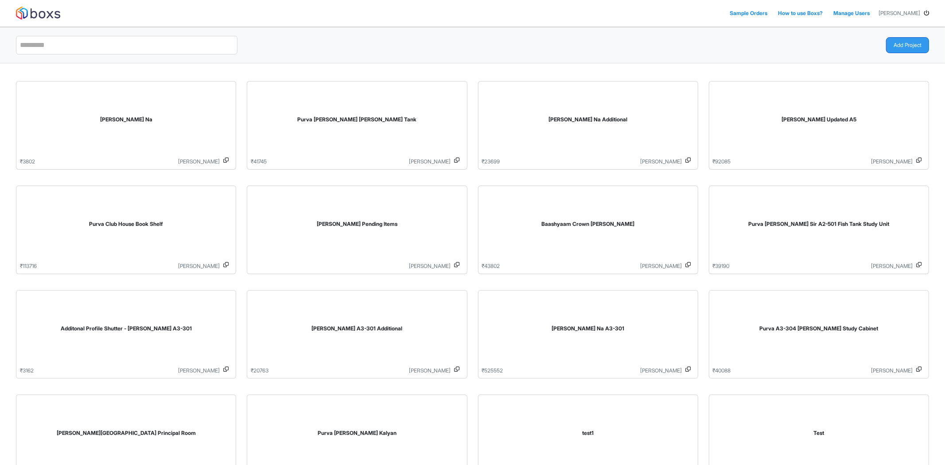
click at [904, 47] on button "Add Project" at bounding box center [907, 45] width 43 height 16
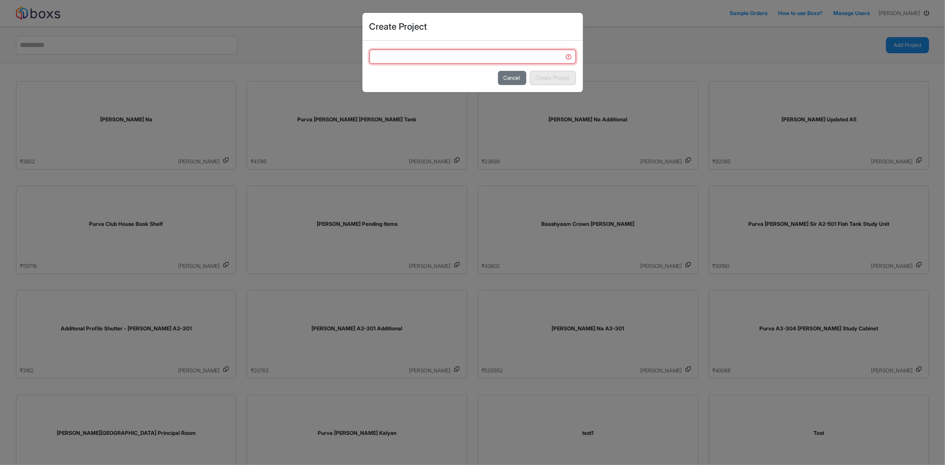
click at [476, 53] on input "text" at bounding box center [473, 57] width 207 height 14
type input "**********"
click at [553, 76] on button "Create Project" at bounding box center [553, 78] width 46 height 14
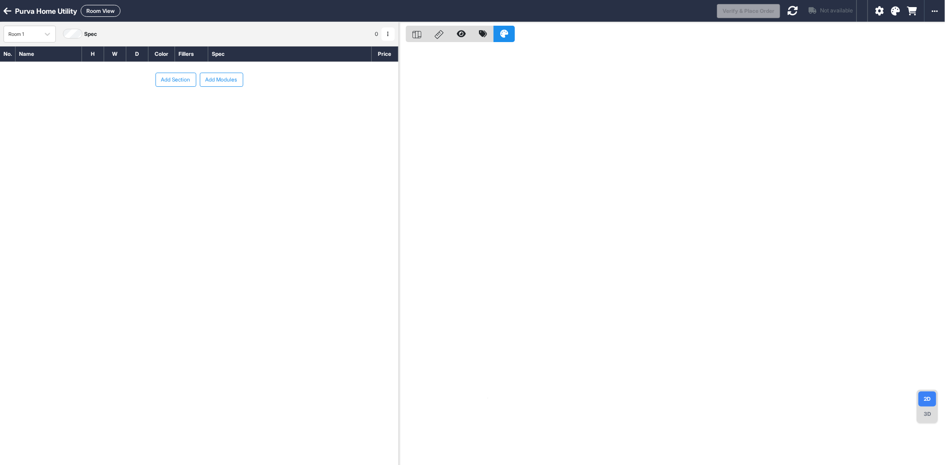
click at [225, 79] on button "Add Modules" at bounding box center [221, 80] width 43 height 14
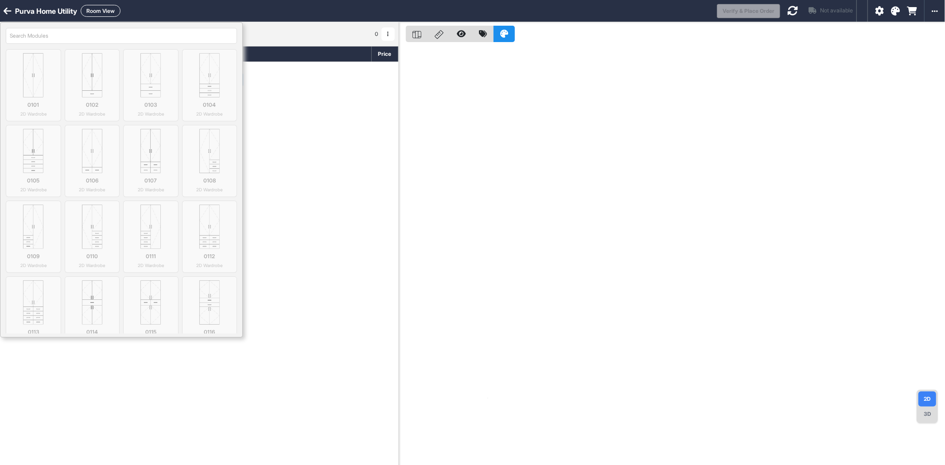
click at [147, 34] on input "search" at bounding box center [121, 36] width 231 height 16
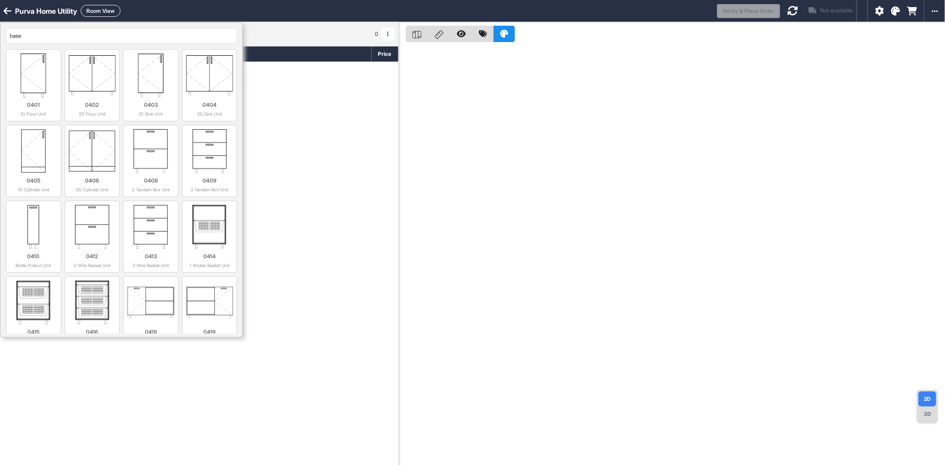
drag, startPoint x: 136, startPoint y: 38, endPoint x: 2, endPoint y: 37, distance: 134.7
click at [2, 37] on div "base 0401 1D Floor Unit 0402 2D Floor Unit 0403 1D Sink Unit 0404 2D Sink Unit …" at bounding box center [121, 180] width 242 height 315
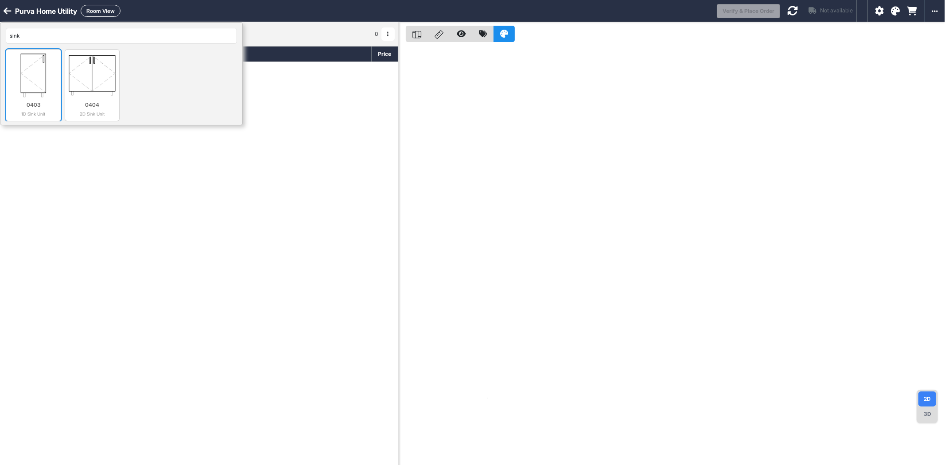
type input "sink"
click at [33, 83] on img at bounding box center [33, 75] width 47 height 44
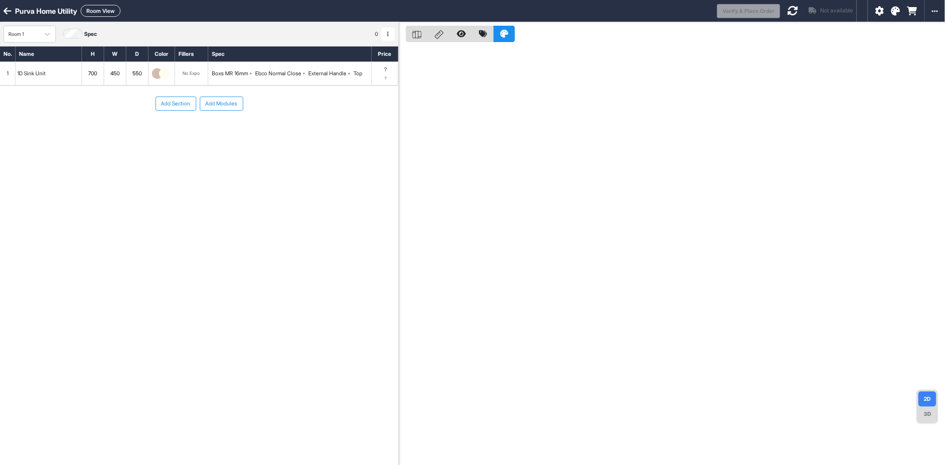
click at [176, 107] on button "Add Section" at bounding box center [176, 104] width 41 height 14
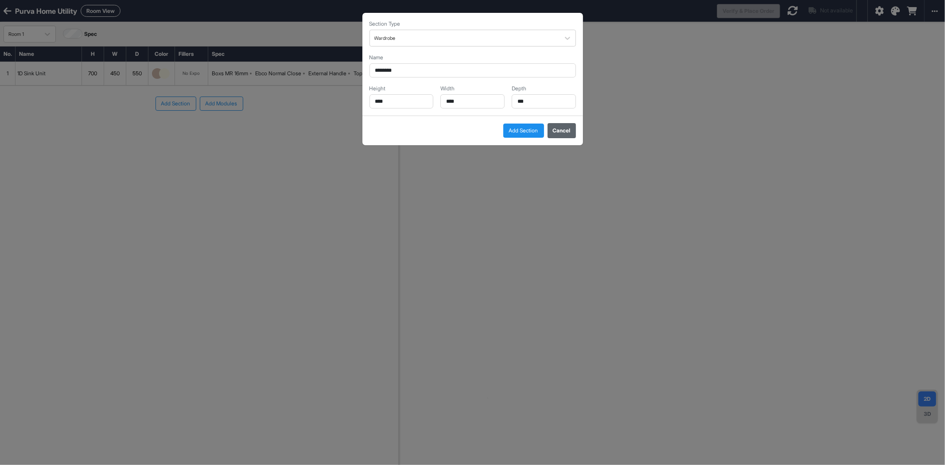
click at [553, 136] on button "Cancel" at bounding box center [562, 130] width 28 height 15
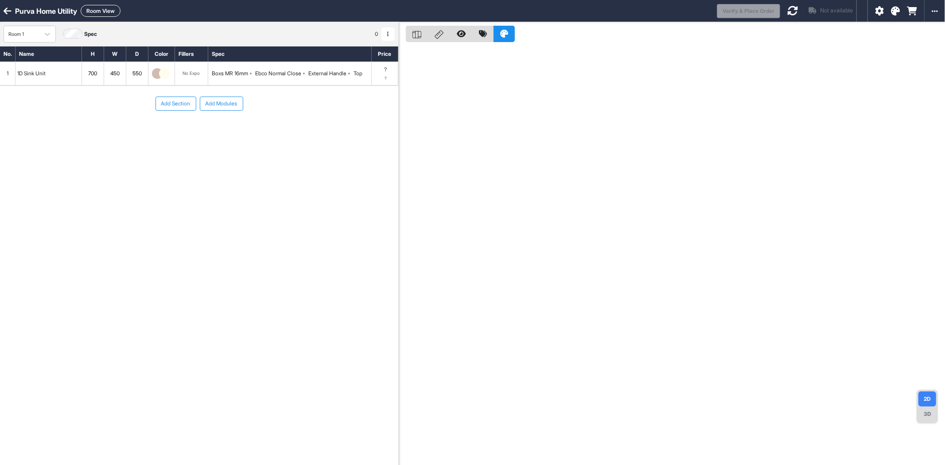
drag, startPoint x: 232, startPoint y: 82, endPoint x: 238, endPoint y: 71, distance: 12.3
click at [232, 82] on div "Boxs MR 16mm Ebco Normal Close External Handle Top" at bounding box center [290, 73] width 164 height 23
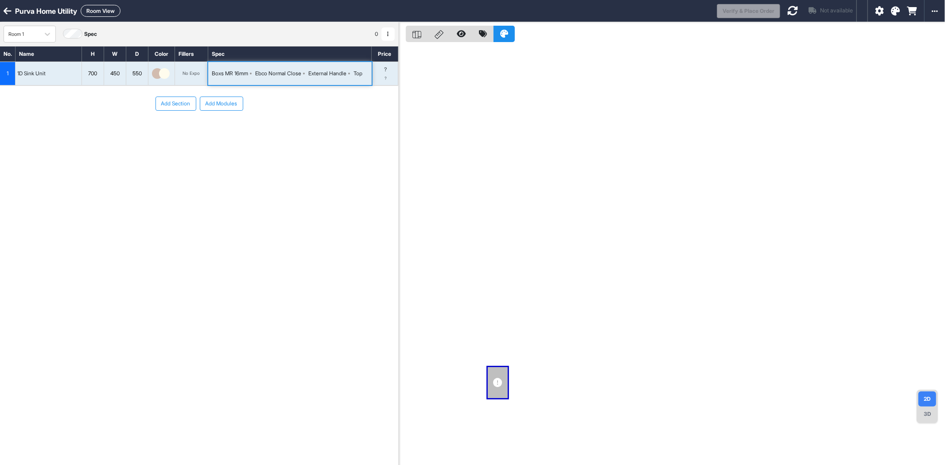
click at [240, 70] on div "Boxs MR 16mm" at bounding box center [230, 74] width 36 height 8
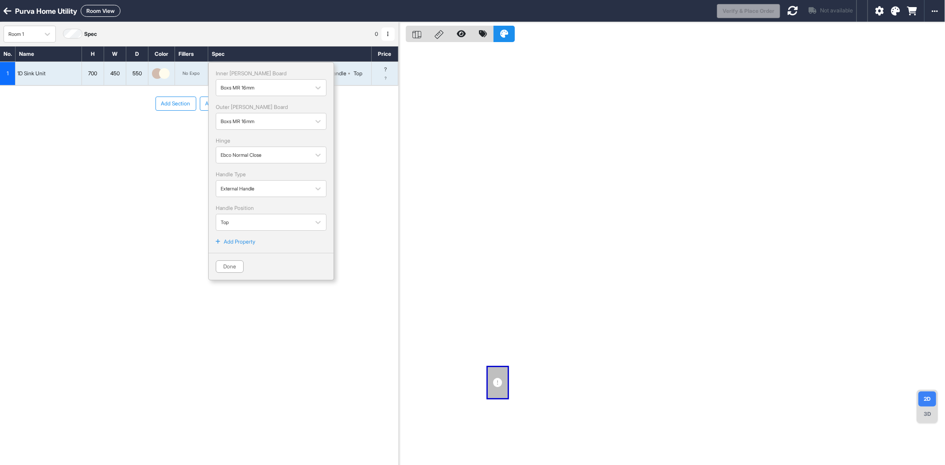
click at [240, 70] on p "Inner [PERSON_NAME] Board" at bounding box center [271, 74] width 111 height 8
click at [54, 173] on div "Add Section Add Modules" at bounding box center [199, 130] width 398 height 89
click at [24, 128] on div "Add Section Add Modules" at bounding box center [199, 130] width 398 height 89
click at [231, 268] on button "Done" at bounding box center [230, 267] width 28 height 12
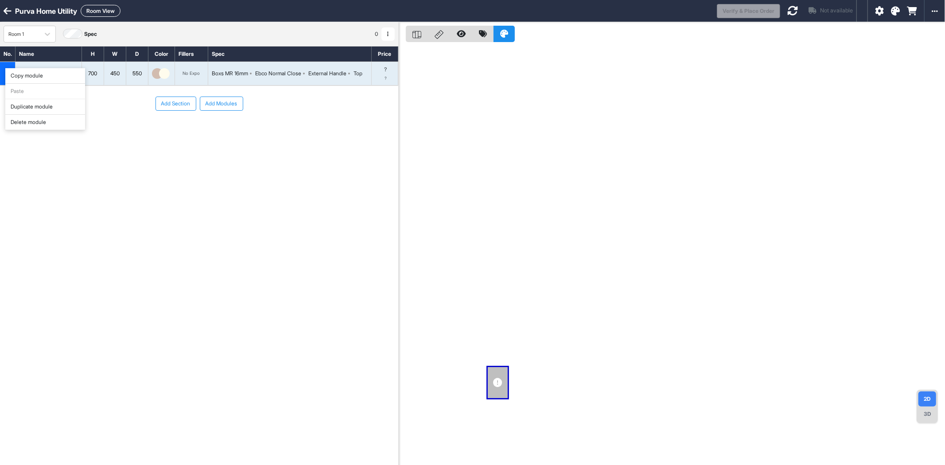
click at [37, 122] on div "Delete module" at bounding box center [45, 123] width 80 height 16
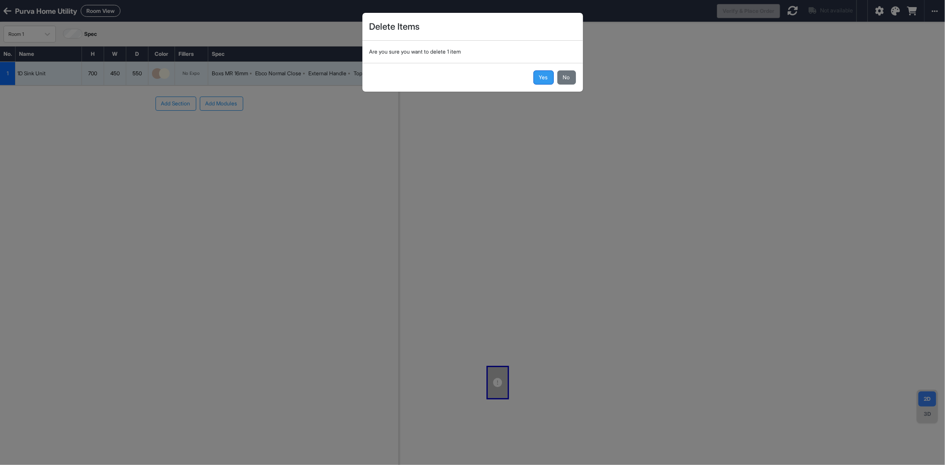
click at [545, 79] on button "Yes" at bounding box center [544, 77] width 20 height 14
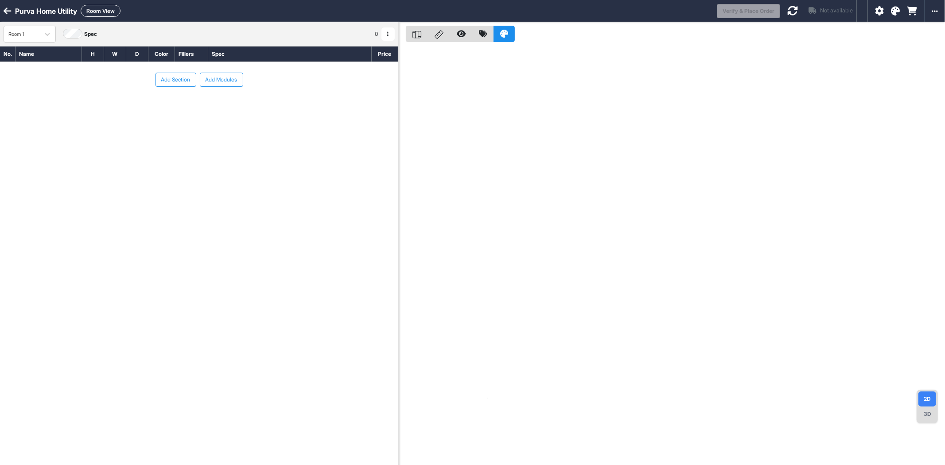
click at [170, 78] on button "Add Section" at bounding box center [176, 80] width 41 height 14
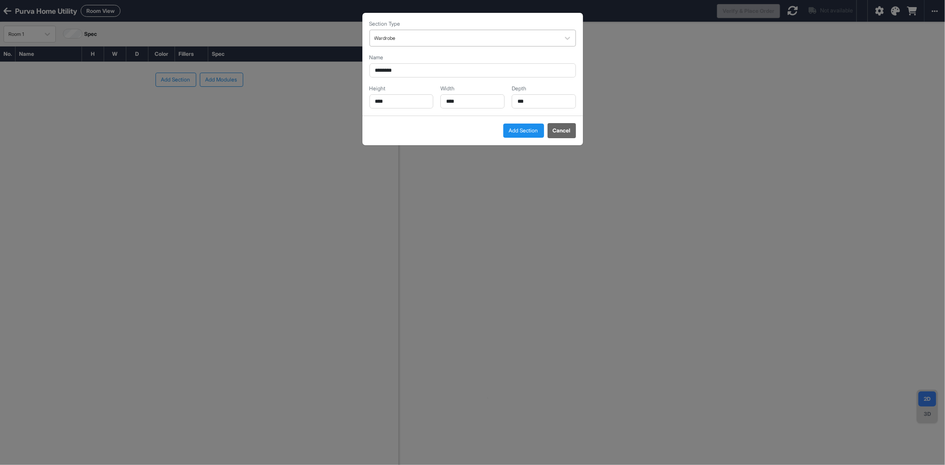
click at [442, 39] on div at bounding box center [464, 38] width 181 height 10
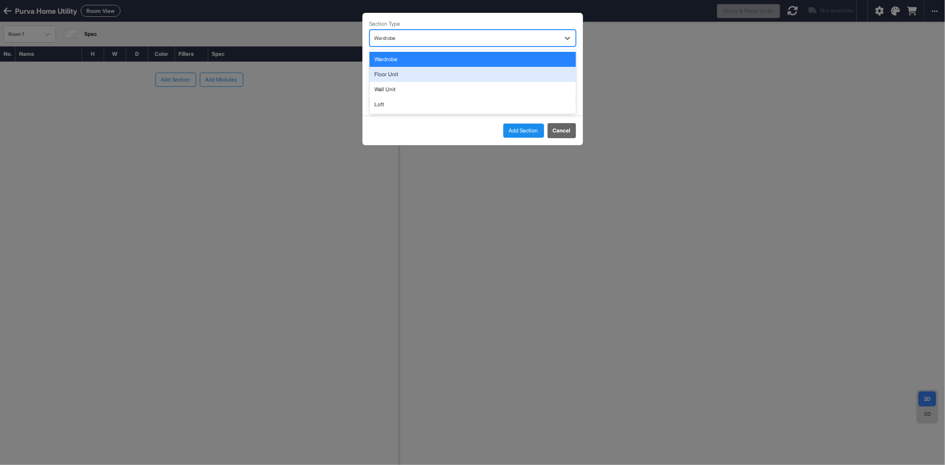
click at [425, 78] on div "Floor Unit" at bounding box center [473, 74] width 207 height 15
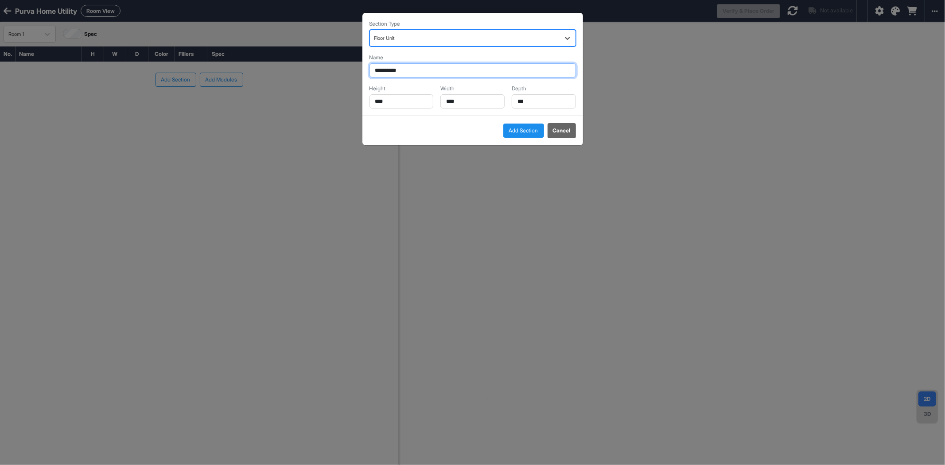
click at [417, 71] on input "**********" at bounding box center [473, 70] width 207 height 14
type input "*********"
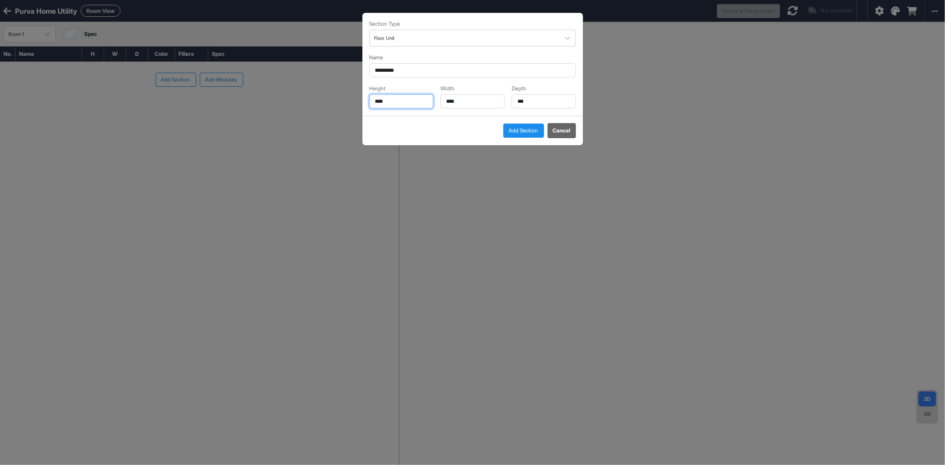
click at [422, 104] on input "****" at bounding box center [402, 101] width 64 height 14
type input "***"
click at [458, 104] on input "****" at bounding box center [472, 101] width 64 height 14
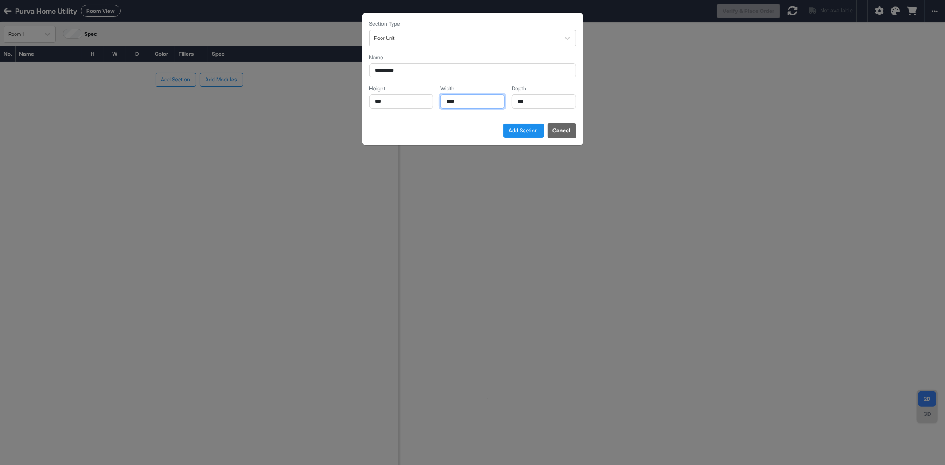
click at [458, 104] on input "****" at bounding box center [472, 101] width 64 height 14
type input "***"
click at [530, 101] on input "***" at bounding box center [544, 101] width 64 height 14
click at [529, 101] on input "***" at bounding box center [544, 101] width 64 height 14
type input "***"
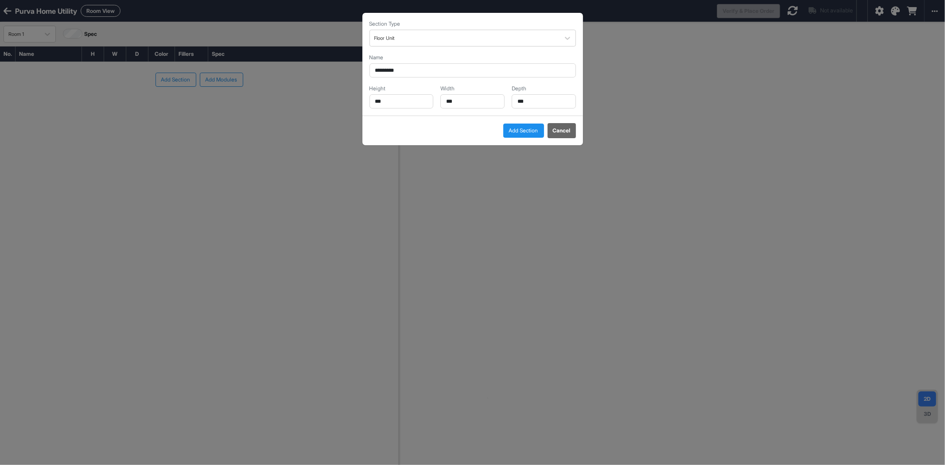
click at [530, 131] on button "Add Section" at bounding box center [523, 131] width 41 height 14
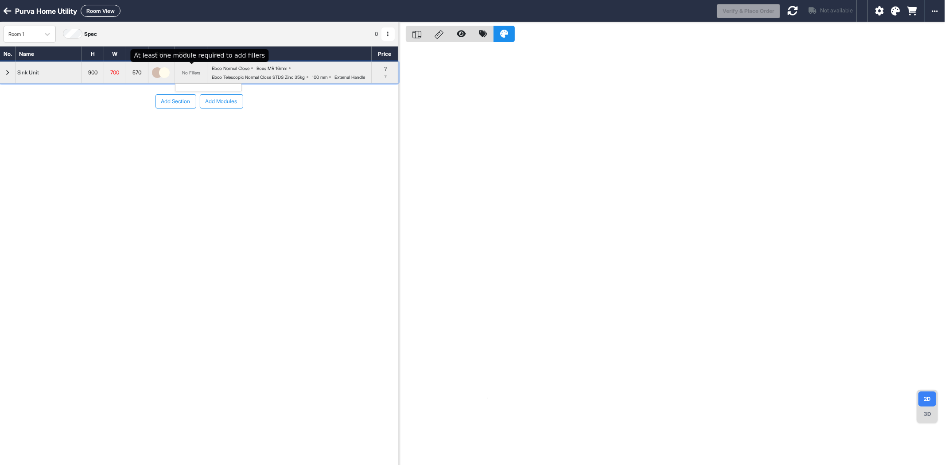
click at [203, 78] on div "No Fillers" at bounding box center [191, 72] width 33 height 21
click at [197, 75] on div "No Fillers" at bounding box center [192, 72] width 18 height 5
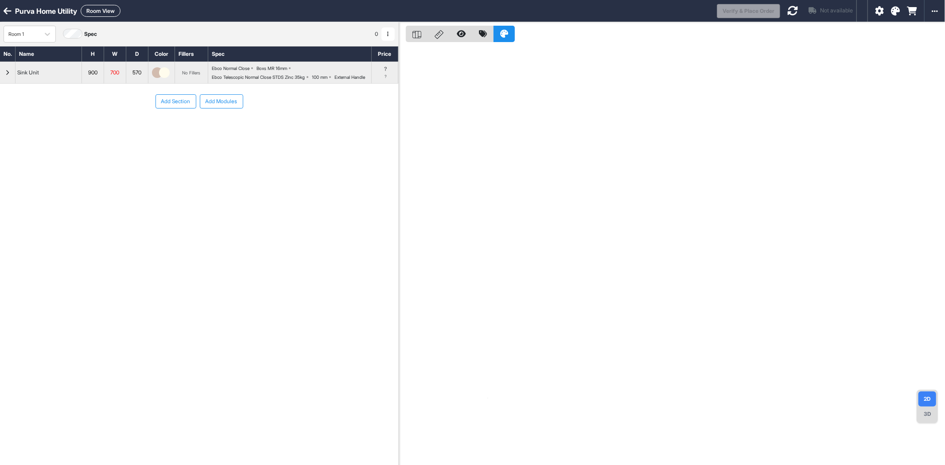
click at [233, 199] on div "No. Name H W D Color Fillers Spec Price Sink Unit 900 700 570 No Fillers Ebco N…" at bounding box center [199, 232] width 398 height 372
click at [6, 75] on icon "button" at bounding box center [8, 72] width 4 height 5
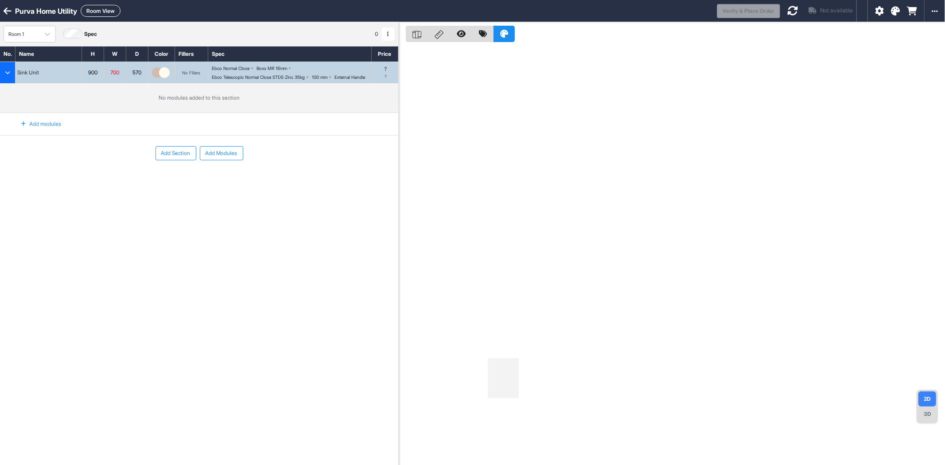
click at [45, 132] on div "Add modules" at bounding box center [36, 124] width 51 height 15
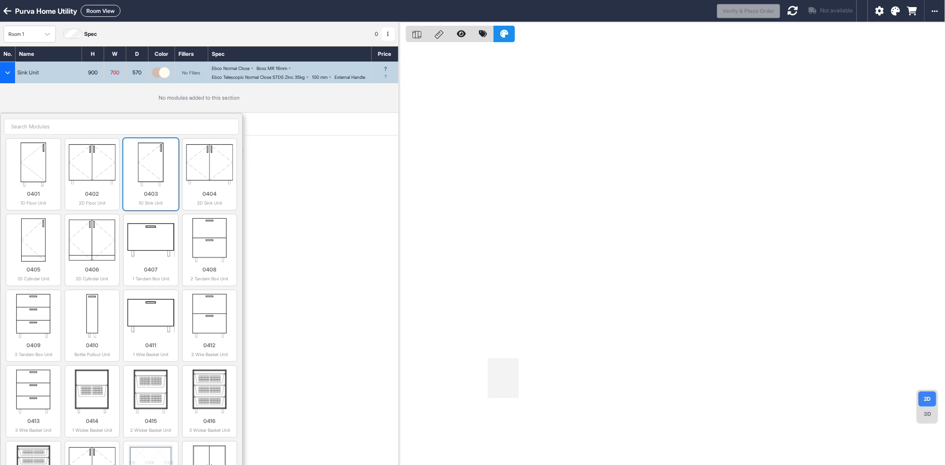
click at [161, 187] on img at bounding box center [150, 164] width 47 height 44
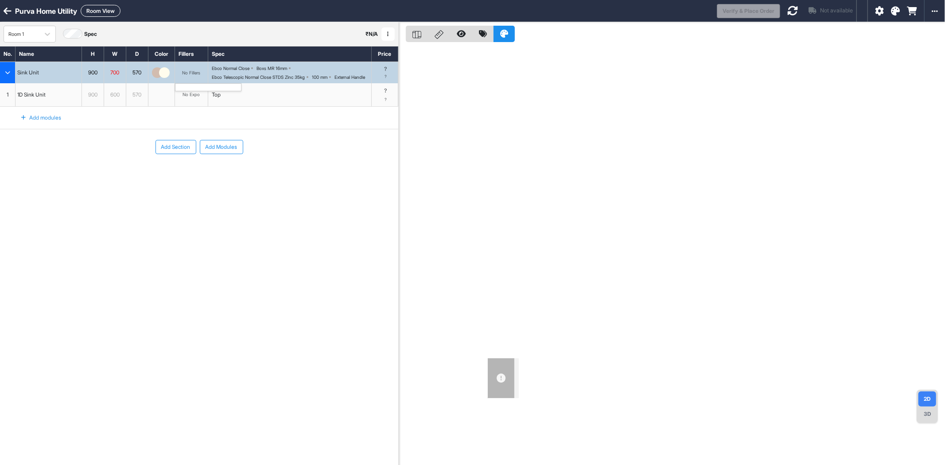
click at [197, 73] on div "No Fillers" at bounding box center [191, 72] width 33 height 21
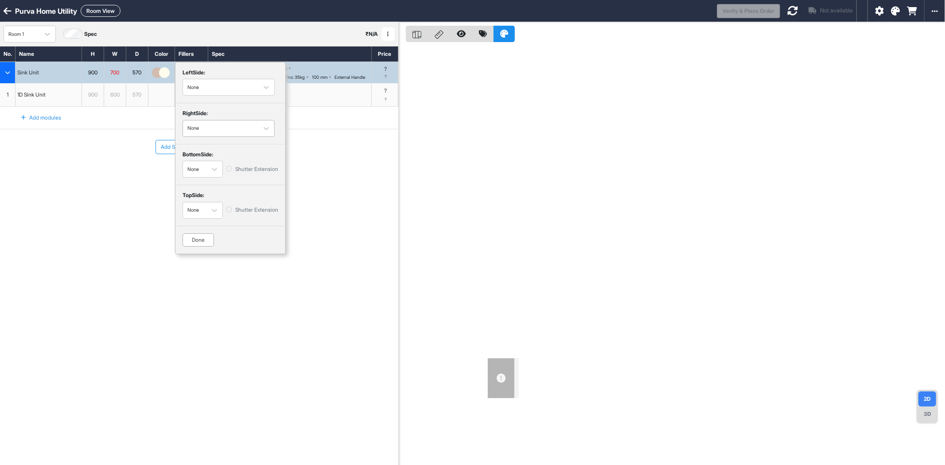
click at [199, 128] on div "button" at bounding box center [220, 129] width 66 height 8
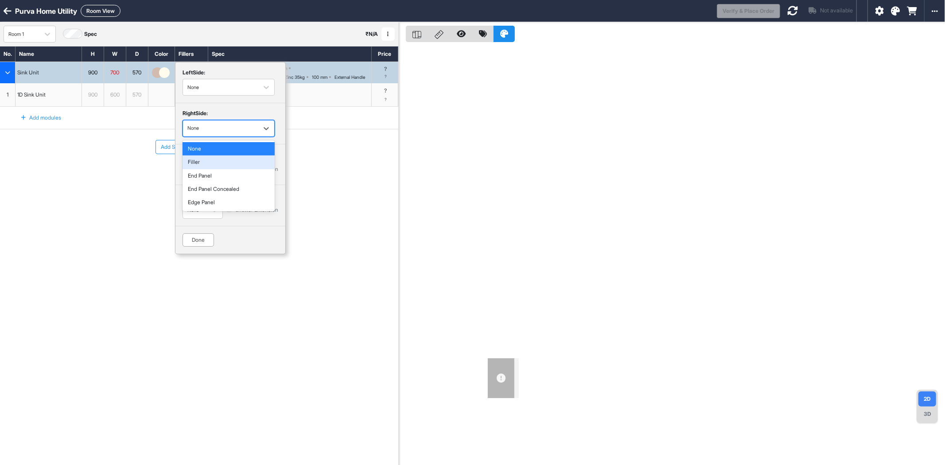
click at [246, 162] on div "Filler" at bounding box center [229, 162] width 92 height 13
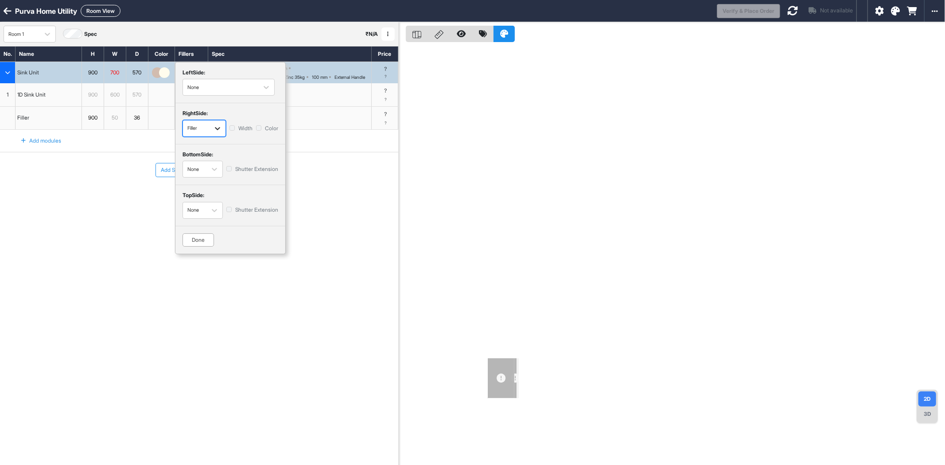
click at [213, 123] on div "button" at bounding box center [218, 129] width 16 height 16
click at [209, 179] on div "End Panel" at bounding box center [204, 175] width 43 height 13
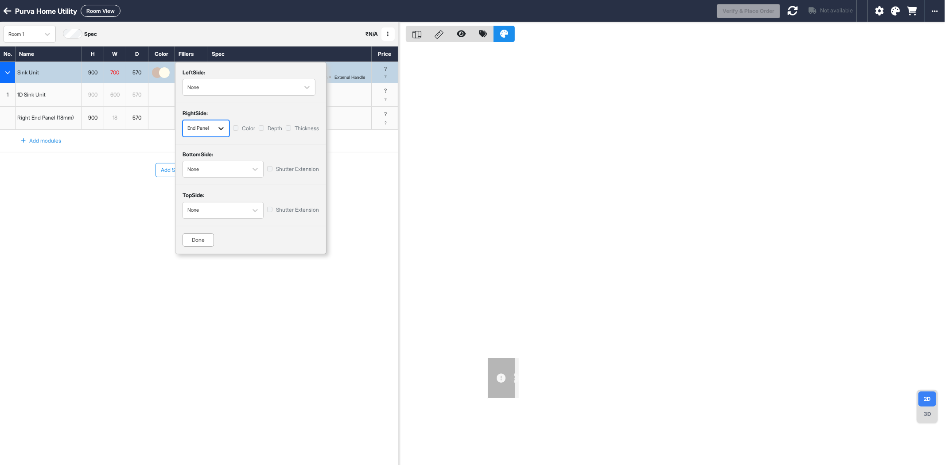
click at [215, 131] on div "button" at bounding box center [221, 129] width 16 height 16
click at [195, 195] on div "End Panel Concealed" at bounding box center [206, 193] width 47 height 20
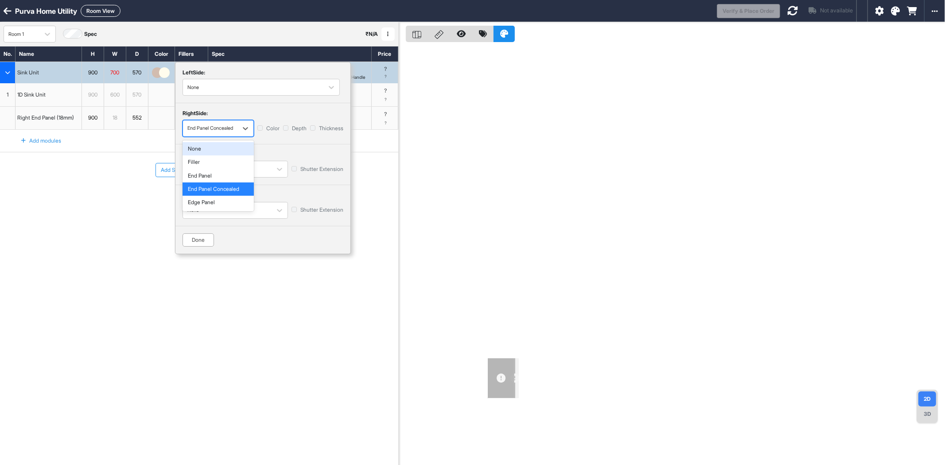
click at [218, 131] on div "button" at bounding box center [210, 129] width 46 height 8
click at [205, 159] on div "Filler" at bounding box center [218, 162] width 71 height 13
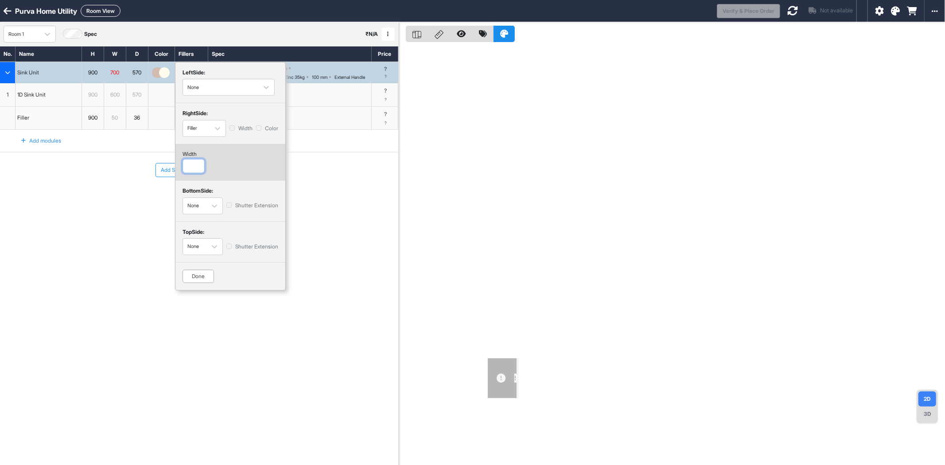
click at [189, 161] on input "number" at bounding box center [194, 166] width 22 height 14
type input "***"
click at [246, 167] on div "left Side: None right Side: Filler Width Color width *** bottom Side: None Shut…" at bounding box center [230, 176] width 111 height 229
click at [191, 281] on div "Done" at bounding box center [198, 276] width 31 height 13
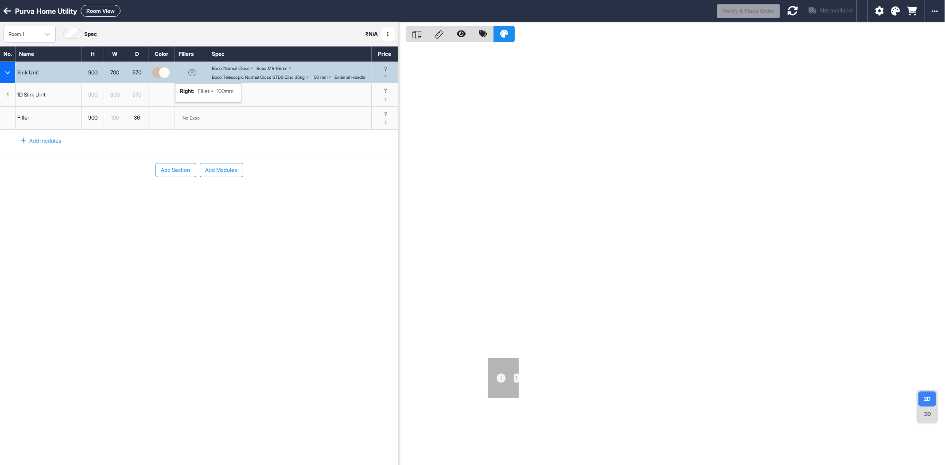
click at [160, 75] on img "button" at bounding box center [164, 72] width 11 height 11
click at [161, 75] on img "button" at bounding box center [164, 72] width 11 height 11
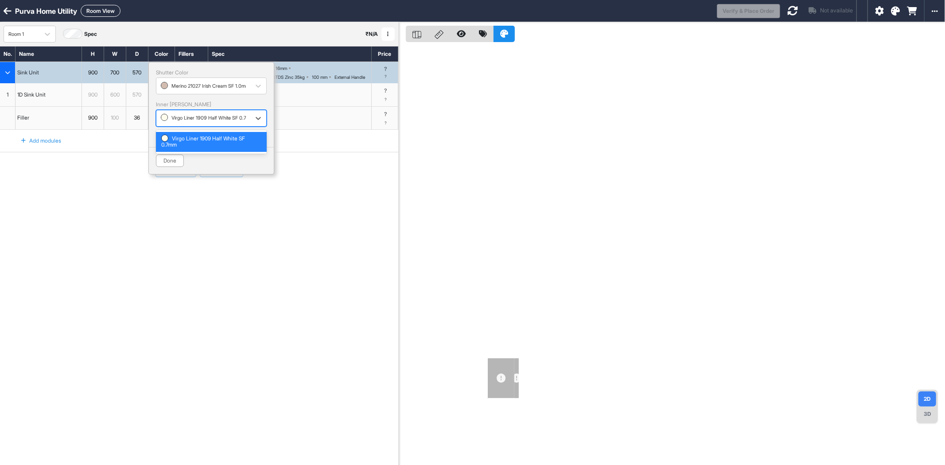
click at [212, 121] on div "button" at bounding box center [203, 118] width 85 height 8
click at [175, 159] on button "Done" at bounding box center [170, 161] width 28 height 12
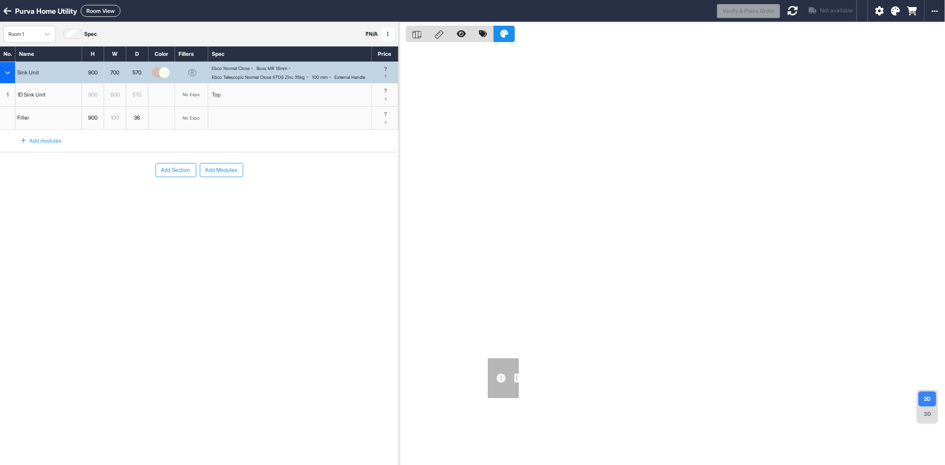
click at [898, 15] on div at bounding box center [893, 11] width 50 height 22
click at [898, 12] on icon at bounding box center [895, 11] width 9 height 9
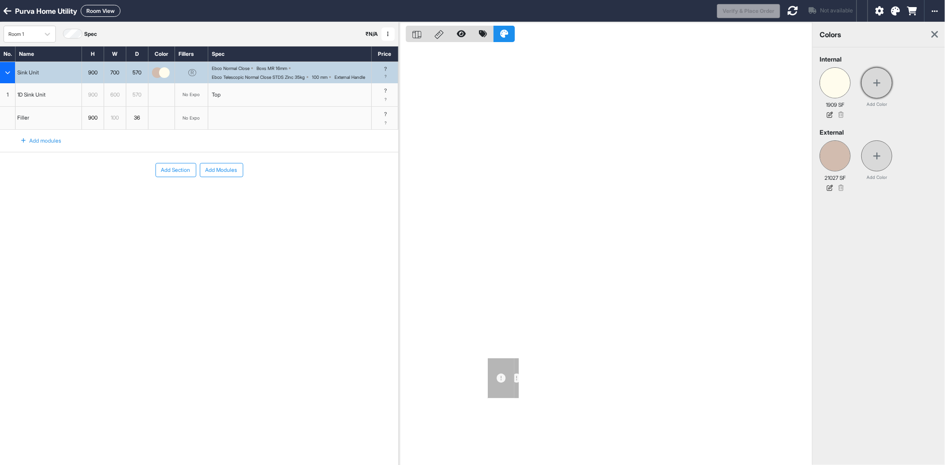
click at [878, 81] on icon at bounding box center [877, 82] width 8 height 9
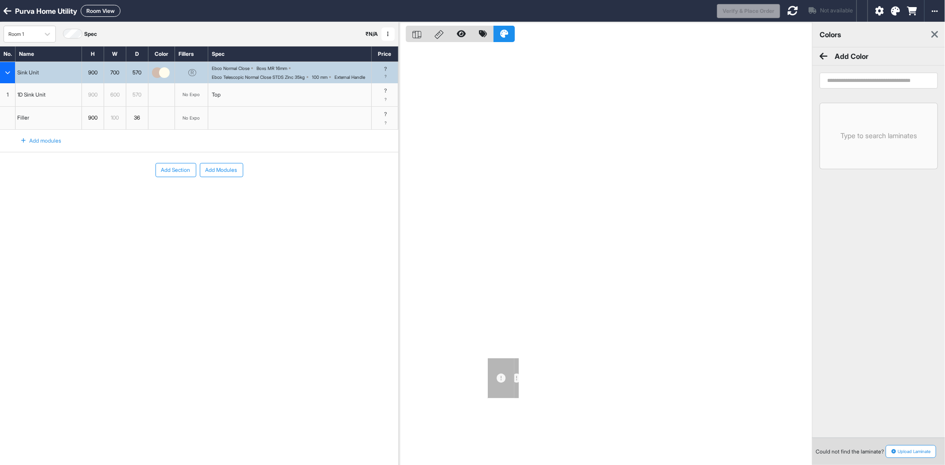
click at [883, 82] on input "search" at bounding box center [879, 81] width 118 height 16
click at [822, 58] on icon at bounding box center [824, 56] width 8 height 9
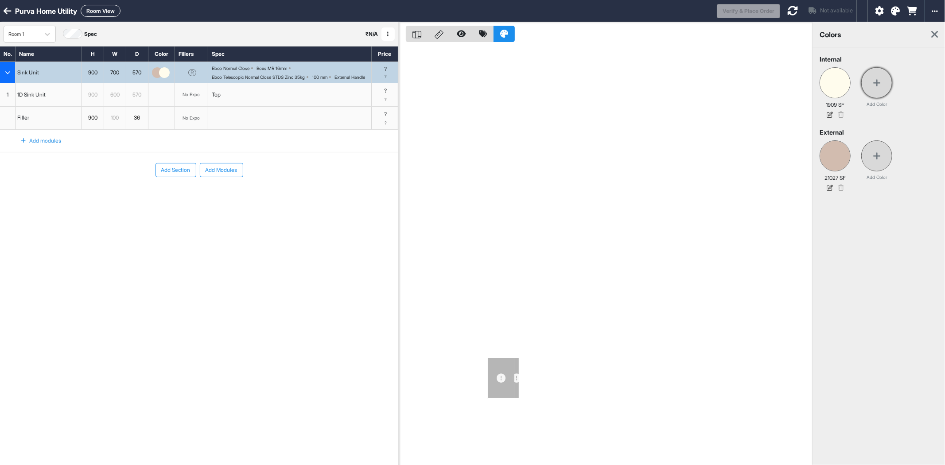
click at [871, 90] on div at bounding box center [876, 82] width 31 height 31
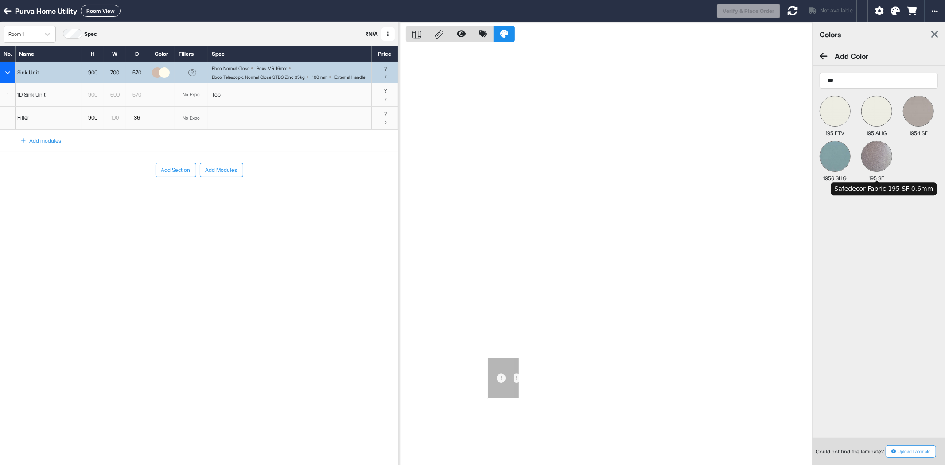
type input "***"
click at [883, 162] on img at bounding box center [877, 156] width 30 height 30
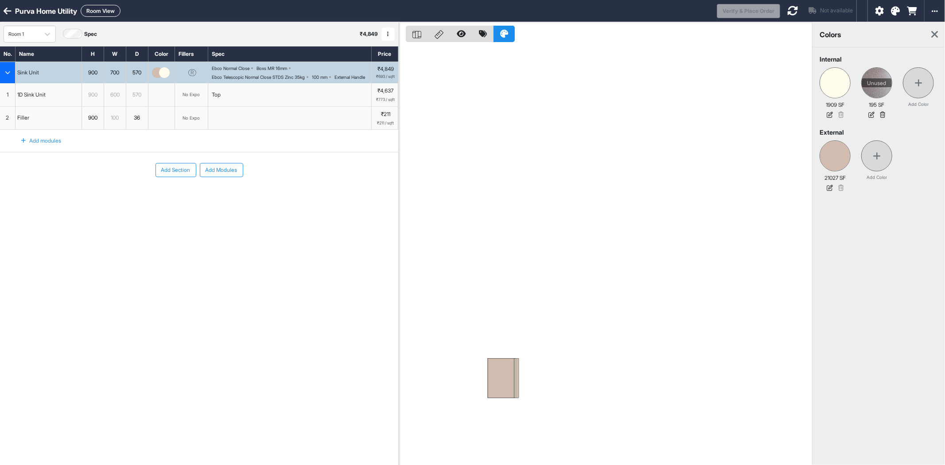
click at [160, 75] on img "button" at bounding box center [164, 72] width 11 height 11
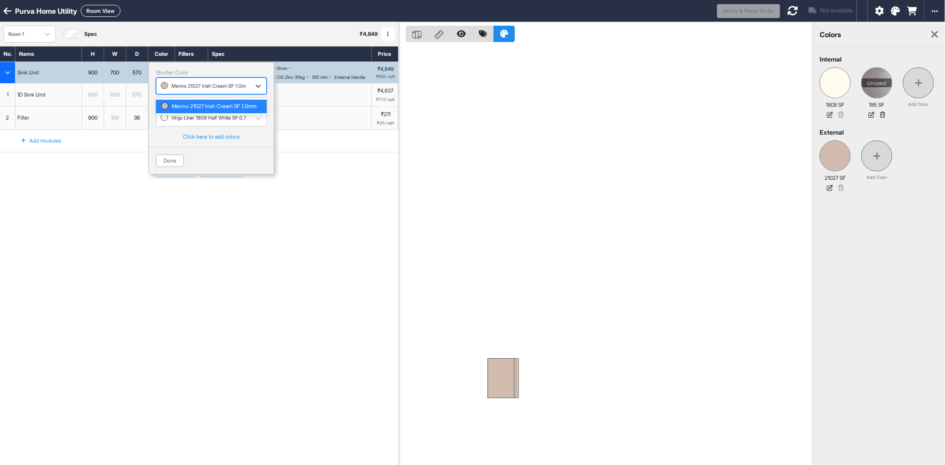
click at [198, 88] on div "button" at bounding box center [203, 86] width 85 height 8
click at [235, 87] on div "button" at bounding box center [203, 86] width 85 height 8
click at [224, 120] on div "button" at bounding box center [203, 118] width 85 height 8
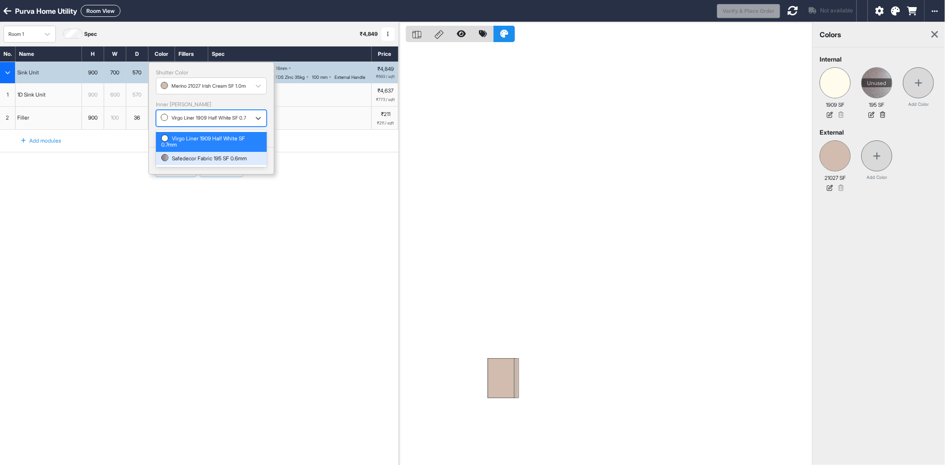
click at [224, 157] on div "Safedecor Fabric 195 SF 0.6mm" at bounding box center [211, 159] width 100 height 6
click at [292, 256] on div "No. Name H W D Color Fillers Spec Price Sink Unit 900 700 570 Shutter Color Mer…" at bounding box center [199, 232] width 398 height 372
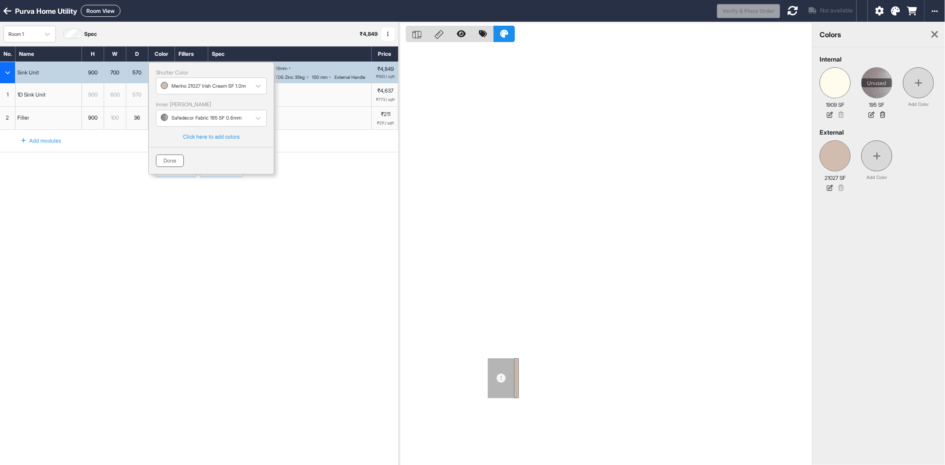
click at [173, 161] on button "Done" at bounding box center [170, 161] width 28 height 12
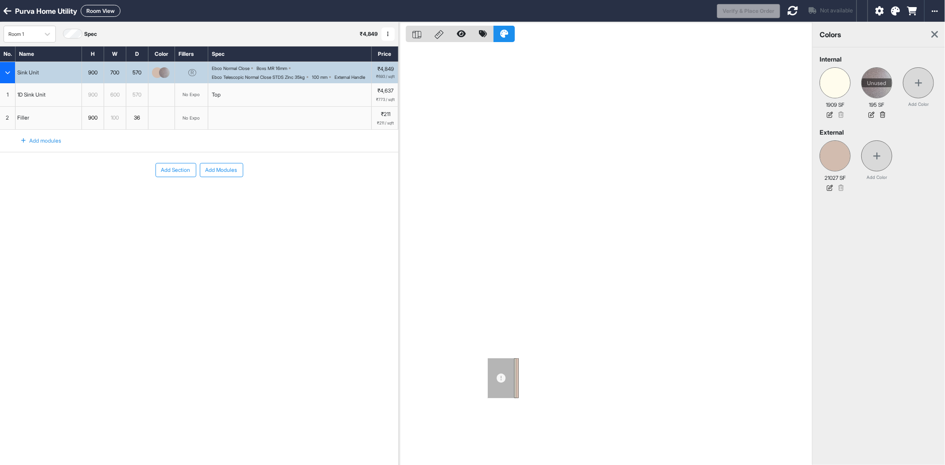
click at [692, 200] on div at bounding box center [605, 254] width 413 height 465
click at [884, 114] on icon at bounding box center [882, 115] width 11 height 12
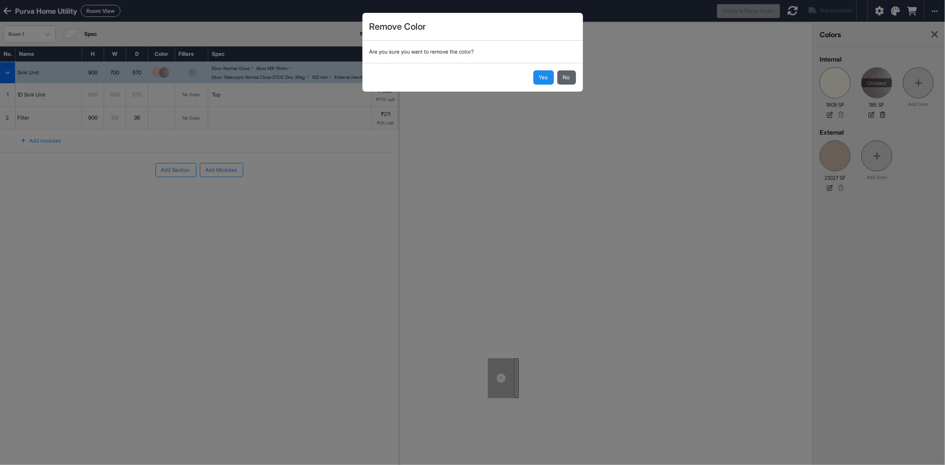
click at [566, 79] on button "No" at bounding box center [566, 77] width 19 height 14
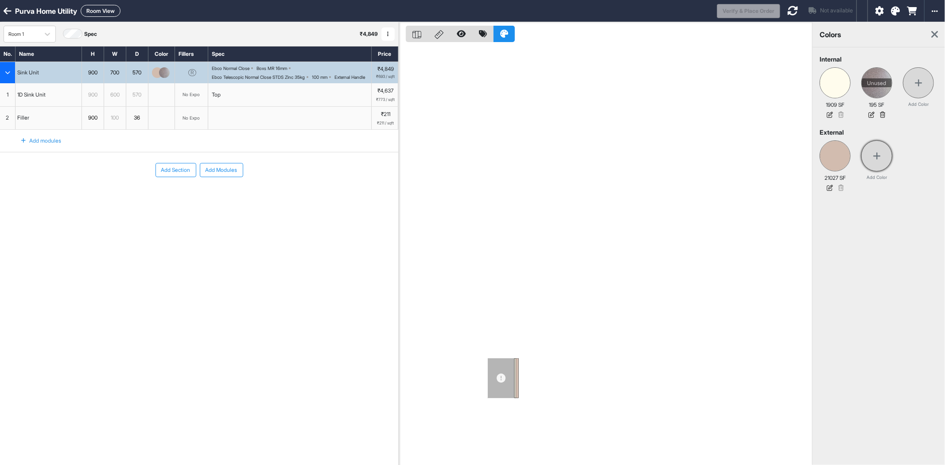
click at [869, 152] on div at bounding box center [876, 155] width 31 height 31
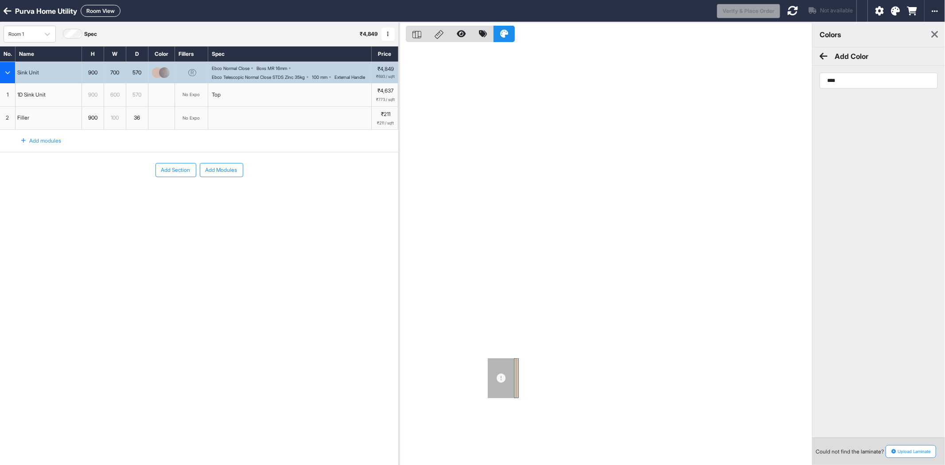
type input "*****"
drag, startPoint x: 901, startPoint y: 76, endPoint x: 790, endPoint y: 74, distance: 111.2
click at [790, 74] on div "2D 3D colors Add Color ***** No Laminates found Could not find the laminate? Up…" at bounding box center [672, 254] width 546 height 465
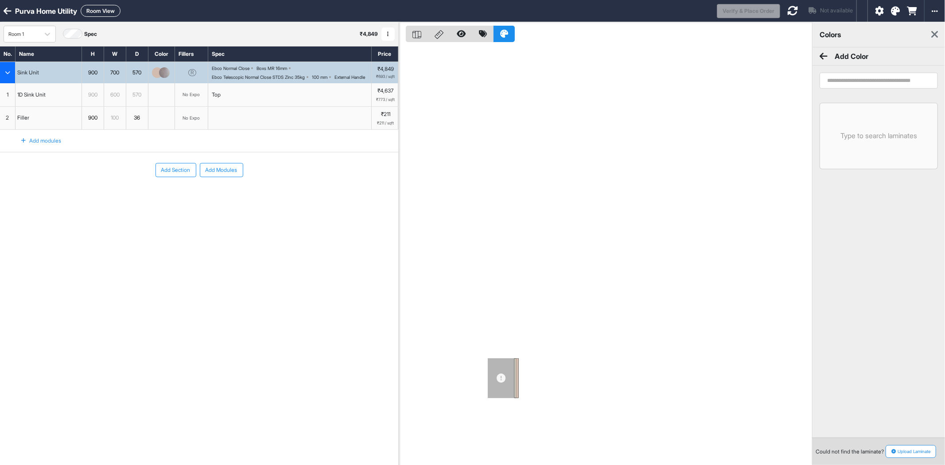
click at [927, 450] on button "Upload Laminate" at bounding box center [911, 451] width 51 height 13
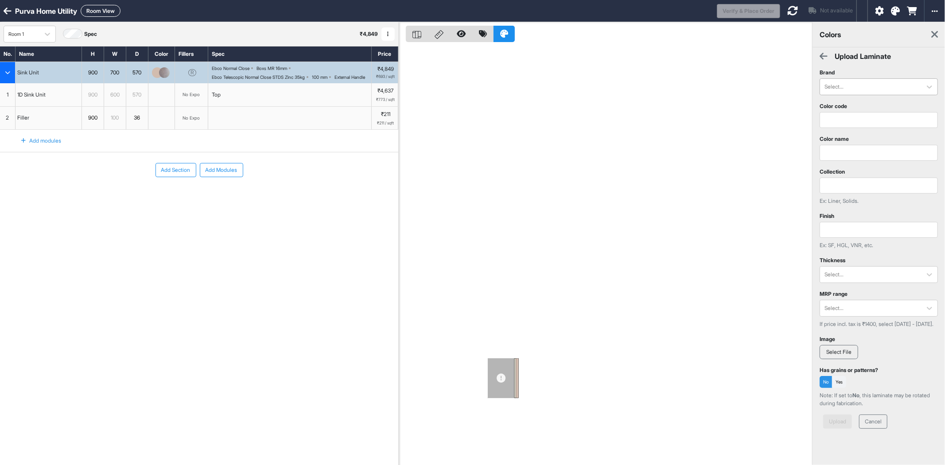
click at [853, 86] on div at bounding box center [871, 87] width 93 height 10
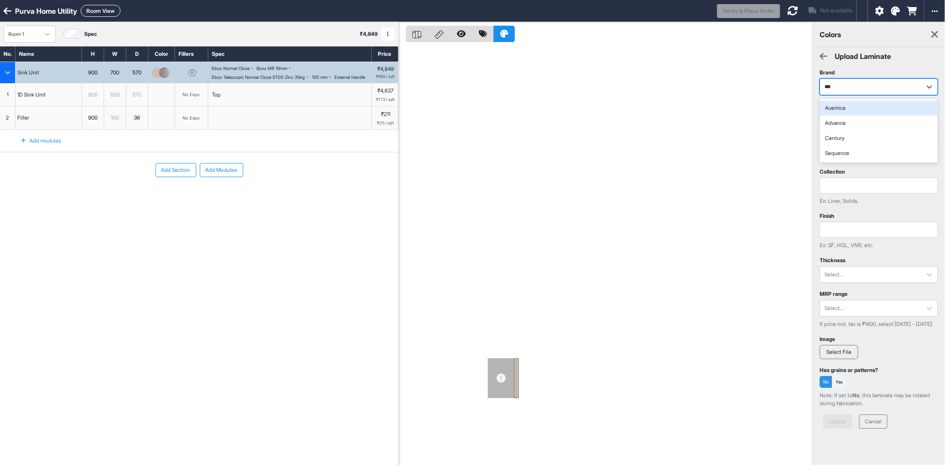
type input "****"
click at [855, 111] on div "Century" at bounding box center [879, 108] width 118 height 15
click at [854, 119] on input "text" at bounding box center [879, 120] width 118 height 16
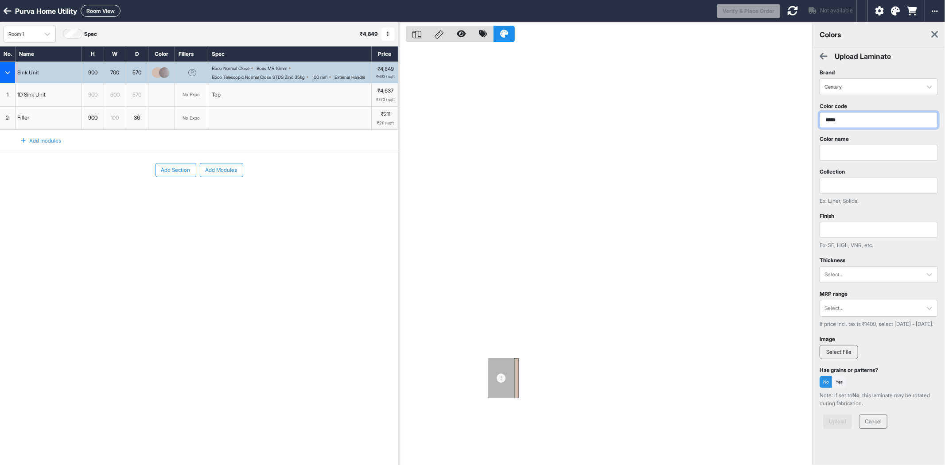
type input "*****"
click at [880, 152] on input "text" at bounding box center [879, 153] width 118 height 16
type input "*****"
click at [882, 189] on input "text" at bounding box center [879, 186] width 118 height 16
type input "******"
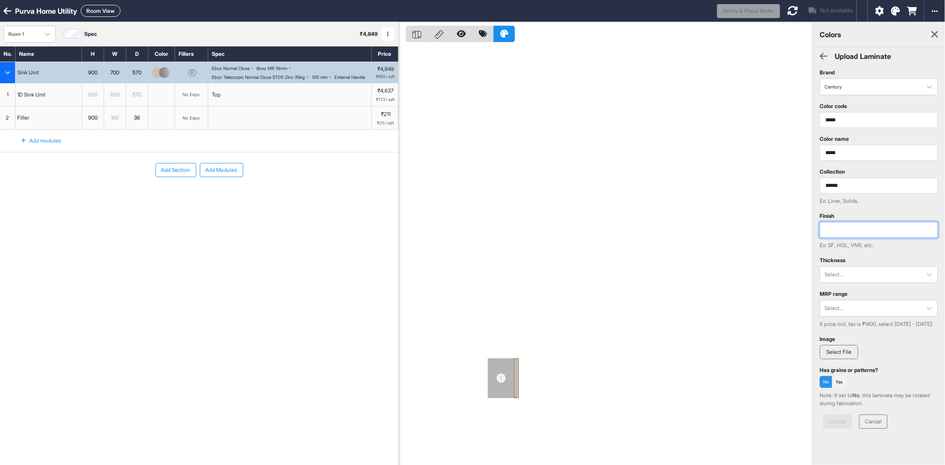
click at [855, 231] on input "text" at bounding box center [879, 230] width 118 height 16
type input "**"
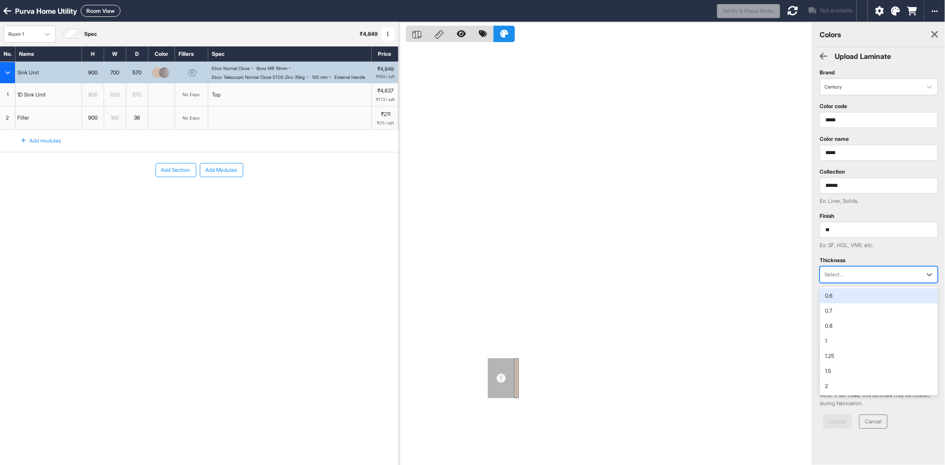
click at [865, 277] on div at bounding box center [871, 275] width 93 height 10
click at [865, 330] on div "0.8" at bounding box center [879, 326] width 118 height 15
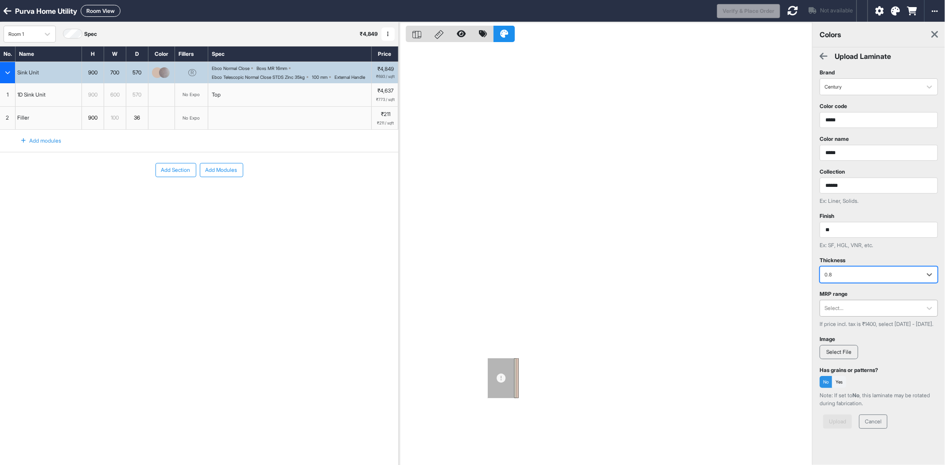
click at [859, 312] on div at bounding box center [871, 309] width 93 height 10
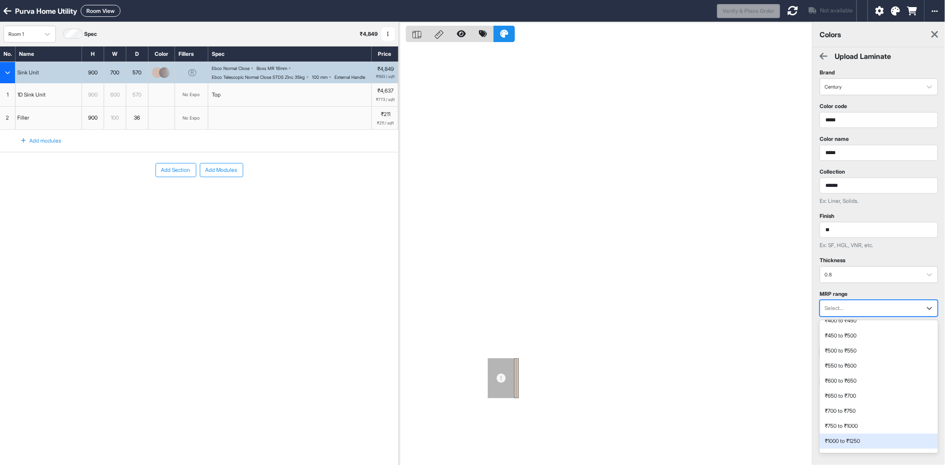
scroll to position [55, 0]
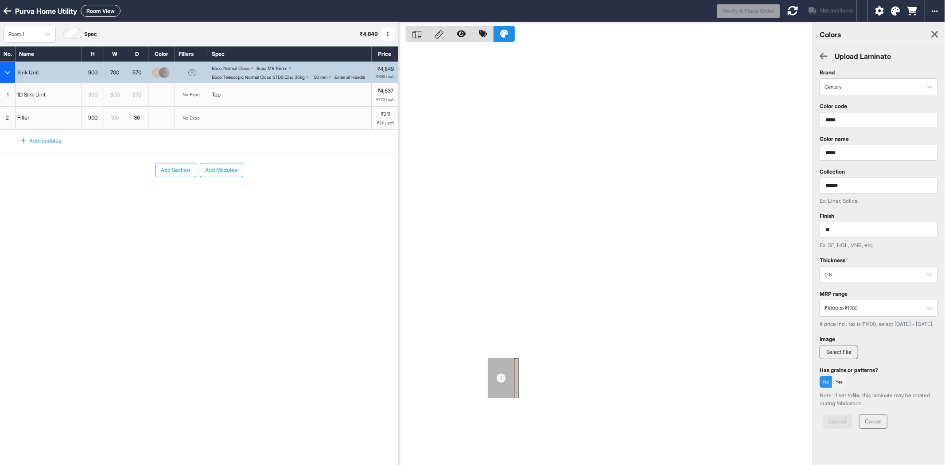
click at [842, 352] on label "Select File" at bounding box center [839, 352] width 39 height 14
click at [0, 0] on input "Select File" at bounding box center [0, 0] width 0 height 0
click at [838, 389] on button "Yes" at bounding box center [839, 390] width 14 height 12
click at [839, 430] on button "Upload" at bounding box center [837, 430] width 29 height 14
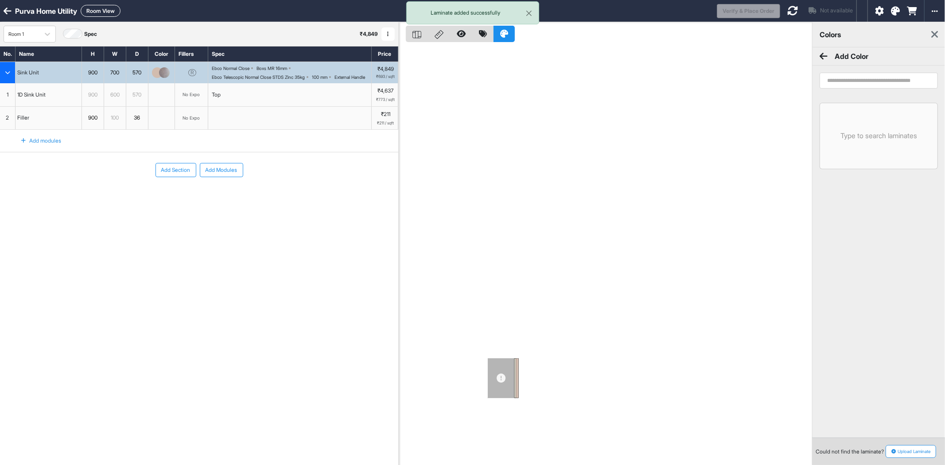
click at [936, 34] on icon at bounding box center [934, 34] width 7 height 11
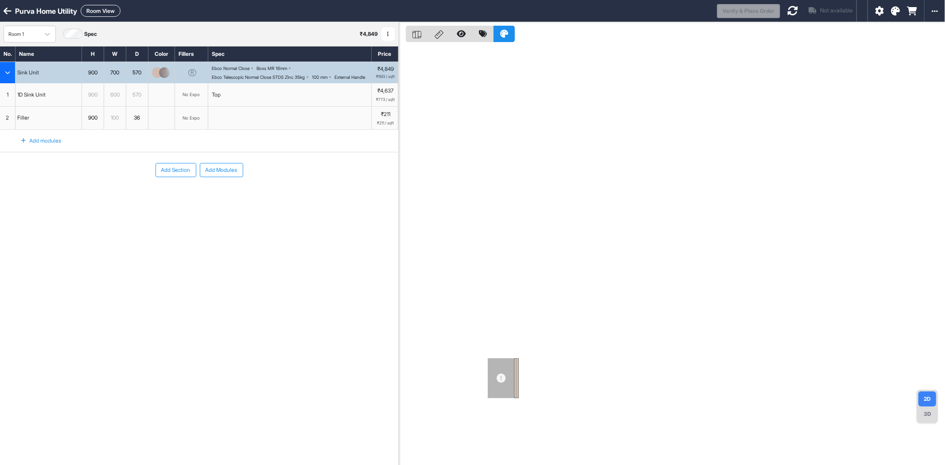
click at [169, 78] on img "button" at bounding box center [164, 72] width 11 height 11
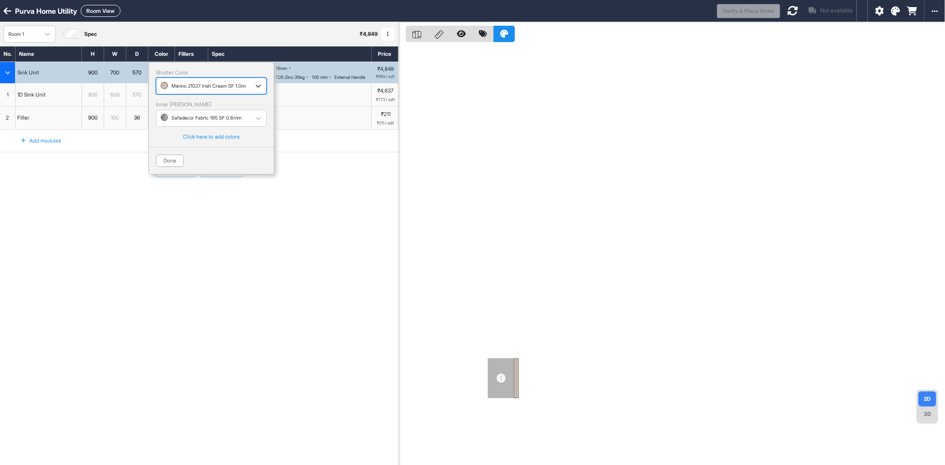
click at [893, 15] on icon at bounding box center [895, 11] width 9 height 9
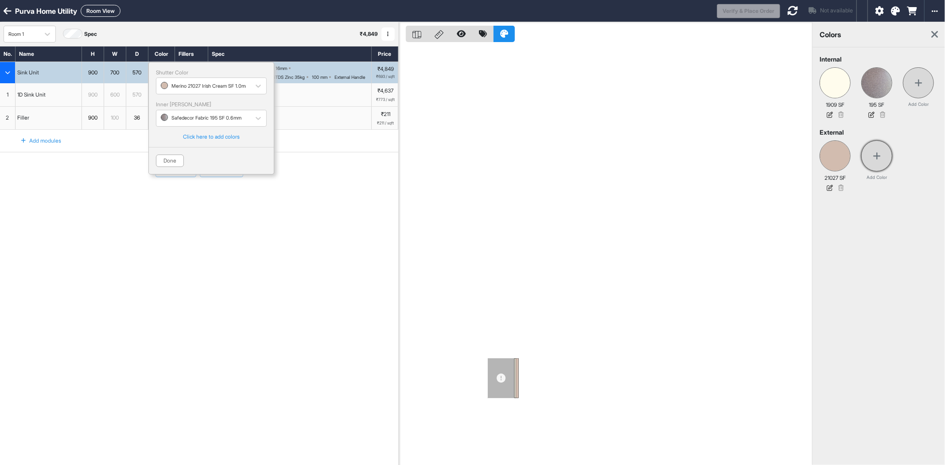
click at [882, 166] on div at bounding box center [876, 155] width 31 height 31
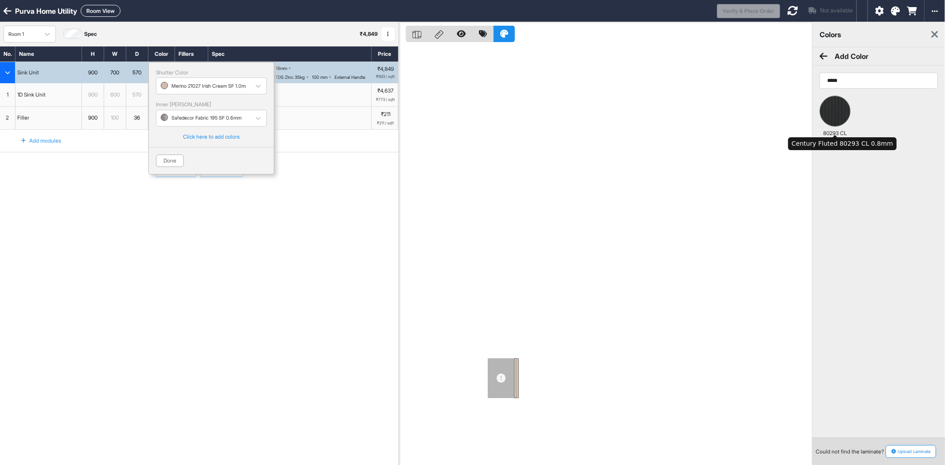
type input "*****"
click at [838, 121] on img at bounding box center [835, 111] width 30 height 30
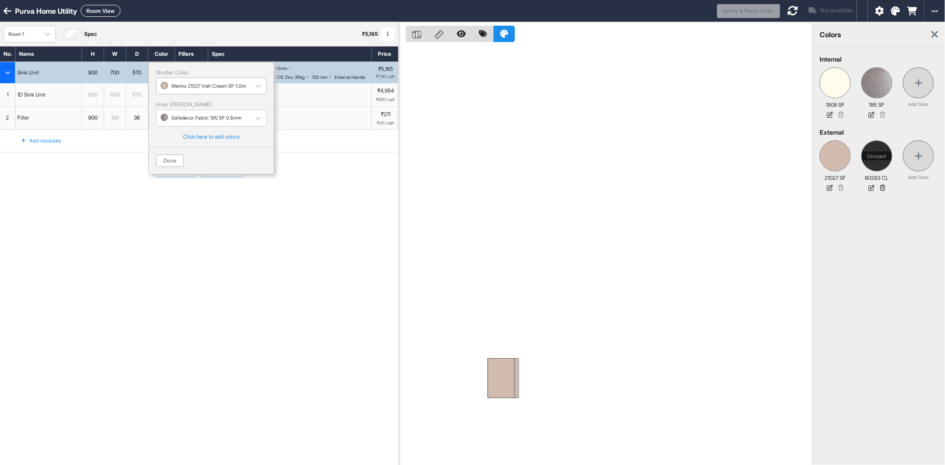
click at [206, 85] on div "button" at bounding box center [203, 86] width 85 height 8
click at [208, 123] on div "Century Fluted 80293 CL 0.8mm" at bounding box center [211, 120] width 100 height 6
click at [172, 161] on button "Done" at bounding box center [170, 161] width 28 height 12
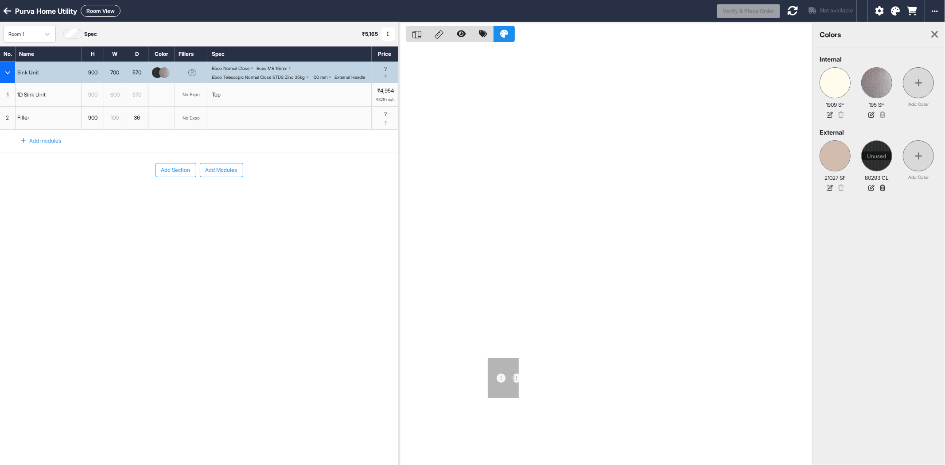
click at [260, 281] on div "No. Name H W D Color Fillers Spec Price Sink Unit 900 700 570 R Ebco Normal Clo…" at bounding box center [199, 232] width 398 height 372
click at [714, 203] on div at bounding box center [605, 254] width 413 height 465
click at [840, 116] on icon at bounding box center [841, 115] width 11 height 12
click at [294, 203] on div "Add Section Add Modules" at bounding box center [199, 196] width 398 height 89
click at [792, 12] on icon at bounding box center [792, 10] width 11 height 11
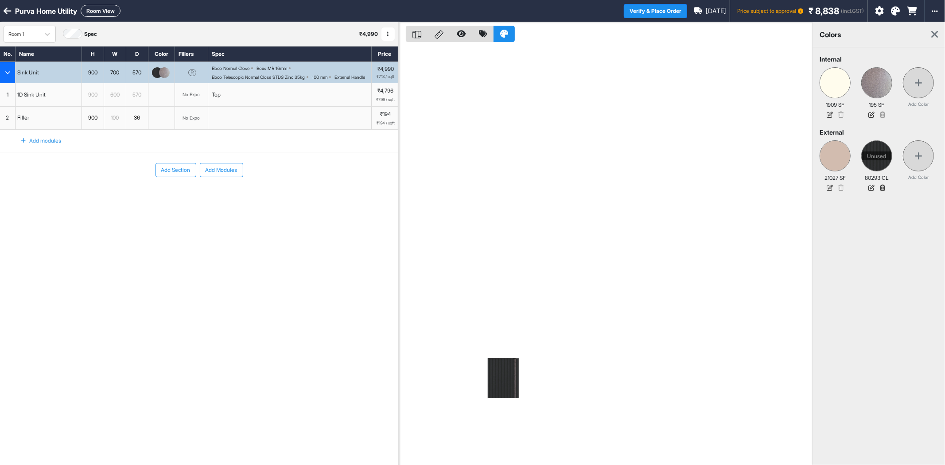
click at [168, 78] on img "button" at bounding box center [164, 72] width 11 height 11
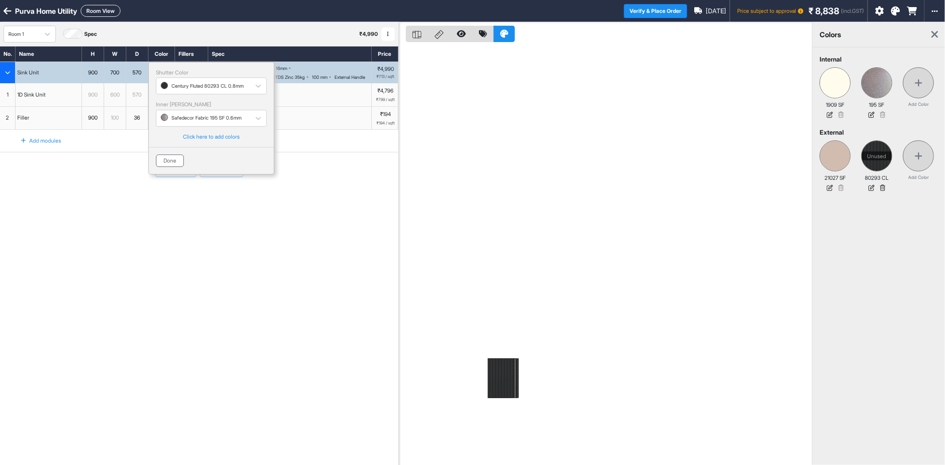
click at [177, 161] on button "Done" at bounding box center [170, 161] width 28 height 12
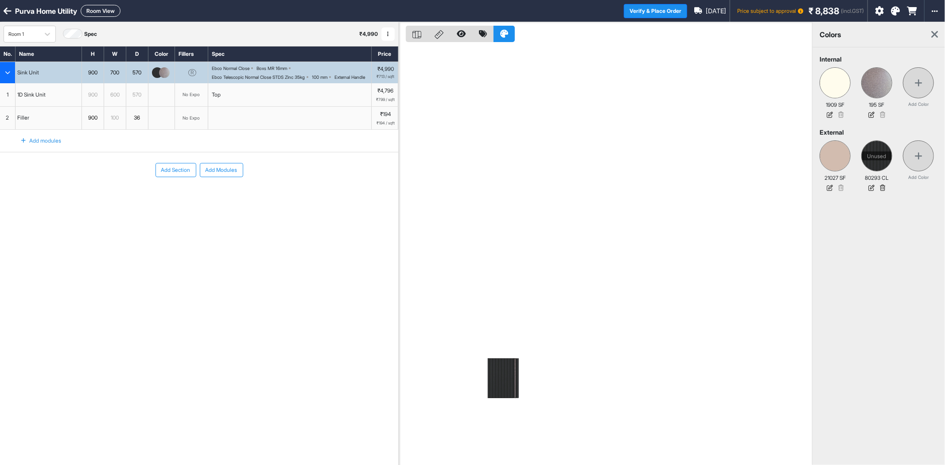
drag, startPoint x: 594, startPoint y: 179, endPoint x: 604, endPoint y: 179, distance: 10.6
click at [594, 179] on div at bounding box center [605, 254] width 413 height 465
click at [165, 82] on div "button" at bounding box center [161, 72] width 27 height 21
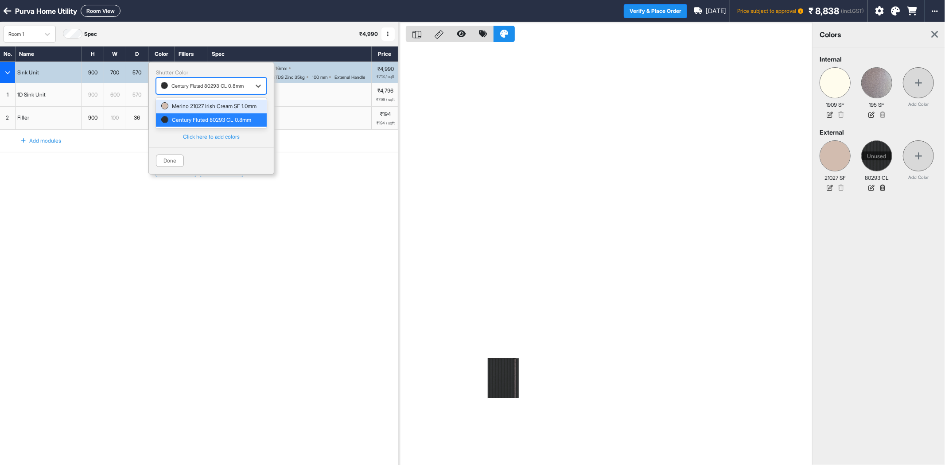
click at [199, 89] on div "button" at bounding box center [203, 86] width 85 height 8
click at [201, 102] on div "Merino 21027 Irish Cream SF 1.0mm" at bounding box center [211, 106] width 111 height 13
click at [219, 75] on p "Shutter Color" at bounding box center [211, 73] width 111 height 6
click at [219, 79] on div "Merino 21027 Irish Cream SF 1.0mm" at bounding box center [211, 86] width 111 height 17
click at [213, 123] on div "Century Fluted 80293 CL 0.8mm" at bounding box center [211, 120] width 100 height 6
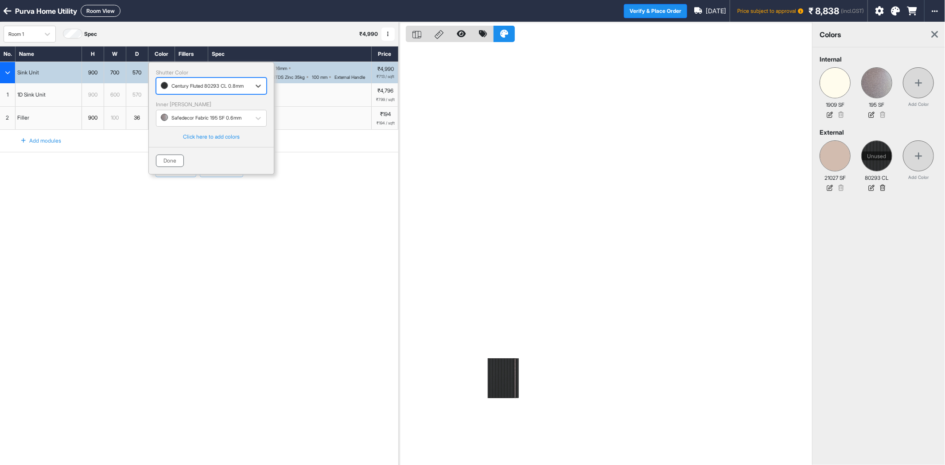
click at [172, 159] on button "Done" at bounding box center [170, 161] width 28 height 12
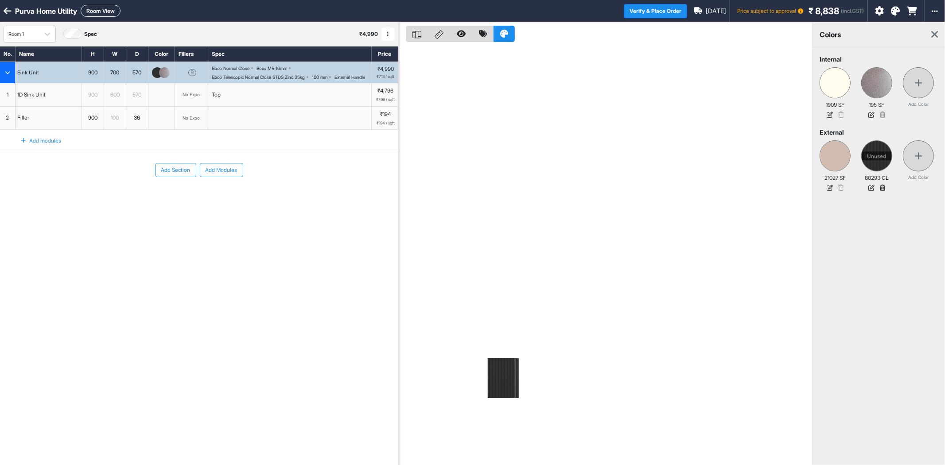
click at [69, 228] on div "Add Section Add Modules" at bounding box center [199, 196] width 398 height 89
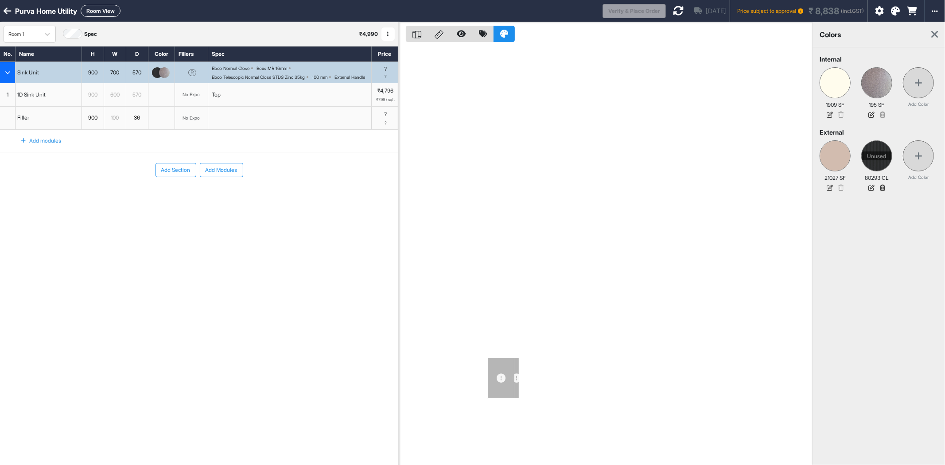
click at [673, 10] on icon at bounding box center [678, 10] width 11 height 11
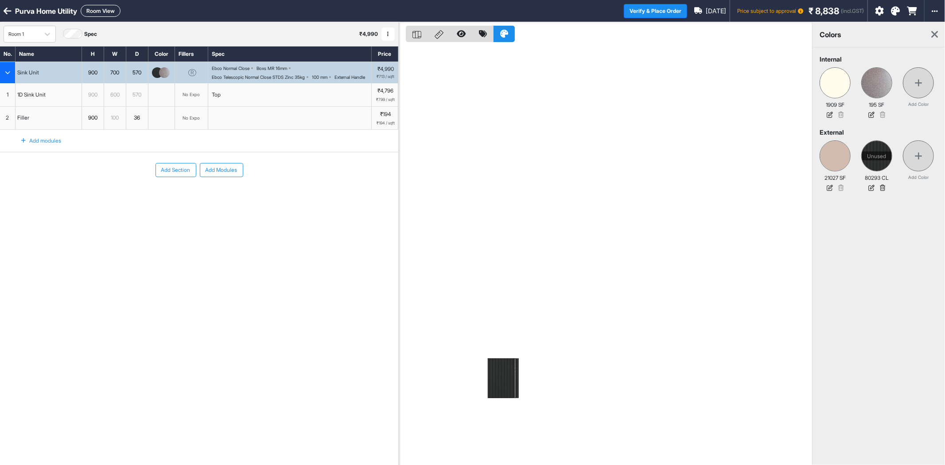
click at [103, 12] on button "Room View" at bounding box center [101, 11] width 40 height 12
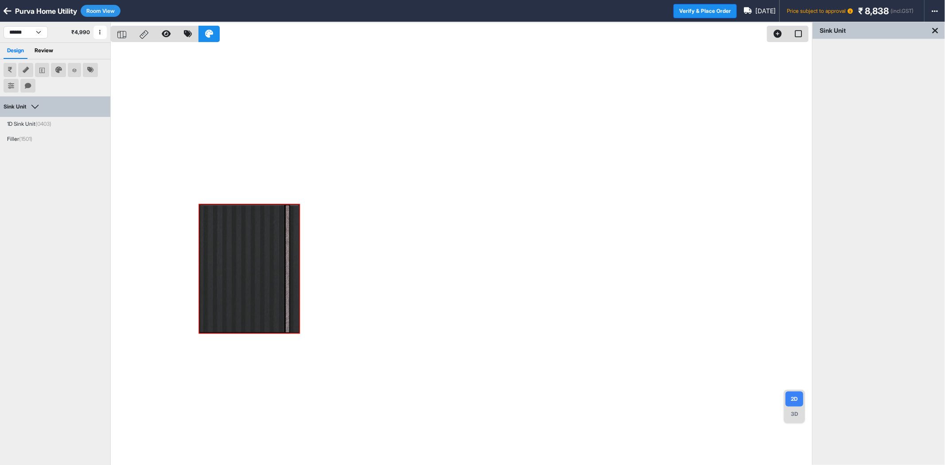
drag, startPoint x: 473, startPoint y: 266, endPoint x: 482, endPoint y: 259, distance: 11.6
click at [473, 266] on div at bounding box center [461, 254] width 701 height 465
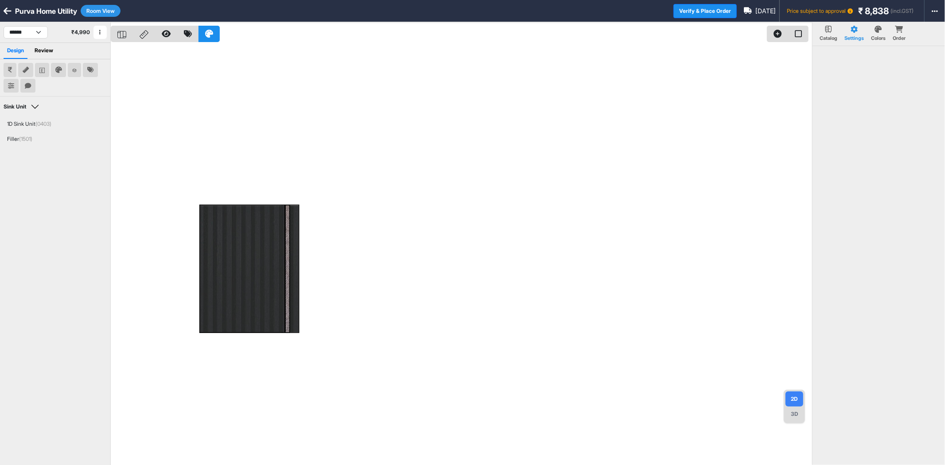
click at [797, 414] on div "3D" at bounding box center [795, 414] width 18 height 15
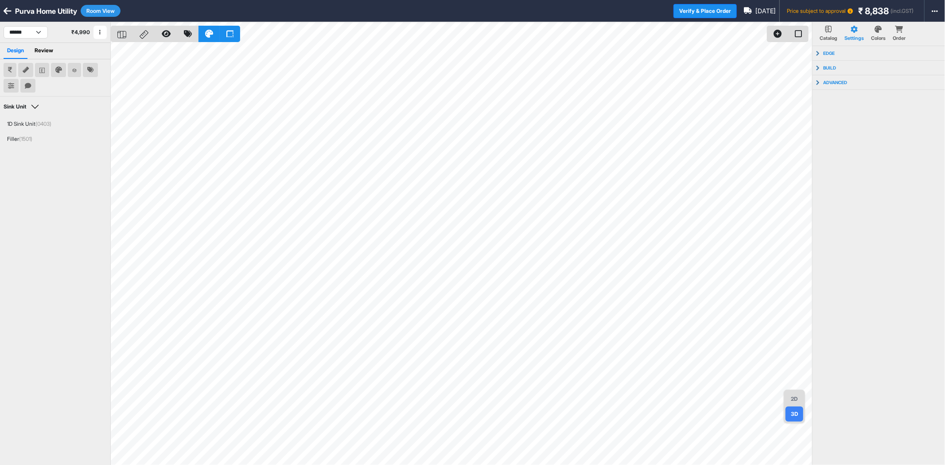
click at [101, 9] on button "Room View" at bounding box center [101, 11] width 40 height 12
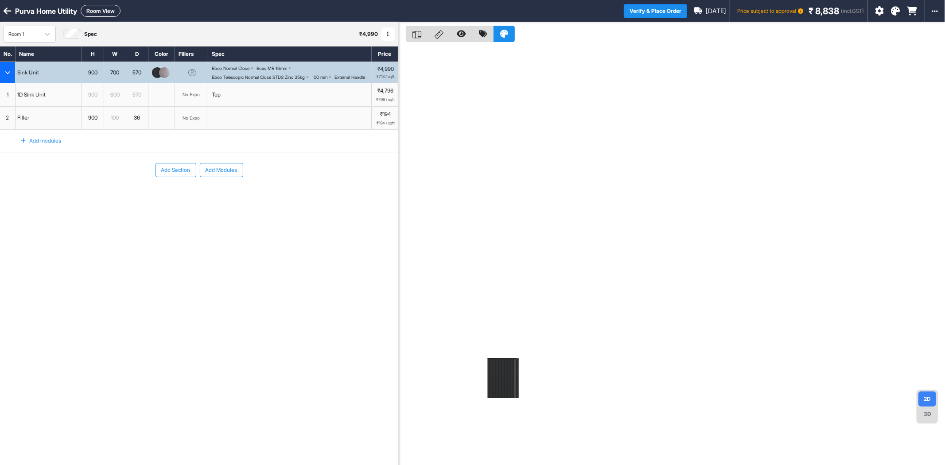
click at [201, 106] on div "No Expo" at bounding box center [191, 94] width 33 height 23
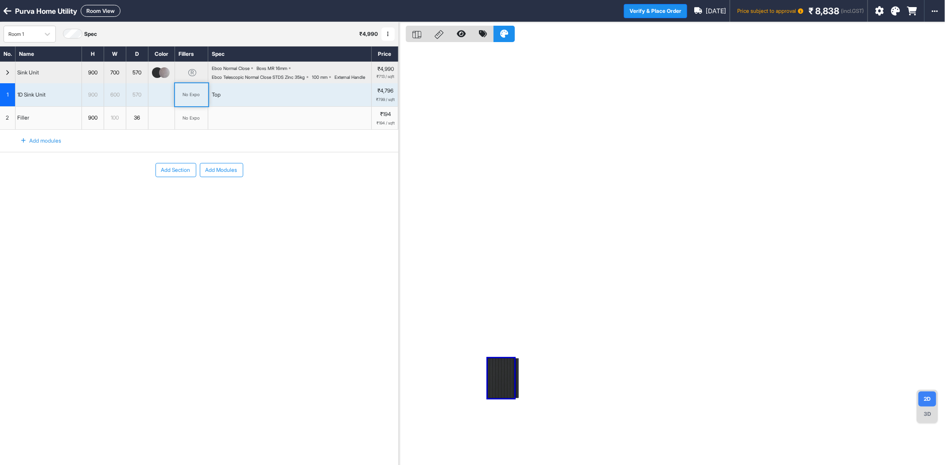
click at [200, 106] on div "No Expo" at bounding box center [191, 94] width 33 height 23
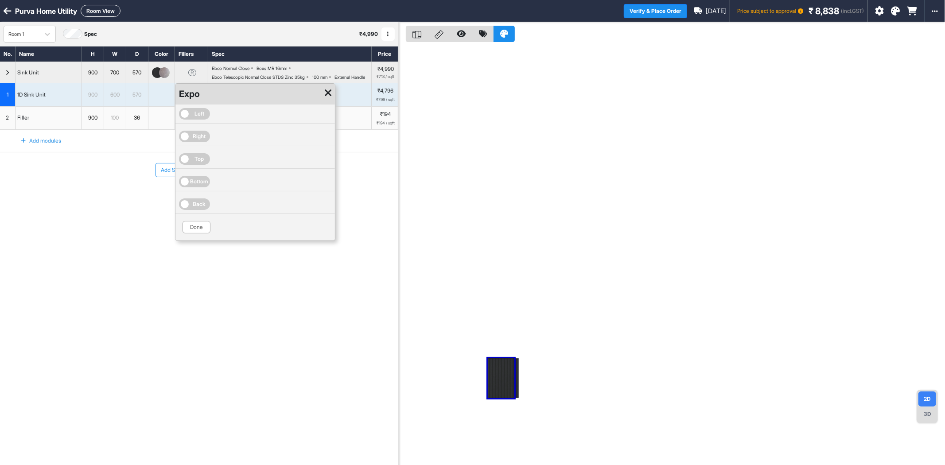
click at [204, 118] on span "Left" at bounding box center [200, 114] width 10 height 8
click at [195, 234] on button "Done" at bounding box center [197, 227] width 28 height 12
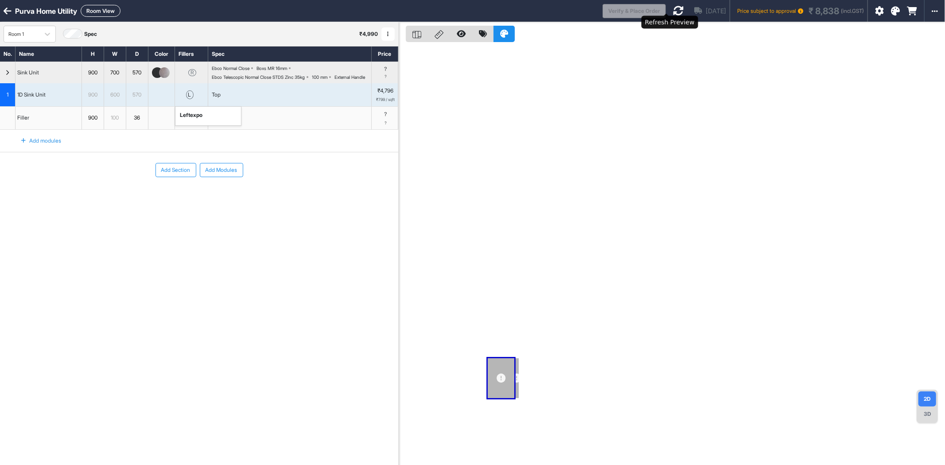
click at [673, 13] on icon at bounding box center [678, 10] width 11 height 11
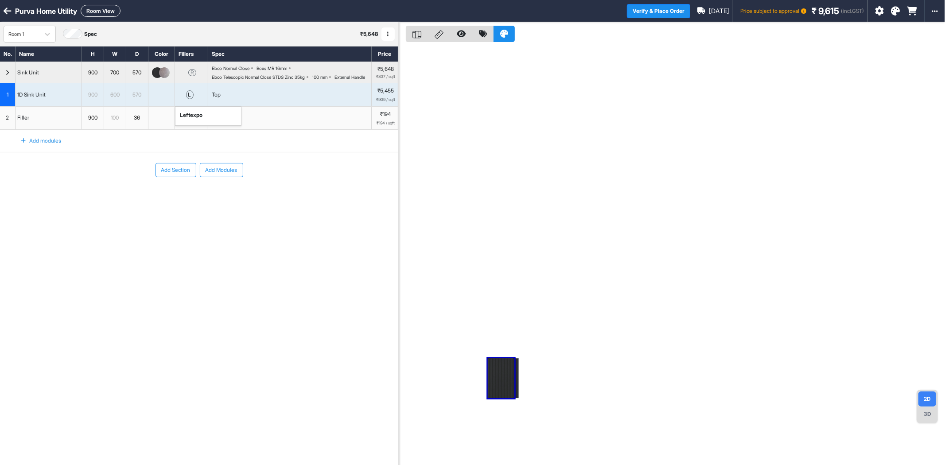
click at [160, 237] on div "Add Section Add Modules" at bounding box center [199, 196] width 398 height 89
click at [101, 12] on button "Room View" at bounding box center [101, 11] width 40 height 12
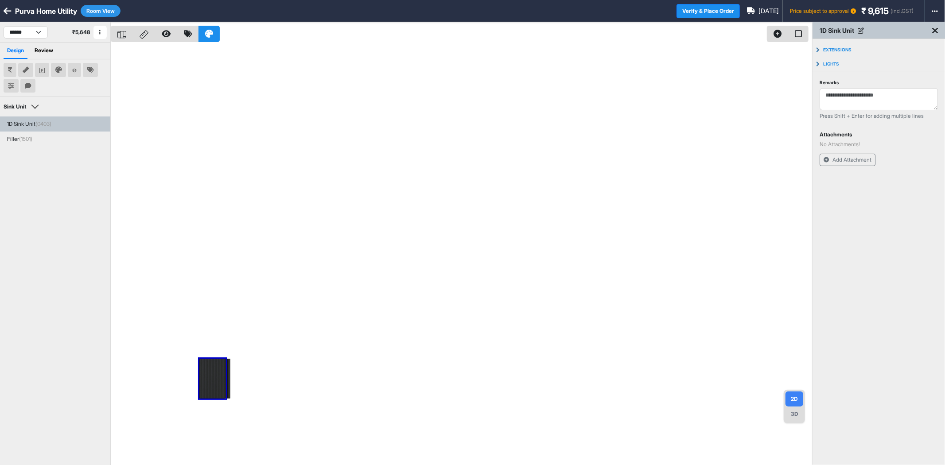
click at [796, 417] on div "3D" at bounding box center [795, 414] width 18 height 15
click at [938, 31] on icon at bounding box center [935, 30] width 6 height 9
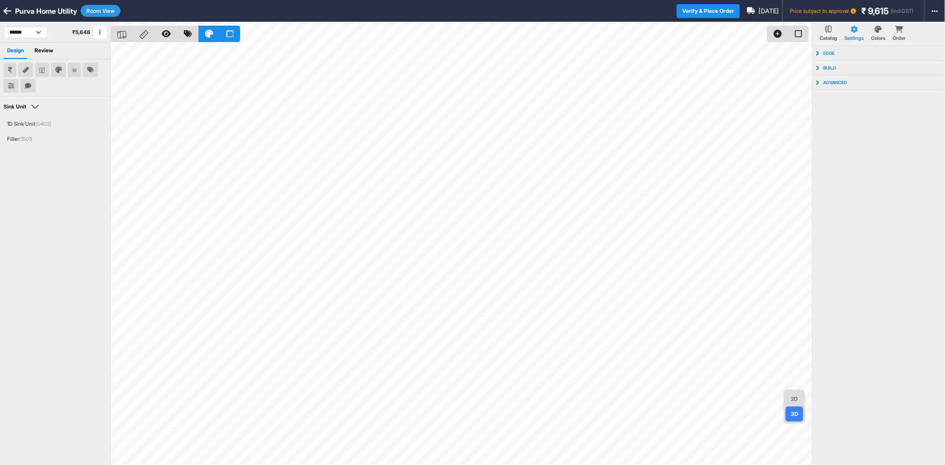
click at [109, 11] on button "Room View" at bounding box center [101, 11] width 40 height 12
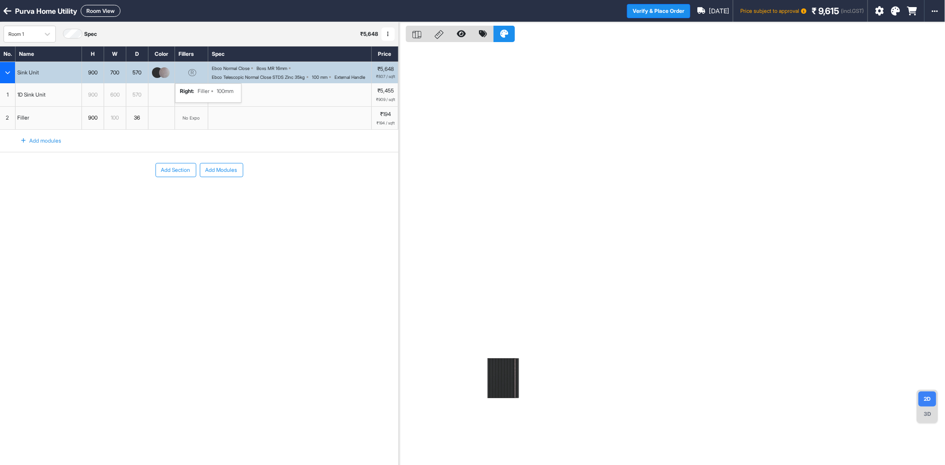
click at [196, 70] on div "R right : Filler 100mm" at bounding box center [191, 72] width 33 height 21
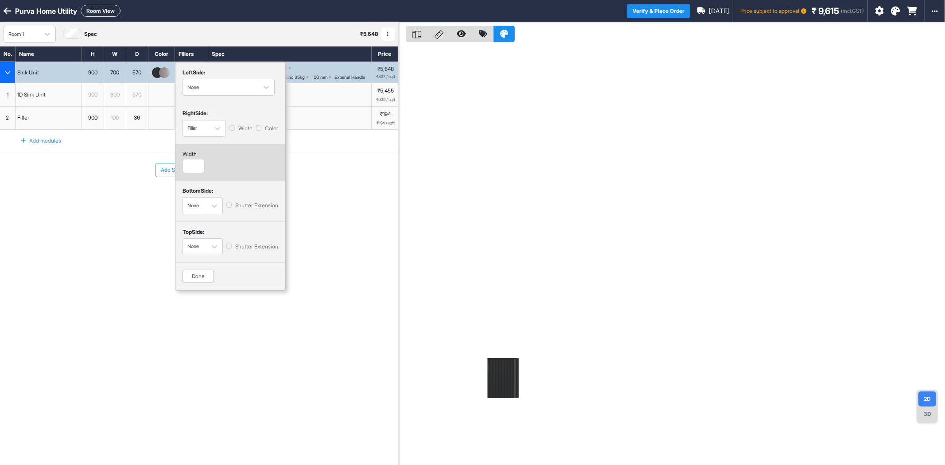
click at [353, 222] on div "Add Section Add Modules" at bounding box center [199, 196] width 398 height 89
click at [198, 275] on div "Done" at bounding box center [198, 276] width 31 height 13
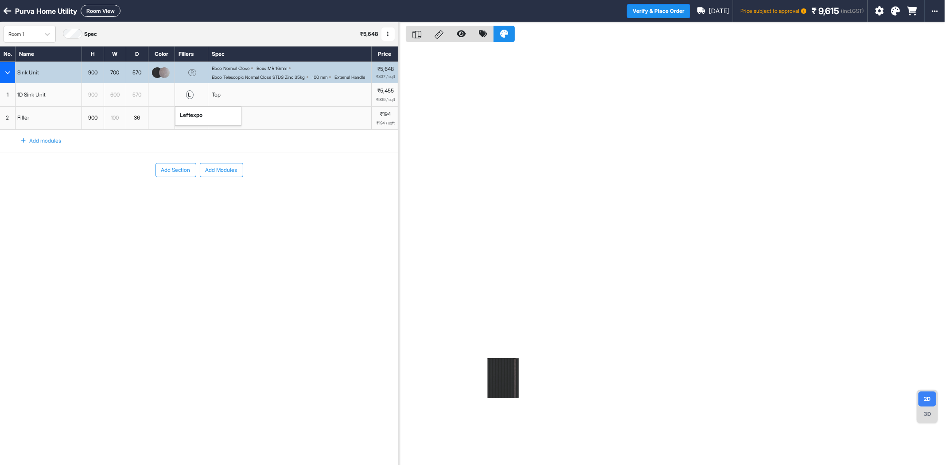
click at [199, 105] on div "l left expo" at bounding box center [191, 94] width 33 height 23
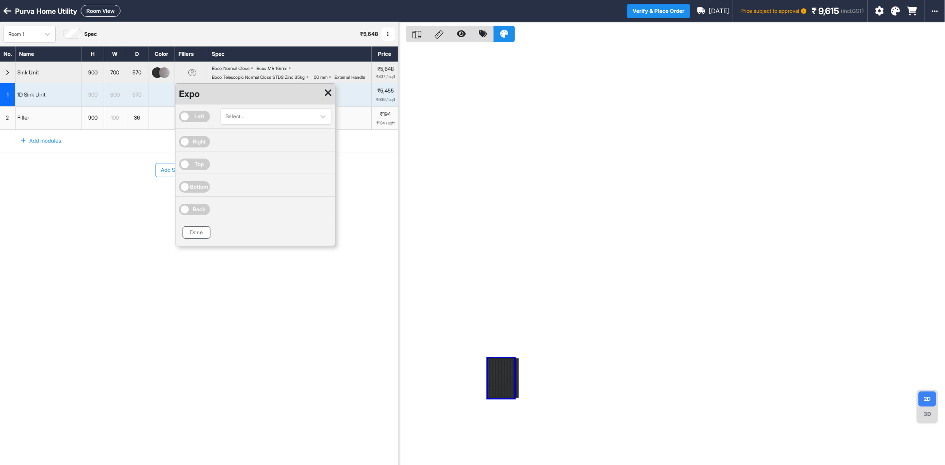
click at [200, 239] on button "Done" at bounding box center [197, 232] width 28 height 12
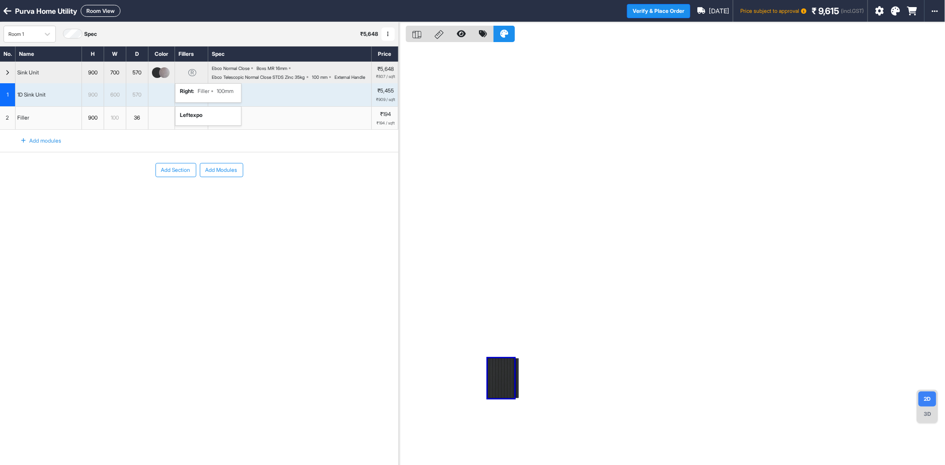
click at [199, 81] on div "R right : Filler 100mm" at bounding box center [191, 72] width 33 height 21
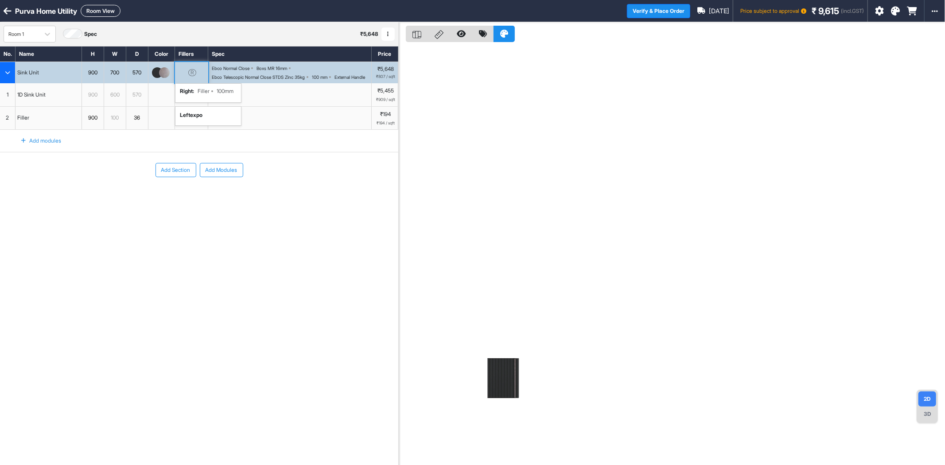
click at [189, 83] on div "R right : Filler 100mm" at bounding box center [191, 72] width 33 height 21
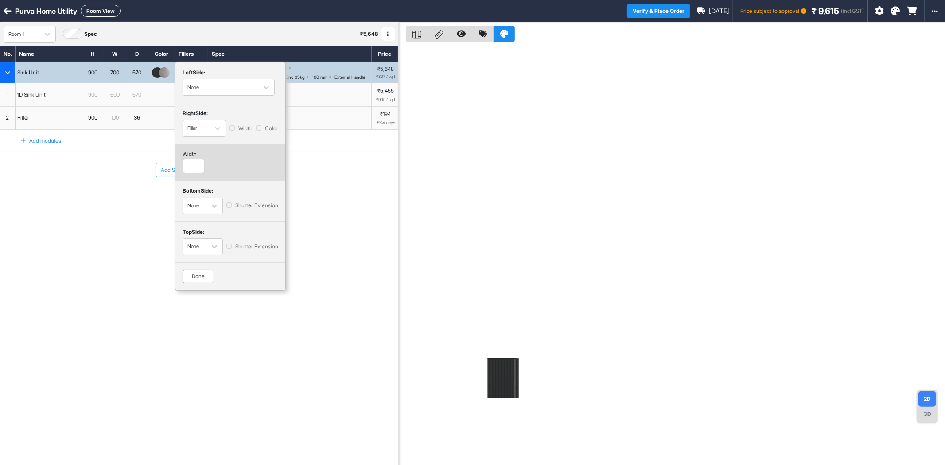
click at [352, 214] on div "Add Section Add Modules" at bounding box center [199, 196] width 398 height 89
click at [197, 277] on div "Done" at bounding box center [198, 276] width 31 height 13
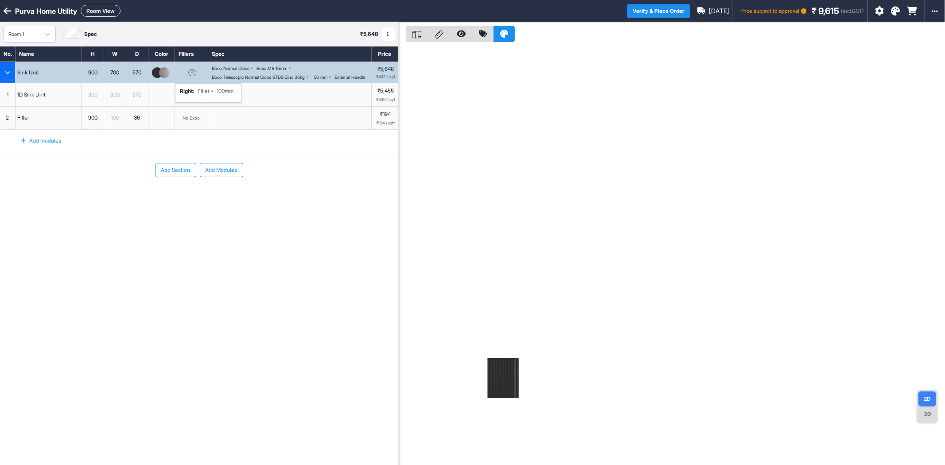
click at [118, 83] on div "700" at bounding box center [115, 72] width 22 height 21
click at [118, 83] on input "***" at bounding box center [115, 72] width 22 height 21
type input "***"
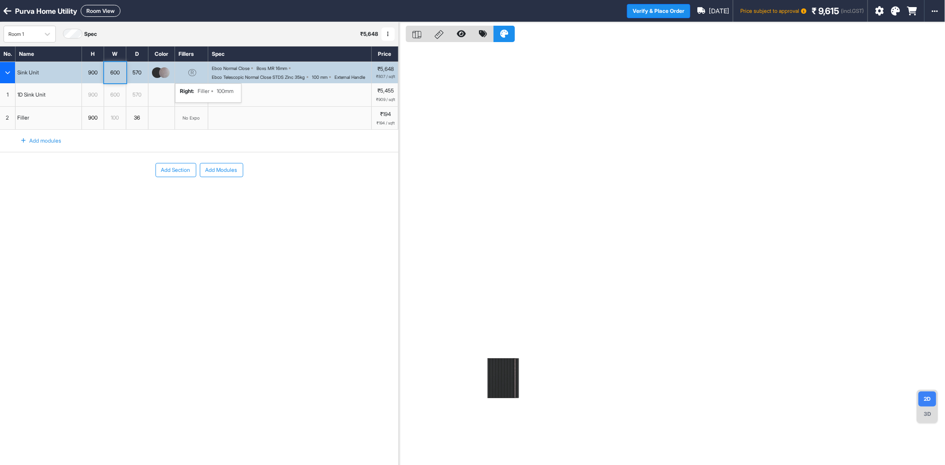
click at [118, 72] on div "600" at bounding box center [115, 73] width 22 height 10
click at [118, 72] on input "***" at bounding box center [115, 72] width 22 height 21
type input "***"
click at [115, 210] on div "Add Section Add Modules" at bounding box center [199, 196] width 398 height 89
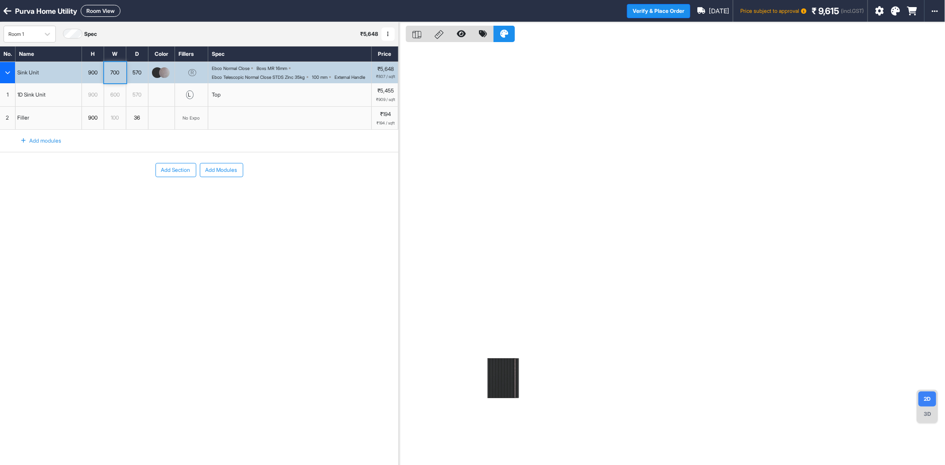
click at [158, 105] on div at bounding box center [161, 94] width 27 height 23
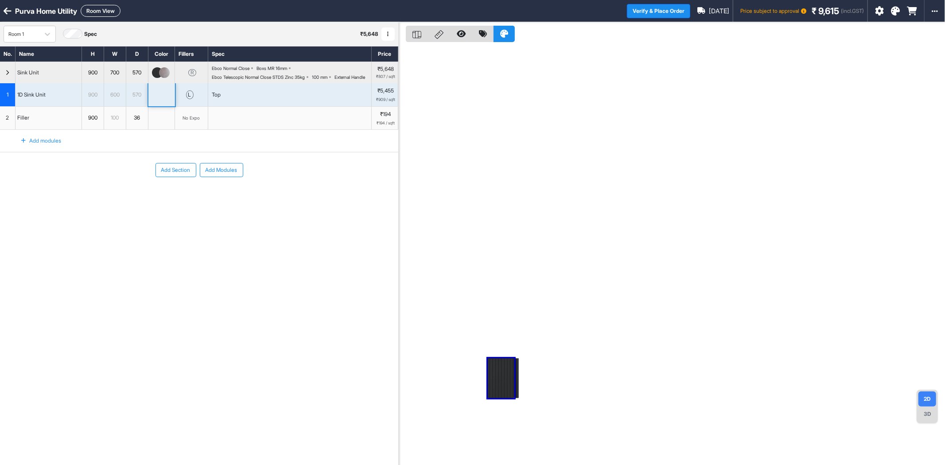
click at [209, 105] on div "Top" at bounding box center [290, 94] width 164 height 23
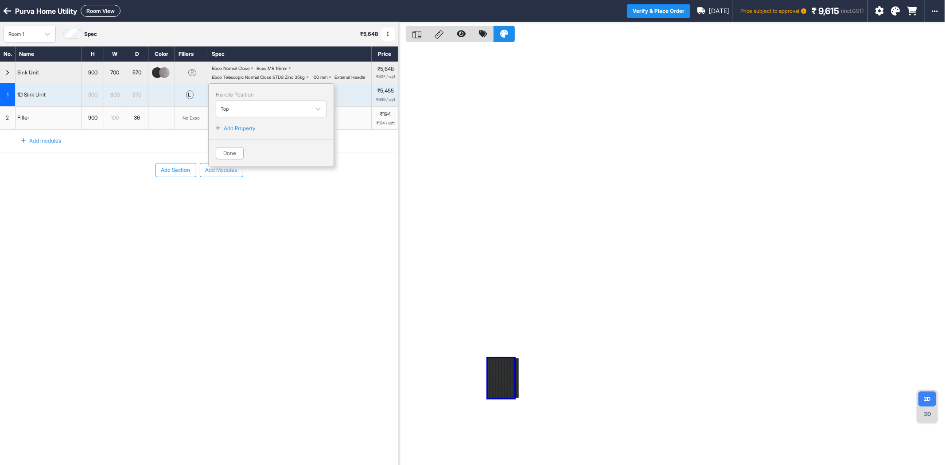
click at [273, 204] on div "Add Section Add Modules" at bounding box center [199, 196] width 398 height 89
click at [191, 99] on div "l" at bounding box center [190, 94] width 8 height 9
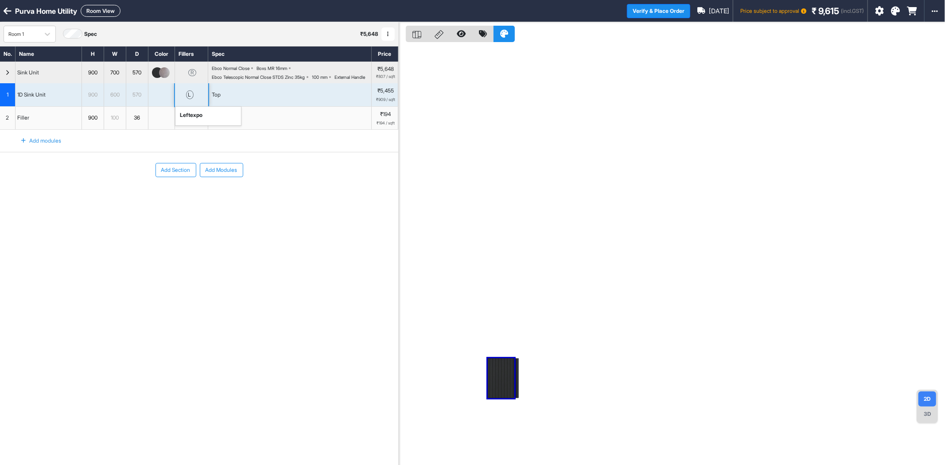
click at [191, 99] on div "l" at bounding box center [190, 94] width 8 height 9
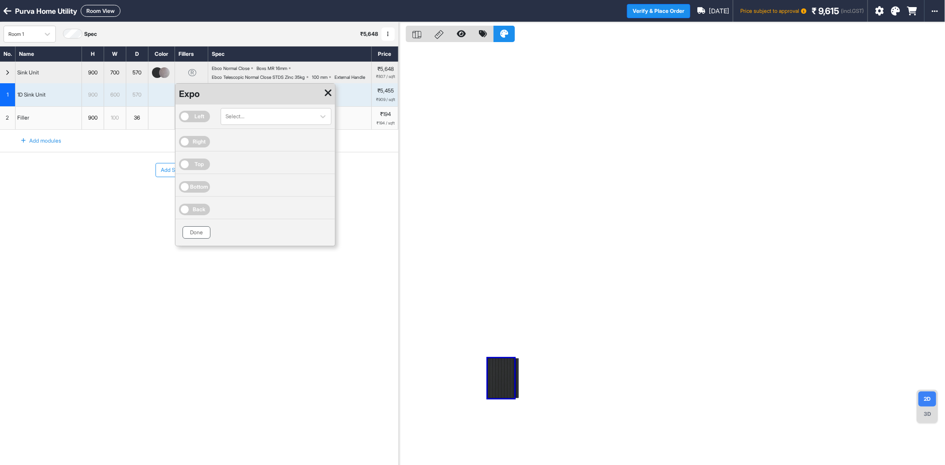
click at [202, 239] on button "Done" at bounding box center [197, 232] width 28 height 12
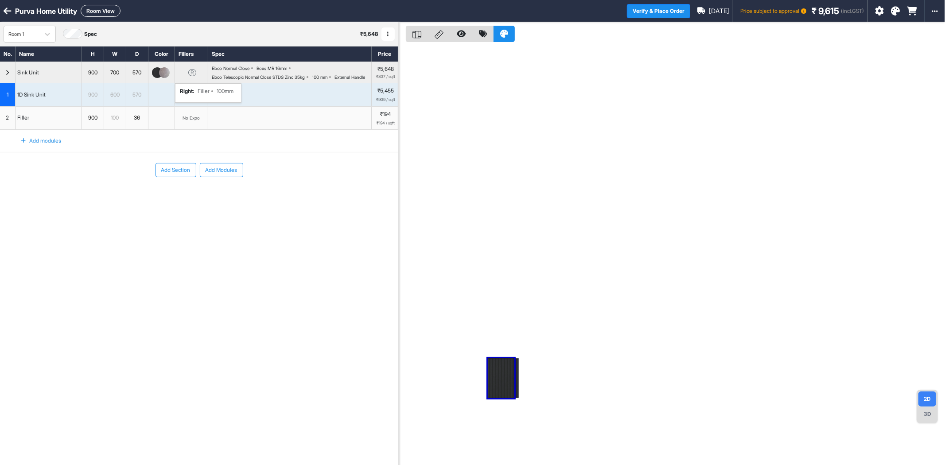
click at [204, 82] on div "R right : Filler 100mm" at bounding box center [191, 72] width 33 height 21
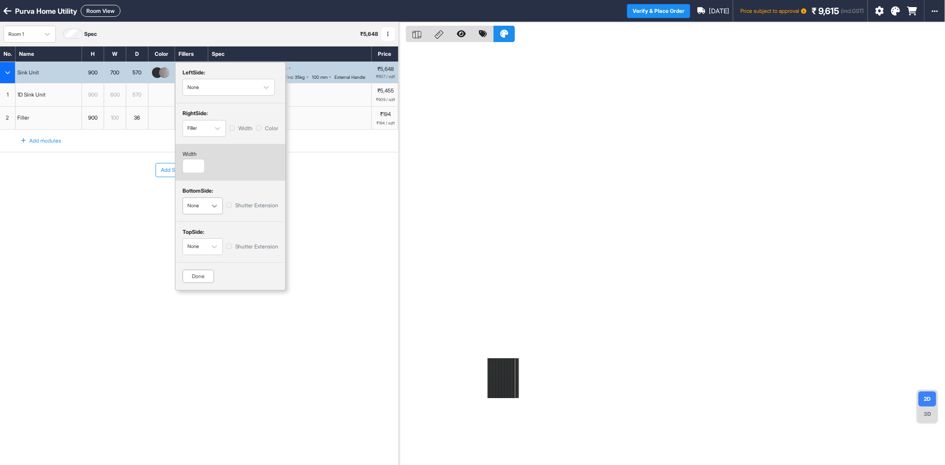
click at [214, 206] on icon "button" at bounding box center [214, 206] width 5 height 3
click at [203, 238] on div "Skirting" at bounding box center [203, 239] width 40 height 13
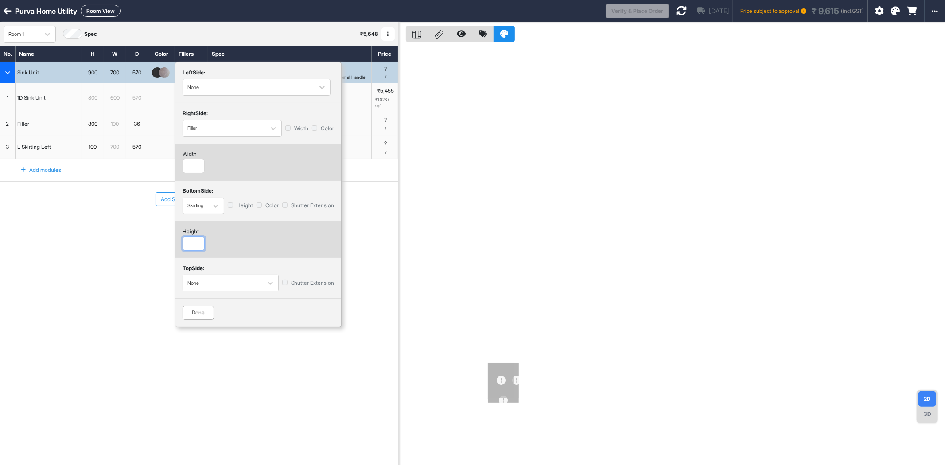
click at [195, 242] on input "number" at bounding box center [194, 244] width 22 height 14
type input "***"
click at [193, 316] on div "Done" at bounding box center [198, 312] width 31 height 13
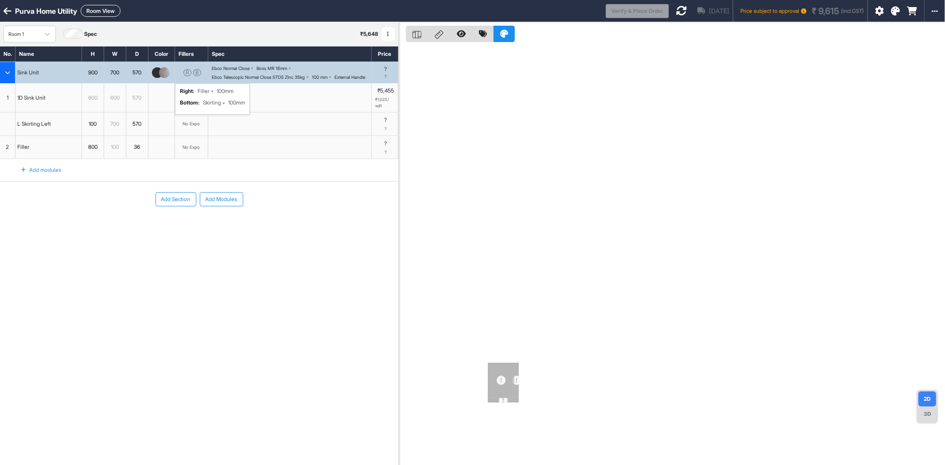
click at [193, 257] on div "Add Section Add Modules" at bounding box center [199, 226] width 398 height 89
click at [96, 78] on div "900" at bounding box center [93, 73] width 22 height 10
click at [96, 81] on input "***" at bounding box center [93, 72] width 22 height 21
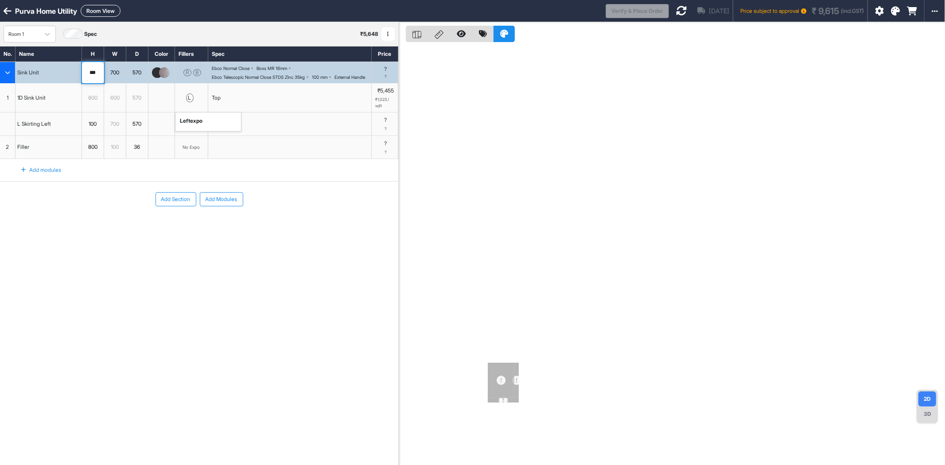
type input "***"
click at [198, 106] on div "l left expo" at bounding box center [191, 94] width 33 height 23
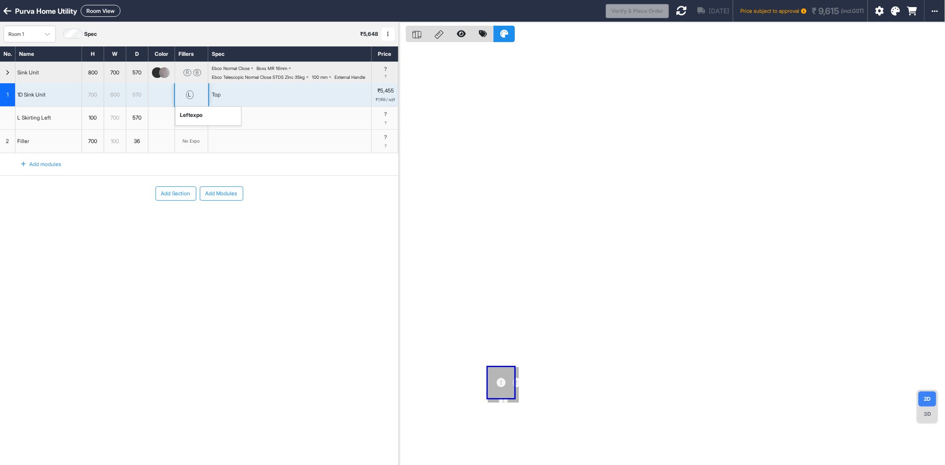
click at [198, 106] on div "l left expo" at bounding box center [191, 94] width 33 height 23
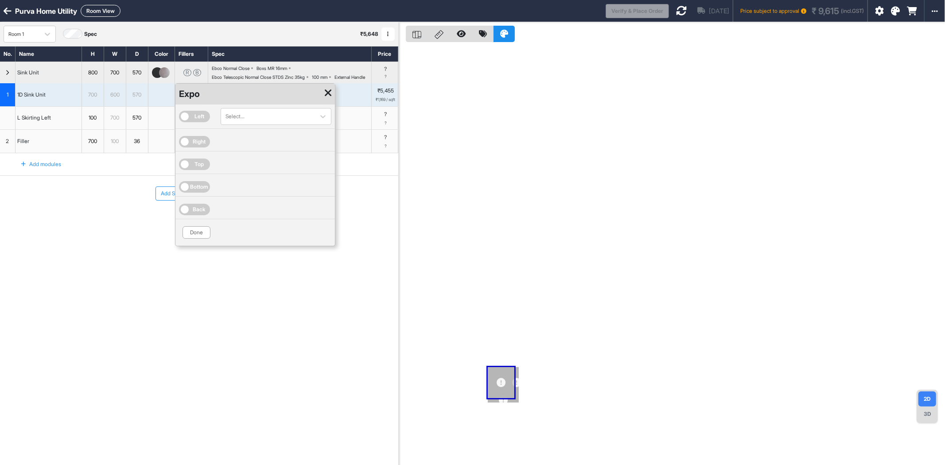
drag, startPoint x: 122, startPoint y: 270, endPoint x: 184, endPoint y: 257, distance: 63.4
click at [122, 265] on div "Add Section Add Modules" at bounding box center [199, 220] width 398 height 89
click at [199, 239] on button "Done" at bounding box center [197, 232] width 28 height 12
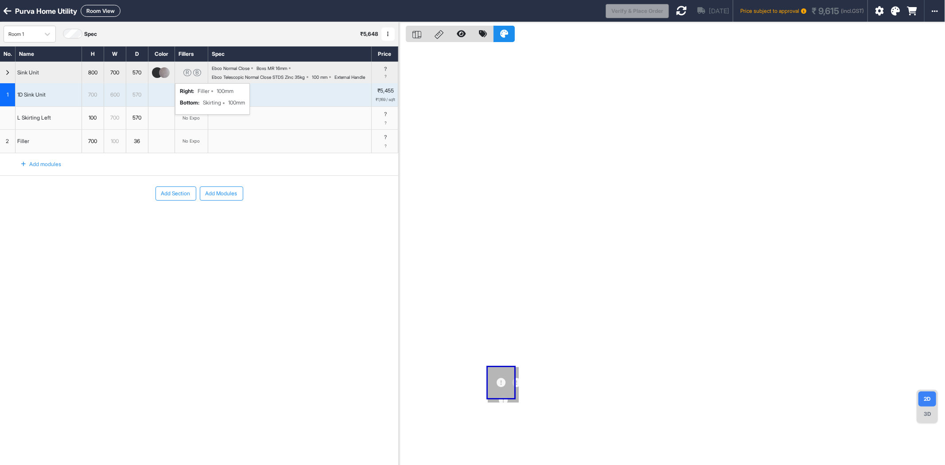
click at [193, 83] on div "R B right : Filler 100mm bottom : Skirting 100mm" at bounding box center [191, 72] width 33 height 21
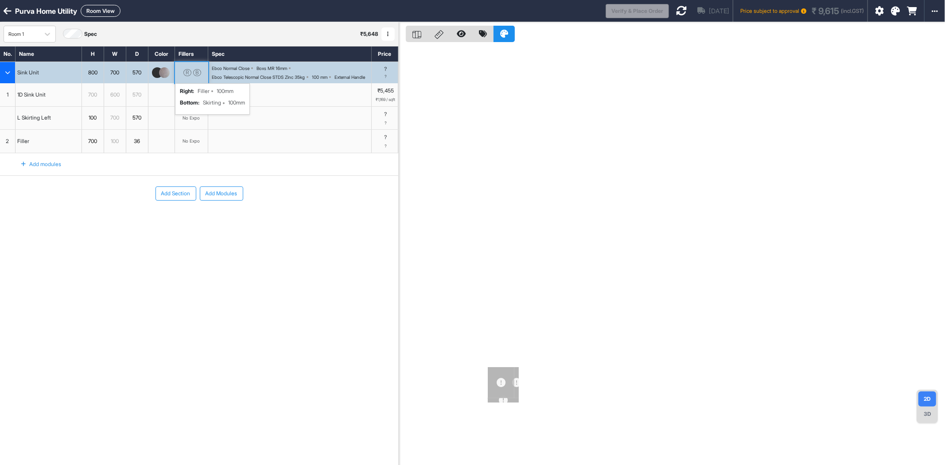
click at [193, 83] on div "R B right : Filler 100mm bottom : Skirting 100mm" at bounding box center [191, 72] width 33 height 21
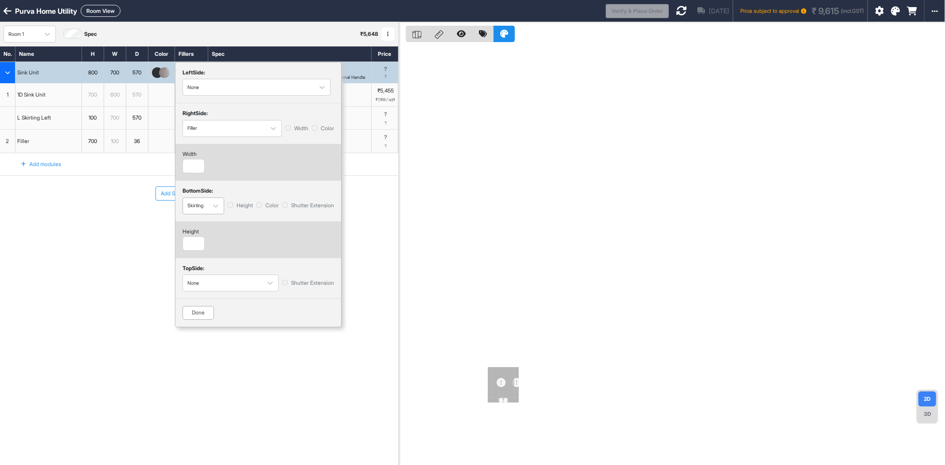
click at [203, 212] on div "Skirting" at bounding box center [195, 205] width 25 height 13
click at [204, 225] on div "None" at bounding box center [204, 226] width 42 height 13
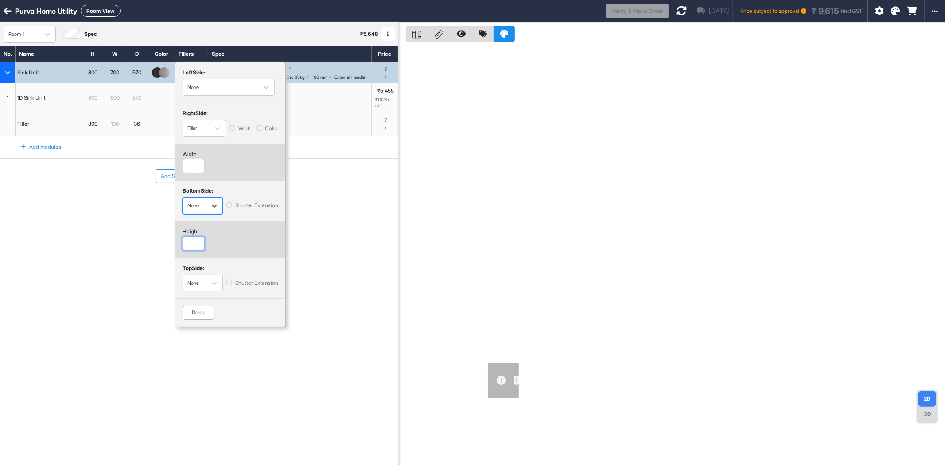
click at [197, 245] on input "***" at bounding box center [194, 244] width 22 height 14
click at [196, 243] on input "***" at bounding box center [194, 244] width 22 height 14
drag, startPoint x: 196, startPoint y: 241, endPoint x: 167, endPoint y: 244, distance: 29.4
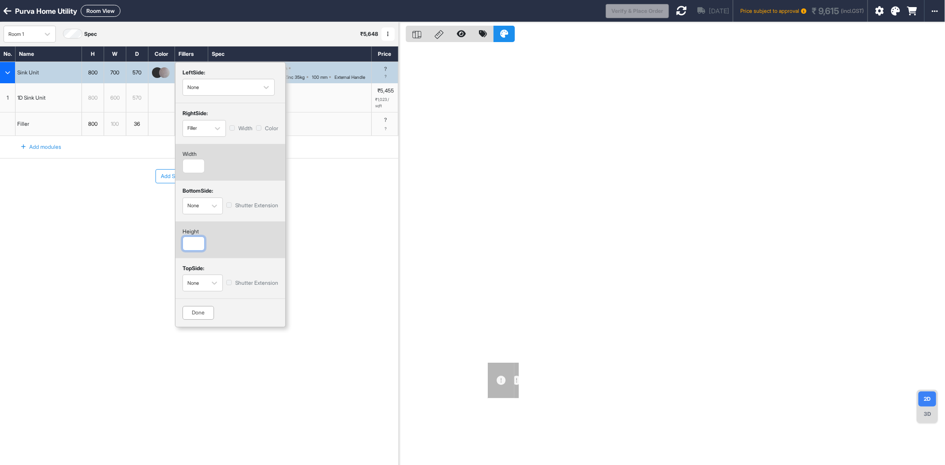
click at [167, 244] on div "No. Name H W D Color Fillers Spec Price Sink Unit 800 700 570 R left Side: None…" at bounding box center [199, 232] width 398 height 372
click at [204, 312] on div "Done" at bounding box center [198, 312] width 31 height 13
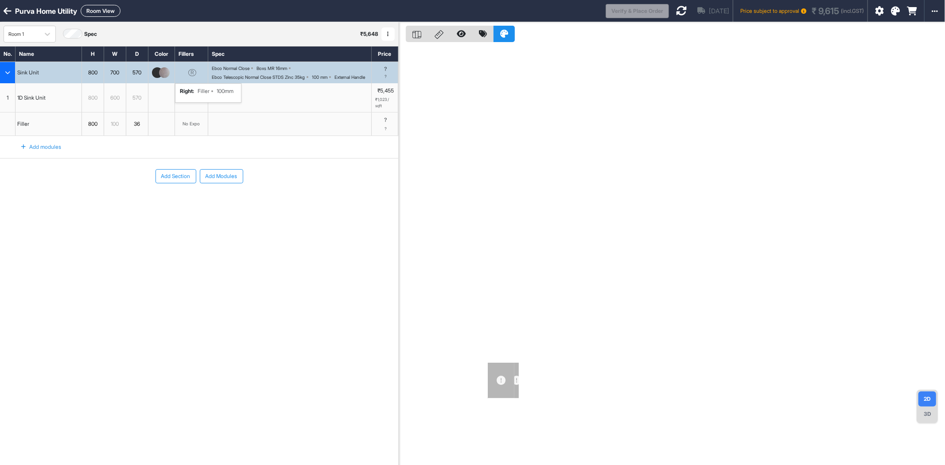
click at [234, 266] on div "No. Name H W D Color Fillers Spec Price Sink Unit 800 700 570 R right : Filler …" at bounding box center [199, 232] width 398 height 372
click at [195, 70] on div "R right : Filler 100mm" at bounding box center [191, 72] width 33 height 21
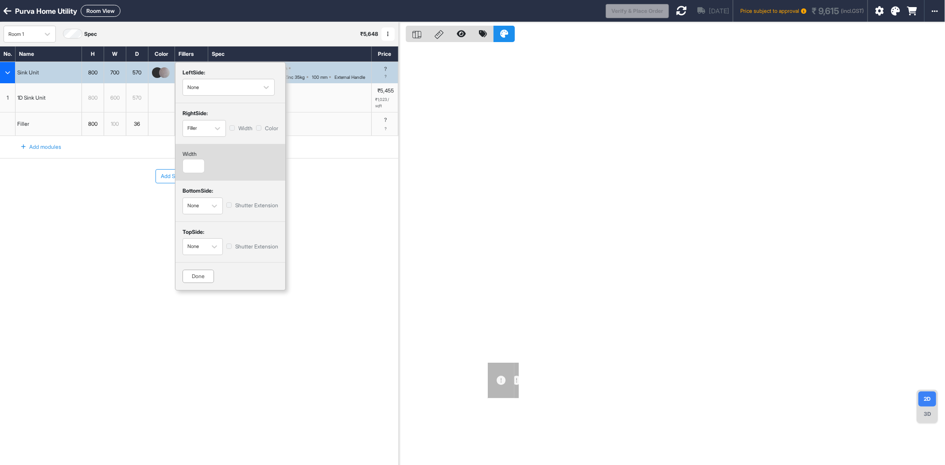
click at [205, 275] on div "Done" at bounding box center [198, 276] width 31 height 13
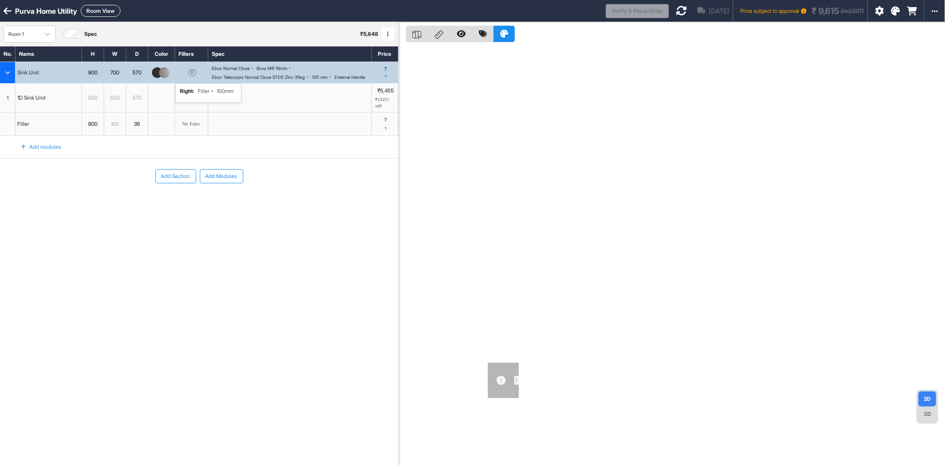
click at [676, 10] on icon at bounding box center [681, 10] width 11 height 11
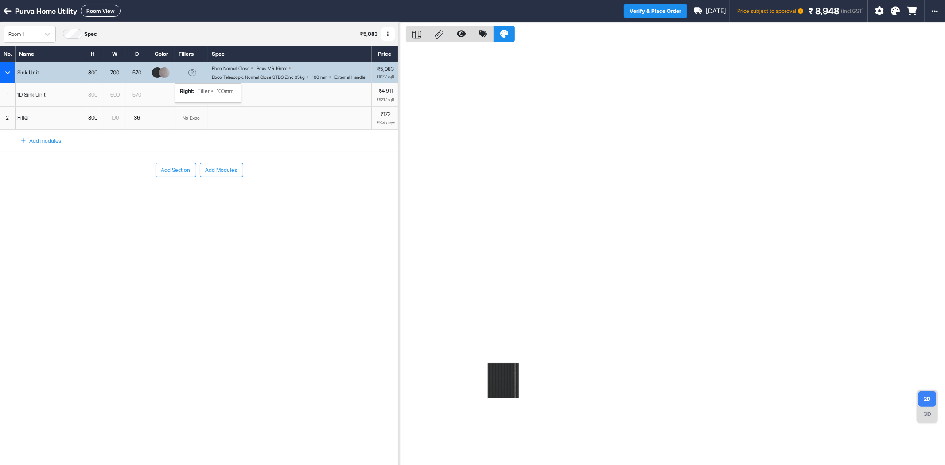
click at [200, 76] on div "R right : Filler 100mm" at bounding box center [191, 72] width 33 height 21
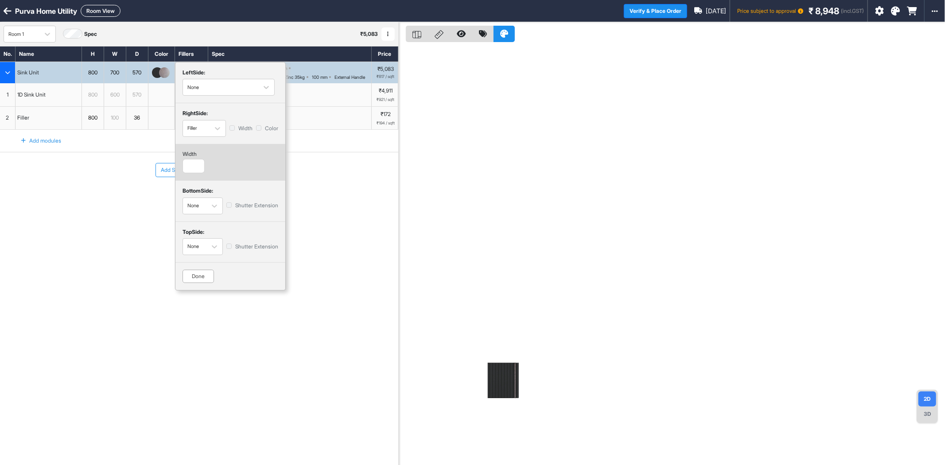
click at [201, 275] on div "Done" at bounding box center [198, 276] width 31 height 13
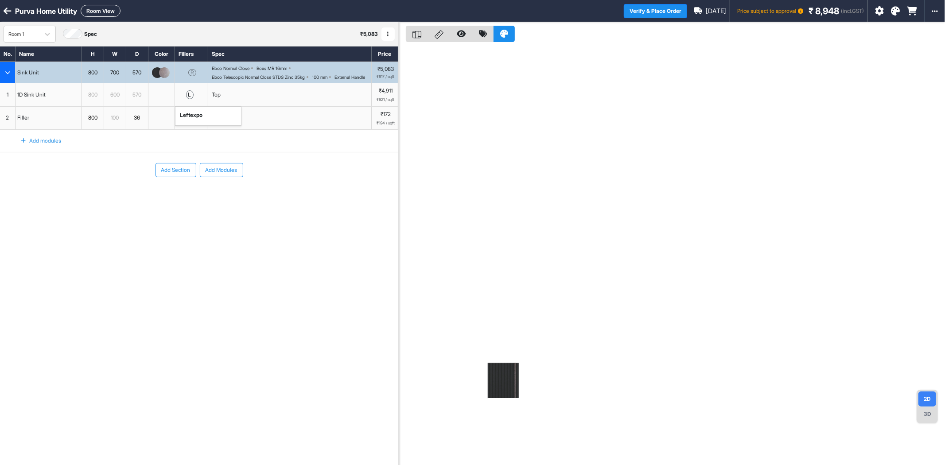
click at [196, 106] on div "l left expo" at bounding box center [191, 94] width 33 height 23
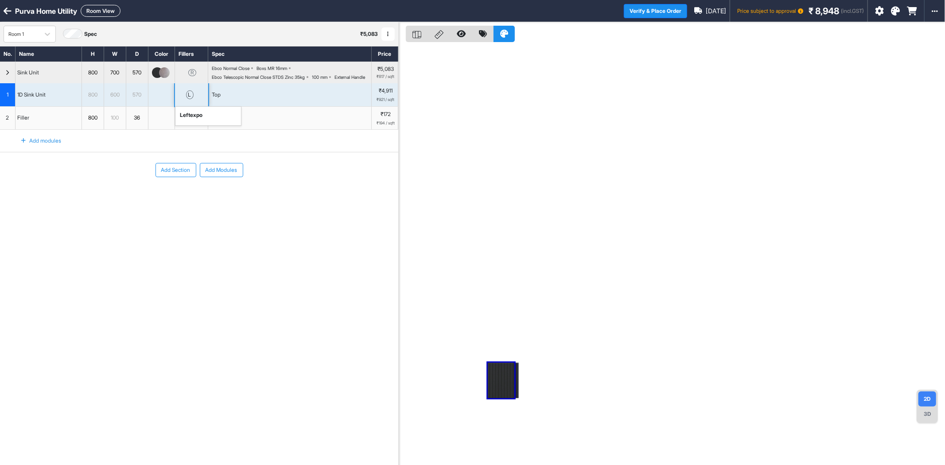
click at [196, 106] on div "l left expo" at bounding box center [191, 94] width 33 height 23
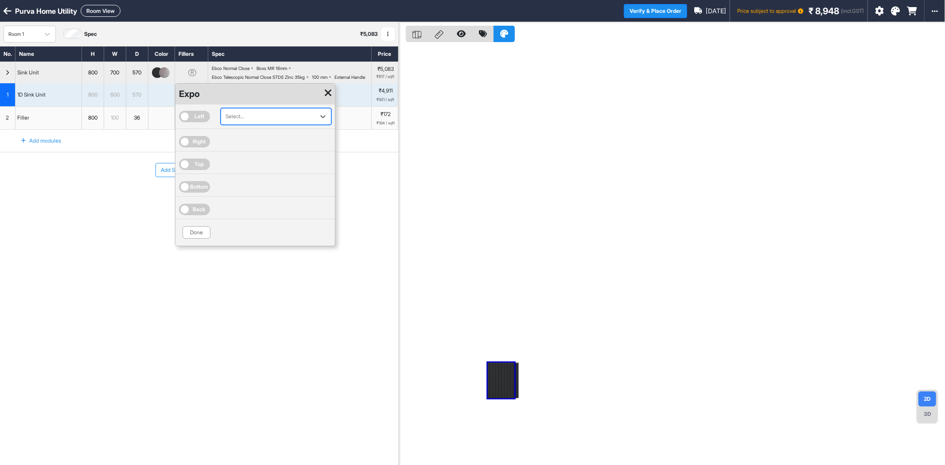
click at [241, 121] on div at bounding box center [268, 117] width 85 height 10
click at [253, 157] on div "Century Fluted 80293 CL 0.8mm" at bounding box center [276, 153] width 100 height 8
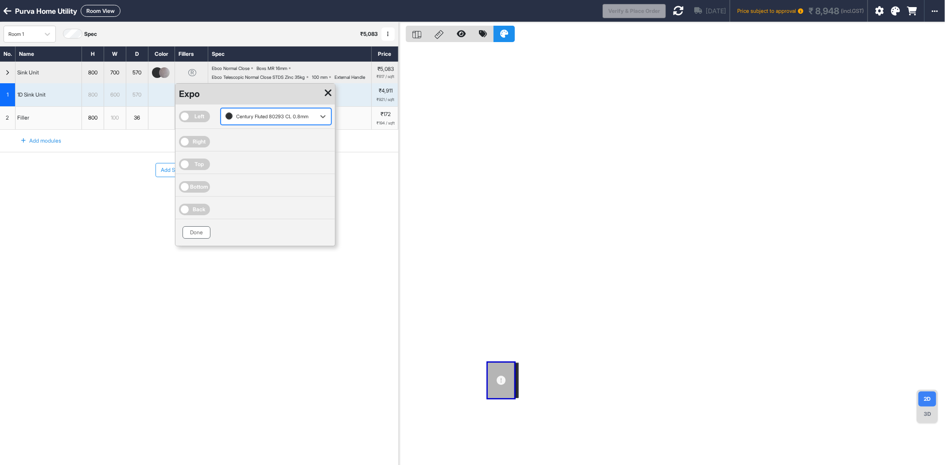
click at [198, 239] on button "Done" at bounding box center [197, 232] width 28 height 12
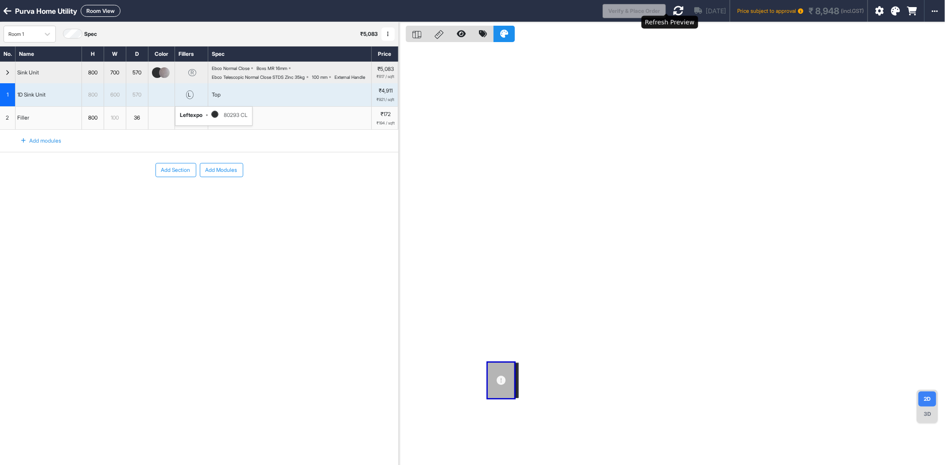
click at [673, 12] on icon at bounding box center [678, 10] width 11 height 11
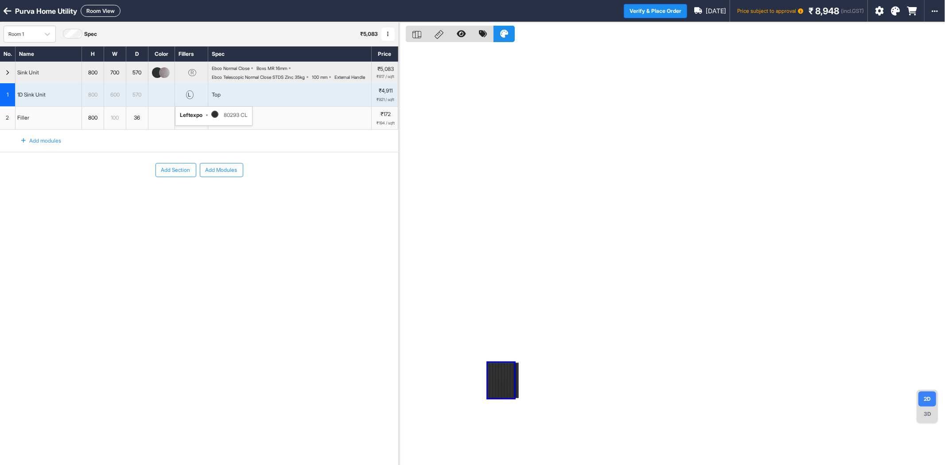
click at [504, 385] on div at bounding box center [501, 380] width 27 height 35
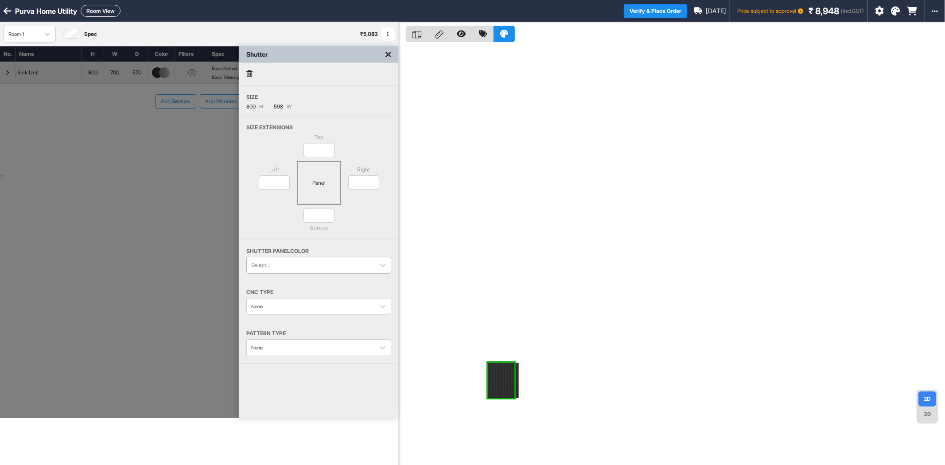
click at [308, 262] on div at bounding box center [310, 266] width 119 height 10
click at [356, 223] on div "Top * Left * Panel Right * * Bottom" at bounding box center [318, 186] width 145 height 106
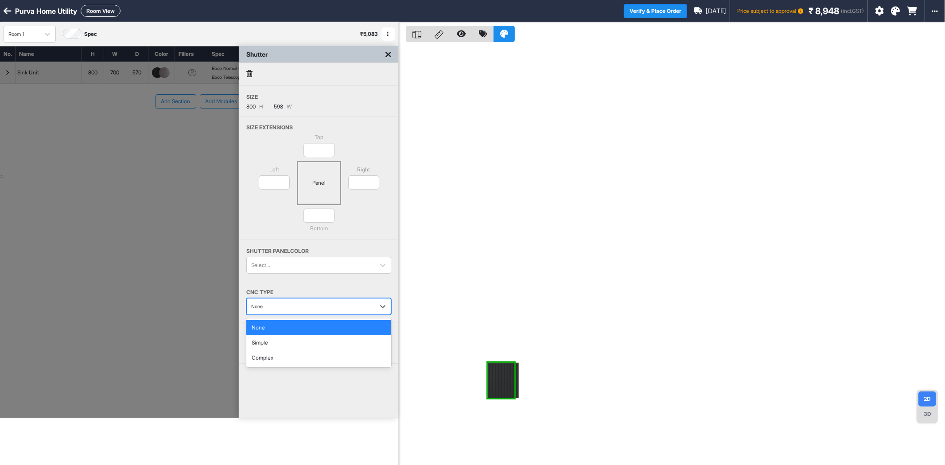
click at [338, 311] on div at bounding box center [310, 307] width 119 height 10
click at [330, 345] on div "Simple" at bounding box center [318, 342] width 145 height 15
click at [297, 309] on div at bounding box center [310, 307] width 119 height 10
click at [301, 346] on div "Simple" at bounding box center [318, 342] width 145 height 15
click at [386, 54] on icon at bounding box center [389, 54] width 6 height 9
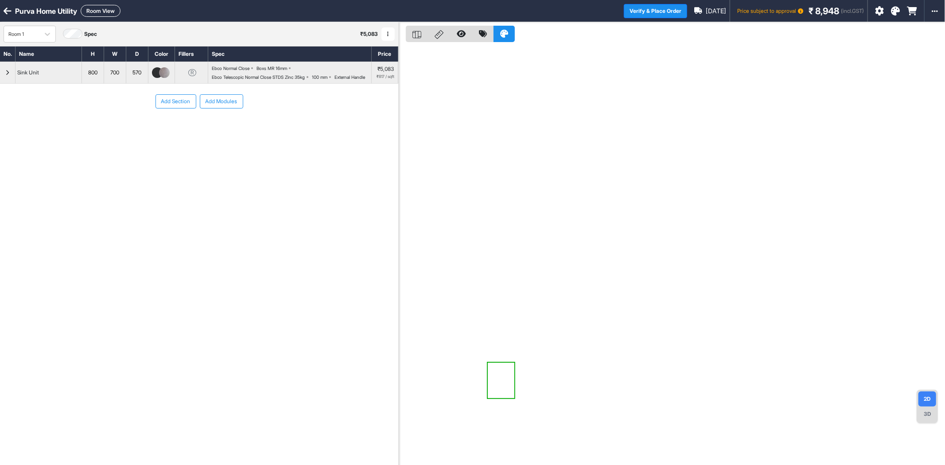
click at [97, 10] on button "Room View" at bounding box center [101, 11] width 40 height 12
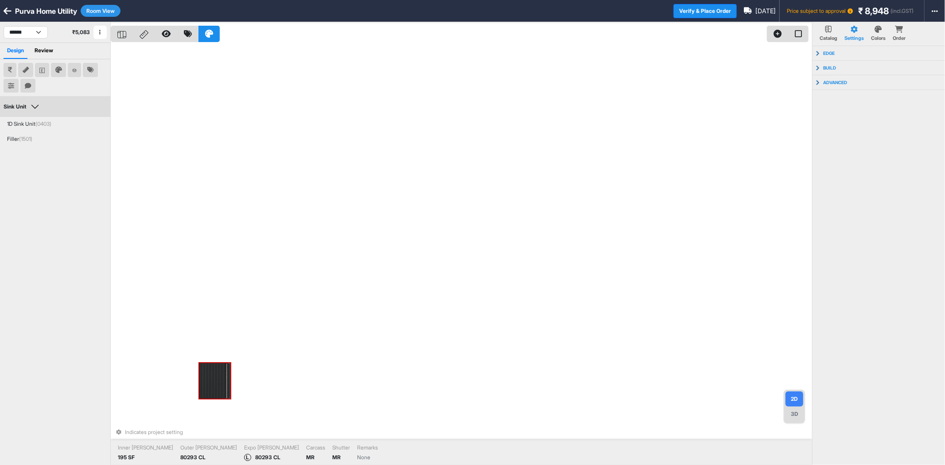
click at [217, 374] on div at bounding box center [212, 380] width 27 height 35
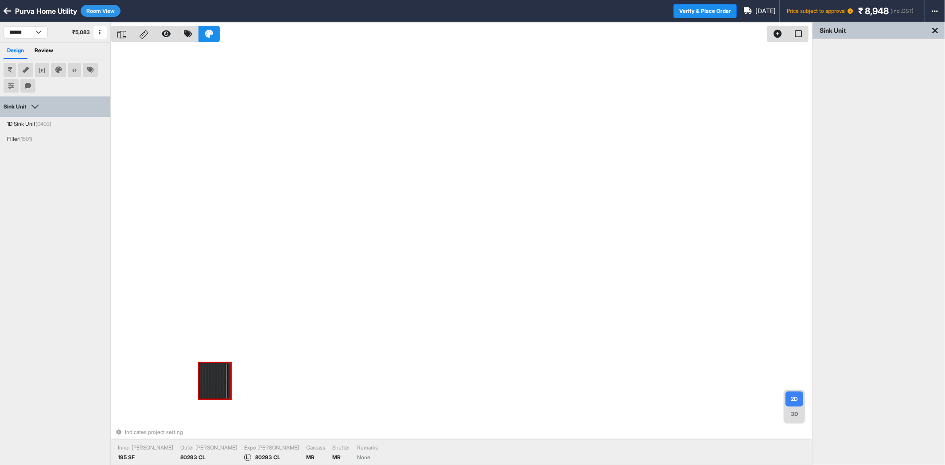
click at [217, 374] on div at bounding box center [212, 380] width 27 height 35
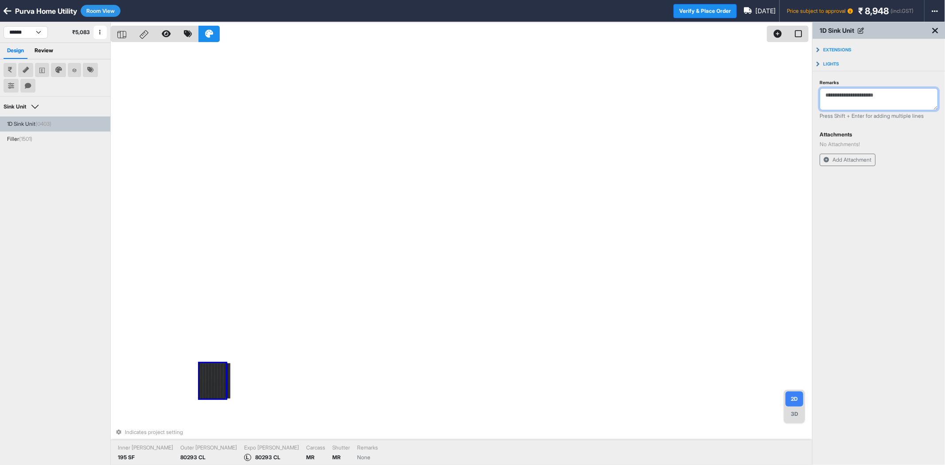
click at [886, 96] on textarea "Remarks" at bounding box center [879, 99] width 118 height 22
type textarea "**********"
click at [99, 14] on button "Room View" at bounding box center [101, 11] width 40 height 12
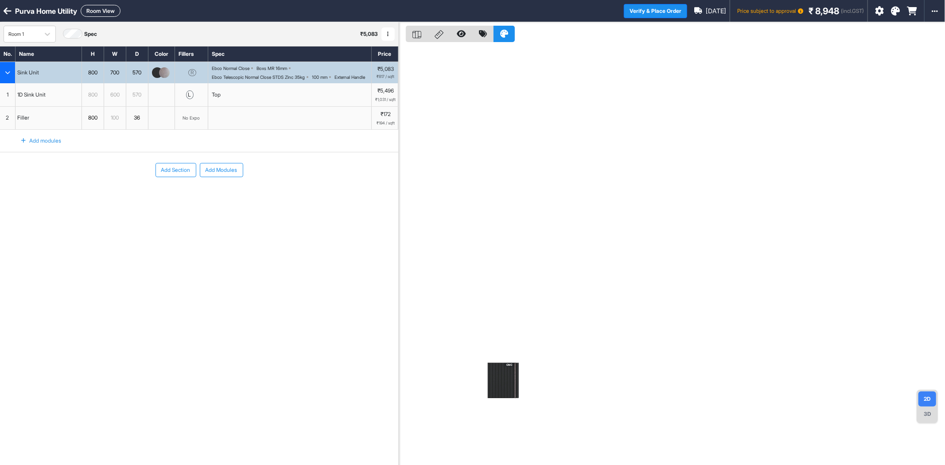
click at [175, 177] on button "Add Section" at bounding box center [176, 170] width 41 height 14
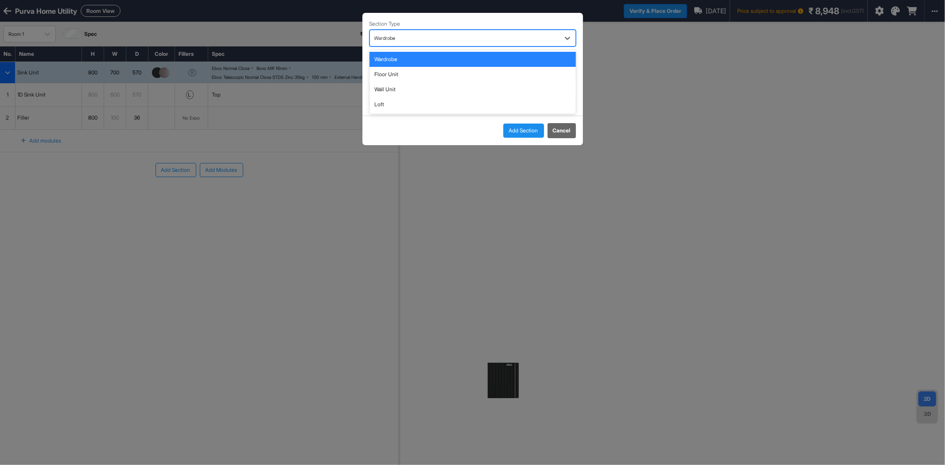
click at [431, 35] on div at bounding box center [464, 38] width 181 height 10
click at [405, 78] on div "Floor Unit" at bounding box center [473, 74] width 207 height 15
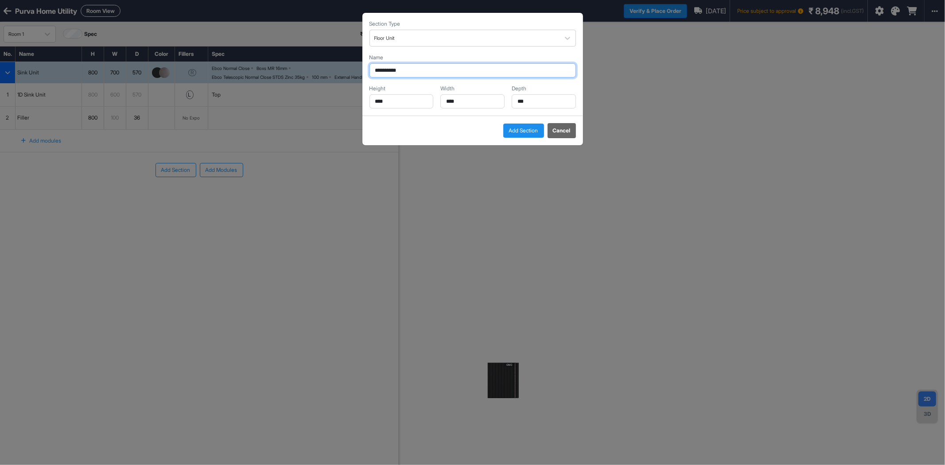
click at [413, 73] on input "**********" at bounding box center [473, 70] width 207 height 14
click at [413, 72] on input "**********" at bounding box center [473, 70] width 207 height 14
type input "**********"
click at [405, 99] on input "****" at bounding box center [402, 101] width 64 height 14
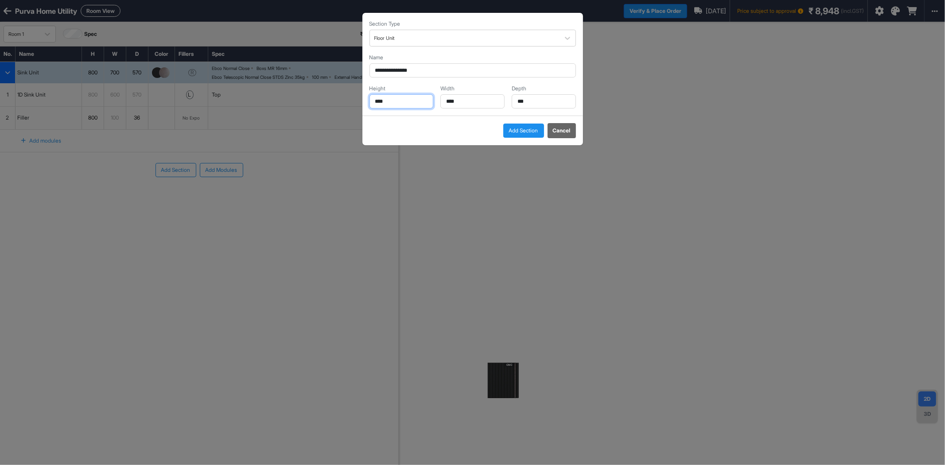
click at [405, 99] on input "****" at bounding box center [402, 101] width 64 height 14
type input "***"
click at [475, 100] on input "****" at bounding box center [472, 101] width 64 height 14
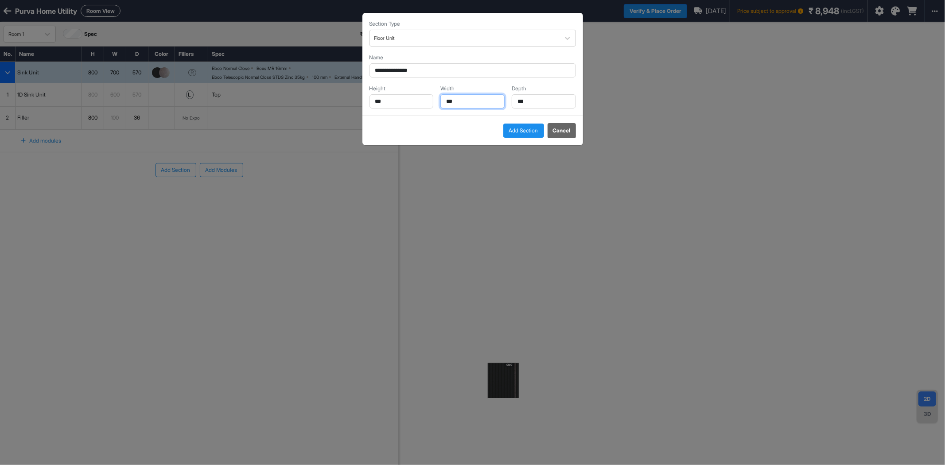
type input "***"
click at [540, 105] on input "***" at bounding box center [544, 101] width 64 height 14
type input "***"
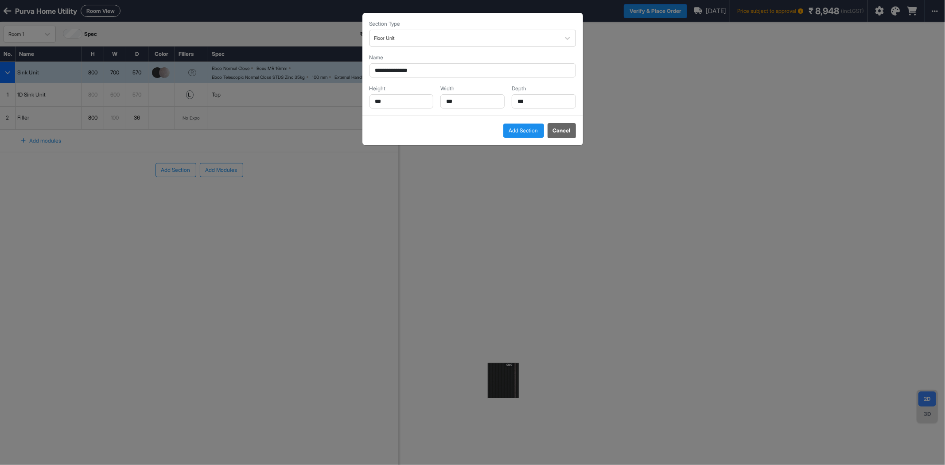
click at [525, 132] on button "Add Section" at bounding box center [523, 131] width 41 height 14
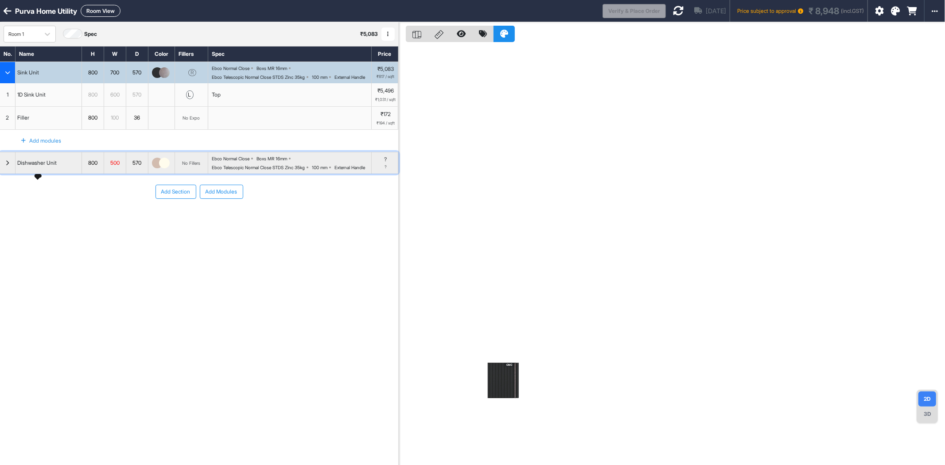
click at [44, 168] on div "Dishwasher Unit" at bounding box center [37, 163] width 43 height 10
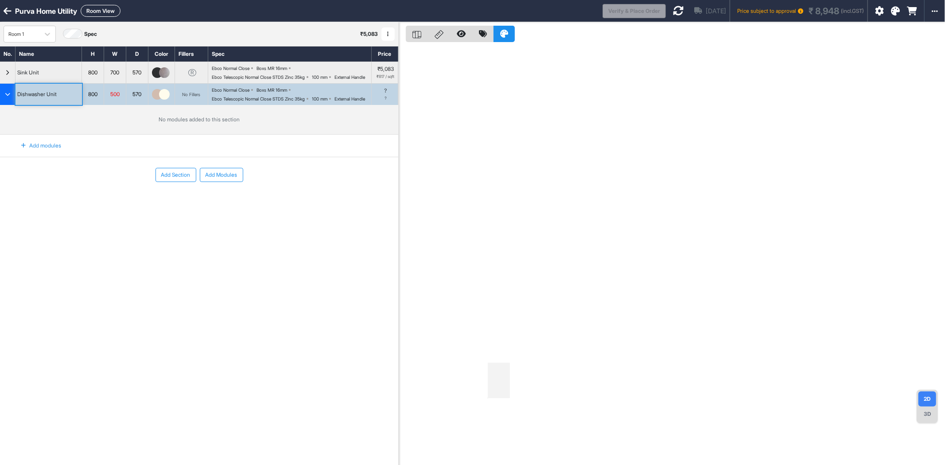
click at [45, 153] on div "Add modules" at bounding box center [36, 145] width 51 height 15
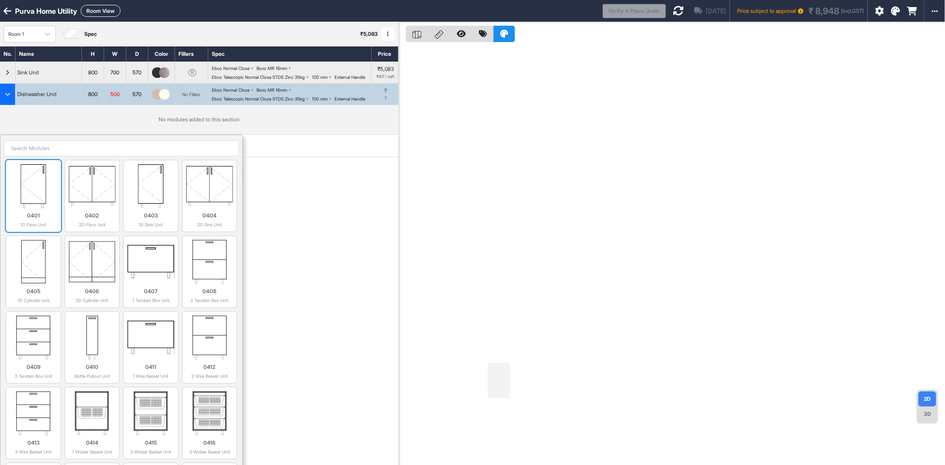
click at [44, 208] on img at bounding box center [33, 186] width 47 height 44
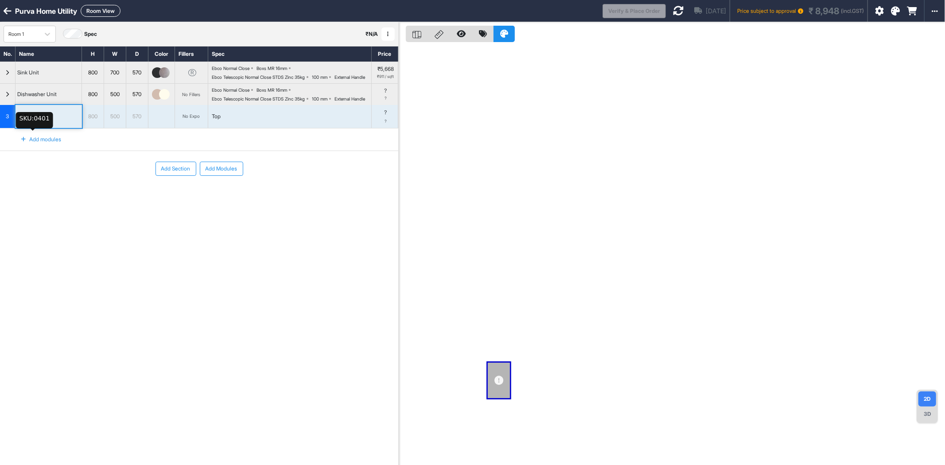
click at [32, 122] on div "1D Floor Unit" at bounding box center [33, 117] width 34 height 12
click at [9, 105] on div "button" at bounding box center [8, 94] width 16 height 21
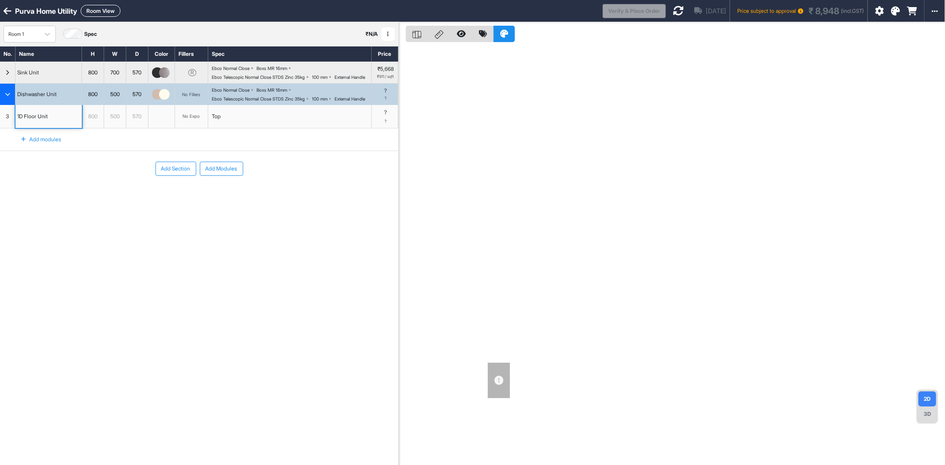
click at [8, 97] on icon "button" at bounding box center [7, 94] width 5 height 5
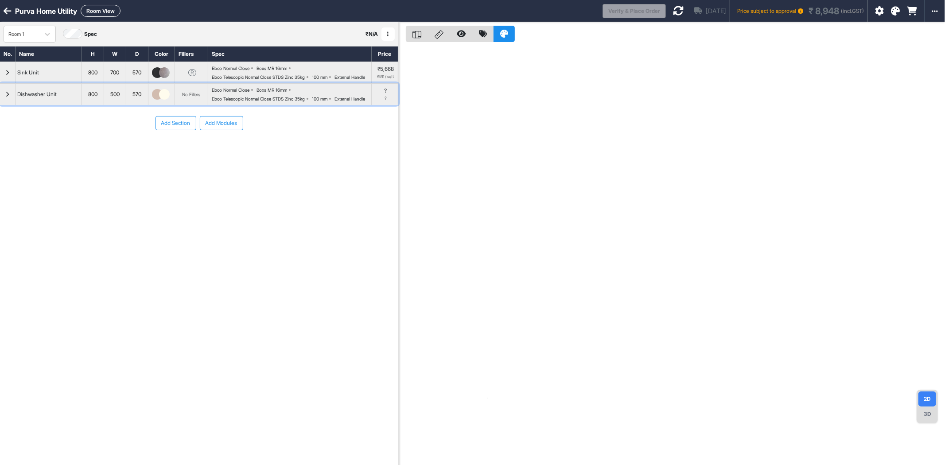
click at [8, 97] on icon "button" at bounding box center [8, 94] width 4 height 5
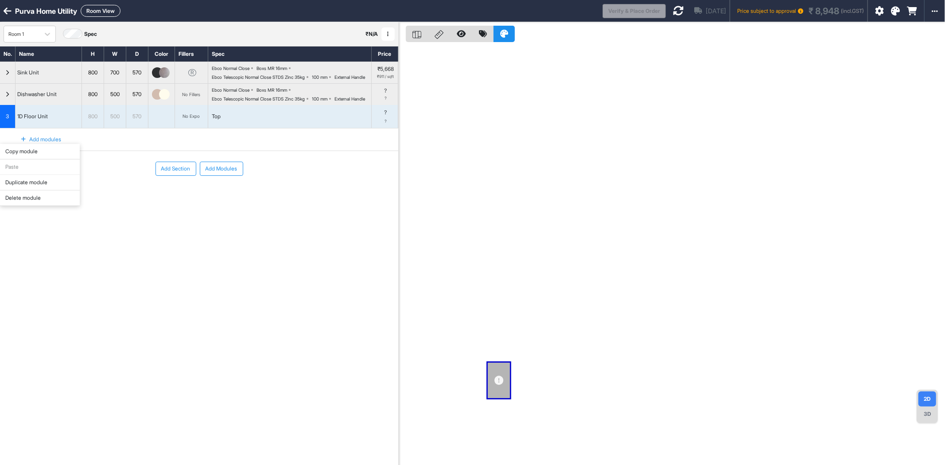
click at [36, 196] on div "Delete module" at bounding box center [40, 199] width 80 height 16
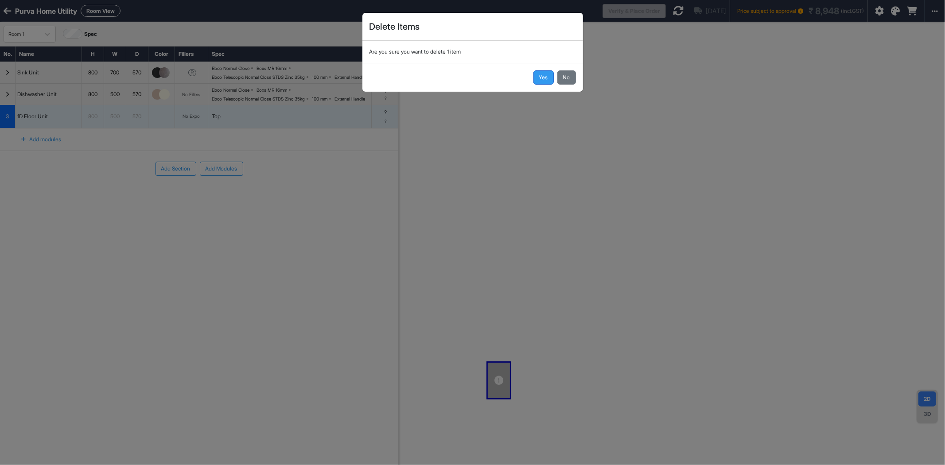
click at [546, 76] on button "Yes" at bounding box center [544, 77] width 20 height 14
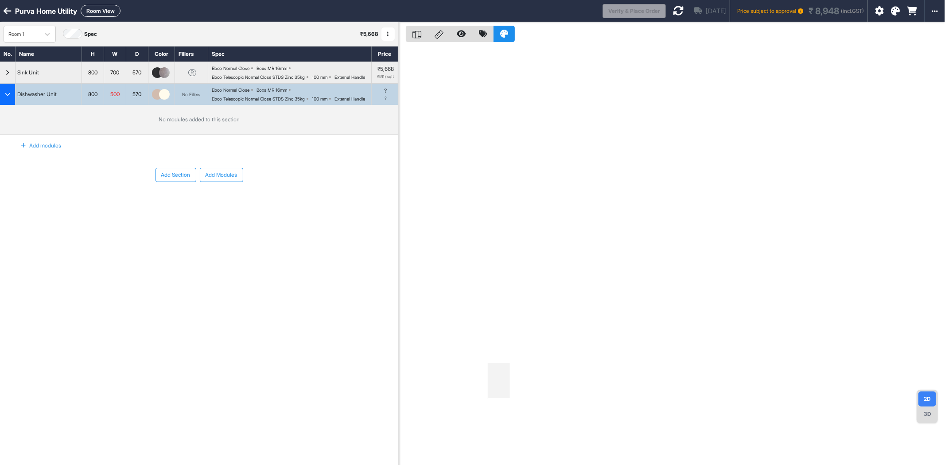
click at [38, 153] on div "Add modules" at bounding box center [36, 145] width 51 height 15
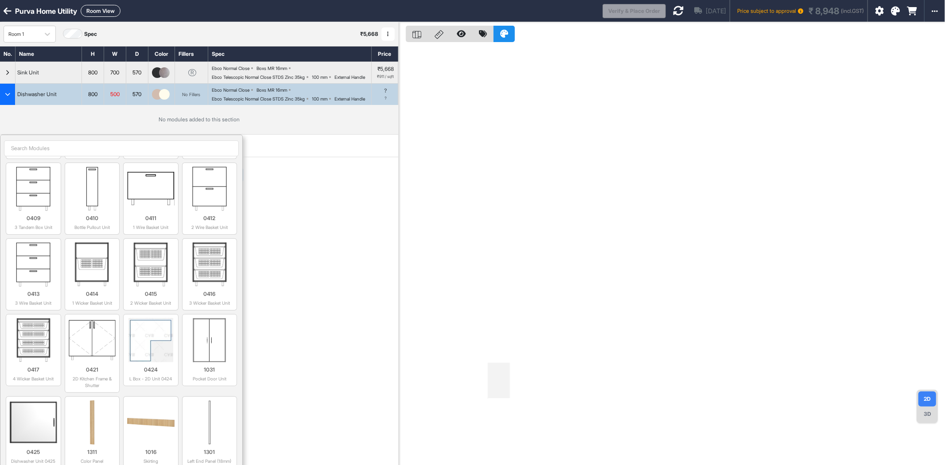
scroll to position [0, 0]
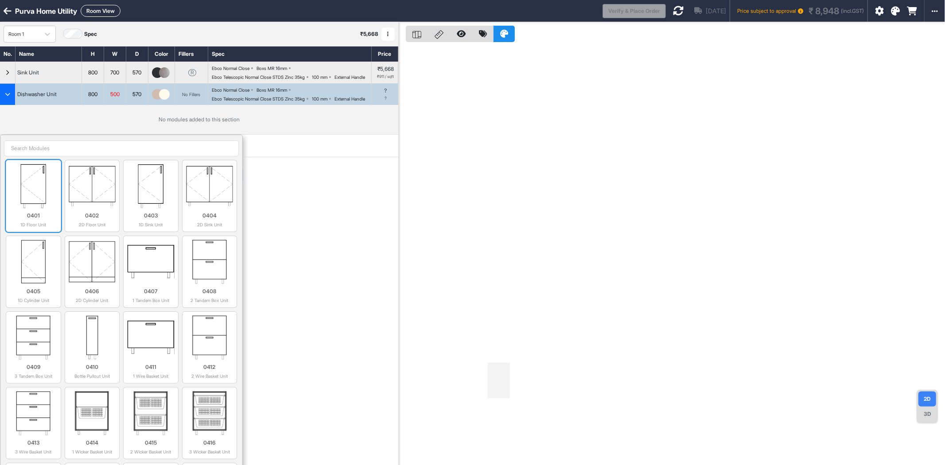
click at [40, 201] on img at bounding box center [33, 186] width 47 height 44
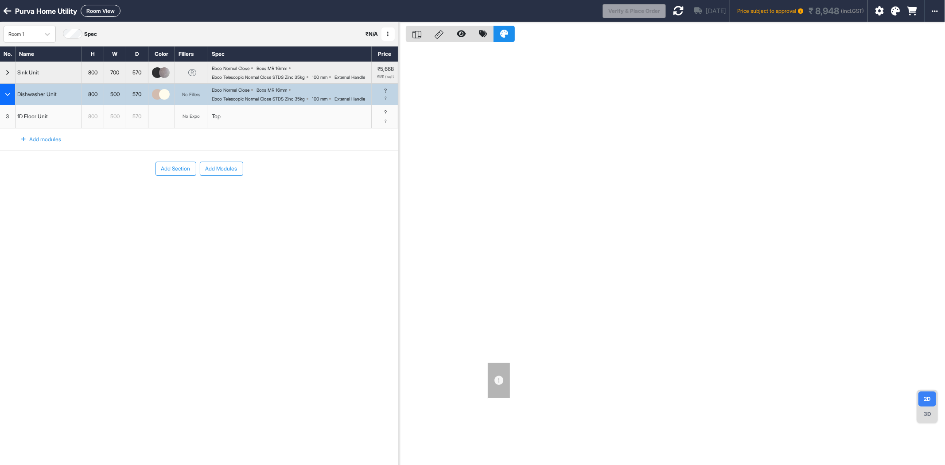
click at [160, 100] on img "button" at bounding box center [164, 94] width 11 height 11
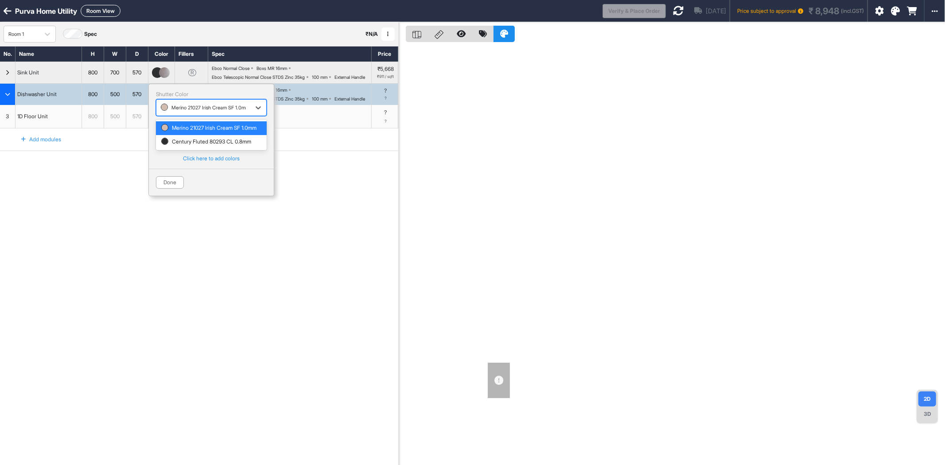
click at [215, 112] on div "button" at bounding box center [203, 108] width 85 height 8
click at [207, 148] on div "Century Fluted 80293 CL 0.8mm" at bounding box center [211, 141] width 111 height 13
click at [193, 144] on div "button" at bounding box center [203, 140] width 85 height 8
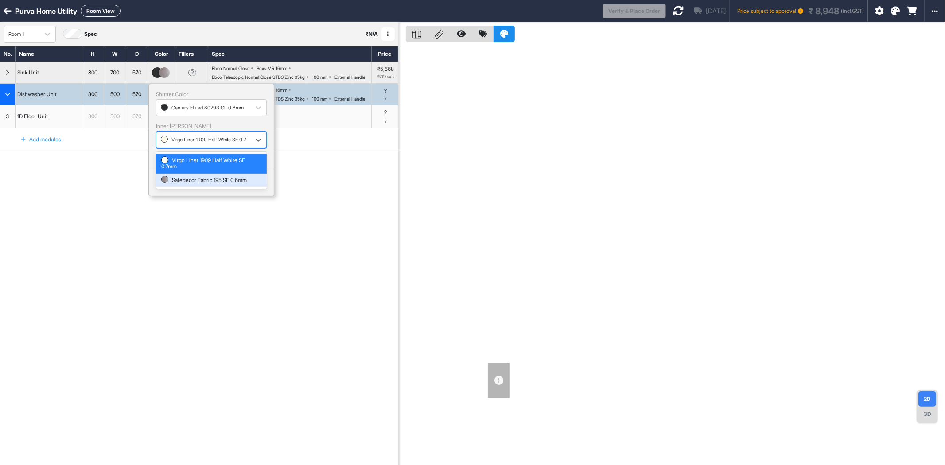
click at [198, 183] on div "Safedecor Fabric 195 SF 0.6mm" at bounding box center [211, 180] width 100 height 6
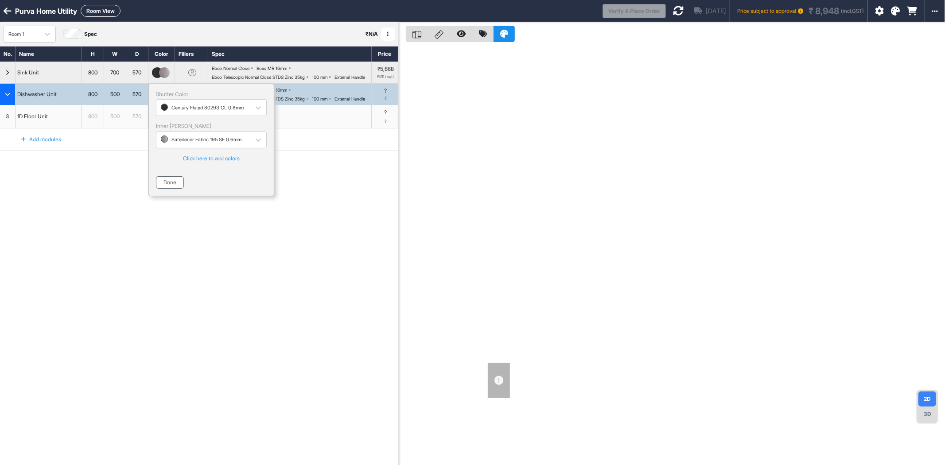
click at [175, 189] on button "Done" at bounding box center [170, 182] width 28 height 12
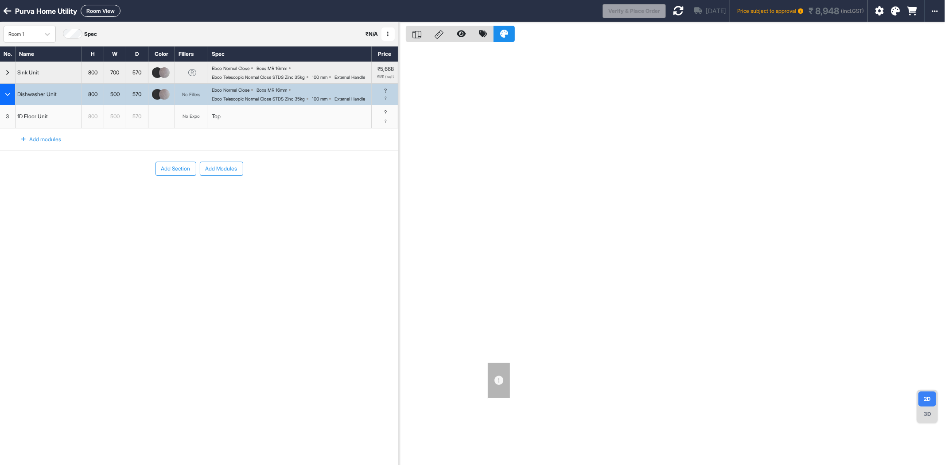
drag, startPoint x: 315, startPoint y: 253, endPoint x: 309, endPoint y: 245, distance: 10.0
click at [315, 240] on div "Add Section Add Modules" at bounding box center [199, 195] width 398 height 89
click at [191, 120] on div "No Expo" at bounding box center [191, 116] width 17 height 7
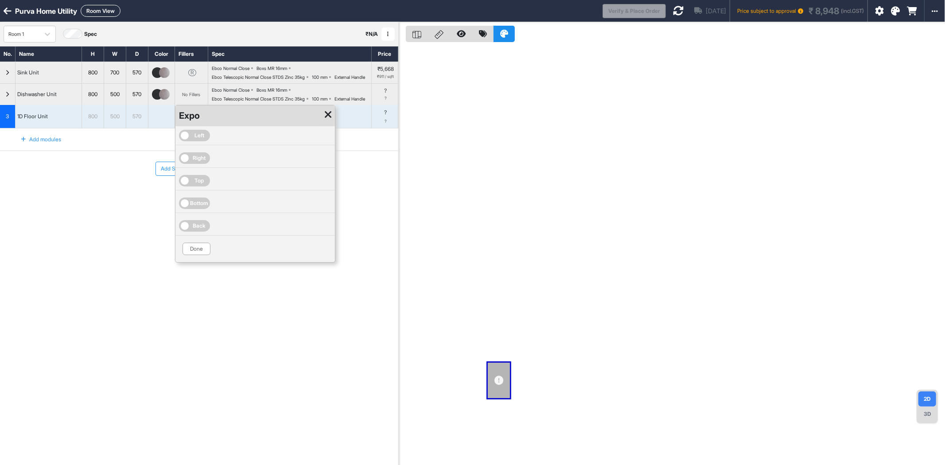
click at [200, 162] on span "Right" at bounding box center [199, 158] width 13 height 8
click at [255, 166] on div at bounding box center [268, 161] width 85 height 10
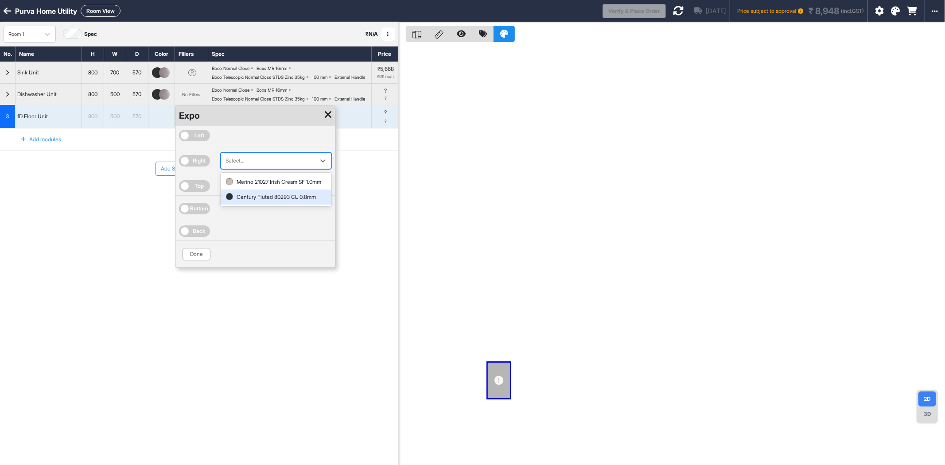
click at [250, 201] on div "Century Fluted 80293 CL 0.8mm" at bounding box center [276, 197] width 100 height 8
click at [198, 261] on button "Done" at bounding box center [197, 254] width 28 height 12
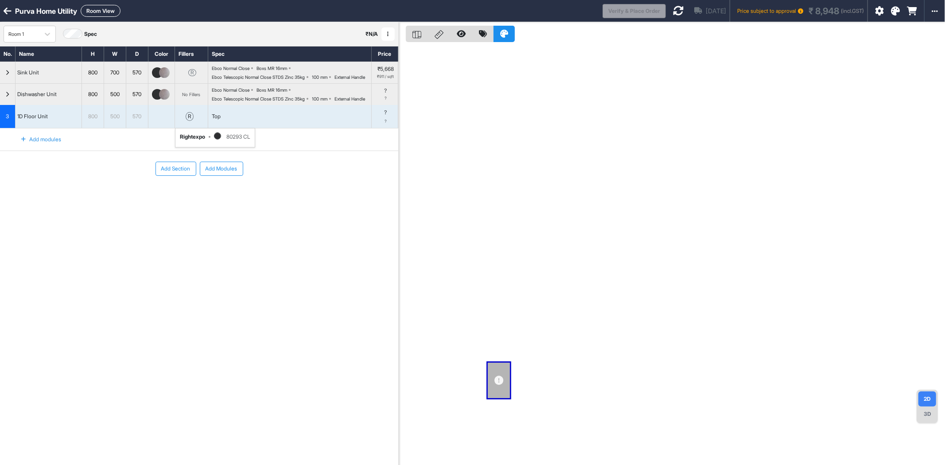
click at [193, 121] on div "r" at bounding box center [190, 116] width 8 height 9
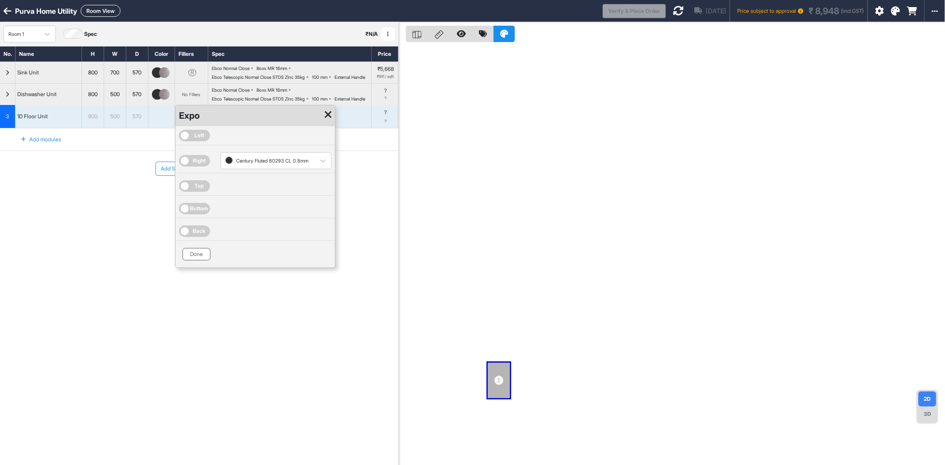
click at [205, 261] on button "Done" at bounding box center [197, 254] width 28 height 12
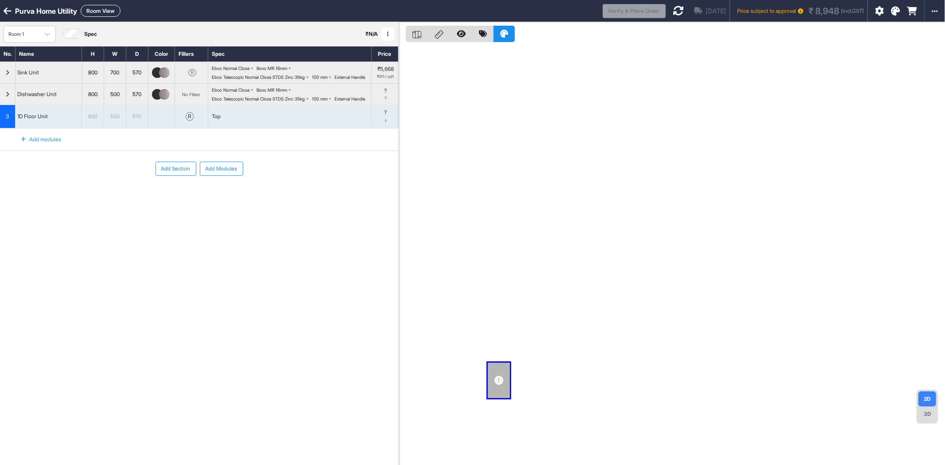
click at [673, 6] on icon at bounding box center [678, 10] width 11 height 11
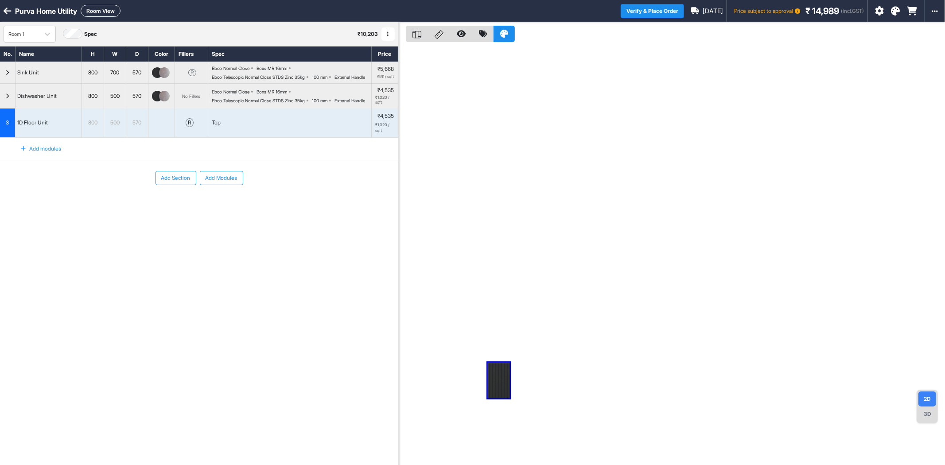
click at [113, 10] on button "Room View" at bounding box center [101, 11] width 40 height 12
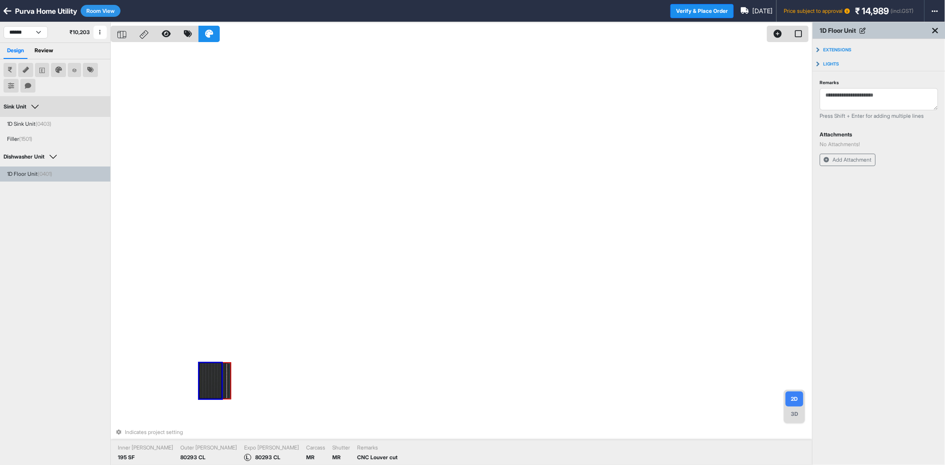
drag, startPoint x: 215, startPoint y: 376, endPoint x: 282, endPoint y: 361, distance: 68.6
click at [15, 121] on div "1D Sink Unit (0403)" at bounding box center [29, 124] width 44 height 8
type textarea "**********"
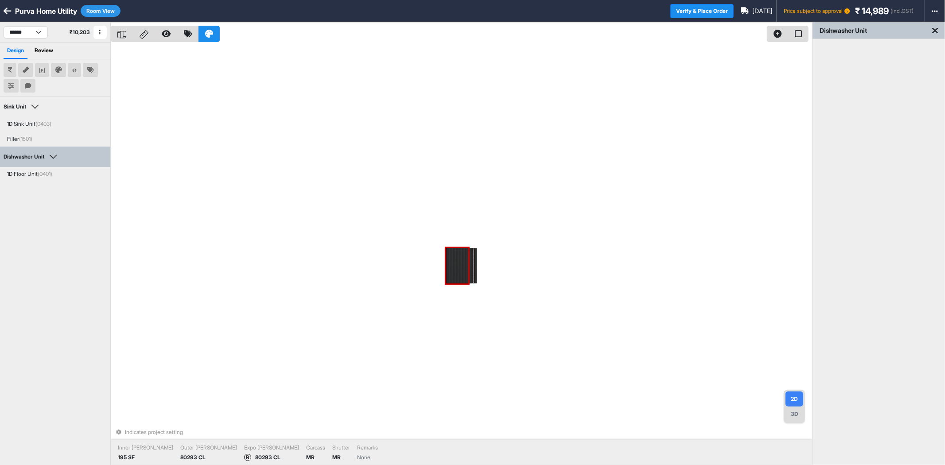
drag, startPoint x: 461, startPoint y: 268, endPoint x: 389, endPoint y: 265, distance: 72.3
click at [459, 269] on div at bounding box center [459, 265] width 27 height 35
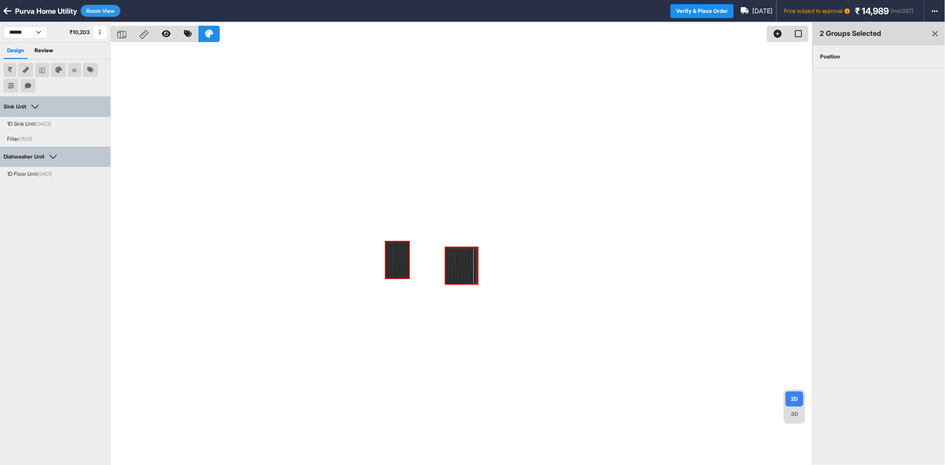
click at [836, 59] on div "Position" at bounding box center [830, 57] width 35 height 22
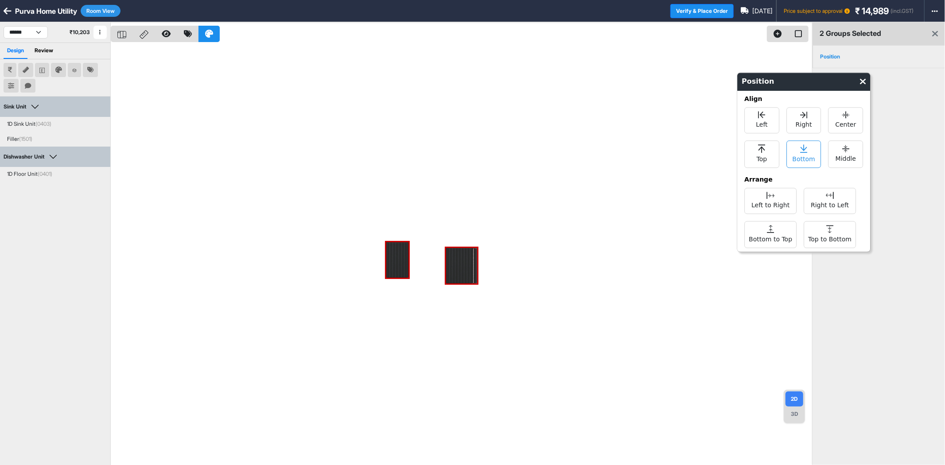
click at [803, 151] on icon at bounding box center [803, 148] width 7 height 8
click at [833, 196] on icon at bounding box center [830, 195] width 8 height 7
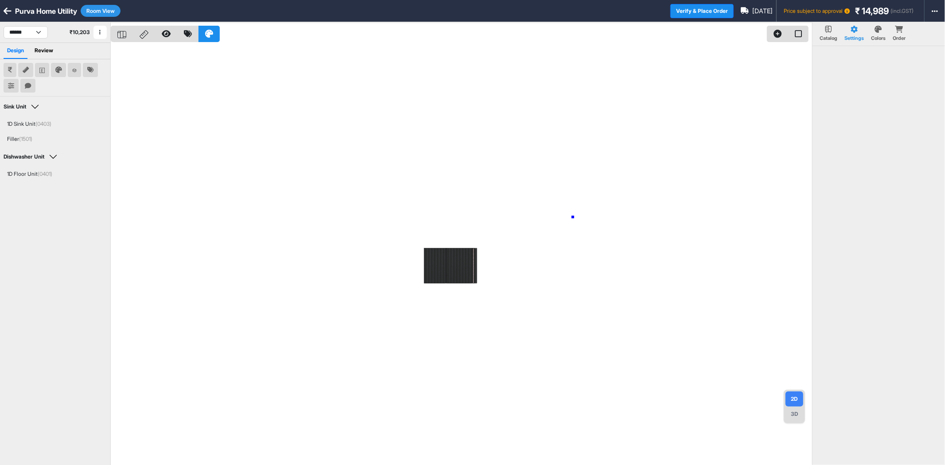
click at [573, 217] on div at bounding box center [461, 254] width 701 height 465
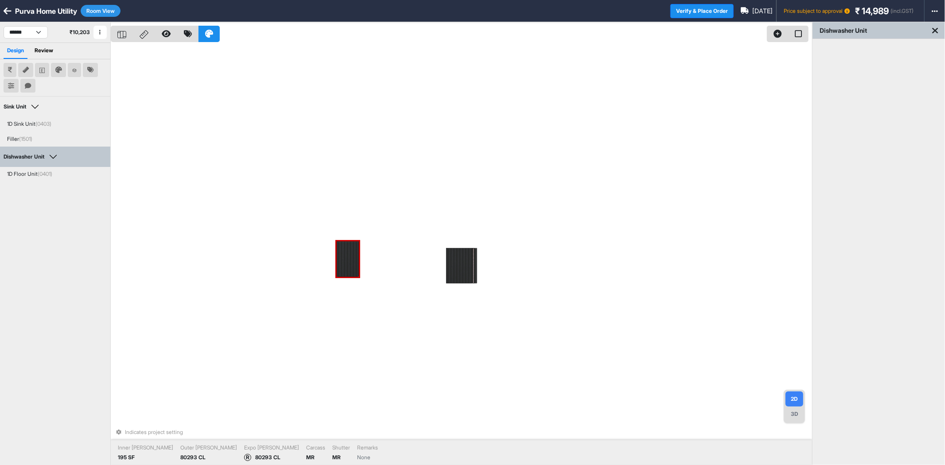
drag, startPoint x: 439, startPoint y: 266, endPoint x: 424, endPoint y: 254, distance: 19.2
drag, startPoint x: 336, startPoint y: 260, endPoint x: 361, endPoint y: 261, distance: 25.3
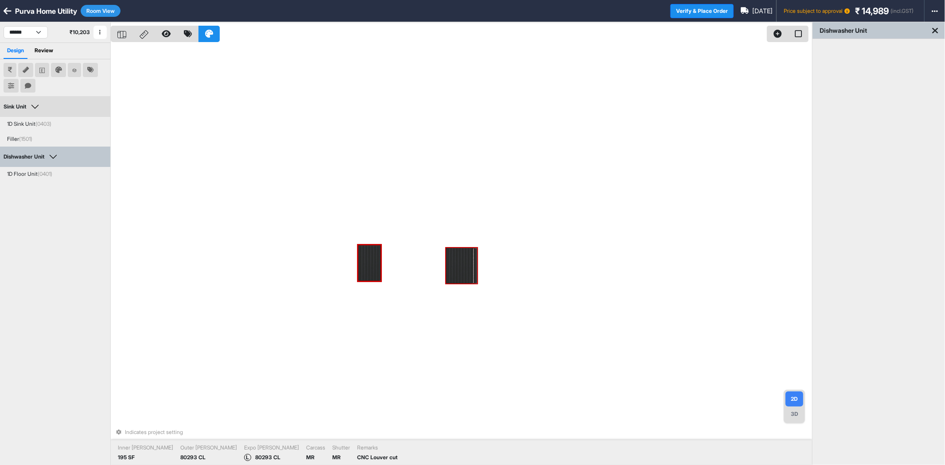
click at [453, 264] on div at bounding box center [459, 265] width 27 height 35
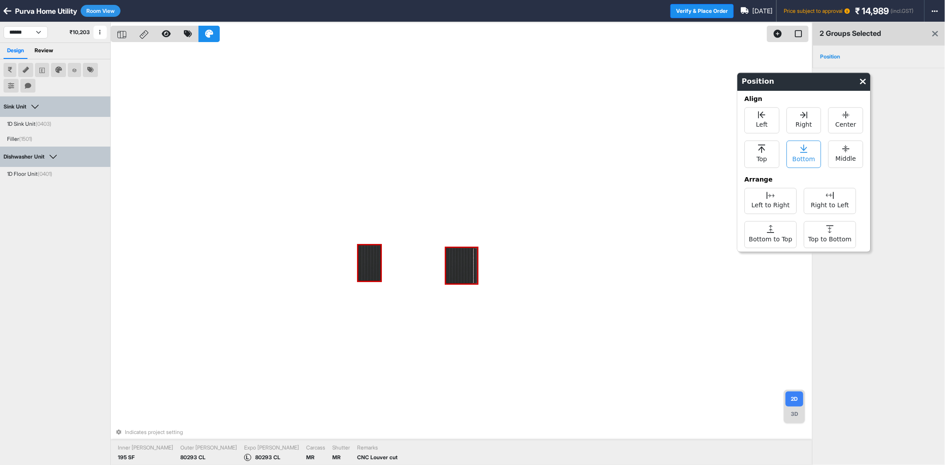
click at [795, 159] on span "Bottom" at bounding box center [804, 158] width 23 height 11
click at [562, 253] on div "Indicates project setting Inner [PERSON_NAME] 195 SF Outer [PERSON_NAME] 80293 …" at bounding box center [461, 254] width 701 height 465
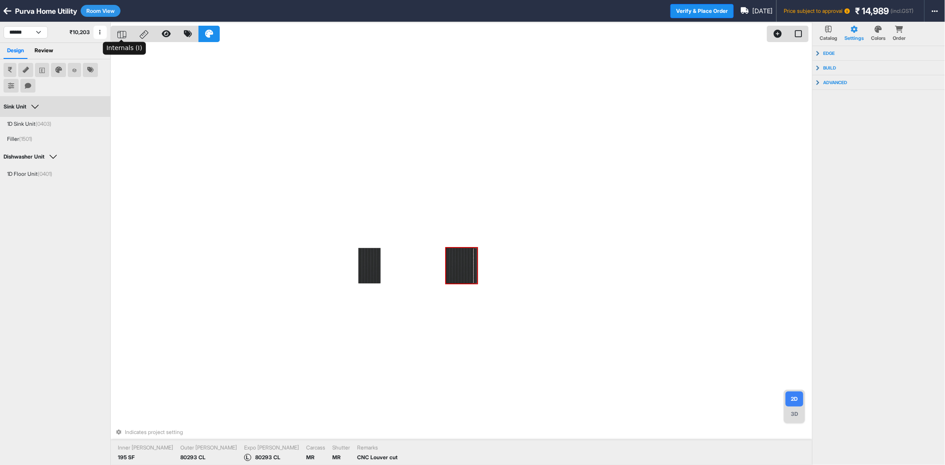
click at [126, 34] on div at bounding box center [122, 34] width 22 height 16
click at [149, 34] on div at bounding box center [144, 34] width 22 height 16
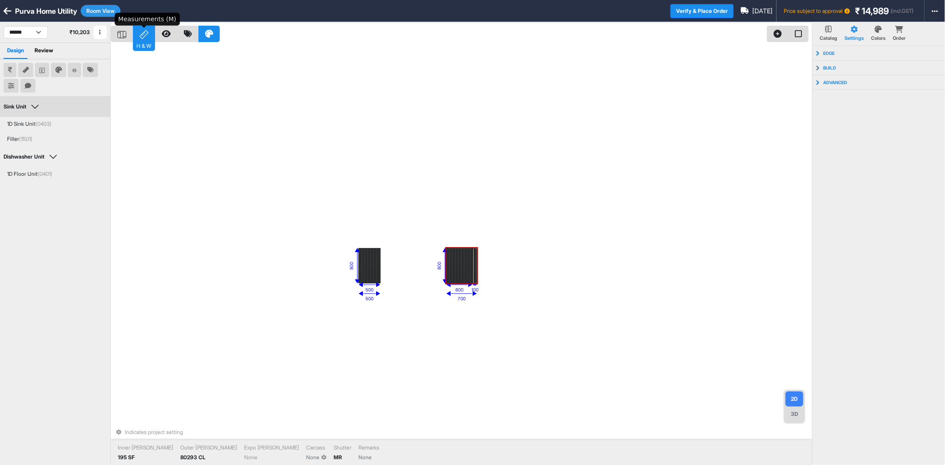
click at [149, 34] on div "H & W" at bounding box center [144, 34] width 22 height 16
click at [145, 34] on icon at bounding box center [144, 34] width 9 height 9
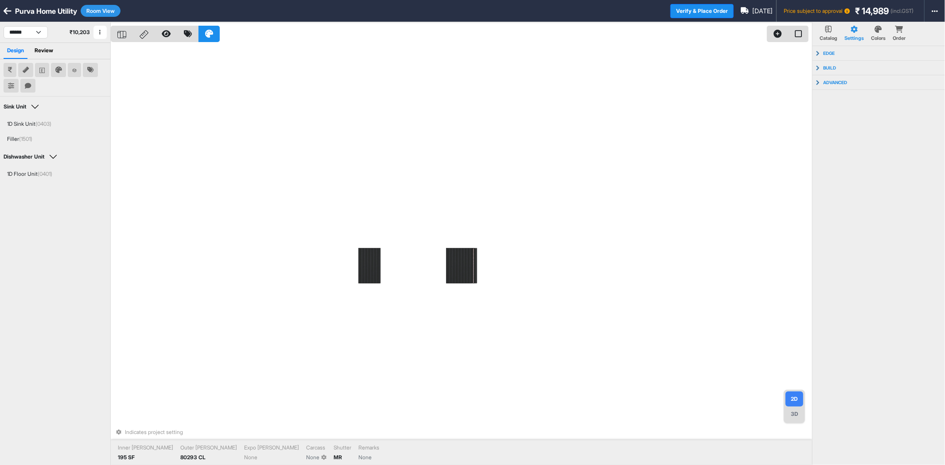
click at [105, 7] on button "Room View" at bounding box center [101, 11] width 40 height 12
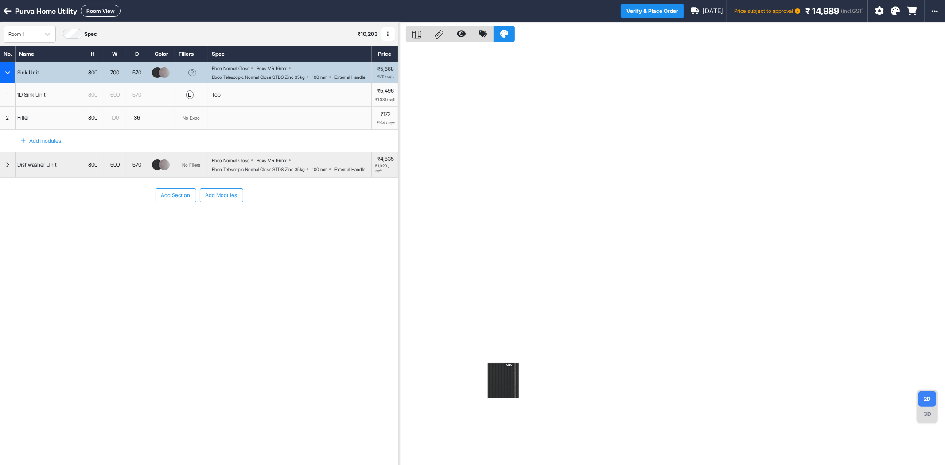
click at [190, 203] on button "Add Section" at bounding box center [176, 195] width 41 height 14
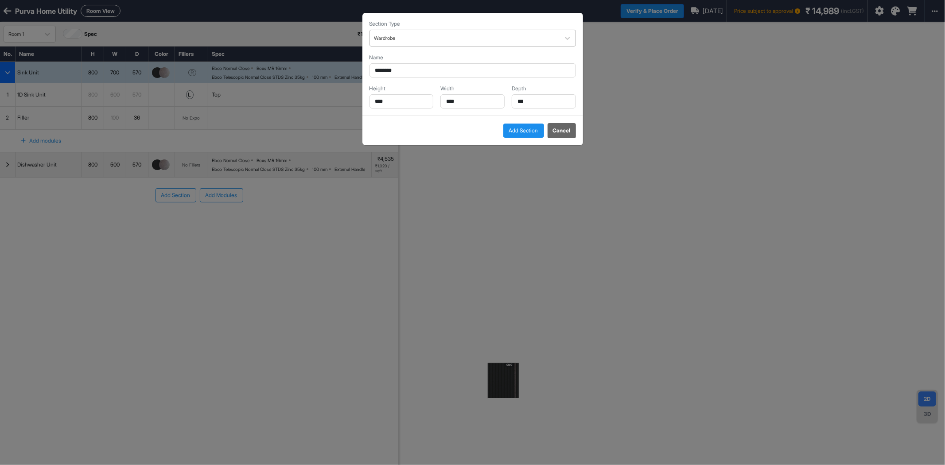
click at [442, 43] on div "Wardrobe" at bounding box center [465, 37] width 190 height 13
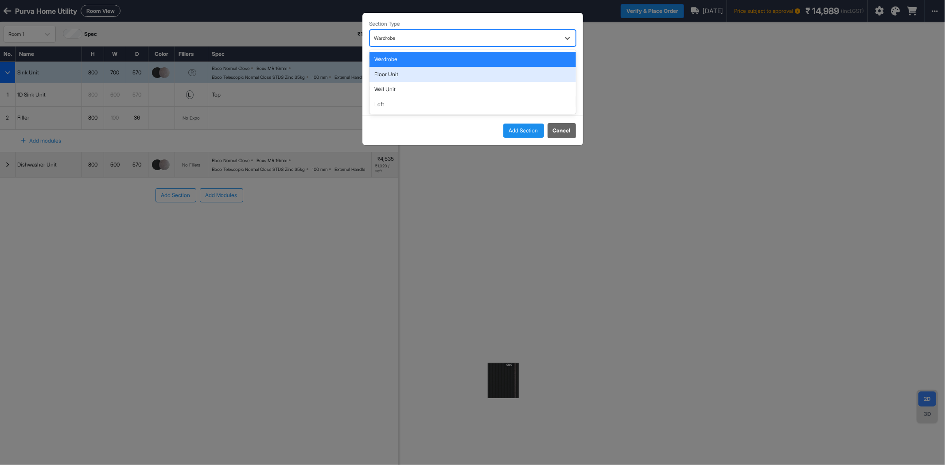
click at [418, 76] on div "Floor Unit" at bounding box center [473, 74] width 207 height 15
type input "**********"
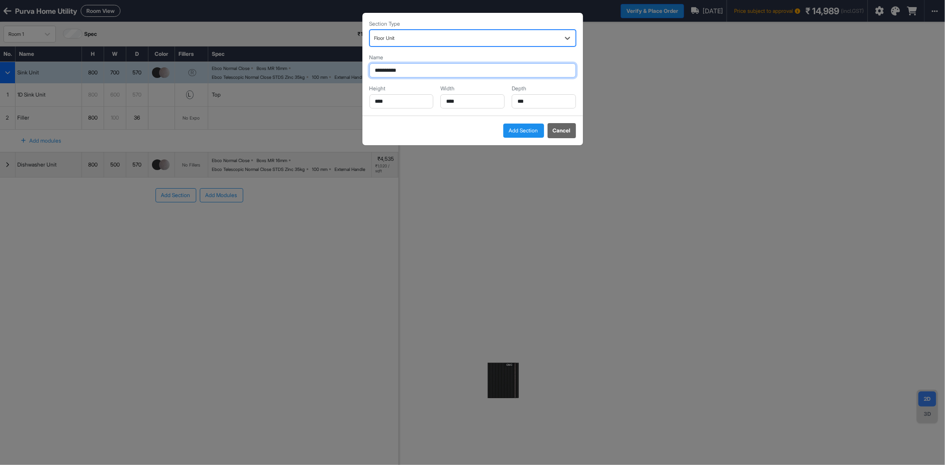
click at [419, 72] on input "**********" at bounding box center [473, 70] width 207 height 14
click at [419, 71] on input "**********" at bounding box center [473, 70] width 207 height 14
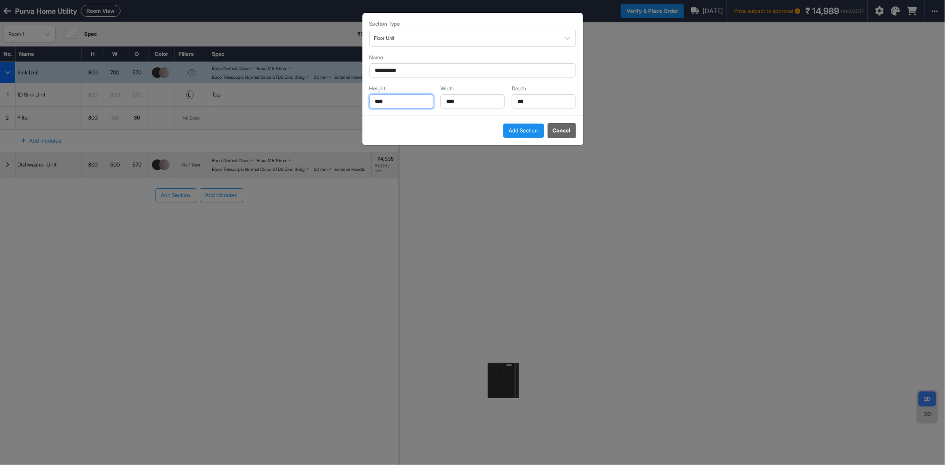
click at [399, 105] on input "****" at bounding box center [402, 101] width 64 height 14
type input "***"
drag, startPoint x: 475, startPoint y: 98, endPoint x: 400, endPoint y: 110, distance: 76.6
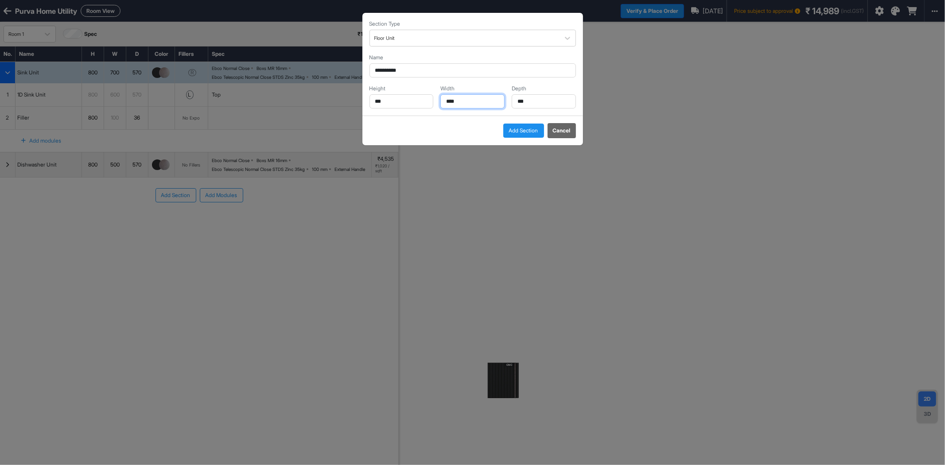
click at [400, 110] on div "**********" at bounding box center [472, 64] width 221 height 103
type input "***"
click at [542, 99] on input "***" at bounding box center [544, 101] width 64 height 14
type input "***"
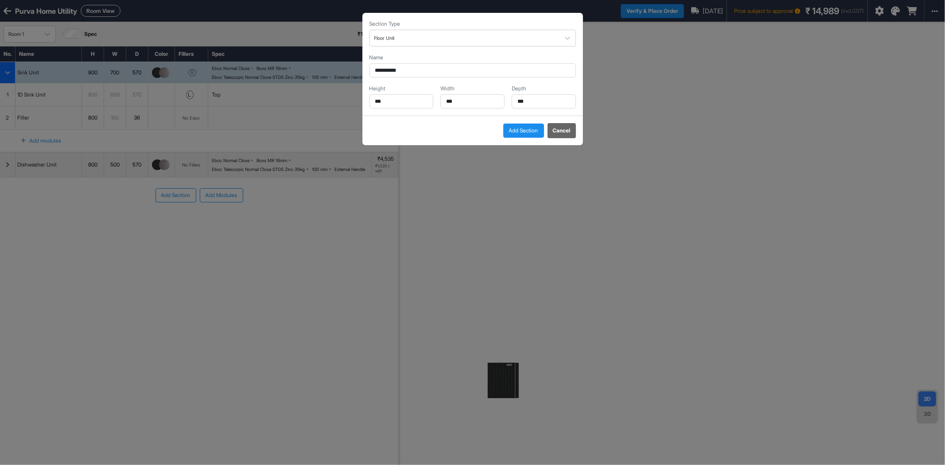
click at [532, 132] on button "Add Section" at bounding box center [523, 131] width 41 height 14
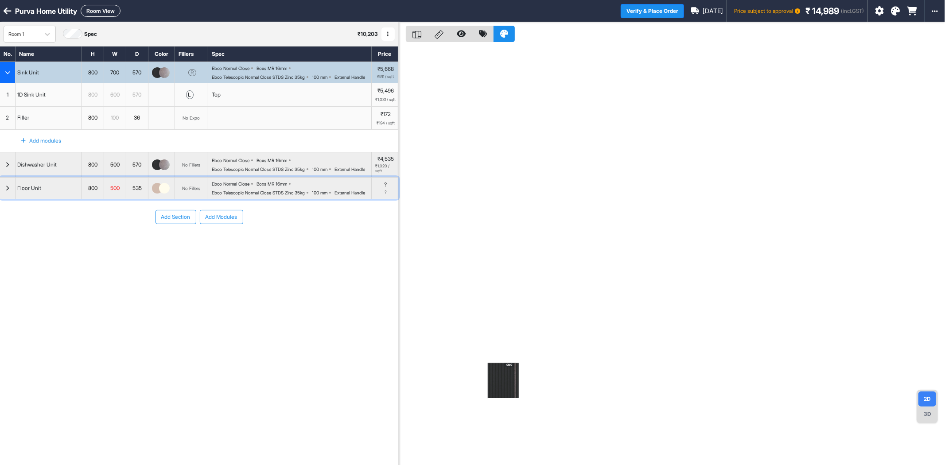
click at [6, 199] on div "button" at bounding box center [8, 188] width 16 height 21
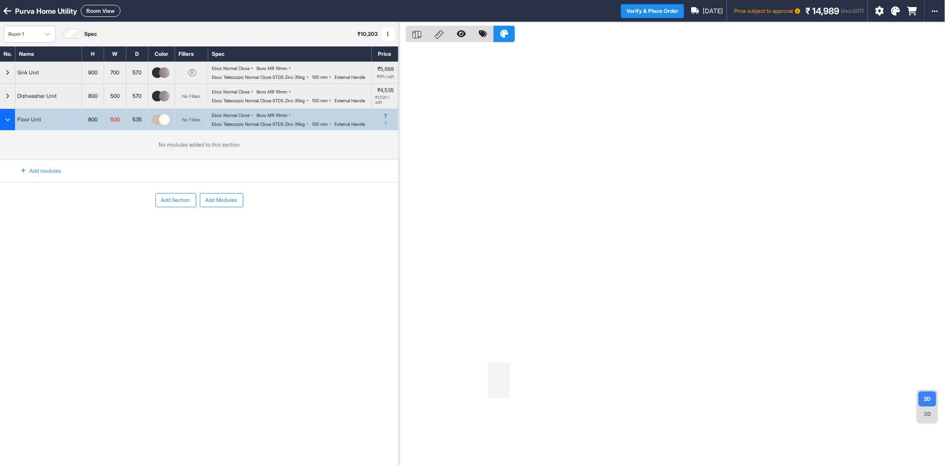
click at [38, 179] on div "Add modules" at bounding box center [36, 171] width 51 height 15
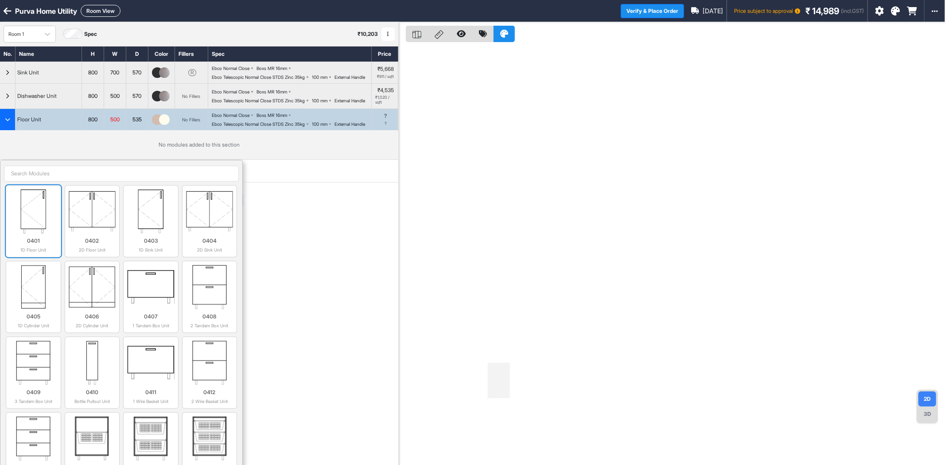
click at [42, 234] on img at bounding box center [33, 211] width 47 height 44
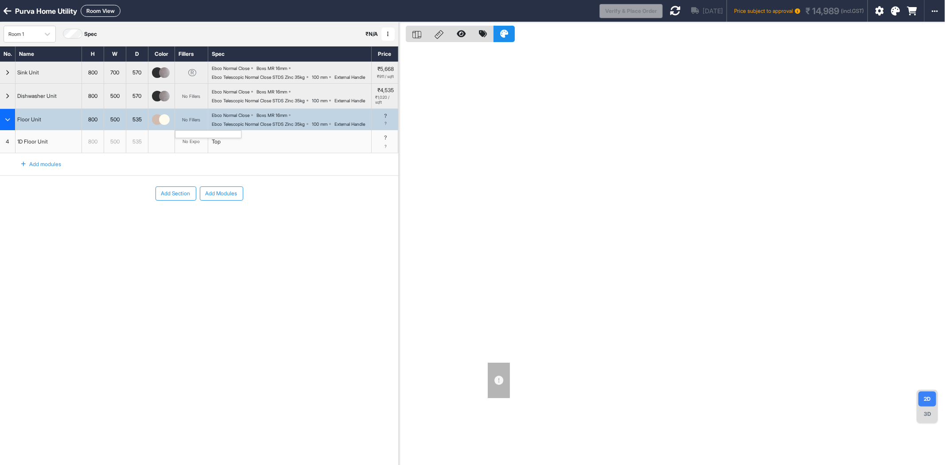
click at [197, 122] on div "No Fillers" at bounding box center [192, 119] width 18 height 5
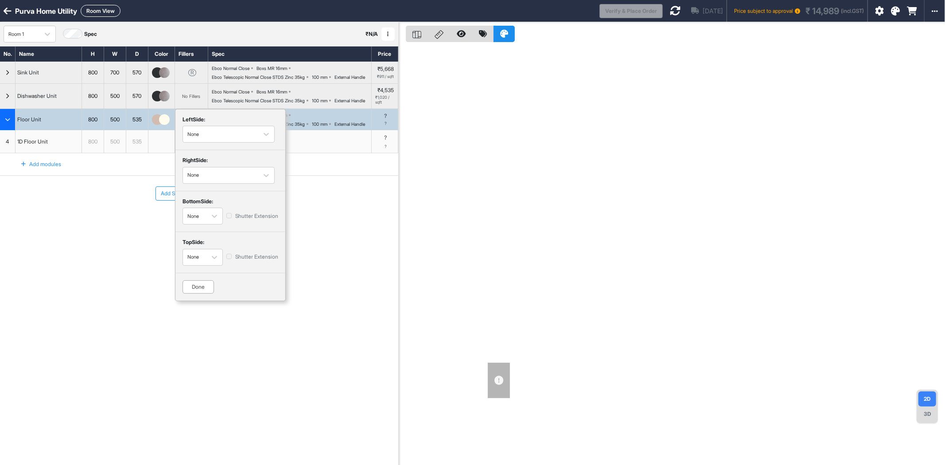
click at [160, 130] on div "button" at bounding box center [161, 119] width 27 height 21
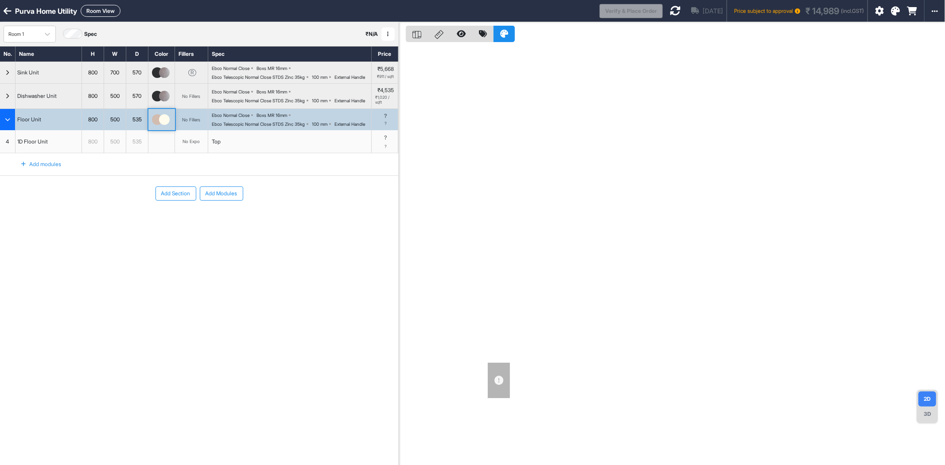
click at [160, 130] on div "button" at bounding box center [161, 119] width 27 height 21
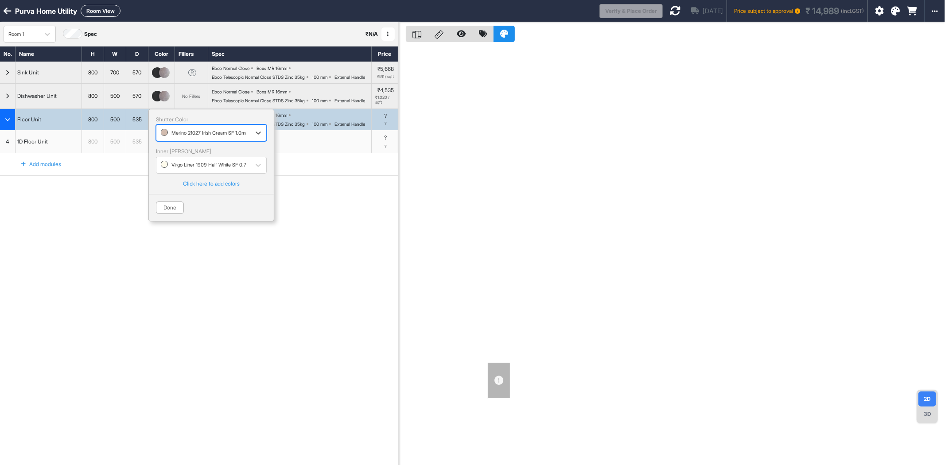
click at [207, 137] on div "button" at bounding box center [203, 133] width 85 height 8
click at [205, 170] on div "Century Fluted 80293 CL 0.8mm" at bounding box center [211, 167] width 100 height 6
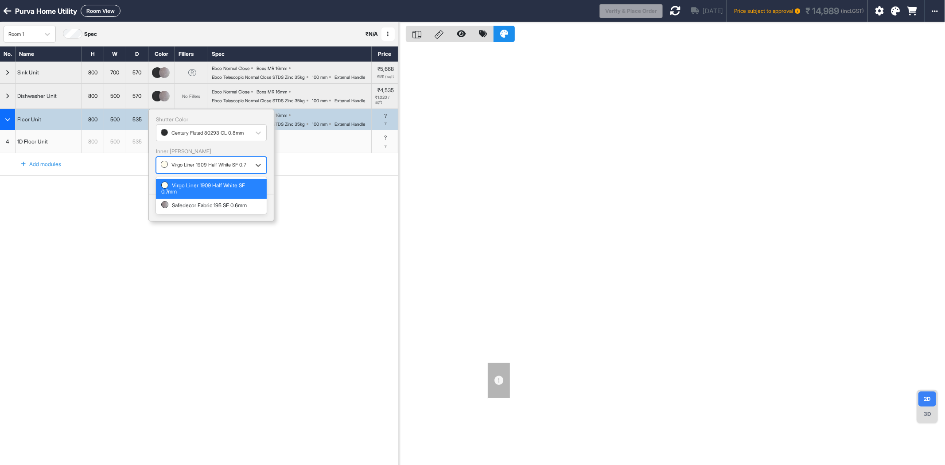
click at [179, 171] on div "Virgo Liner 1909 Half White SF 0.7mm" at bounding box center [203, 165] width 85 height 11
click at [183, 212] on div "Safedecor Fabric 195 SF 0.6mm" at bounding box center [211, 205] width 111 height 13
click at [171, 214] on button "Done" at bounding box center [170, 208] width 28 height 12
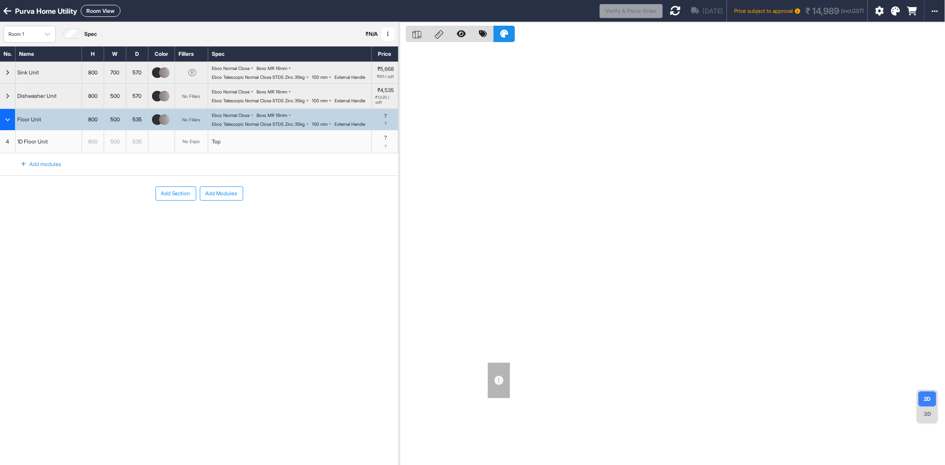
click at [208, 299] on div "No. Name H W D Color Fillers Spec Price Sink Unit 800 700 570 R Ebco Normal Clo…" at bounding box center [199, 232] width 398 height 372
click at [199, 153] on div "No Expo" at bounding box center [191, 141] width 33 height 23
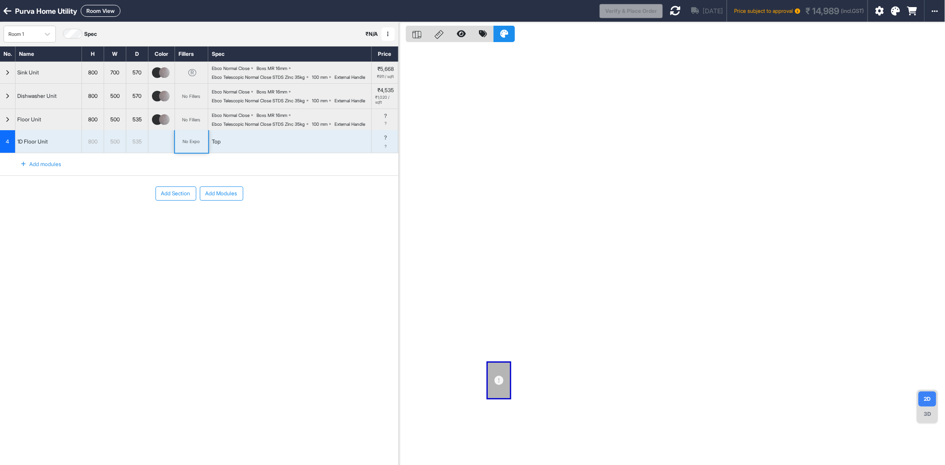
click at [199, 153] on div "No Expo" at bounding box center [191, 141] width 33 height 23
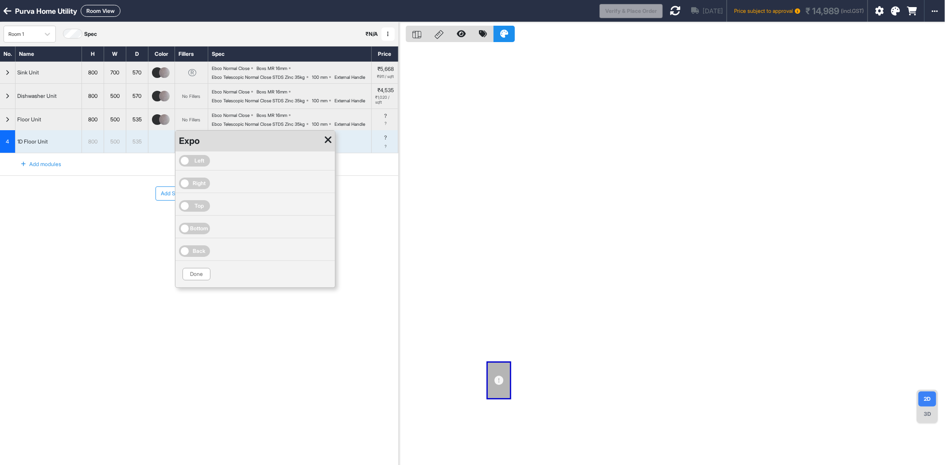
click at [328, 145] on icon at bounding box center [328, 140] width 7 height 11
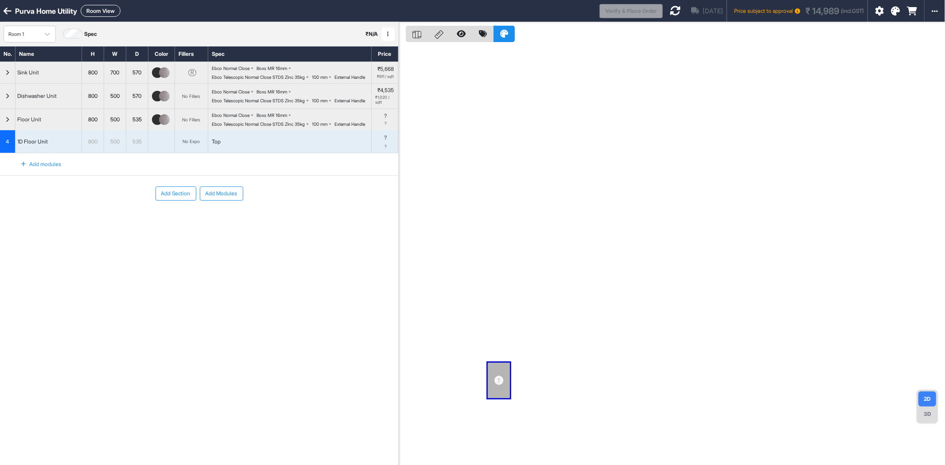
click at [183, 201] on button "Add Section" at bounding box center [176, 194] width 41 height 14
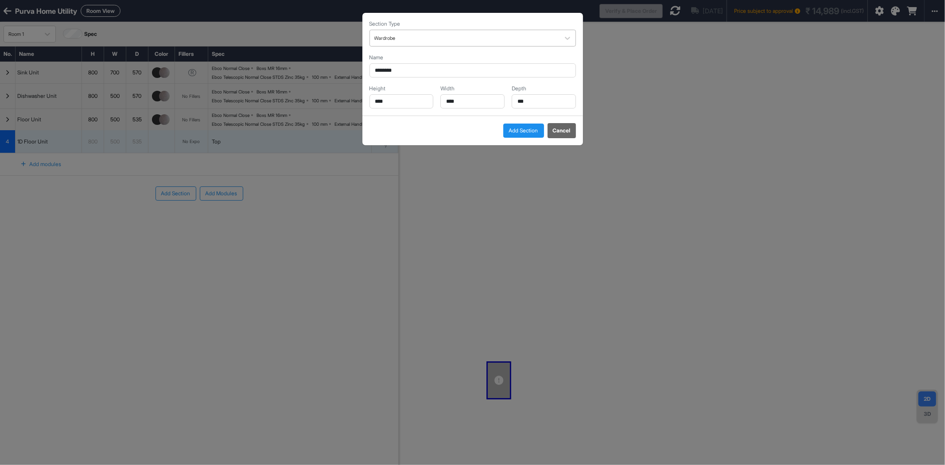
click at [433, 43] on div "Wardrobe" at bounding box center [464, 38] width 181 height 11
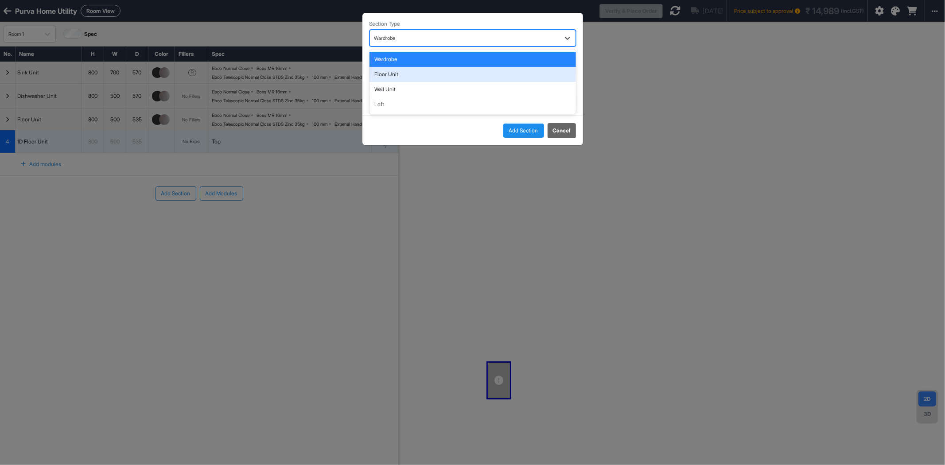
click at [422, 75] on div "Floor Unit" at bounding box center [473, 74] width 207 height 15
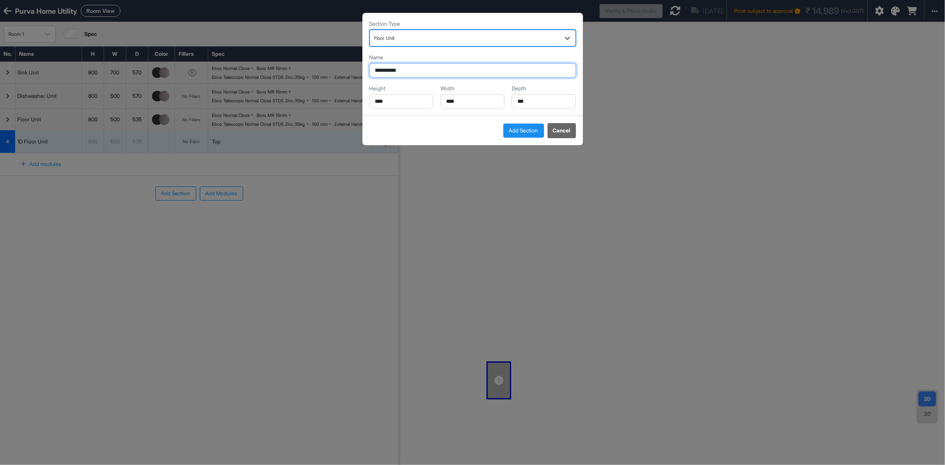
click at [426, 71] on input "**********" at bounding box center [473, 70] width 207 height 14
click at [427, 69] on input "**********" at bounding box center [473, 70] width 207 height 14
drag, startPoint x: 363, startPoint y: 68, endPoint x: 286, endPoint y: 86, distance: 79.5
click at [287, 87] on div "**********" at bounding box center [472, 232] width 945 height 465
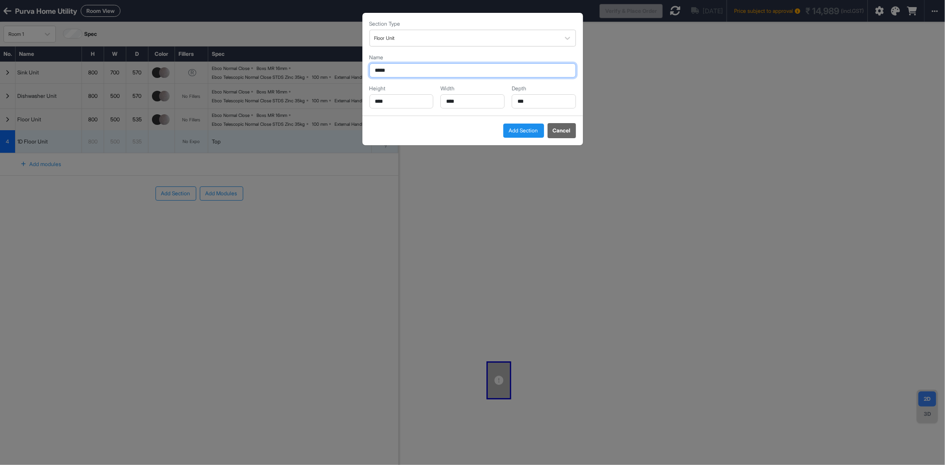
type input "*****"
drag, startPoint x: 405, startPoint y: 102, endPoint x: 332, endPoint y: 109, distance: 73.0
click at [332, 109] on div "Section Type Floor Unit Name ***** Height **** Width **** Depth *** Add Section…" at bounding box center [472, 232] width 945 height 465
click at [564, 130] on button "Cancel" at bounding box center [562, 130] width 28 height 15
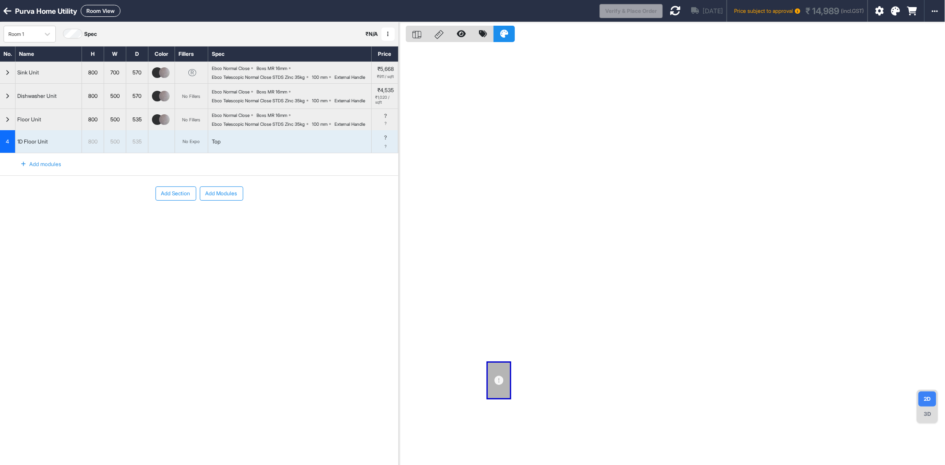
click at [225, 201] on button "Add Modules" at bounding box center [221, 194] width 43 height 14
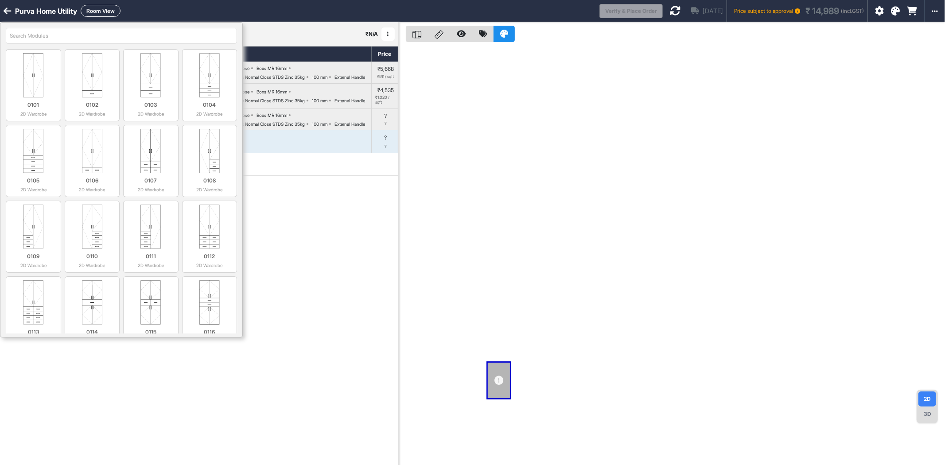
click at [72, 32] on input "search" at bounding box center [121, 36] width 231 height 16
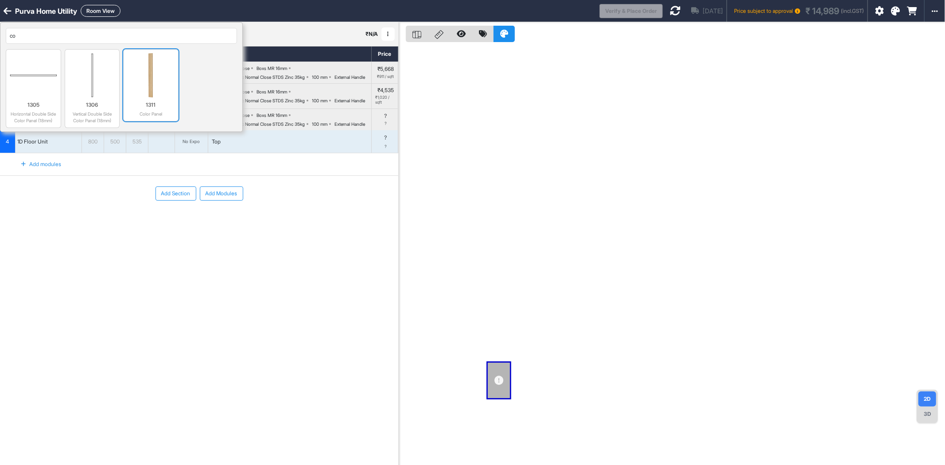
type input "c"
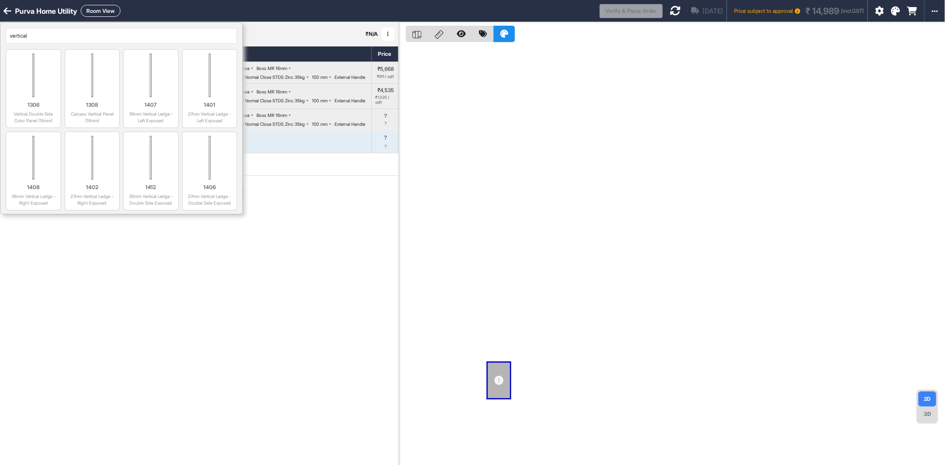
click at [41, 37] on input "vertical" at bounding box center [121, 36] width 231 height 16
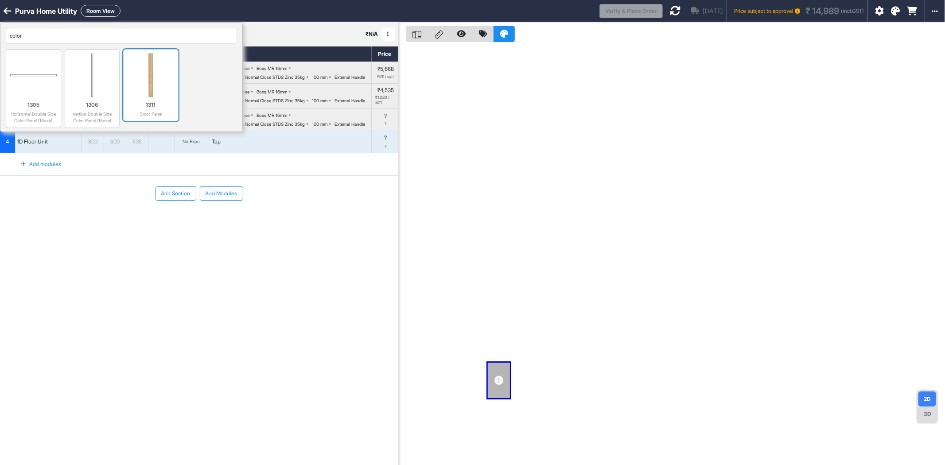
type input "color"
click at [152, 99] on div "1311 Color Panel" at bounding box center [150, 107] width 47 height 20
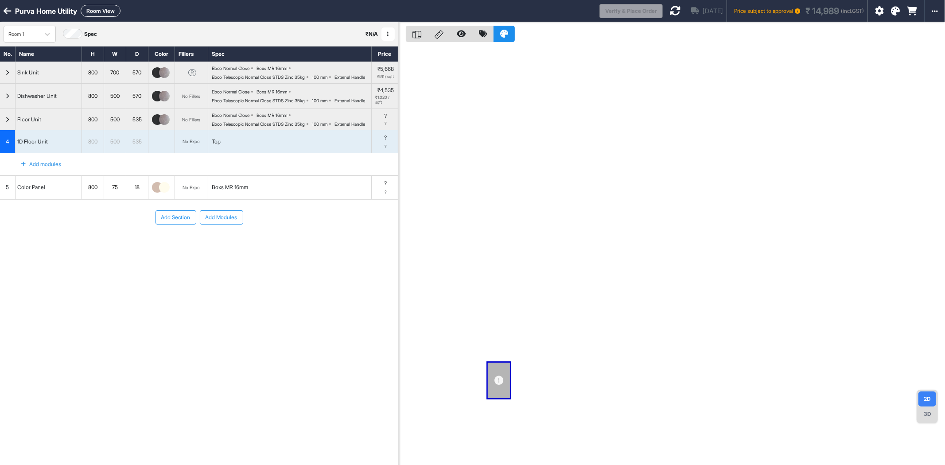
click at [166, 199] on div at bounding box center [161, 187] width 27 height 23
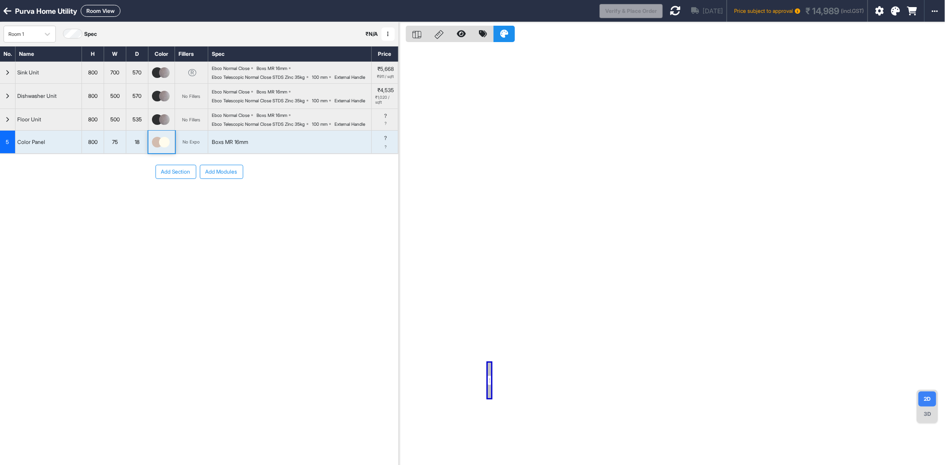
click at [166, 205] on div "Add Section Add Modules" at bounding box center [199, 198] width 398 height 89
click at [156, 148] on img at bounding box center [157, 142] width 11 height 11
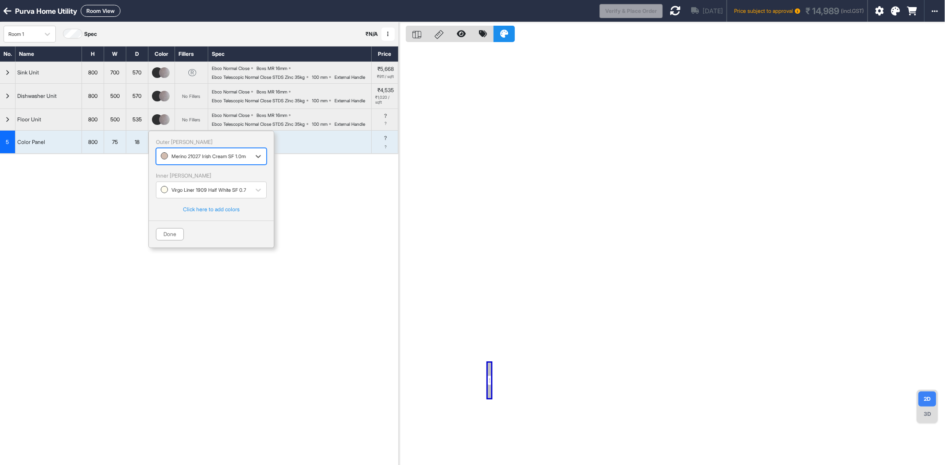
click at [177, 161] on div at bounding box center [203, 157] width 85 height 10
click at [187, 197] on div "Century Fluted 80293 CL 0.8mm" at bounding box center [211, 193] width 100 height 8
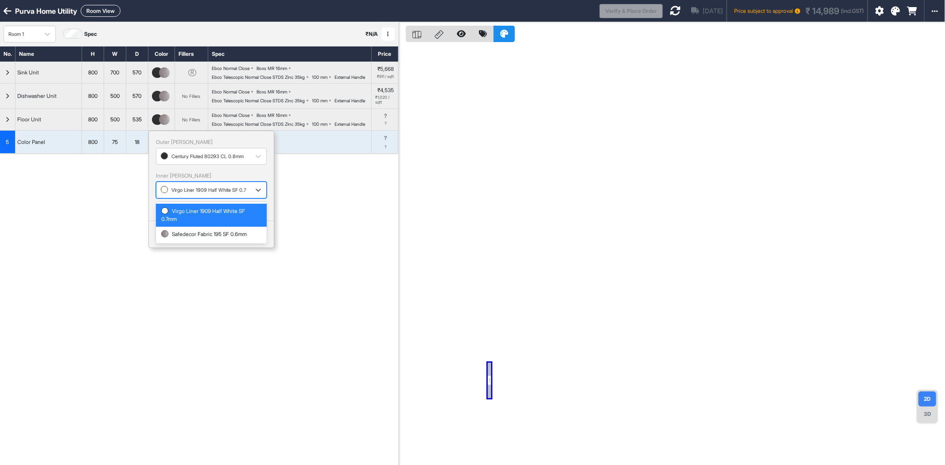
click at [178, 195] on div at bounding box center [203, 190] width 85 height 10
click at [183, 238] on div "Safedecor Fabric 195 SF 0.6mm" at bounding box center [211, 234] width 100 height 8
click at [175, 241] on button "Done" at bounding box center [170, 234] width 28 height 12
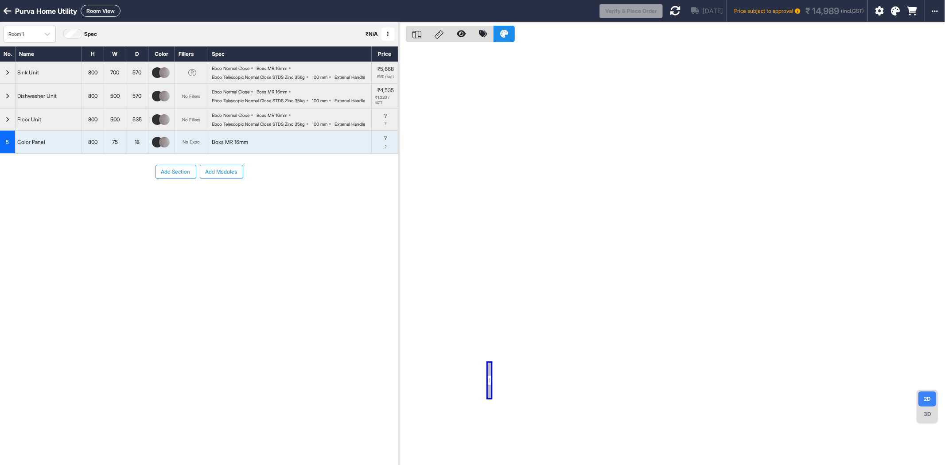
click at [90, 148] on div "800" at bounding box center [93, 142] width 22 height 12
type input "***"
click at [104, 214] on div "Add Section Add Modules" at bounding box center [199, 198] width 398 height 89
click at [136, 148] on div "18" at bounding box center [137, 142] width 22 height 12
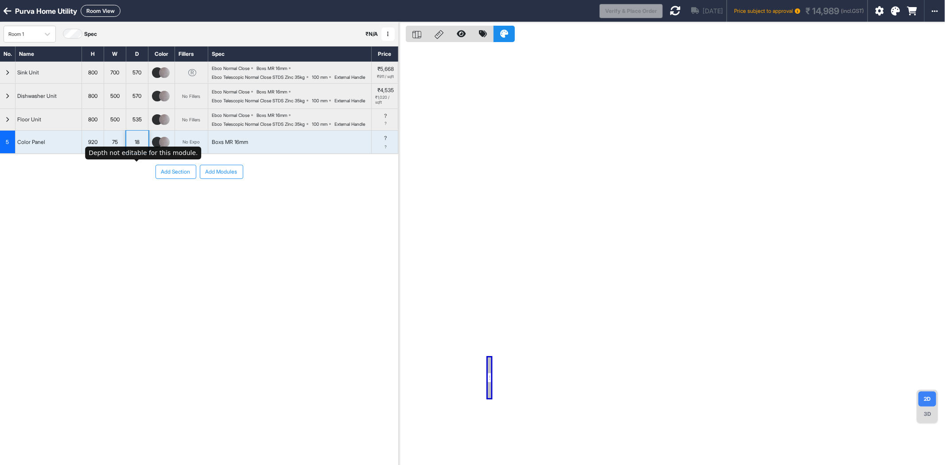
click at [136, 148] on div "18" at bounding box center [137, 142] width 22 height 12
click at [117, 148] on div "75" at bounding box center [115, 142] width 22 height 12
click at [117, 154] on input "**" at bounding box center [115, 142] width 22 height 23
type input "***"
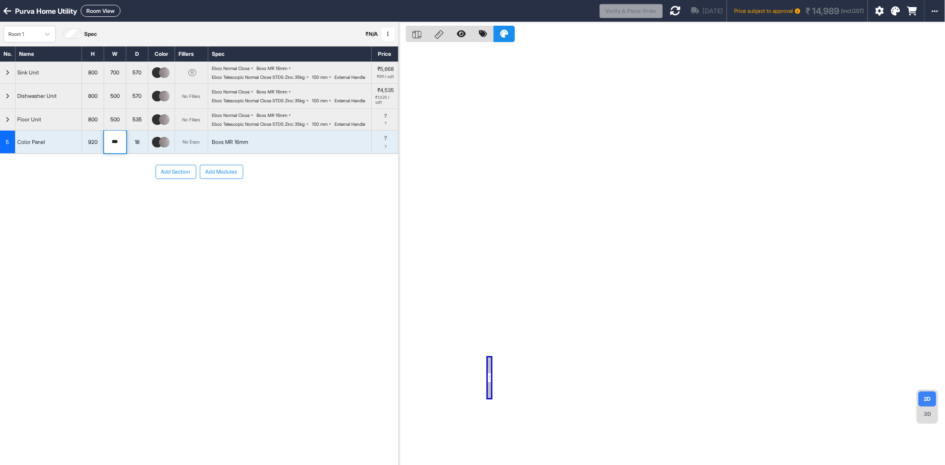
click at [131, 238] on div "Add Section Add Modules" at bounding box center [199, 198] width 398 height 89
click at [670, 11] on icon at bounding box center [675, 10] width 11 height 11
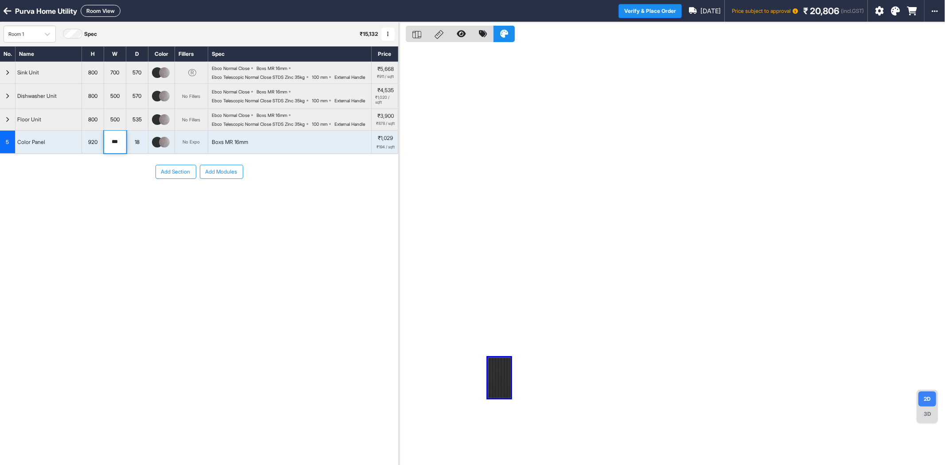
click at [155, 243] on div "Add Section Add Modules" at bounding box center [199, 198] width 398 height 89
click at [50, 170] on div "Copy module" at bounding box center [48, 172] width 80 height 16
click at [51, 227] on div "Add Section Add Modules" at bounding box center [199, 198] width 398 height 89
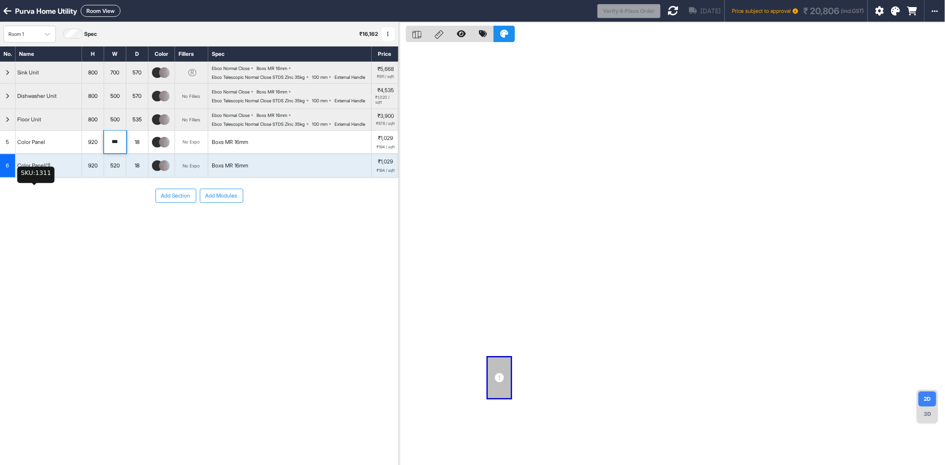
click at [47, 171] on div "Color Panel(1)" at bounding box center [34, 166] width 37 height 12
click at [47, 177] on input "**********" at bounding box center [49, 165] width 66 height 23
type input "**********"
click at [121, 171] on div "520" at bounding box center [115, 166] width 22 height 12
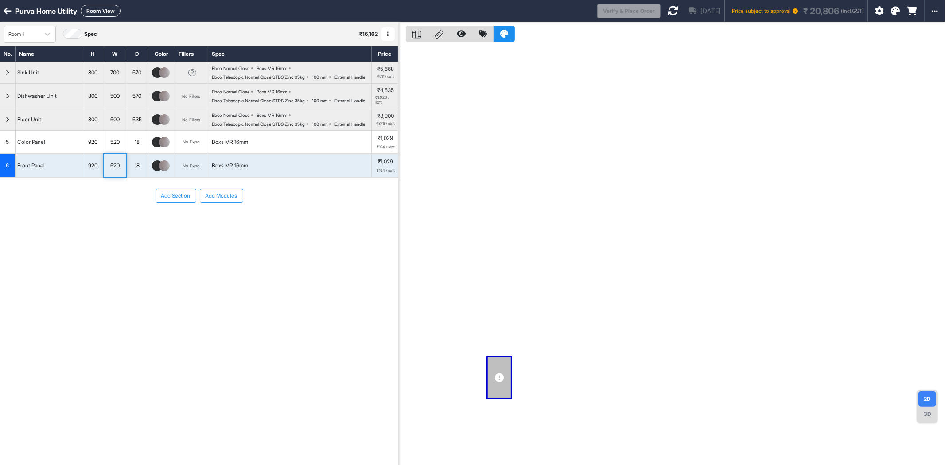
click at [120, 171] on div "520" at bounding box center [115, 166] width 22 height 12
click at [118, 171] on div "520" at bounding box center [115, 166] width 22 height 12
click at [118, 177] on input "***" at bounding box center [115, 165] width 22 height 23
type input "***"
click at [117, 229] on div "Add Section Add Modules" at bounding box center [199, 222] width 398 height 89
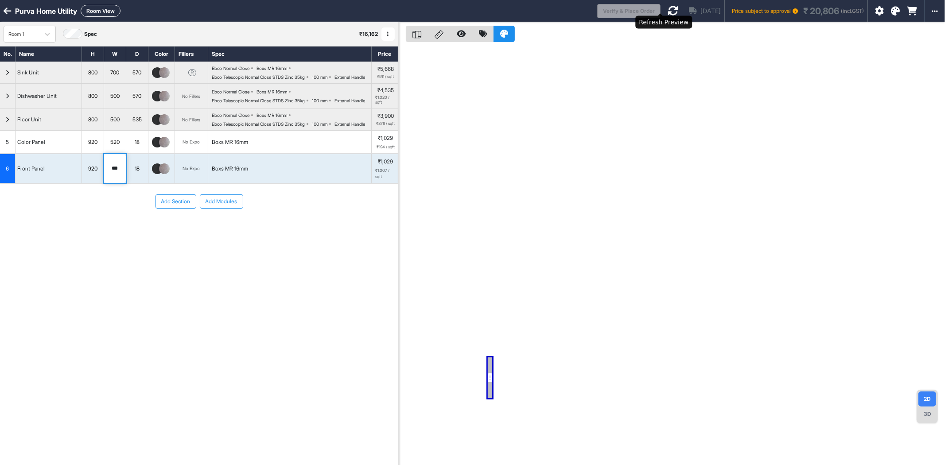
click at [668, 8] on icon at bounding box center [673, 10] width 11 height 11
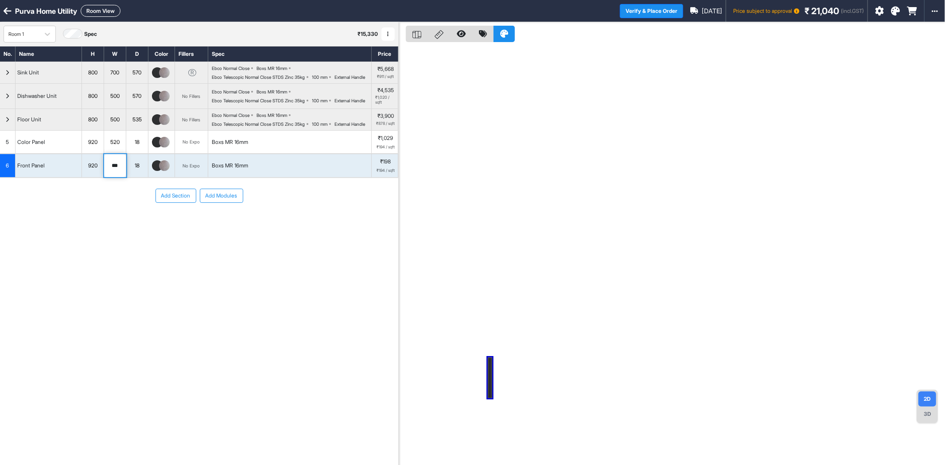
click at [9, 122] on icon "button" at bounding box center [8, 119] width 4 height 5
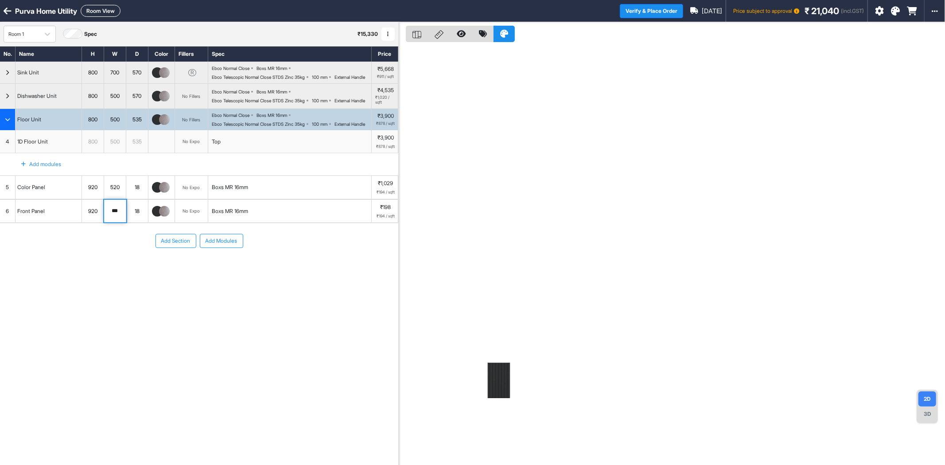
click at [9, 122] on icon "button" at bounding box center [7, 119] width 5 height 5
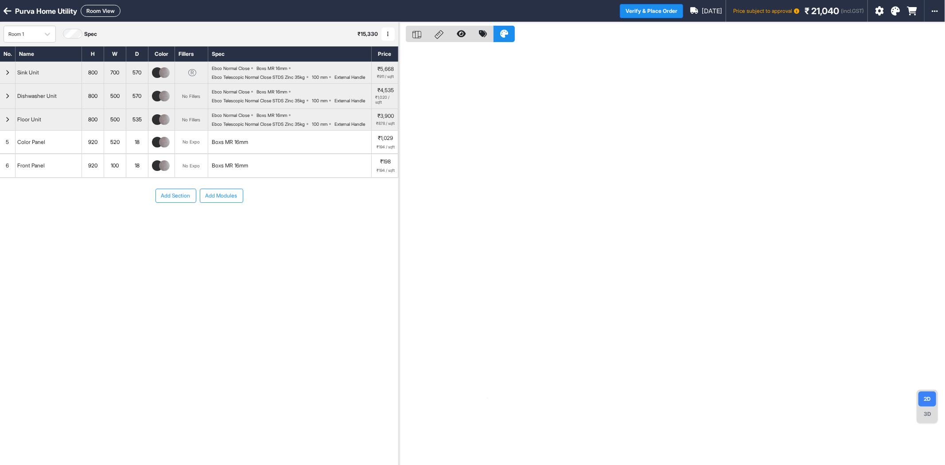
click at [107, 14] on button "Room View" at bounding box center [101, 11] width 40 height 12
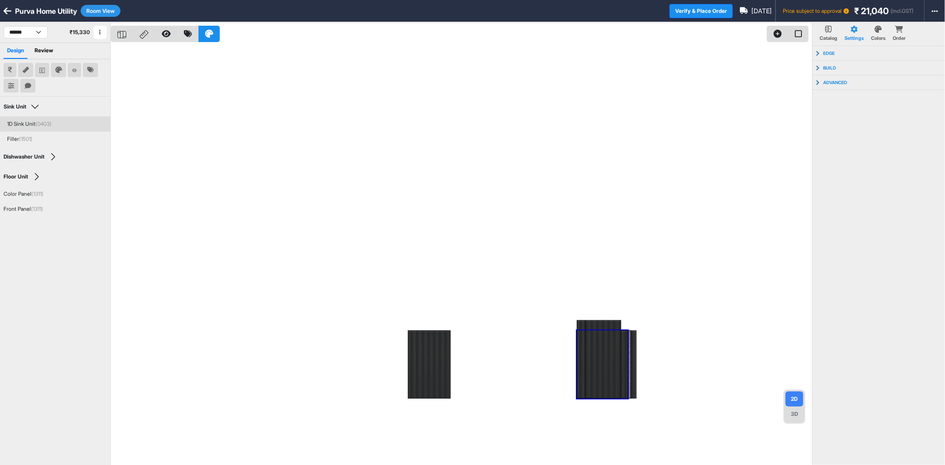
click at [24, 122] on div "1D Sink Unit (0403)" at bounding box center [29, 124] width 44 height 8
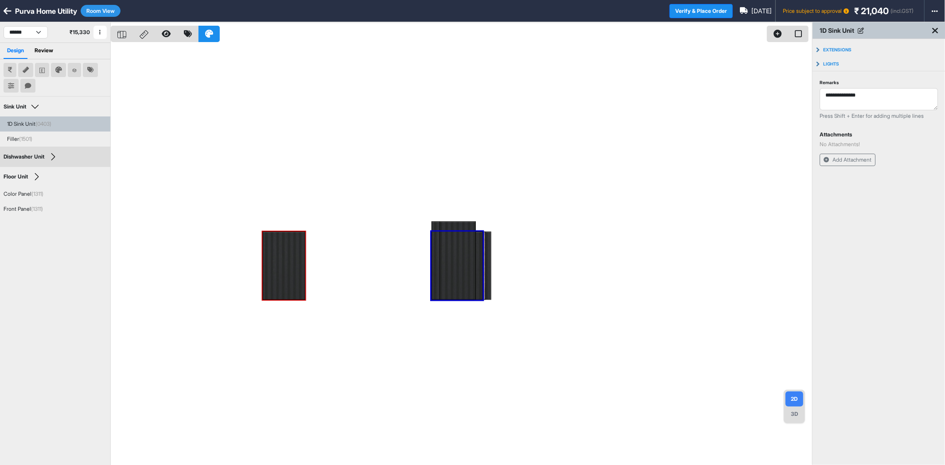
click at [9, 161] on div "Dishwasher Unit Edit Group Name" at bounding box center [55, 156] width 103 height 13
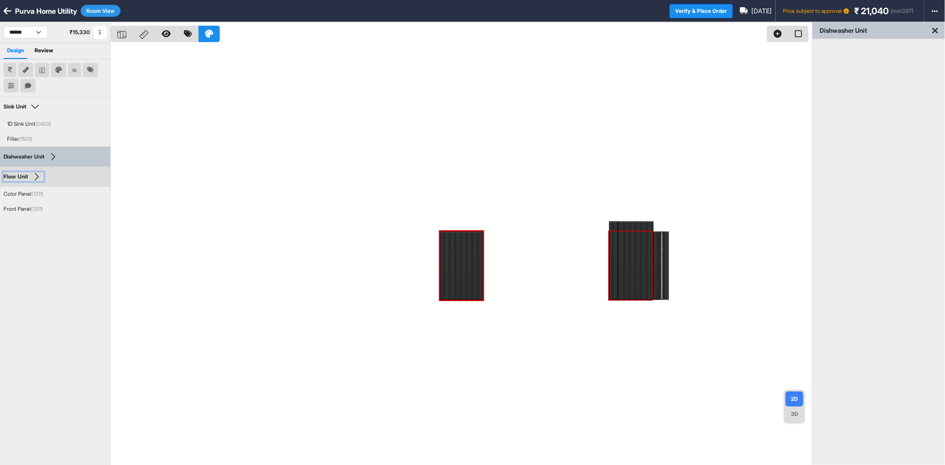
click at [12, 174] on div "Floor Unit" at bounding box center [16, 177] width 24 height 6
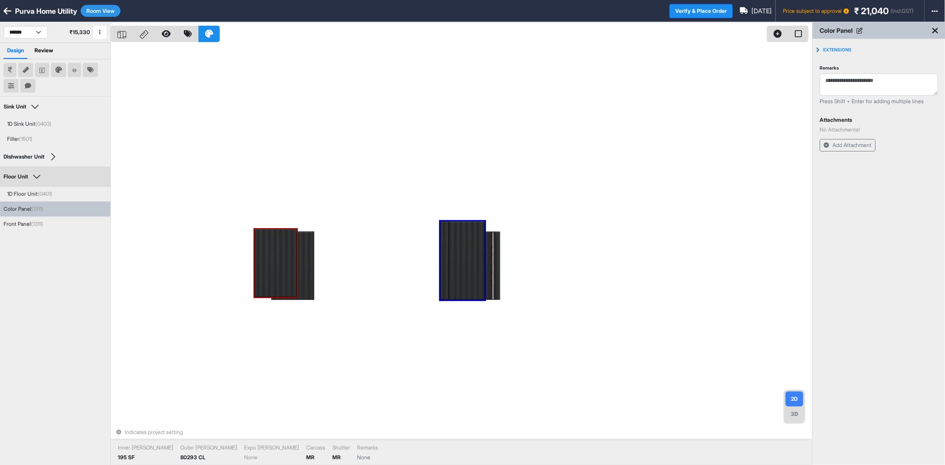
drag, startPoint x: 458, startPoint y: 257, endPoint x: 179, endPoint y: 254, distance: 278.7
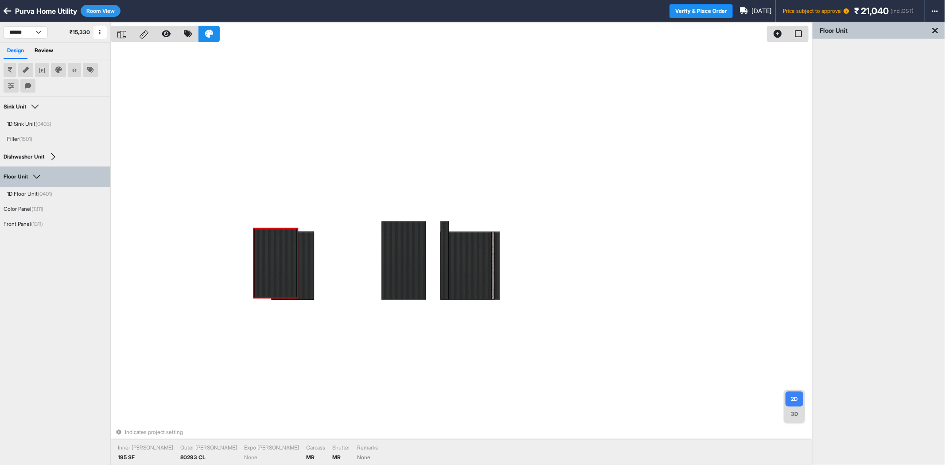
drag, startPoint x: 269, startPoint y: 255, endPoint x: 253, endPoint y: 262, distance: 17.3
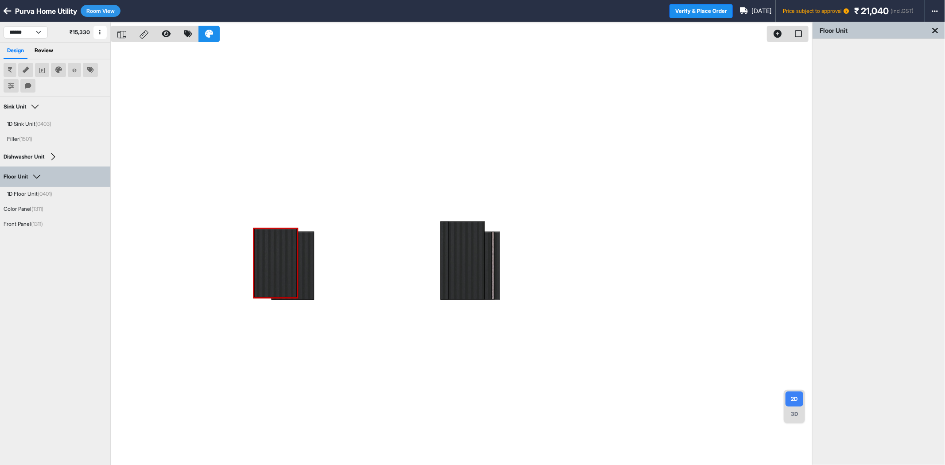
click at [277, 206] on div at bounding box center [461, 254] width 701 height 465
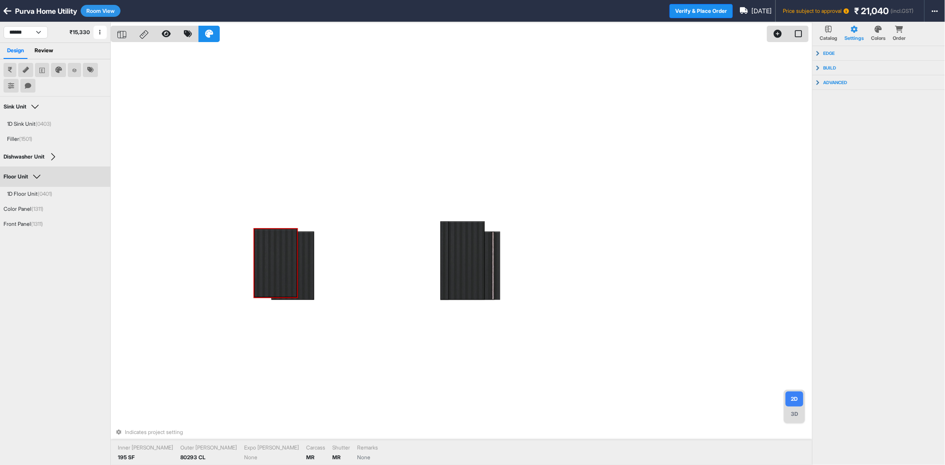
click at [266, 247] on div at bounding box center [275, 263] width 43 height 68
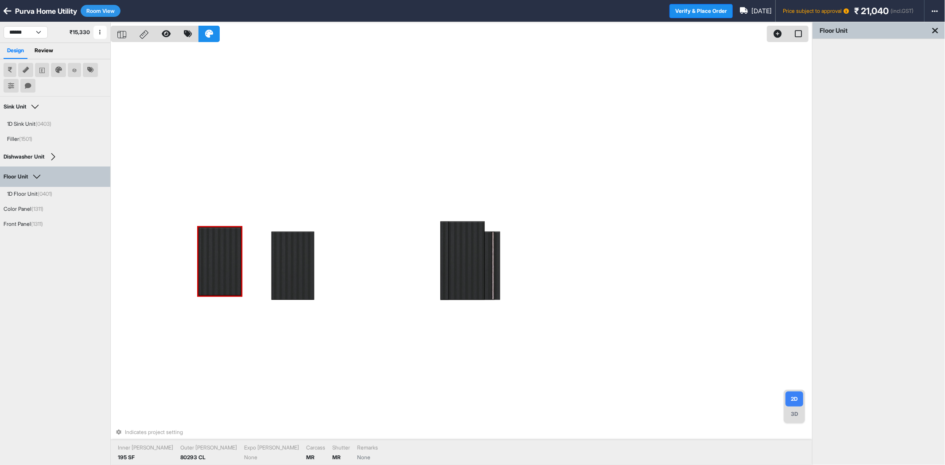
drag, startPoint x: 267, startPoint y: 271, endPoint x: 205, endPoint y: 269, distance: 61.6
click at [288, 270] on div at bounding box center [293, 266] width 43 height 68
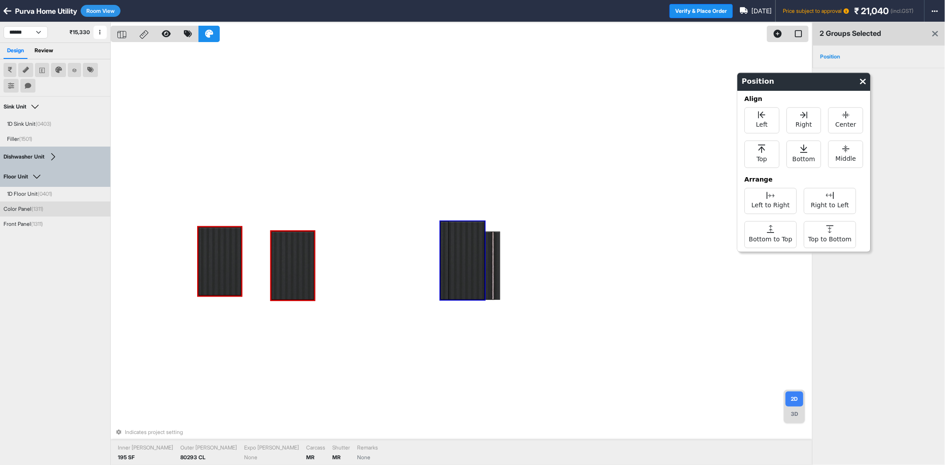
click at [807, 170] on div "Align Left Right Center Top Bottom Middle" at bounding box center [803, 131] width 133 height 81
click at [807, 154] on span "Bottom" at bounding box center [804, 158] width 23 height 11
click at [816, 194] on div "Right to Left" at bounding box center [830, 201] width 52 height 26
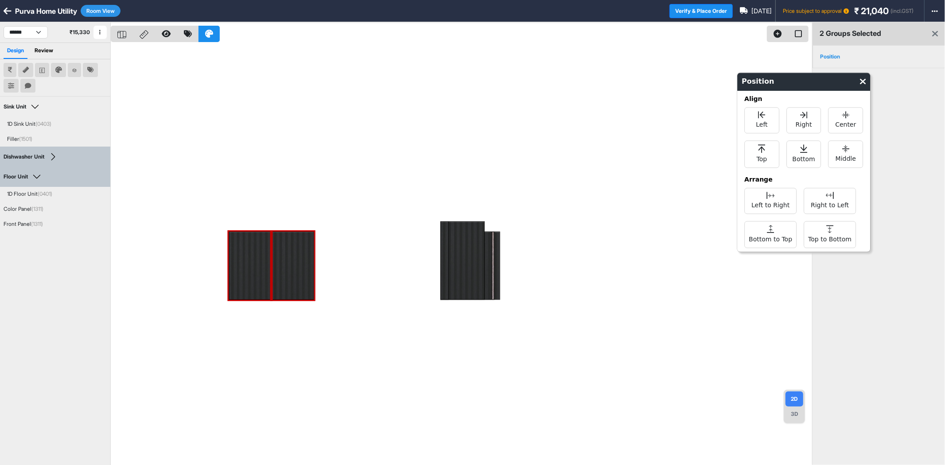
click at [348, 176] on div at bounding box center [461, 254] width 701 height 465
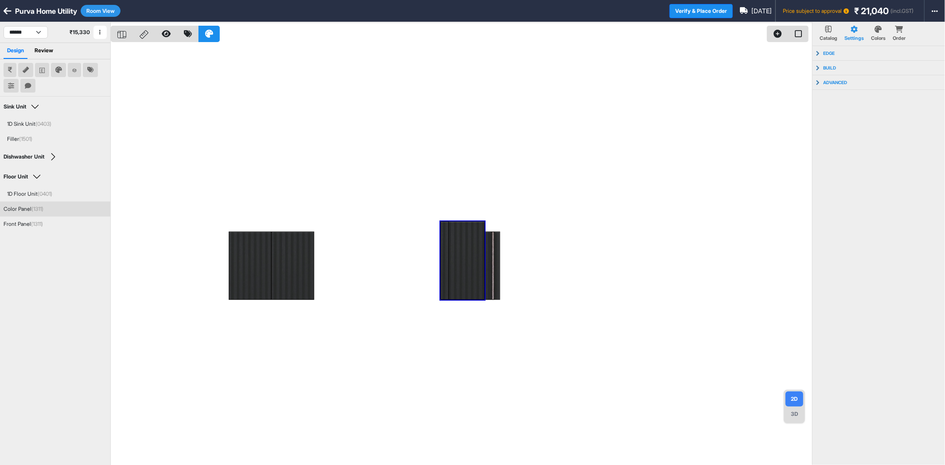
click at [23, 209] on div "Color Panel (1311)" at bounding box center [24, 209] width 40 height 8
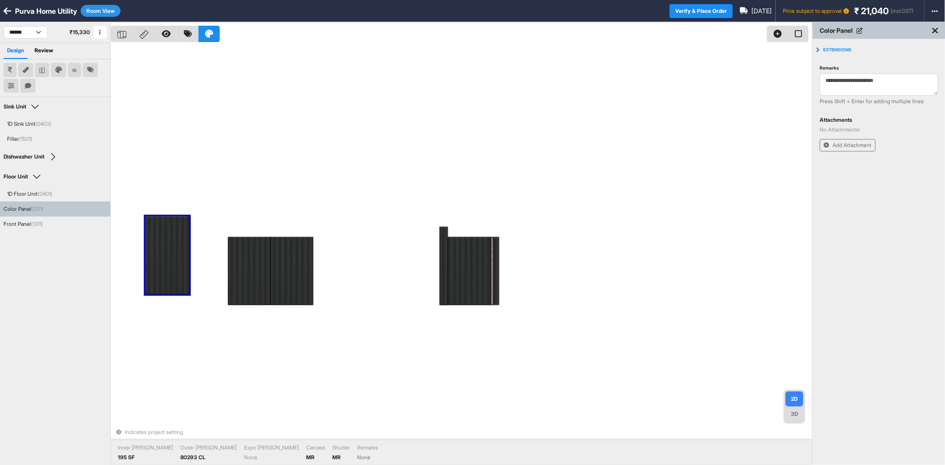
drag, startPoint x: 452, startPoint y: 294, endPoint x: 176, endPoint y: 290, distance: 275.7
click at [259, 278] on div at bounding box center [249, 271] width 43 height 68
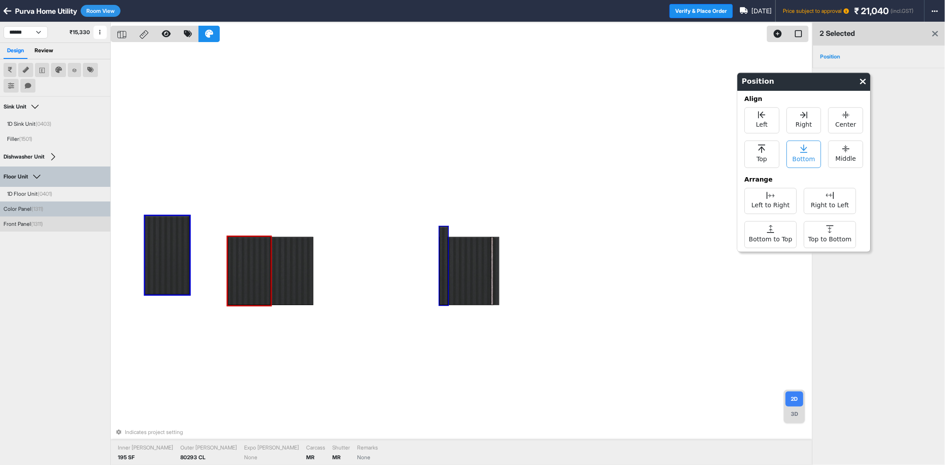
drag, startPoint x: 799, startPoint y: 154, endPoint x: 790, endPoint y: 156, distance: 9.9
click at [799, 154] on span "Bottom" at bounding box center [804, 158] width 23 height 11
click at [19, 218] on div "Front Panel (1311)" at bounding box center [55, 224] width 110 height 15
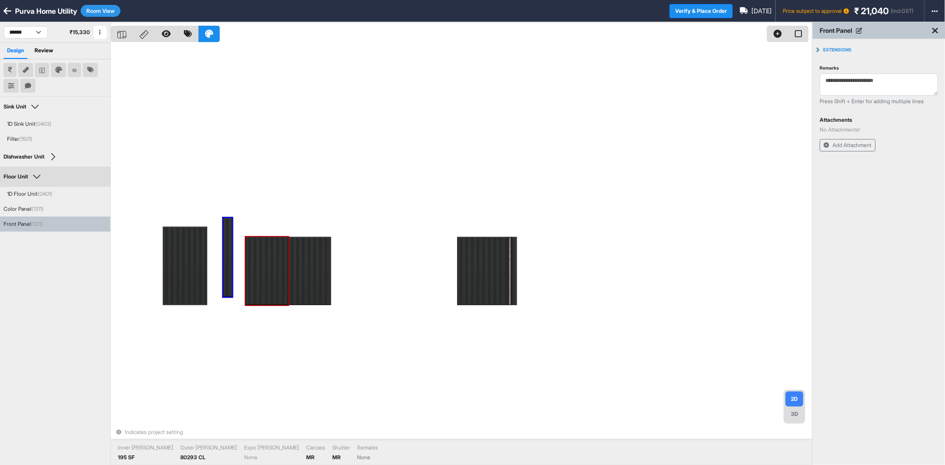
click at [275, 272] on div at bounding box center [267, 271] width 43 height 68
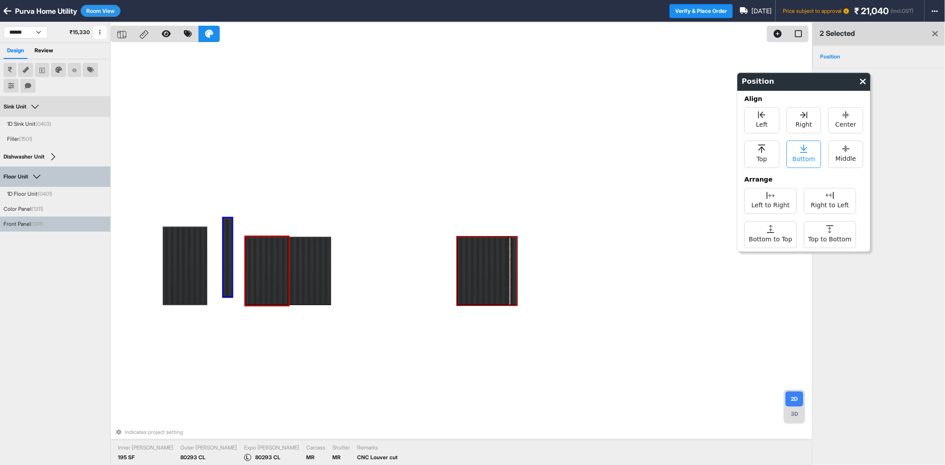
click at [803, 153] on span "Bottom" at bounding box center [804, 158] width 23 height 11
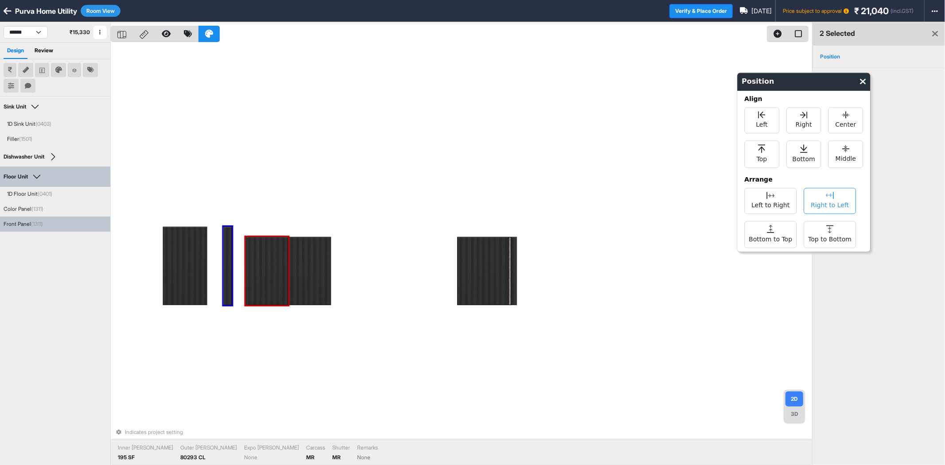
click at [827, 205] on span "Right to Left" at bounding box center [830, 204] width 38 height 11
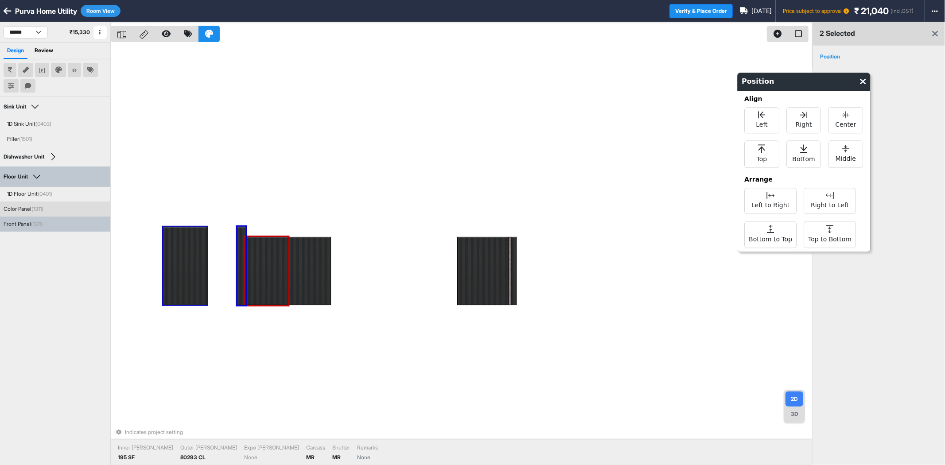
click at [197, 271] on div at bounding box center [185, 265] width 44 height 78
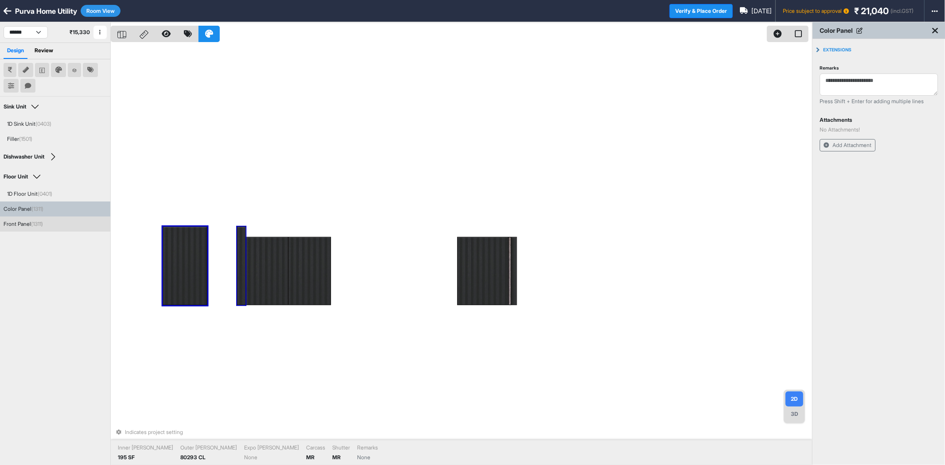
click at [240, 256] on div at bounding box center [241, 265] width 8 height 78
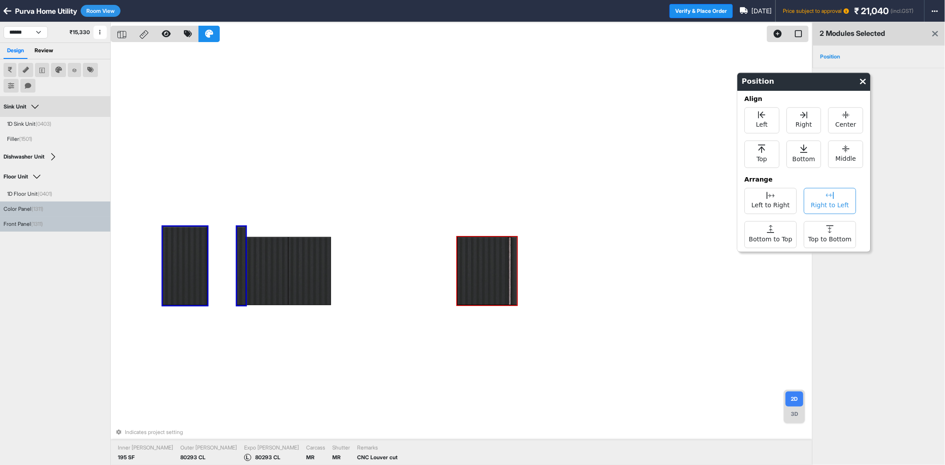
drag, startPoint x: 837, startPoint y: 204, endPoint x: 829, endPoint y: 206, distance: 7.6
click at [837, 203] on span "Right to Left" at bounding box center [830, 204] width 38 height 11
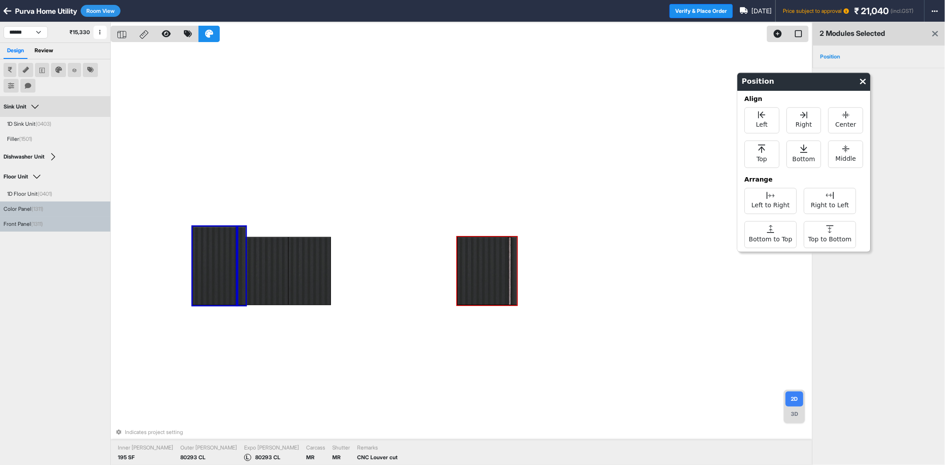
click at [538, 195] on div "Indicates project setting Inner [PERSON_NAME] 195 SF Outer [PERSON_NAME] 80293 …" at bounding box center [461, 254] width 701 height 465
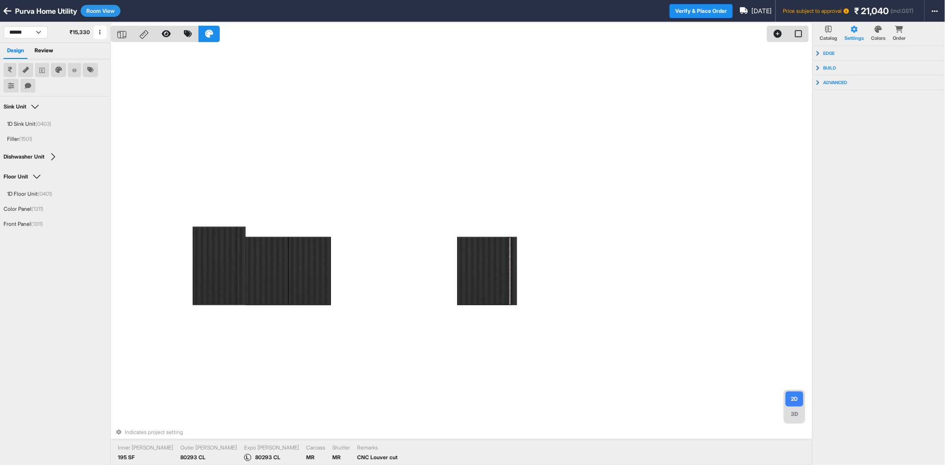
click at [112, 14] on button "Room View" at bounding box center [101, 11] width 40 height 12
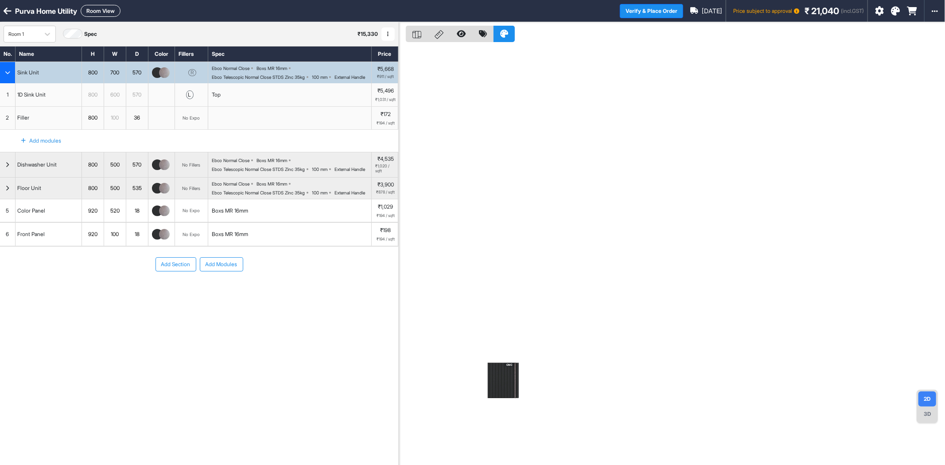
click at [78, 331] on div "Add Section Add Modules" at bounding box center [199, 291] width 398 height 89
click at [220, 272] on button "Add Modules" at bounding box center [221, 264] width 43 height 14
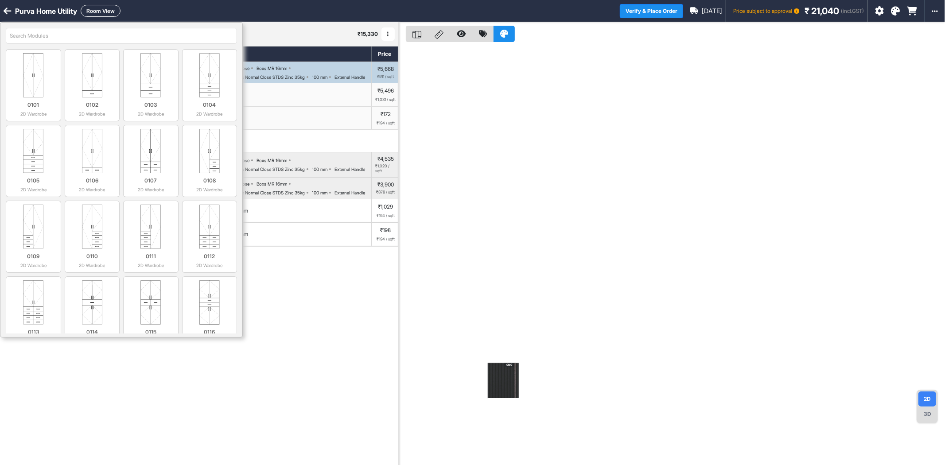
click at [152, 32] on input "search" at bounding box center [121, 36] width 231 height 16
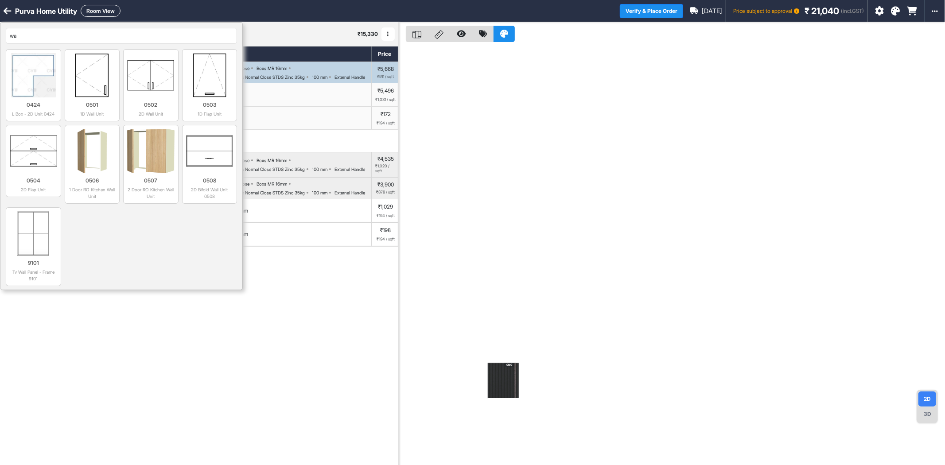
type input "w"
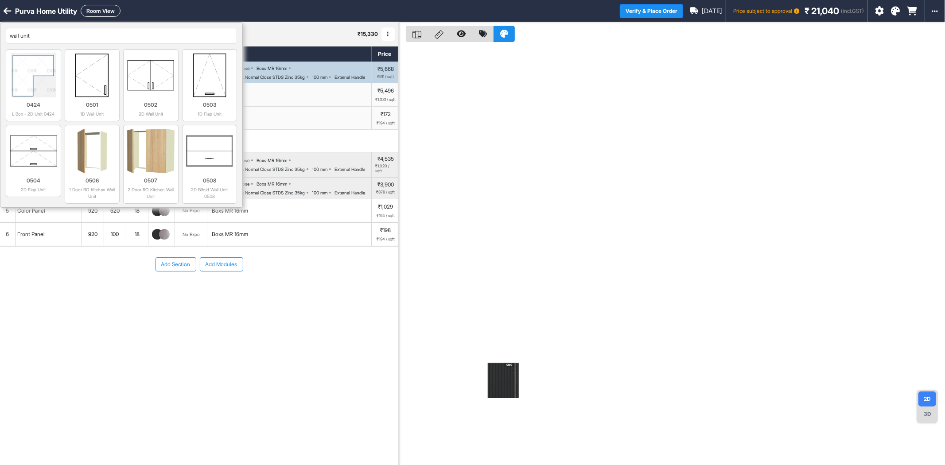
click at [228, 33] on input "wall unit" at bounding box center [121, 36] width 231 height 16
drag, startPoint x: 10, startPoint y: 36, endPoint x: 0, endPoint y: 43, distance: 11.8
click at [0, 43] on div "wall unit 0424 L Box - 2D Unit 0424 0501 1D Wall Unit 0502 2D Wall Unit 0503 1D…" at bounding box center [121, 115] width 243 height 186
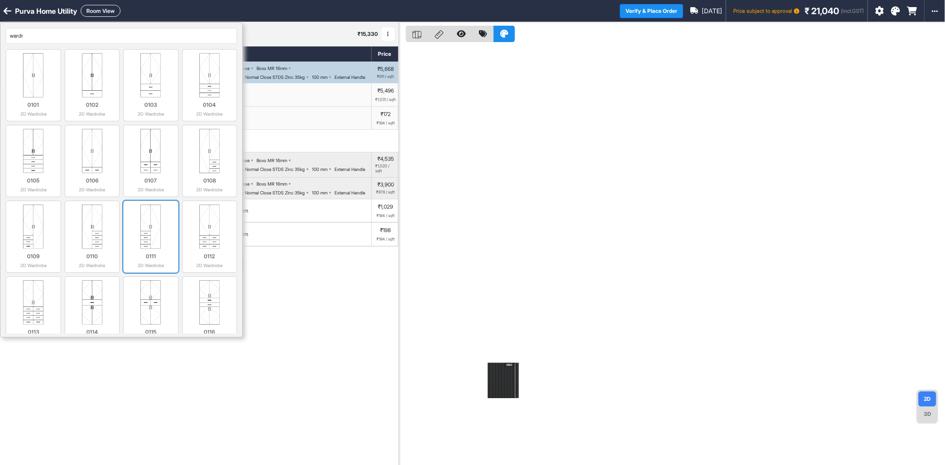
scroll to position [164, 0]
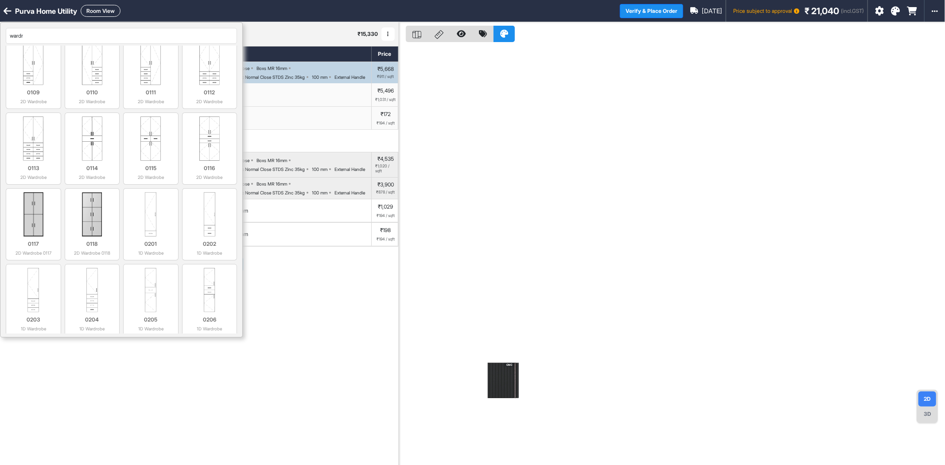
drag, startPoint x: 67, startPoint y: 30, endPoint x: 0, endPoint y: 47, distance: 69.3
click at [0, 41] on div "wardr 0101 2D Wardrobe 0102 2D Wardrobe 0103 2D Wardrobe 0104 2D Wardrobe 0105 …" at bounding box center [121, 180] width 243 height 316
type input "1d"
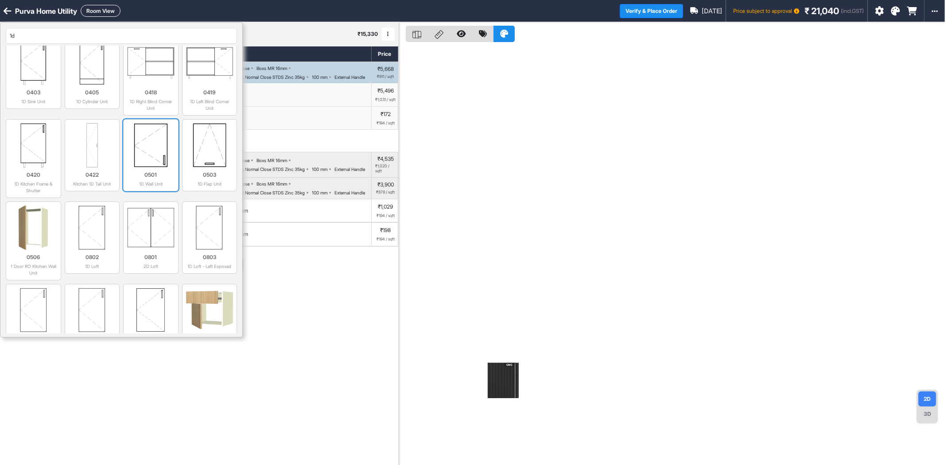
scroll to position [0, 0]
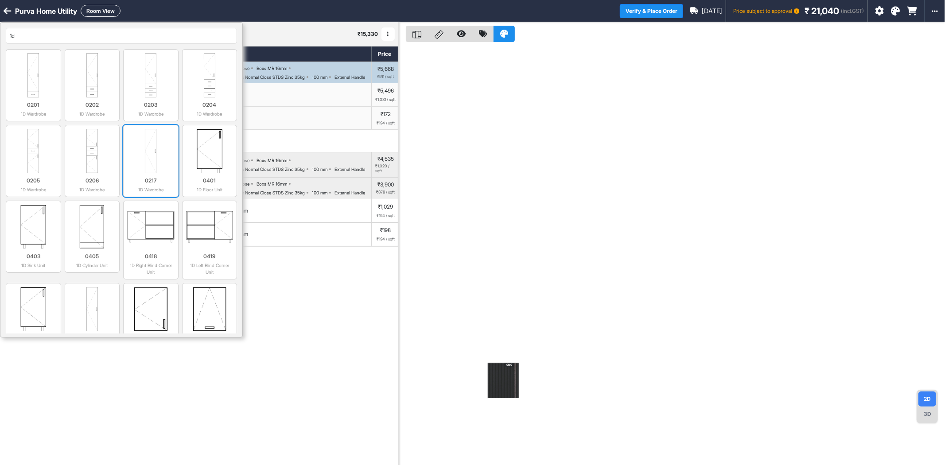
click at [151, 164] on img at bounding box center [150, 151] width 47 height 44
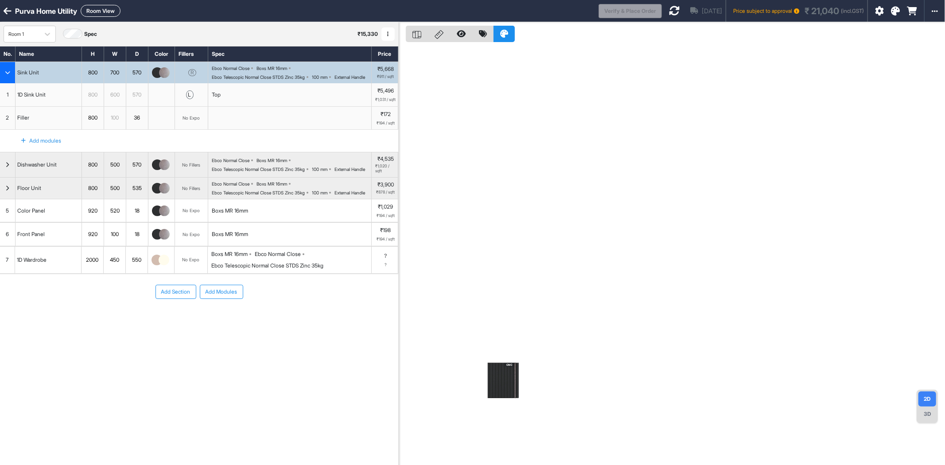
click at [164, 265] on img at bounding box center [164, 260] width 11 height 11
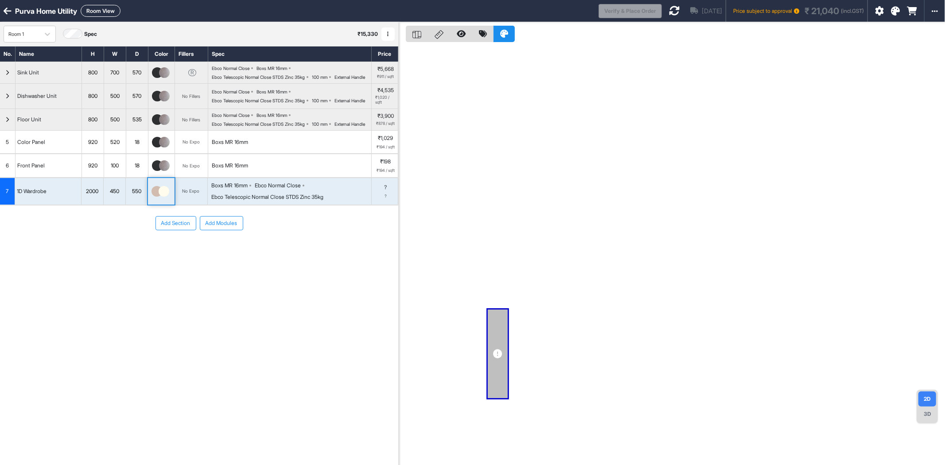
click at [160, 197] on img at bounding box center [164, 191] width 11 height 11
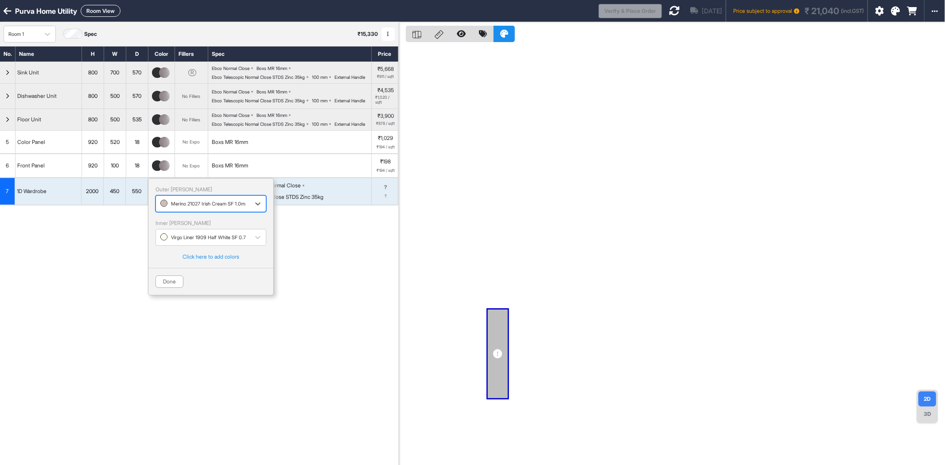
click at [182, 209] on div at bounding box center [202, 204] width 85 height 10
click at [195, 244] on div "Century Fluted 80293 CL 0.8mm" at bounding box center [211, 240] width 100 height 8
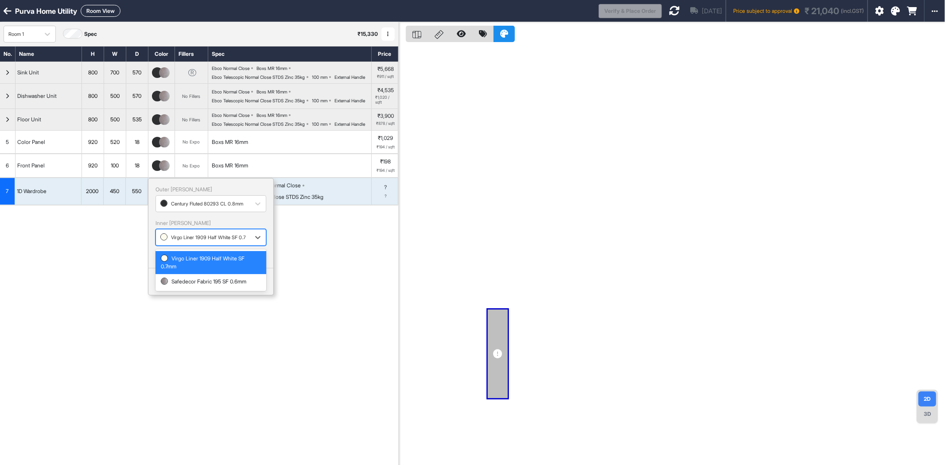
click at [181, 242] on div at bounding box center [202, 238] width 85 height 10
click at [204, 286] on div "Safedecor Fabric 195 SF 0.6mm" at bounding box center [211, 282] width 100 height 8
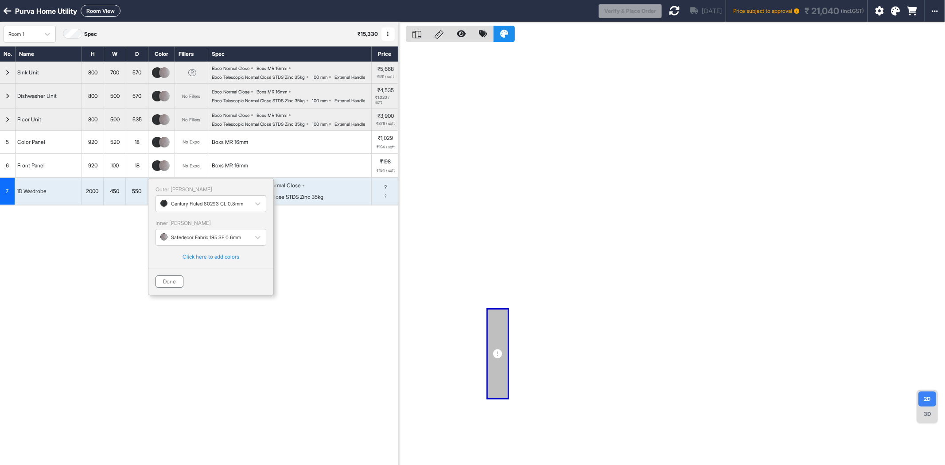
drag, startPoint x: 0, startPoint y: 0, endPoint x: 173, endPoint y: 304, distance: 349.7
click at [173, 288] on button "Done" at bounding box center [170, 282] width 28 height 12
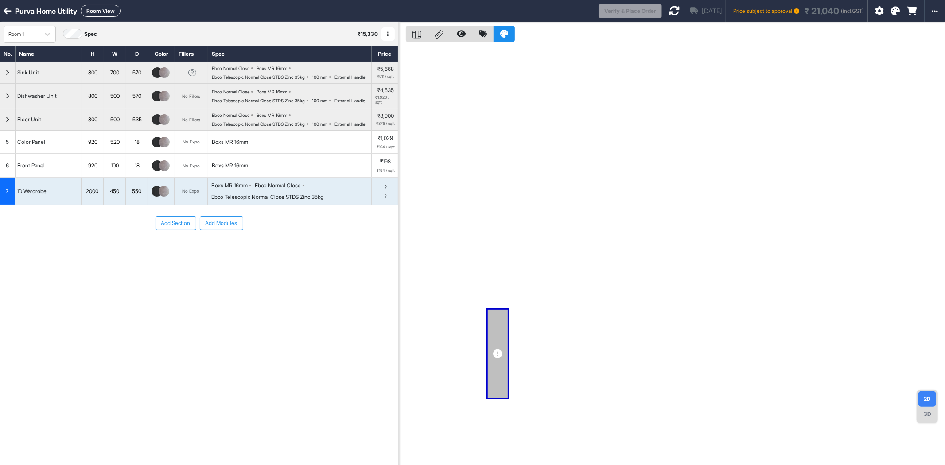
click at [189, 205] on div "No Expo" at bounding box center [191, 191] width 33 height 27
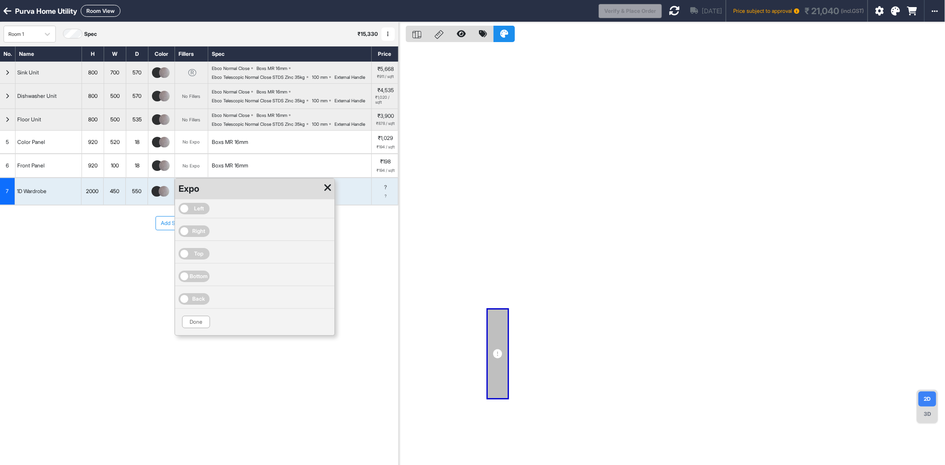
click at [199, 213] on span "Left" at bounding box center [199, 209] width 10 height 8
click at [199, 235] on span "Right" at bounding box center [199, 231] width 13 height 8
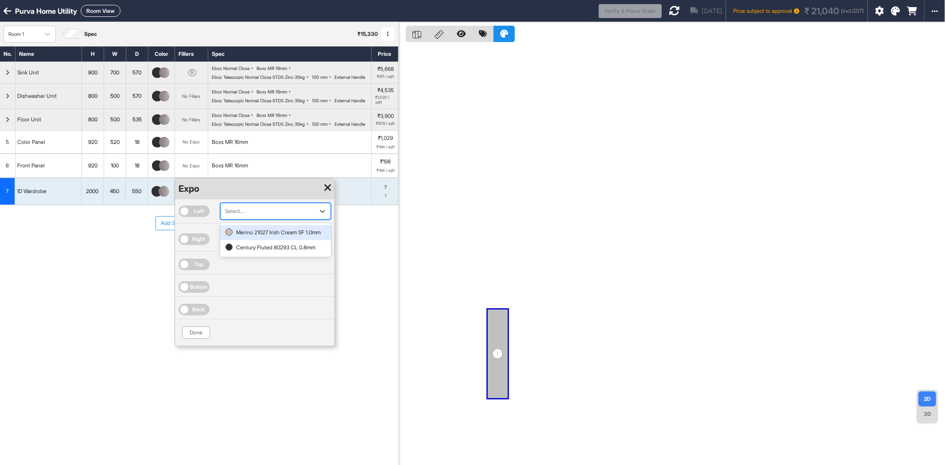
click at [254, 216] on div at bounding box center [267, 212] width 85 height 10
click at [261, 252] on div "Century Fluted 80293 CL 0.8mm" at bounding box center [276, 248] width 100 height 8
click at [269, 244] on div at bounding box center [267, 239] width 85 height 10
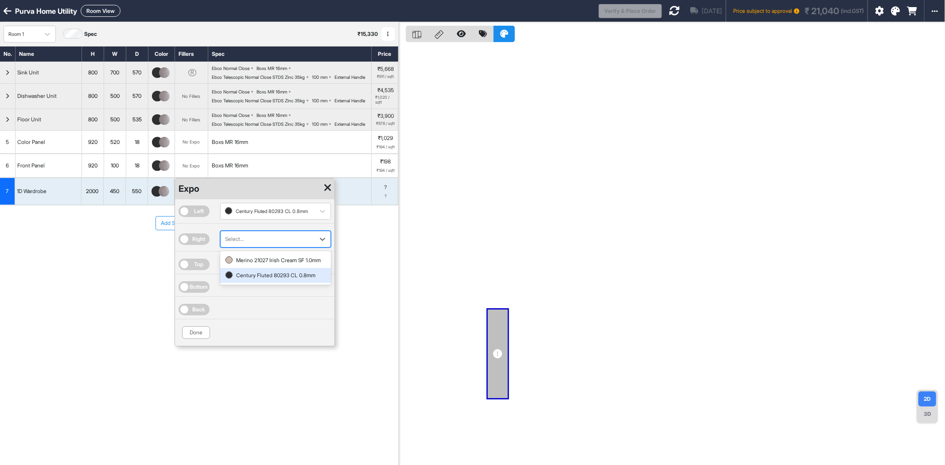
click at [269, 280] on div "Century Fluted 80293 CL 0.8mm" at bounding box center [276, 276] width 100 height 8
click at [190, 339] on button "Done" at bounding box center [196, 333] width 28 height 12
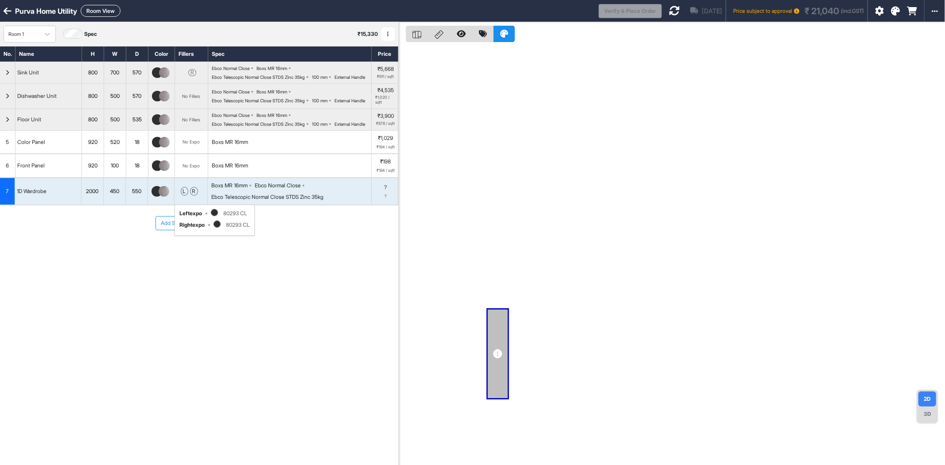
click at [160, 294] on div "Add Section Add Modules" at bounding box center [199, 250] width 398 height 89
click at [98, 197] on div "2000" at bounding box center [93, 192] width 22 height 12
click at [97, 205] on input "****" at bounding box center [93, 191] width 22 height 27
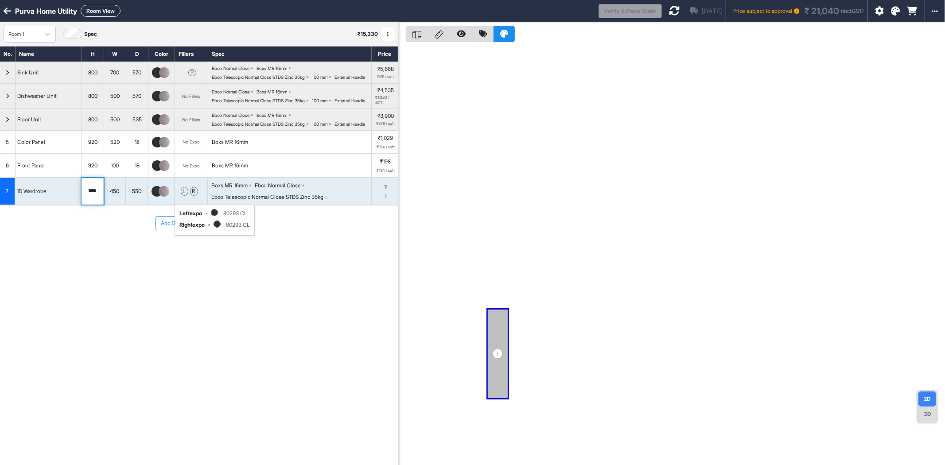
type input "****"
click at [114, 197] on div "450" at bounding box center [115, 192] width 22 height 12
click at [122, 197] on div "450" at bounding box center [115, 192] width 22 height 12
drag, startPoint x: 121, startPoint y: 213, endPoint x: 98, endPoint y: 225, distance: 25.0
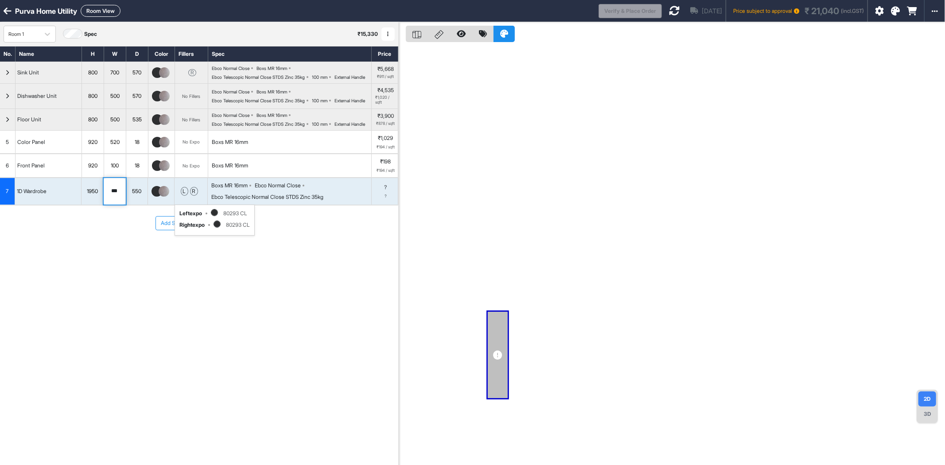
click at [98, 205] on div "7 1D Wardrobe 1950 *** 550 l r left expo 80293 CL right expo 80293 CL Boxs MR 1…" at bounding box center [199, 191] width 398 height 27
click at [108, 264] on div "Add Section Add Modules" at bounding box center [199, 250] width 398 height 89
click at [118, 205] on input "***" at bounding box center [115, 191] width 22 height 27
click at [117, 205] on input "***" at bounding box center [115, 191] width 22 height 27
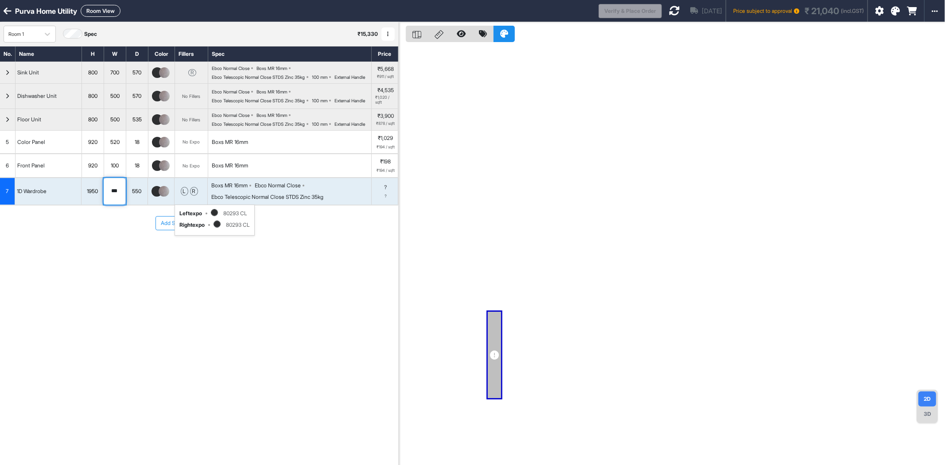
type input "***"
click at [118, 267] on div "Add Section Add Modules" at bounding box center [199, 250] width 398 height 89
click at [134, 197] on div "550" at bounding box center [137, 192] width 22 height 12
click at [134, 205] on input "***" at bounding box center [137, 191] width 22 height 27
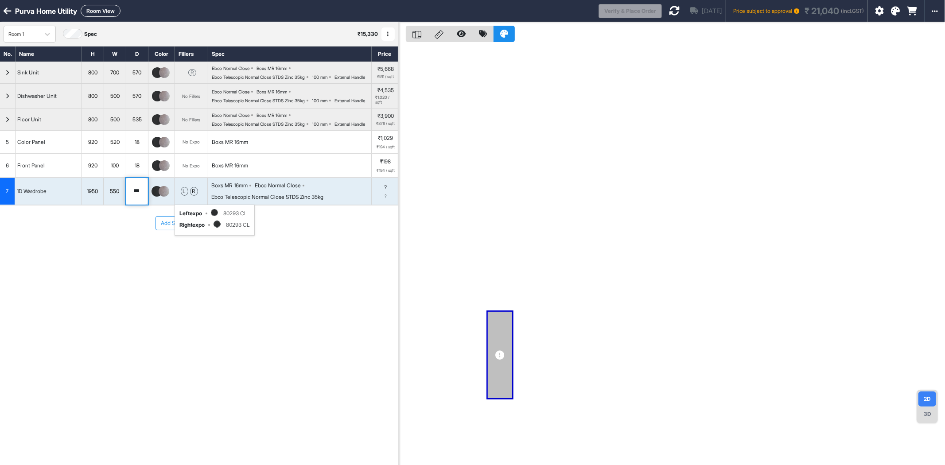
click at [103, 261] on div "Add Section Add Modules" at bounding box center [199, 250] width 398 height 89
click at [136, 205] on input "***" at bounding box center [137, 191] width 22 height 27
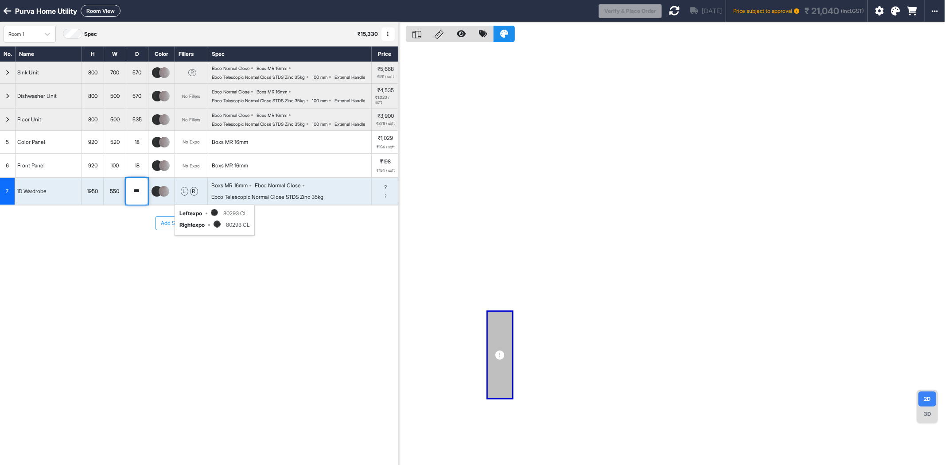
click at [139, 205] on input "***" at bounding box center [137, 191] width 22 height 27
type input "***"
click at [232, 339] on div "No. Name H W D Color Fillers Spec Price Sink Unit 800 700 570 R Ebco Normal Clo…" at bounding box center [199, 232] width 398 height 372
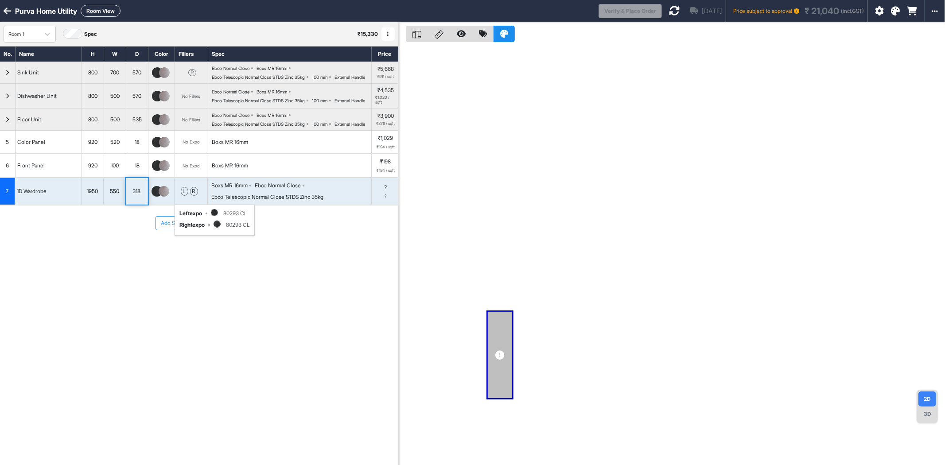
click at [561, 255] on div at bounding box center [672, 254] width 546 height 465
click at [669, 11] on icon at bounding box center [674, 10] width 11 height 11
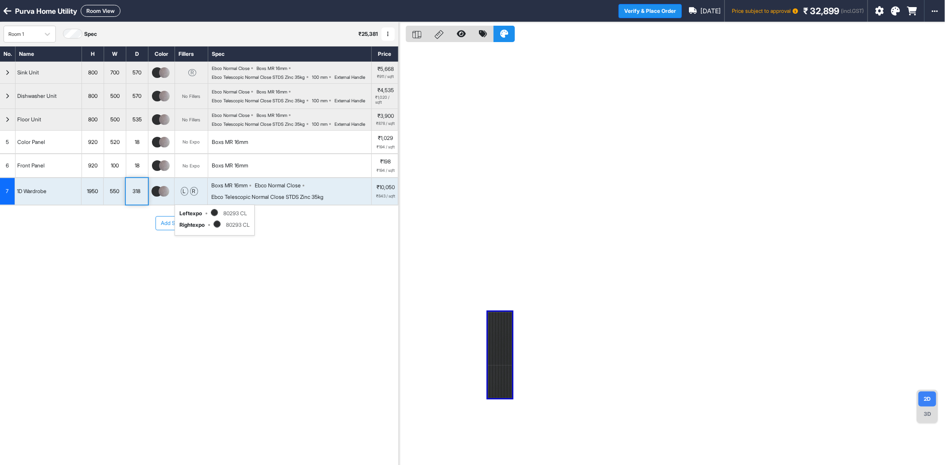
click at [97, 12] on button "Room View" at bounding box center [101, 11] width 40 height 12
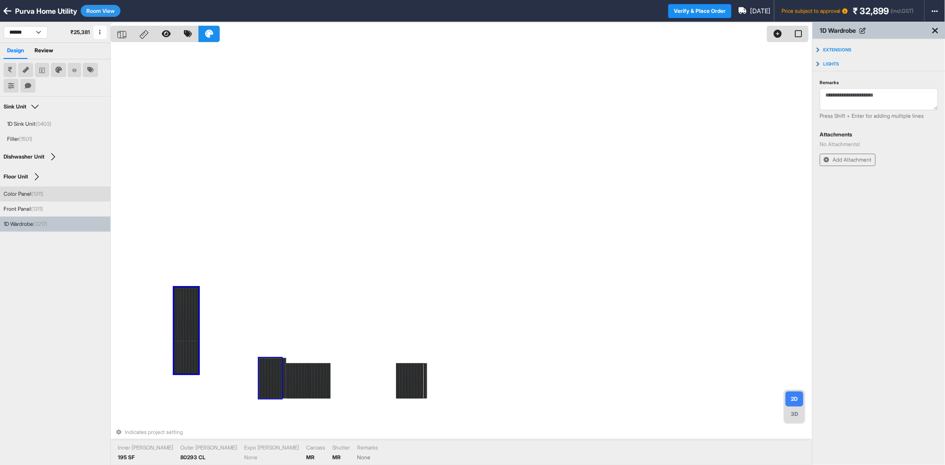
click at [273, 378] on div at bounding box center [270, 378] width 23 height 41
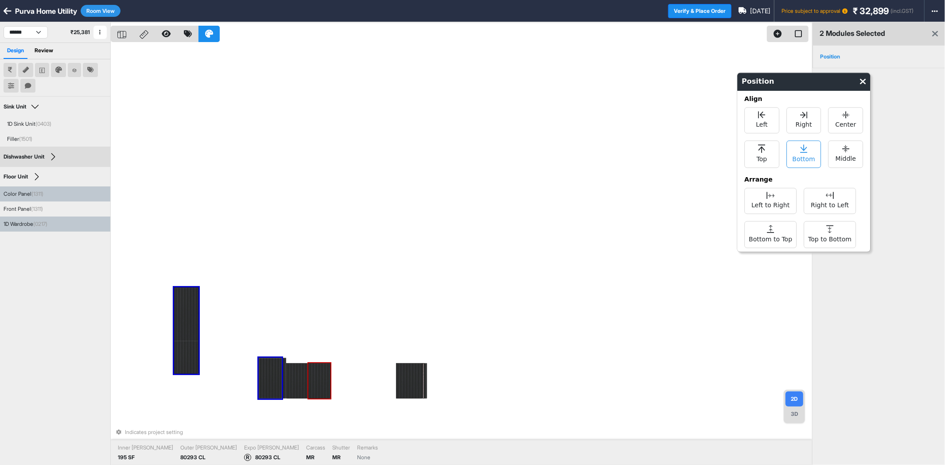
click at [797, 161] on span "Bottom" at bounding box center [804, 158] width 23 height 11
click at [572, 257] on div "Indicates project setting Inner [PERSON_NAME] 195 SF Outer [PERSON_NAME] 80293 …" at bounding box center [461, 254] width 701 height 465
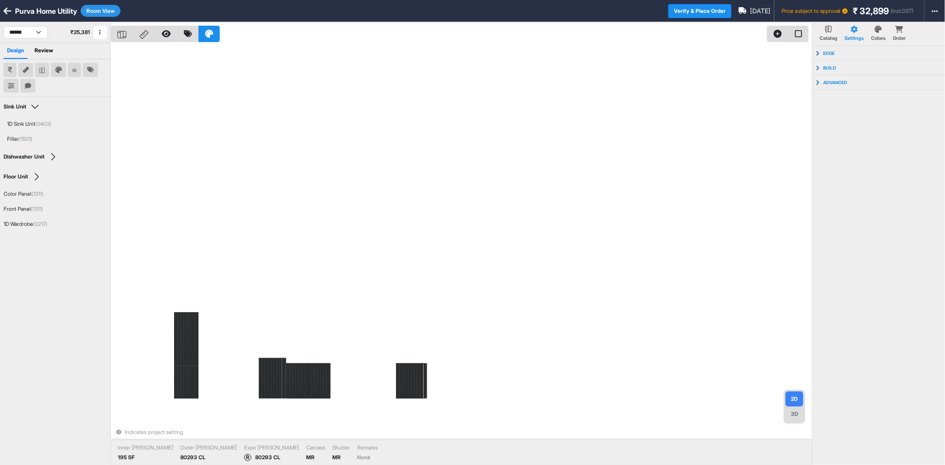
click at [259, 269] on div "Indicates project setting Inner [PERSON_NAME] 195 SF Outer [PERSON_NAME] 80293 …" at bounding box center [461, 254] width 701 height 465
click at [187, 351] on div at bounding box center [187, 355] width 24 height 86
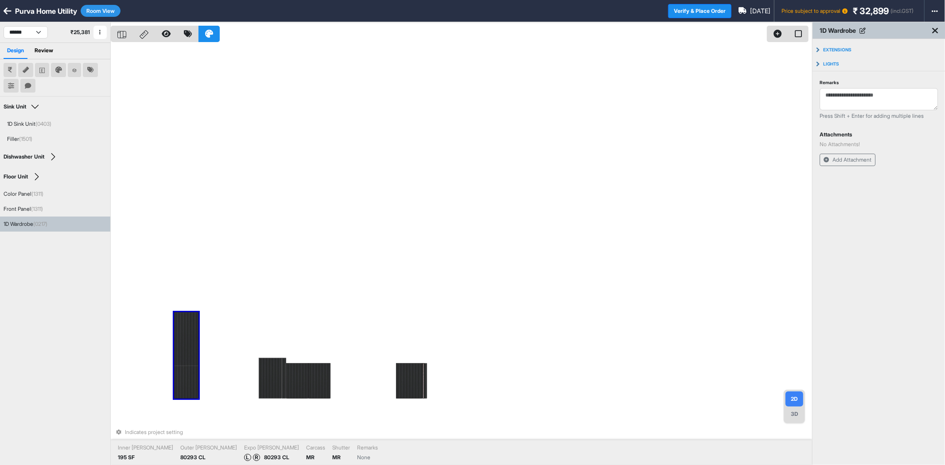
click at [125, 29] on div at bounding box center [122, 34] width 22 height 16
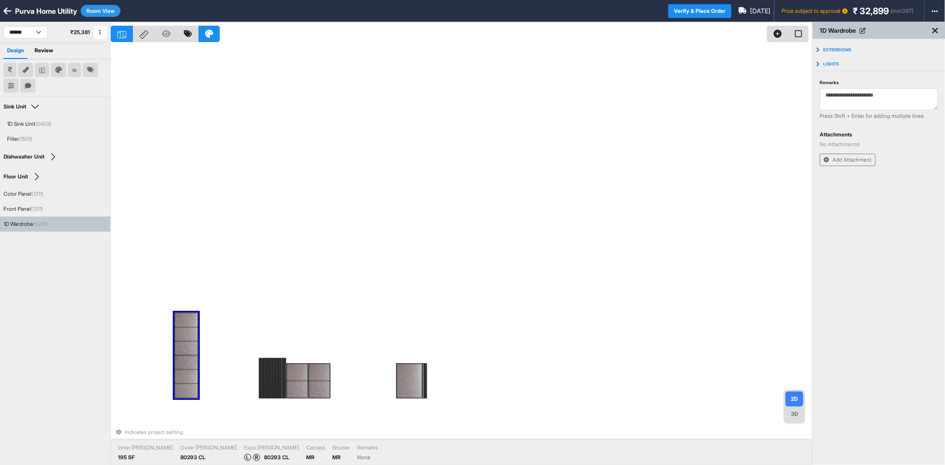
click at [97, 9] on button "Room View" at bounding box center [101, 11] width 40 height 12
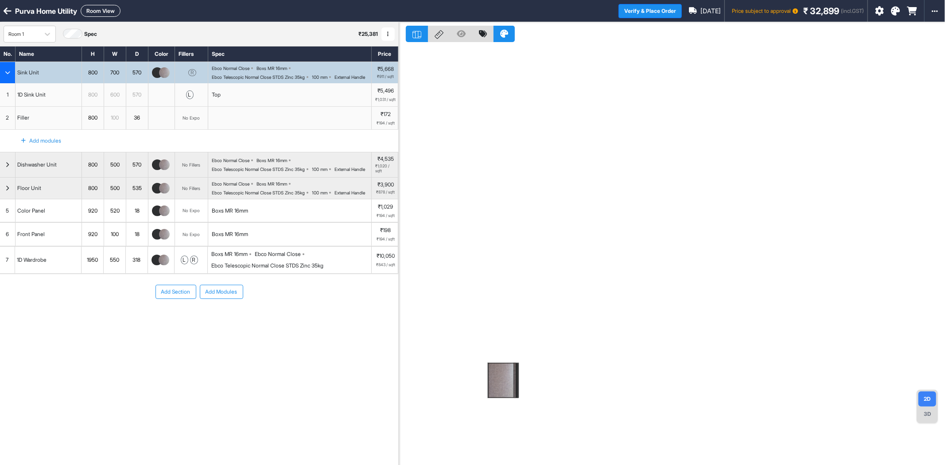
click at [42, 266] on div "1D Wardrobe" at bounding box center [31, 260] width 33 height 12
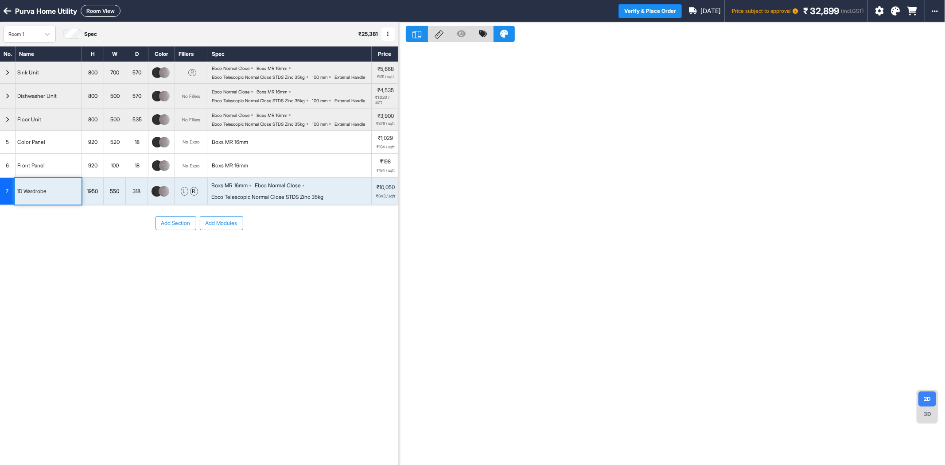
click at [10, 205] on div "7" at bounding box center [7, 191] width 15 height 27
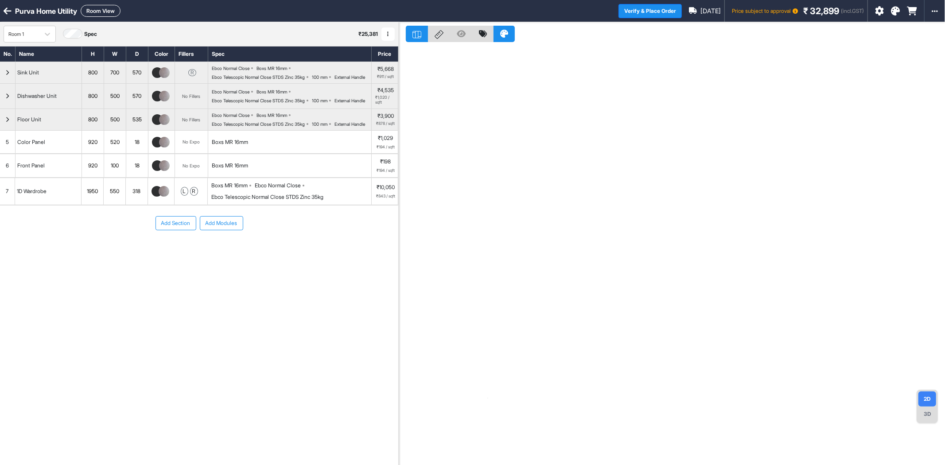
click at [28, 197] on div "1D Wardrobe" at bounding box center [31, 192] width 33 height 12
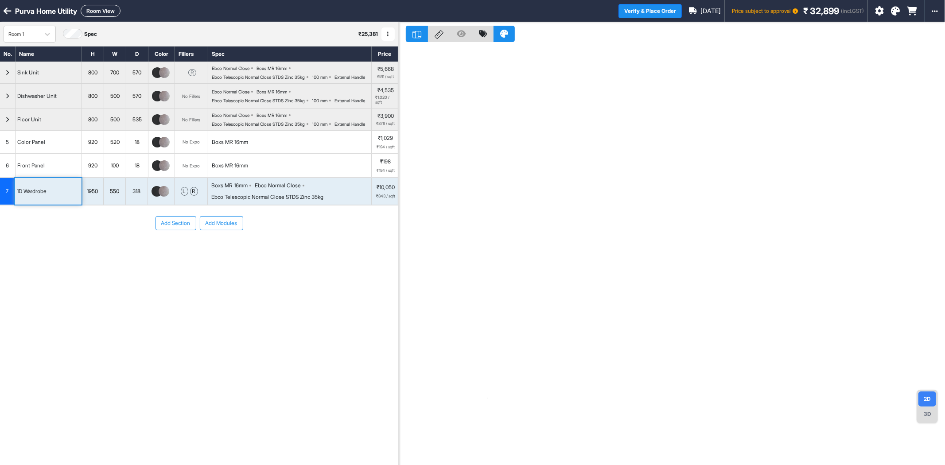
click at [10, 275] on div "Add Section Add Modules" at bounding box center [199, 250] width 398 height 89
click at [94, 6] on button "Room View" at bounding box center [101, 11] width 40 height 12
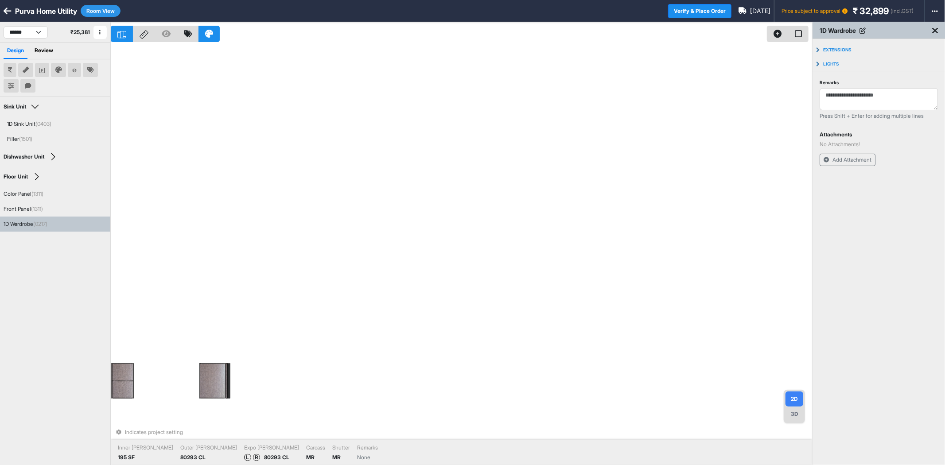
click at [22, 222] on div "1D Wardrobe (0217)" at bounding box center [26, 224] width 44 height 8
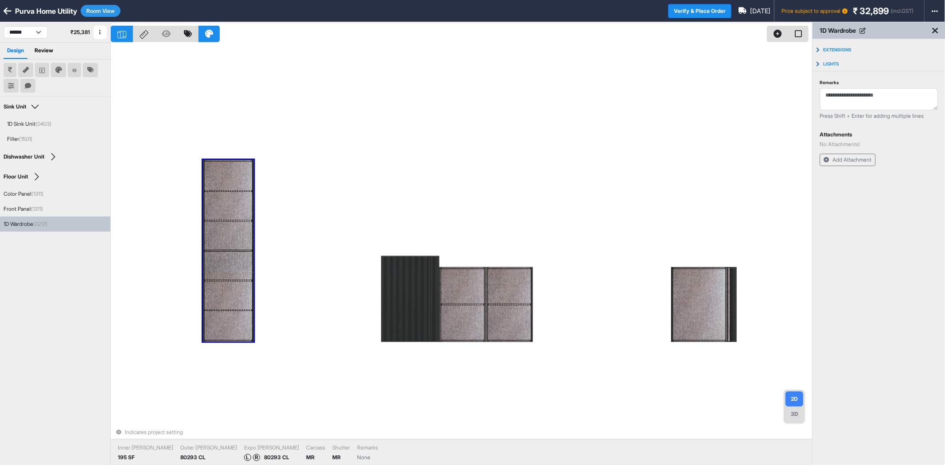
click at [228, 250] on div at bounding box center [228, 251] width 48 height 2
click at [236, 176] on div at bounding box center [228, 175] width 48 height 29
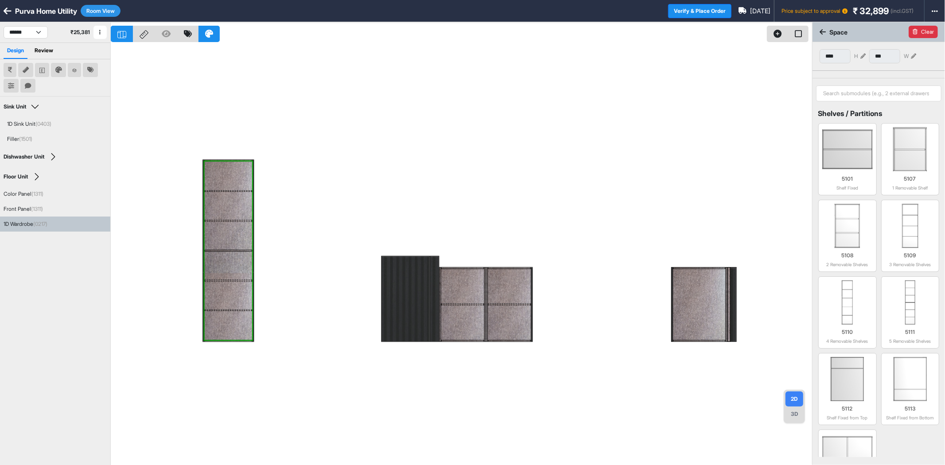
click at [923, 32] on button "Clear" at bounding box center [923, 32] width 29 height 12
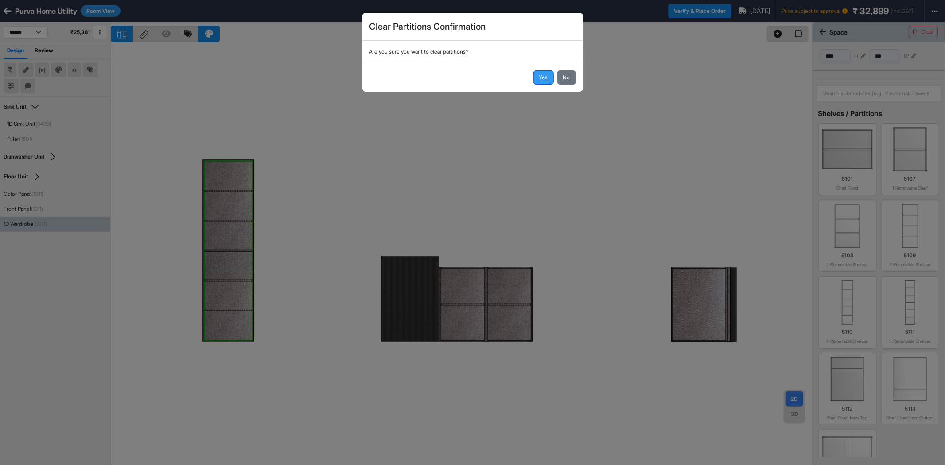
click at [540, 80] on button "Yes" at bounding box center [544, 77] width 20 height 14
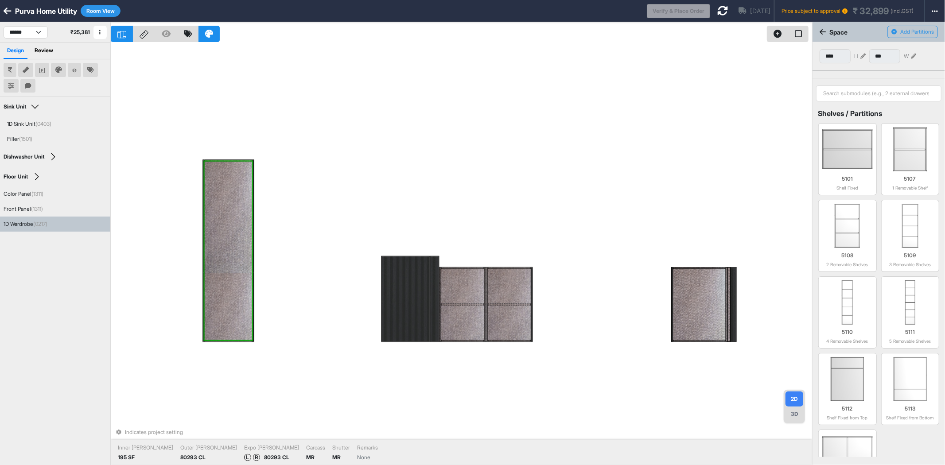
click at [226, 219] on div at bounding box center [228, 250] width 48 height 179
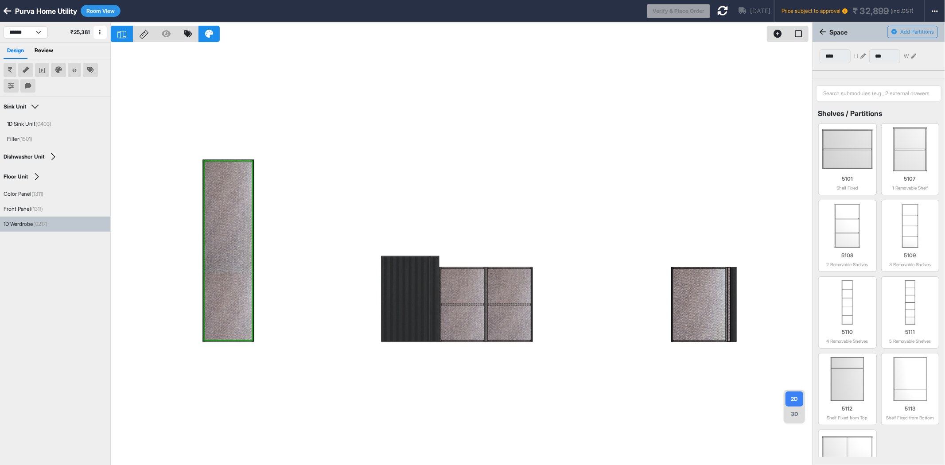
scroll to position [164, 0]
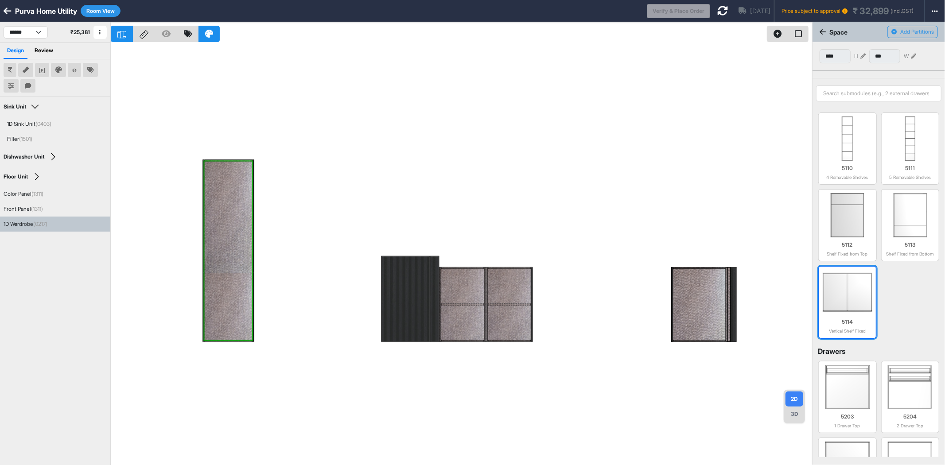
click at [856, 298] on img at bounding box center [848, 292] width 50 height 44
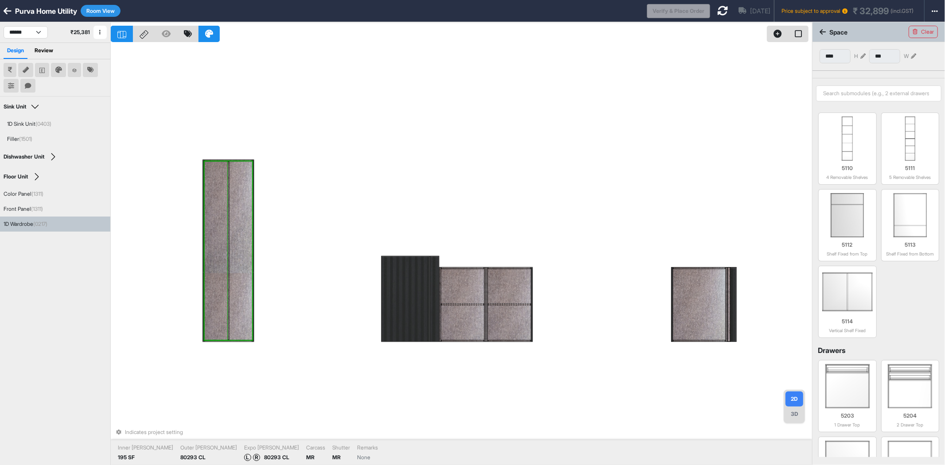
click at [213, 231] on div at bounding box center [215, 250] width 23 height 179
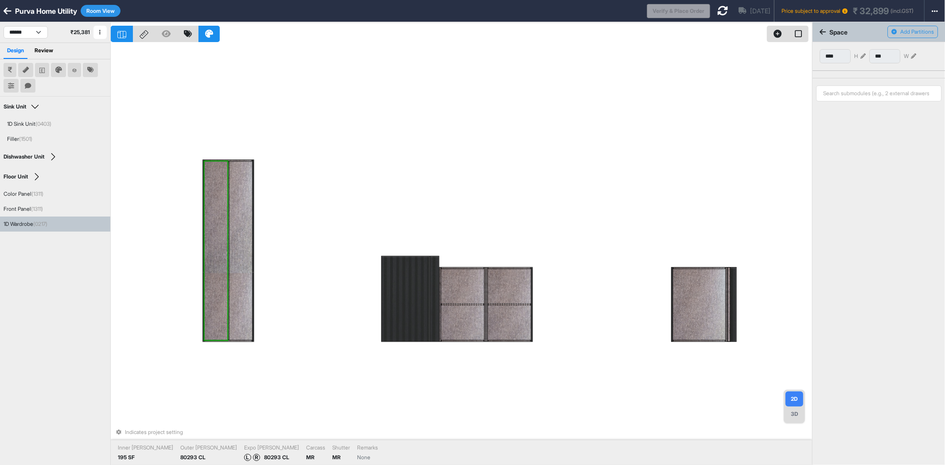
type input "***"
click at [213, 231] on div at bounding box center [215, 250] width 23 height 179
click at [240, 242] on div at bounding box center [240, 250] width 23 height 179
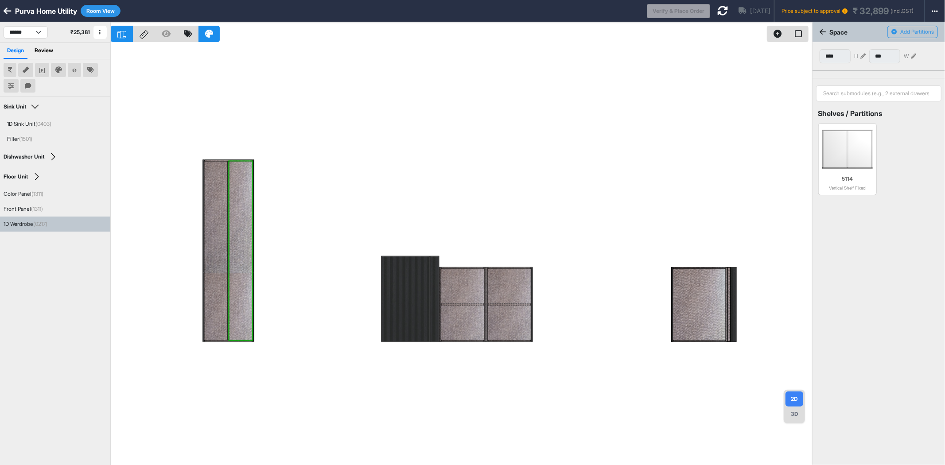
click at [405, 104] on div at bounding box center [461, 254] width 701 height 465
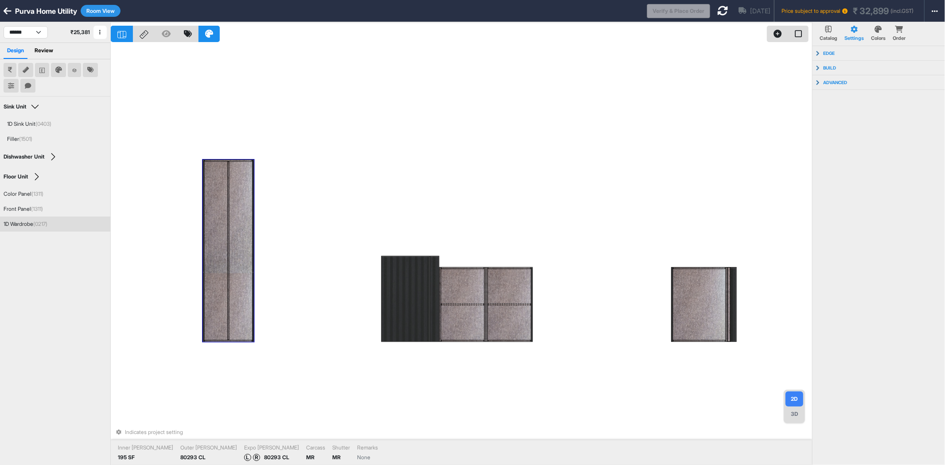
click at [228, 216] on div at bounding box center [229, 250] width 2 height 179
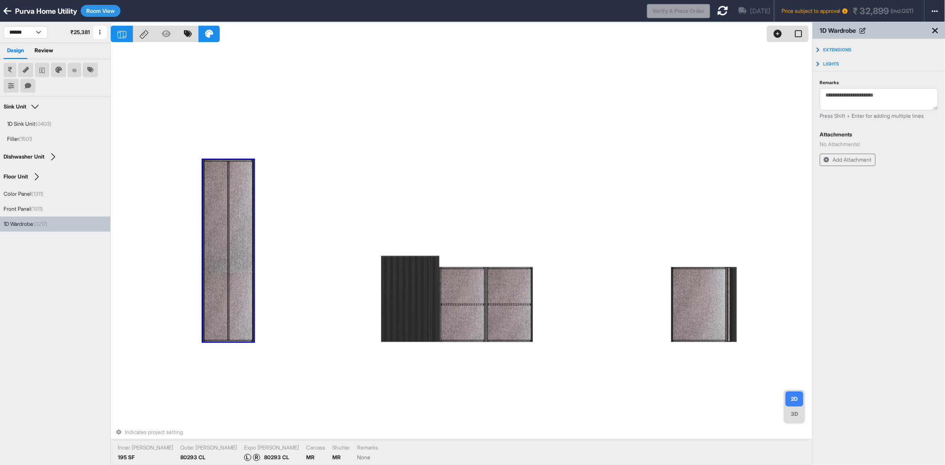
click at [241, 237] on div at bounding box center [240, 250] width 23 height 179
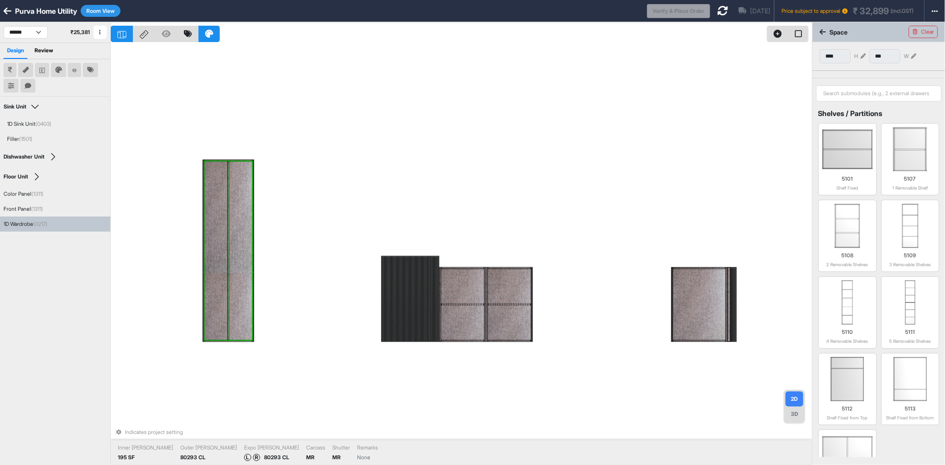
click at [241, 237] on div at bounding box center [240, 250] width 23 height 179
type input "***"
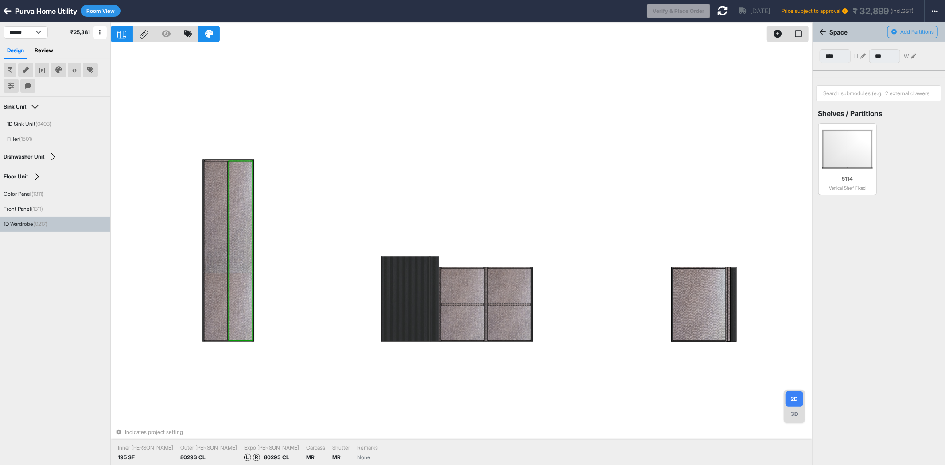
click at [218, 229] on div at bounding box center [215, 250] width 23 height 179
click at [323, 190] on div "Indicates project setting Inner Lam 195 SF Outer Lam 80293 CL Expo Lam L R 8029…" at bounding box center [461, 254] width 701 height 465
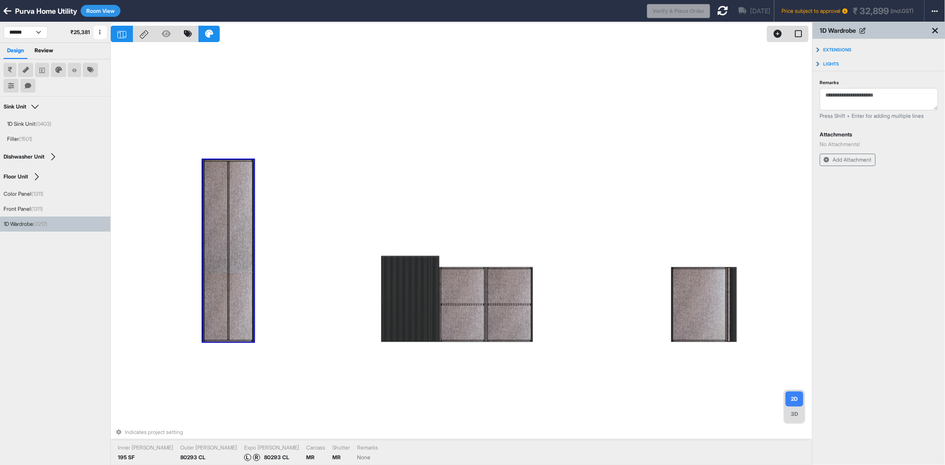
click at [236, 223] on div at bounding box center [240, 250] width 23 height 179
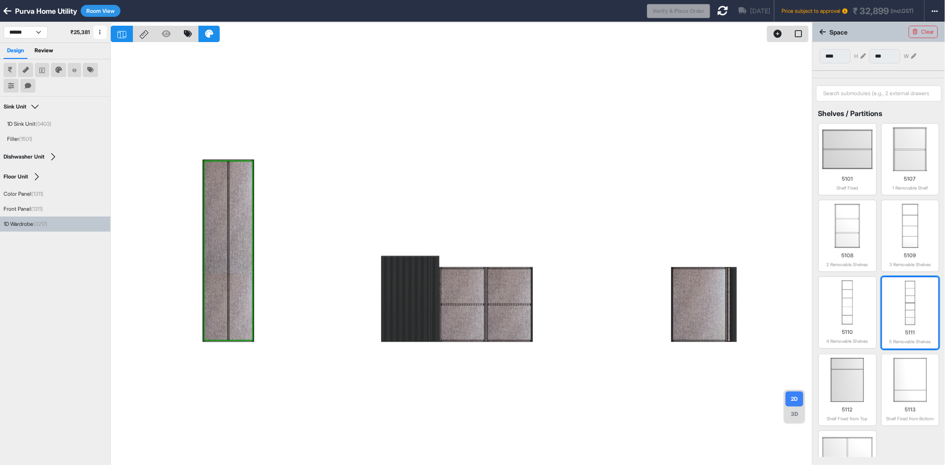
scroll to position [164, 0]
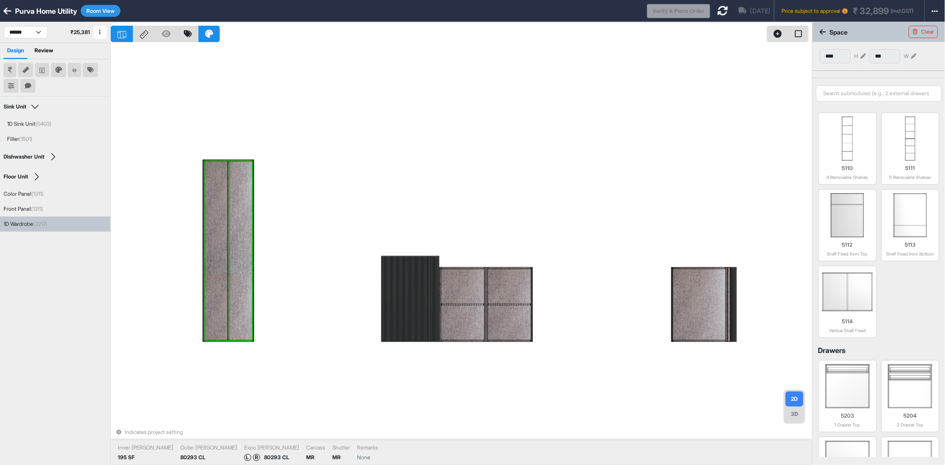
click at [239, 234] on div at bounding box center [240, 250] width 23 height 179
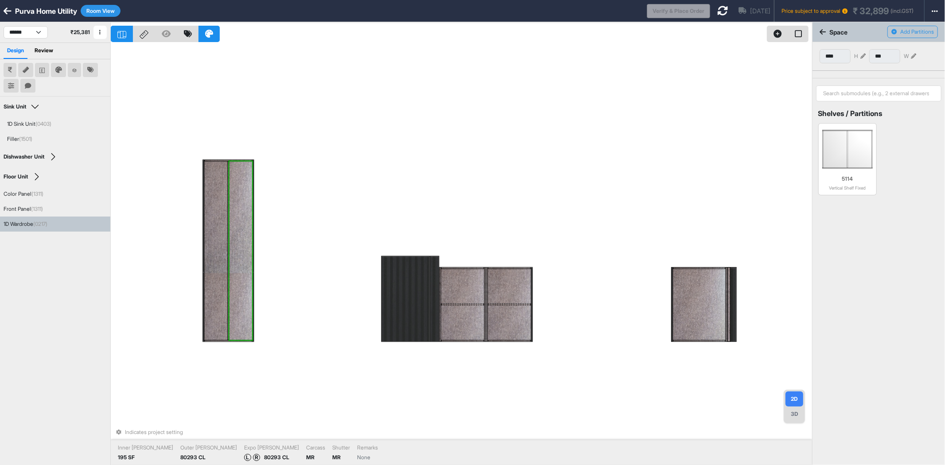
click at [239, 233] on div at bounding box center [240, 250] width 23 height 179
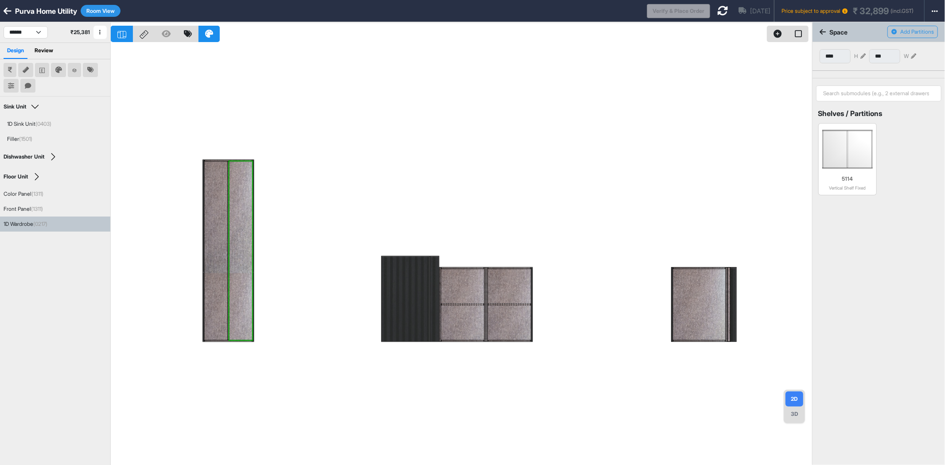
click at [913, 54] on icon at bounding box center [913, 56] width 5 height 5
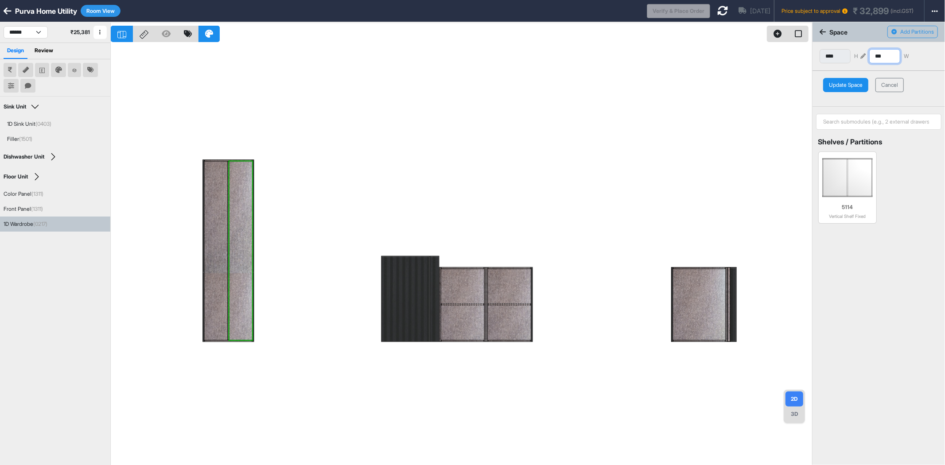
click at [885, 59] on input "***" at bounding box center [884, 56] width 31 height 14
click at [851, 84] on button "Update Space" at bounding box center [845, 85] width 45 height 14
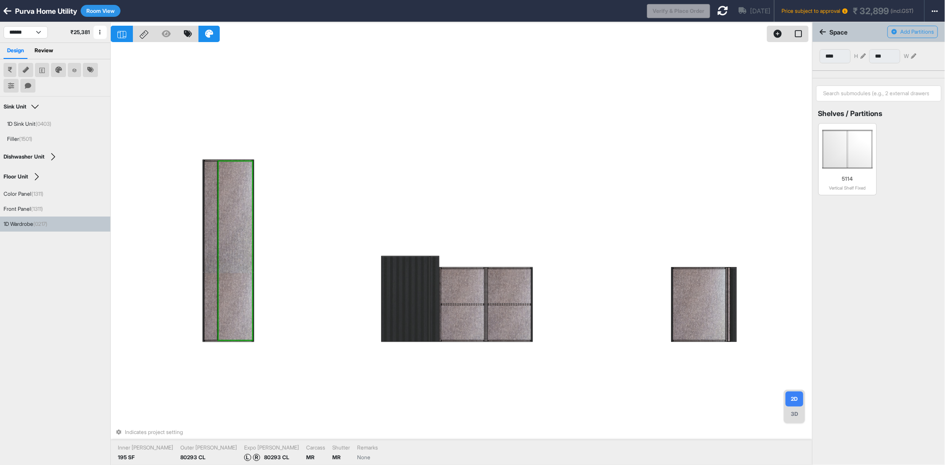
click at [211, 195] on div at bounding box center [210, 250] width 13 height 179
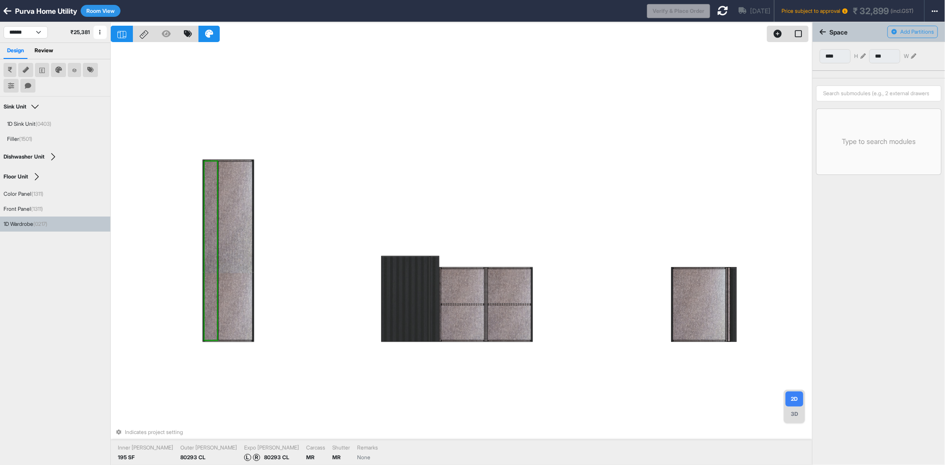
click at [236, 211] on div at bounding box center [236, 250] width 34 height 179
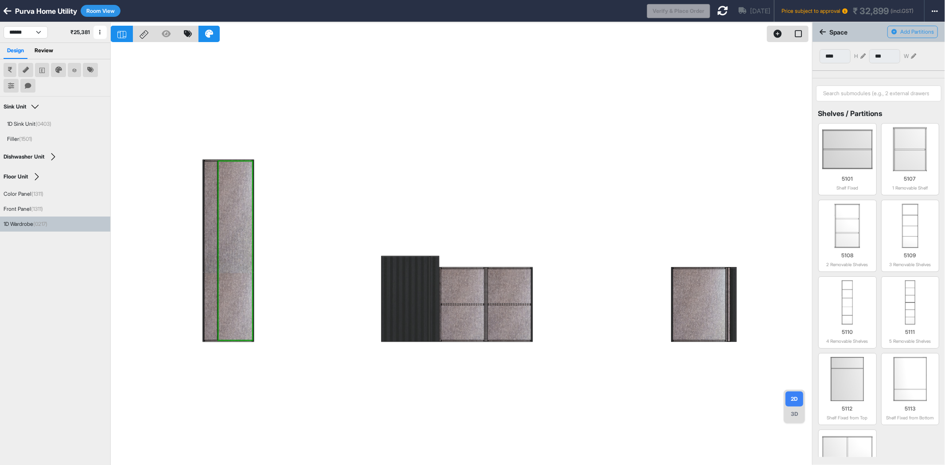
click at [918, 58] on div "**** H *** W" at bounding box center [879, 56] width 118 height 14
click at [912, 52] on div "*** W" at bounding box center [892, 56] width 47 height 14
click at [913, 60] on div "*** W" at bounding box center [892, 56] width 47 height 14
click at [914, 55] on icon at bounding box center [913, 56] width 5 height 5
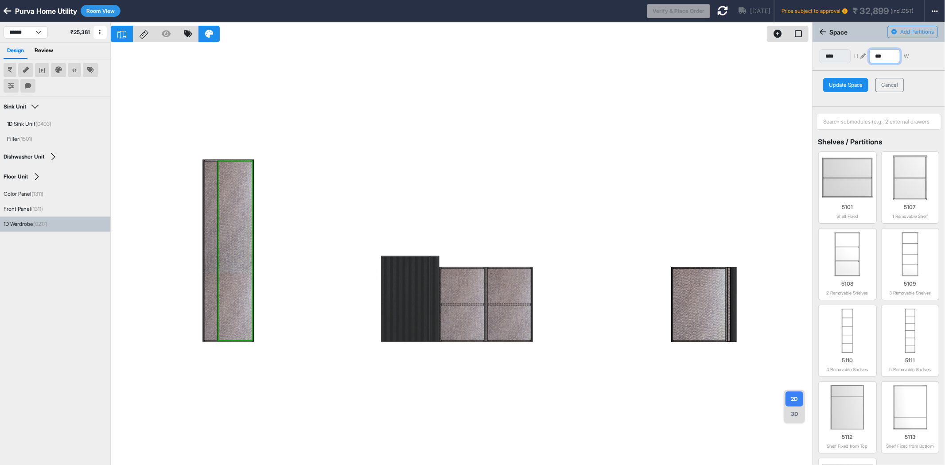
click at [888, 56] on input "***" at bounding box center [884, 56] width 31 height 14
type input "***"
click at [855, 82] on button "Update Space" at bounding box center [845, 85] width 45 height 14
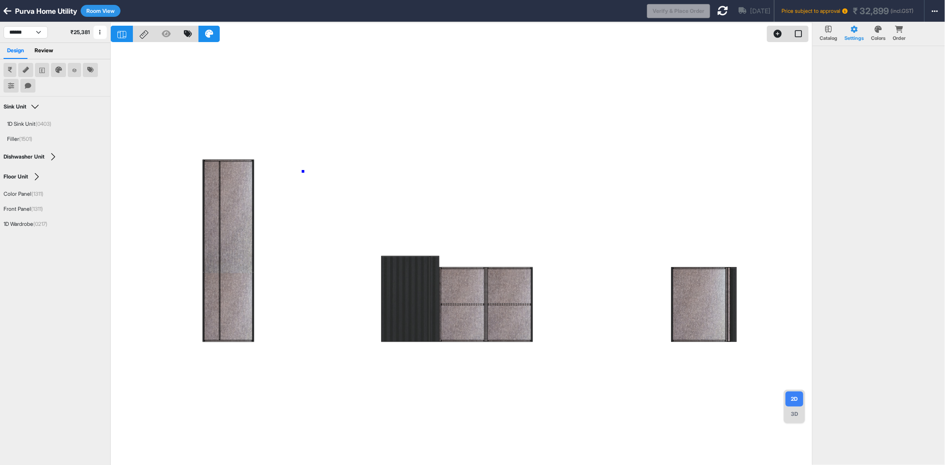
click at [303, 171] on div at bounding box center [461, 254] width 701 height 465
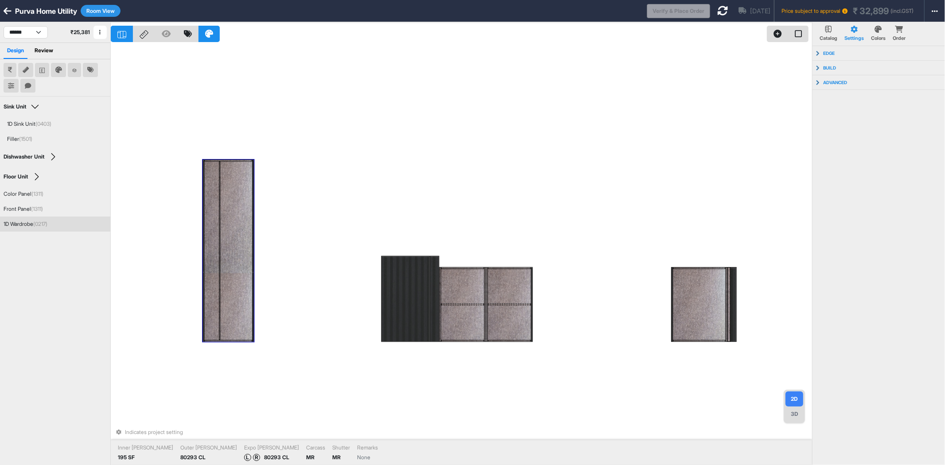
click at [238, 195] on div at bounding box center [237, 250] width 32 height 179
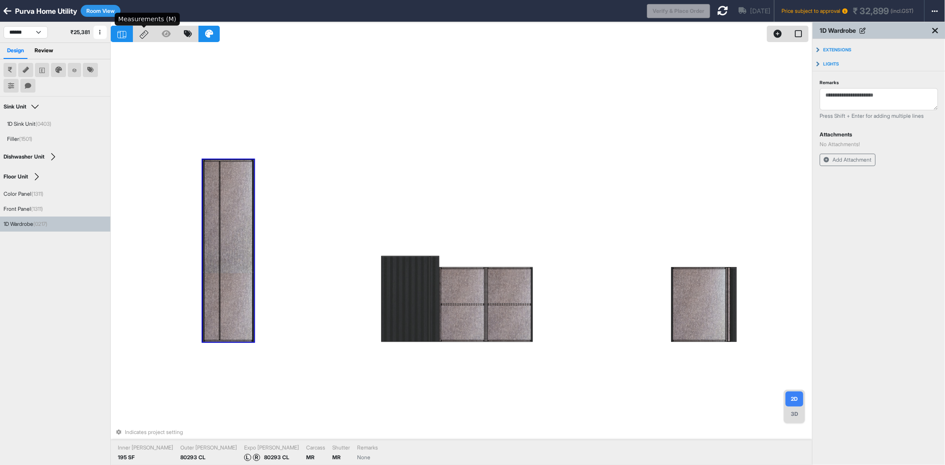
click at [140, 33] on icon at bounding box center [144, 34] width 9 height 9
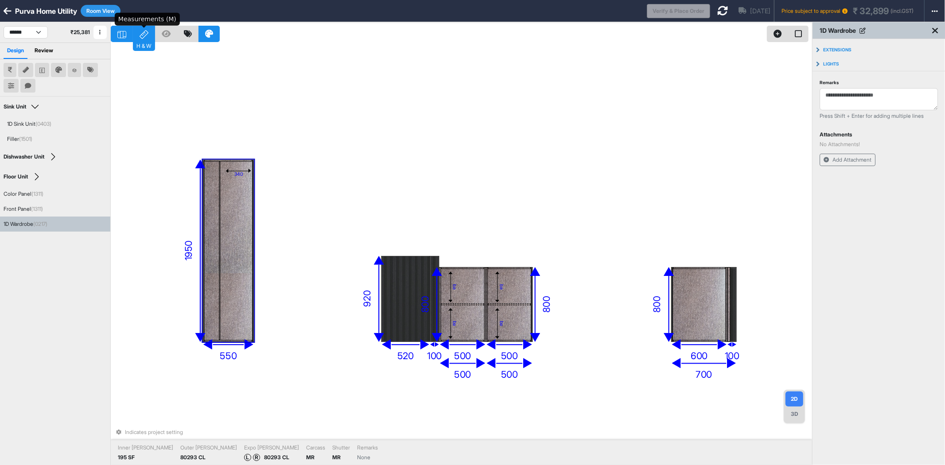
click at [140, 33] on icon at bounding box center [144, 34] width 9 height 9
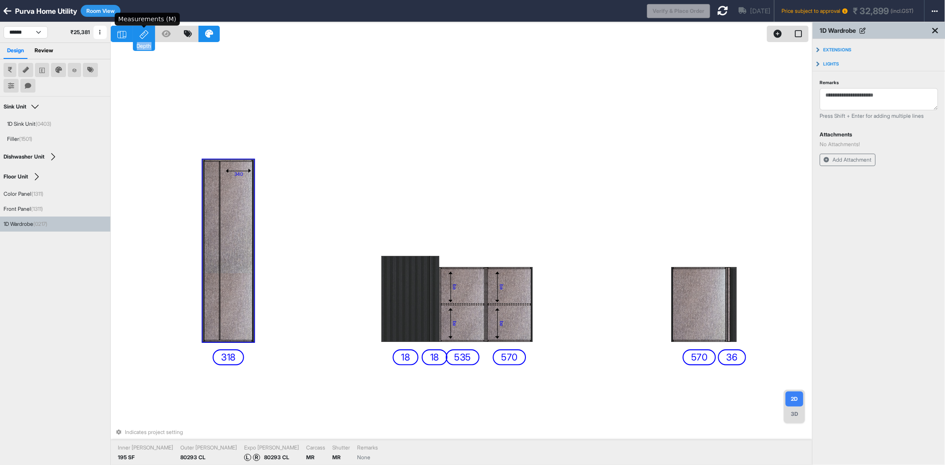
click at [140, 33] on icon at bounding box center [144, 34] width 9 height 9
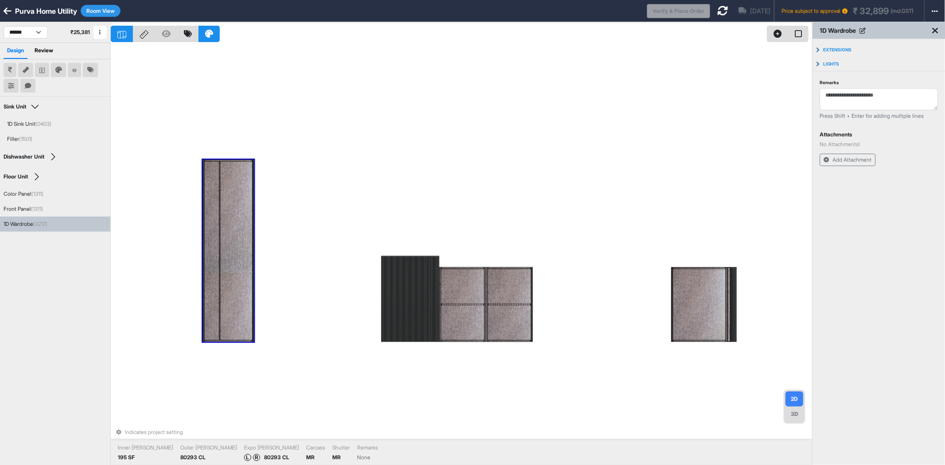
click at [209, 176] on div at bounding box center [211, 250] width 15 height 179
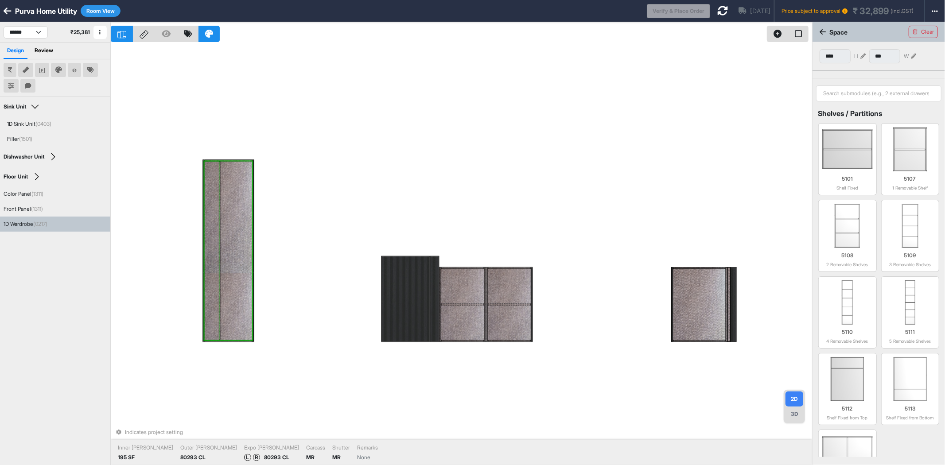
click at [209, 176] on div at bounding box center [211, 250] width 15 height 179
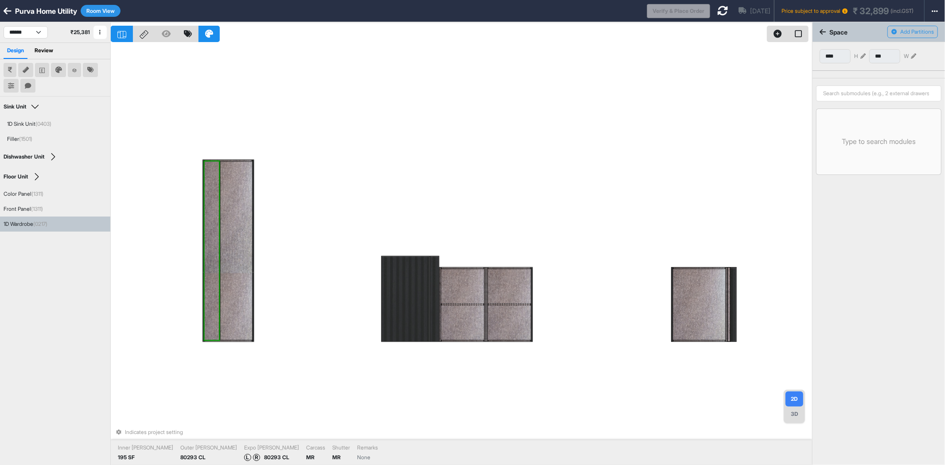
click at [229, 179] on div at bounding box center [237, 250] width 32 height 179
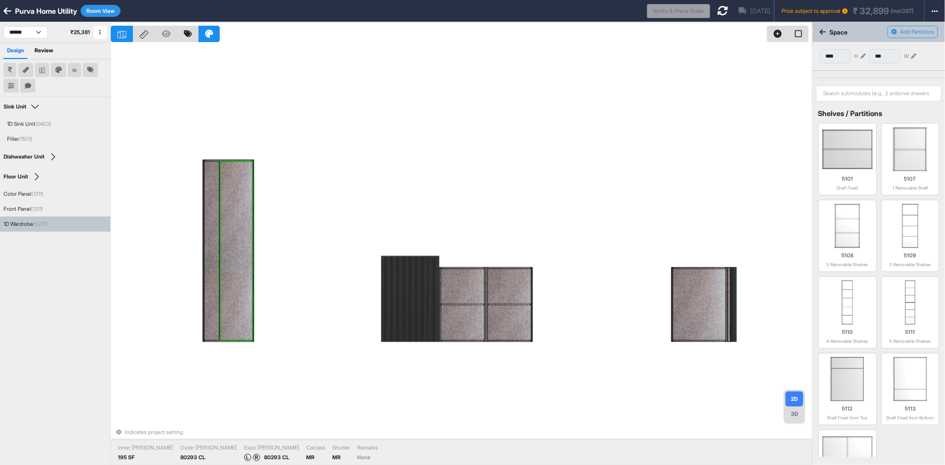
click at [210, 185] on div at bounding box center [211, 250] width 15 height 179
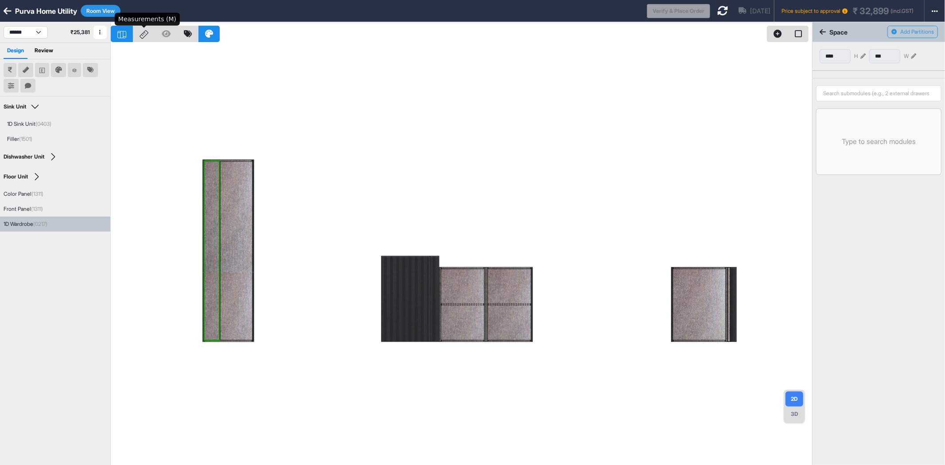
click at [142, 39] on icon at bounding box center [144, 34] width 9 height 9
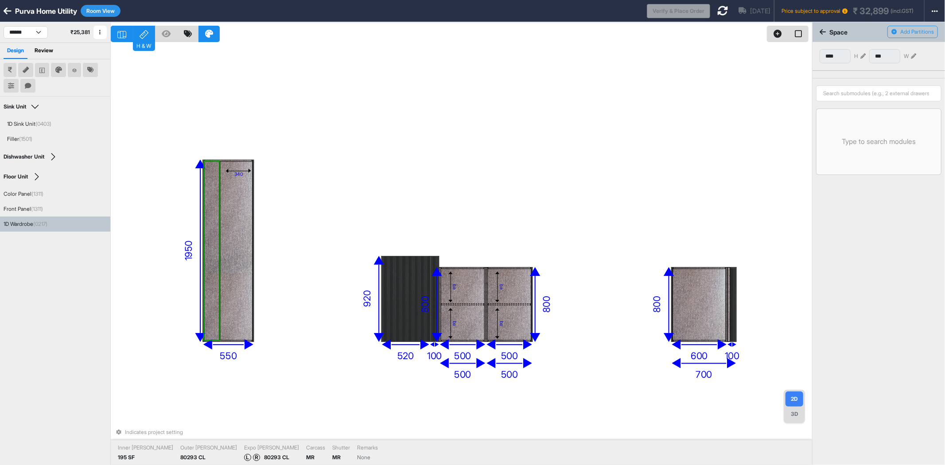
click at [242, 239] on div "340" at bounding box center [237, 250] width 32 height 179
type input "***"
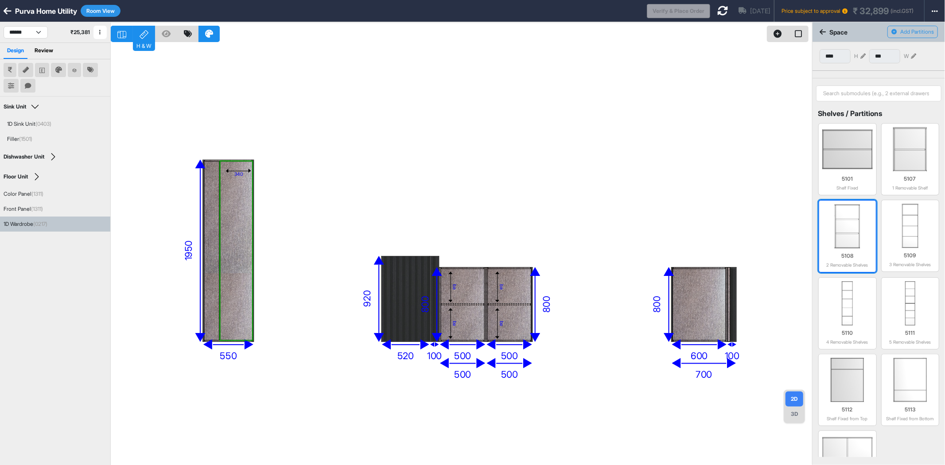
click at [857, 237] on img at bounding box center [848, 226] width 50 height 44
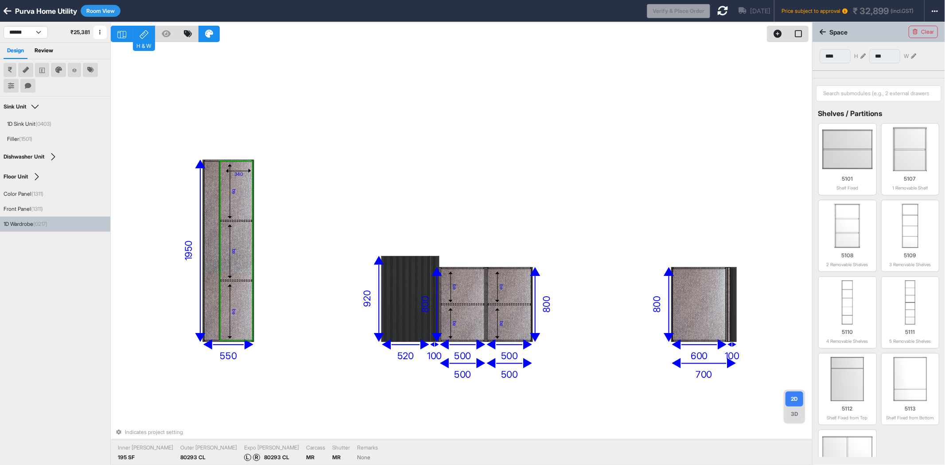
click at [242, 306] on div "eq" at bounding box center [237, 310] width 32 height 59
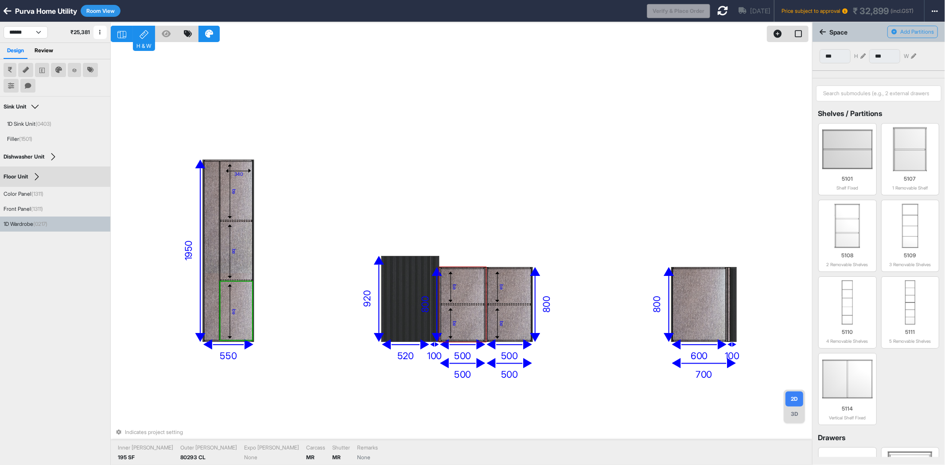
click at [862, 57] on icon at bounding box center [863, 56] width 5 height 5
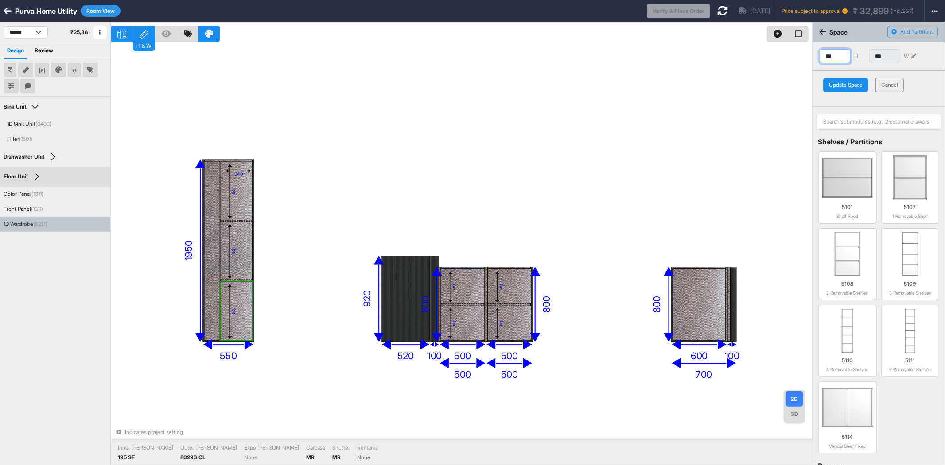
click at [836, 58] on input "***" at bounding box center [835, 56] width 31 height 14
type input "****"
click at [849, 86] on button "Update Space" at bounding box center [845, 85] width 45 height 14
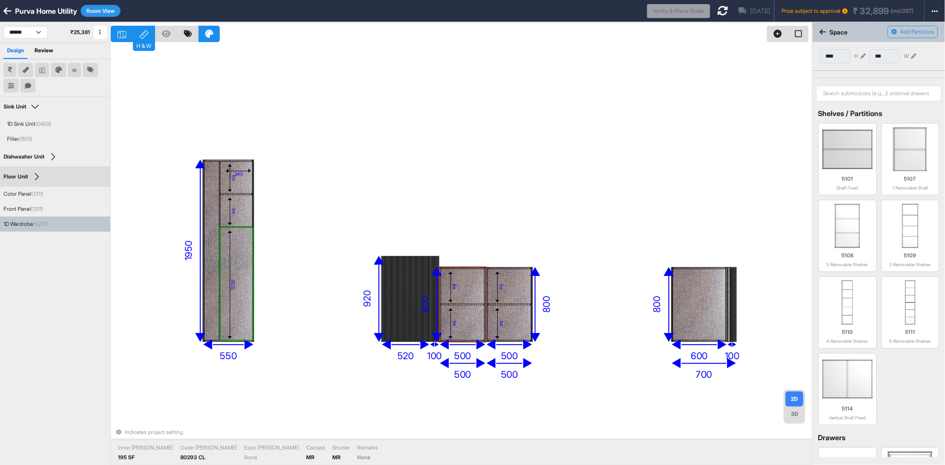
click at [318, 201] on div "eq eq eq eq eq eq 1200 340 920 520 100 1950 550 700 500 500 800 600 100 800 500…" at bounding box center [461, 254] width 701 height 465
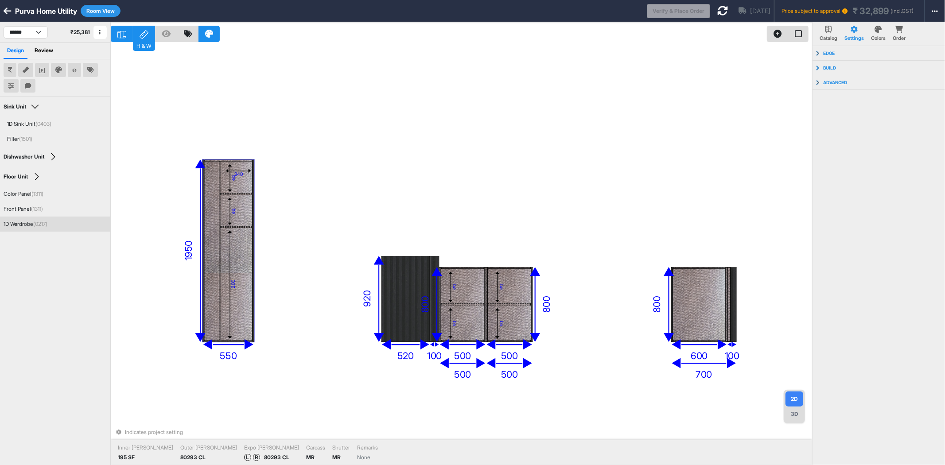
click at [210, 220] on div at bounding box center [211, 250] width 15 height 179
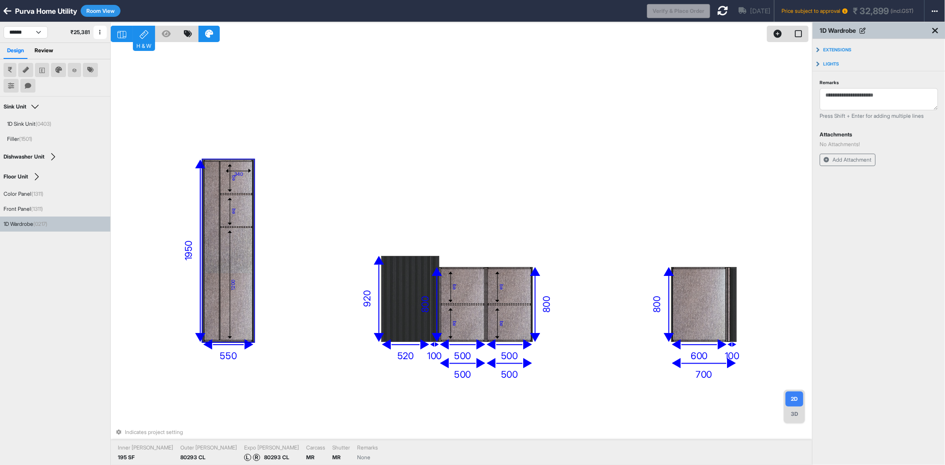
click at [210, 220] on div at bounding box center [211, 250] width 15 height 179
click at [240, 252] on div "1200" at bounding box center [237, 284] width 32 height 112
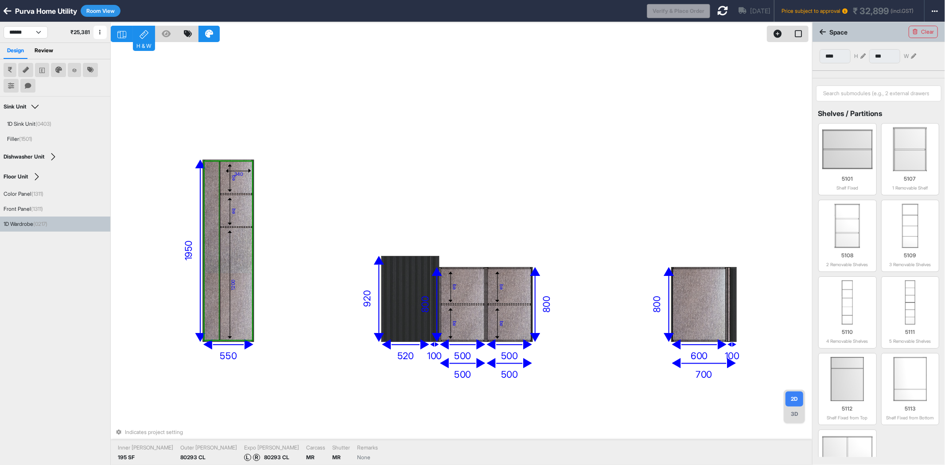
click at [210, 258] on div at bounding box center [211, 250] width 15 height 179
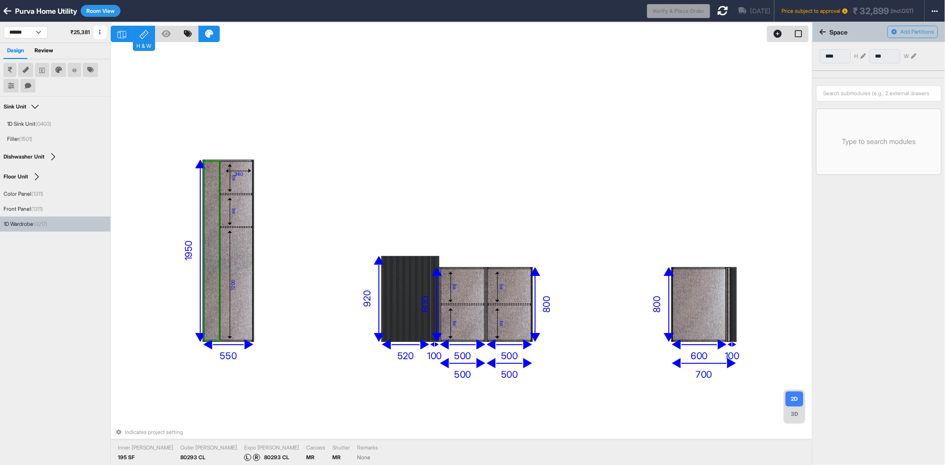
click at [235, 258] on div "1200" at bounding box center [233, 285] width 7 height 108
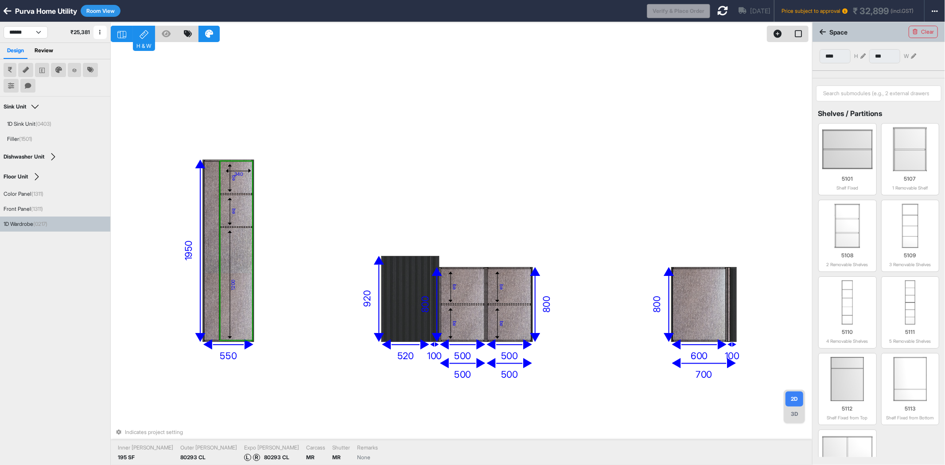
click at [215, 269] on div at bounding box center [211, 250] width 15 height 179
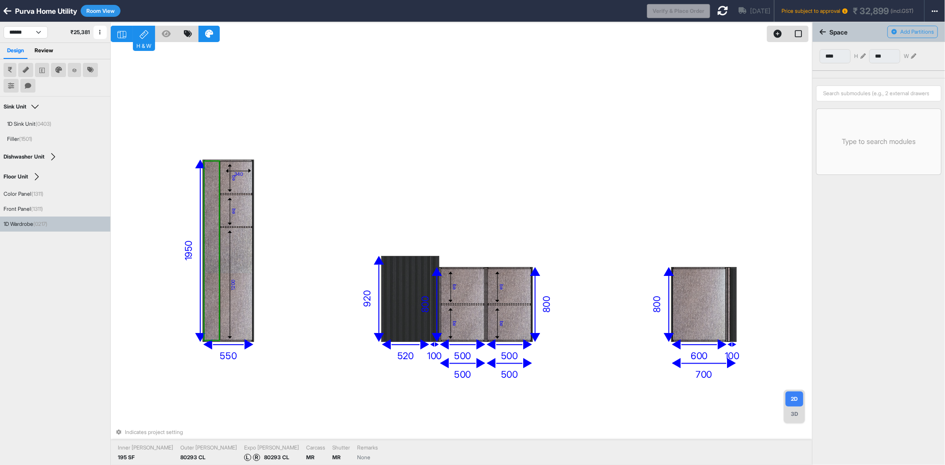
click at [249, 207] on div "eq" at bounding box center [237, 210] width 32 height 31
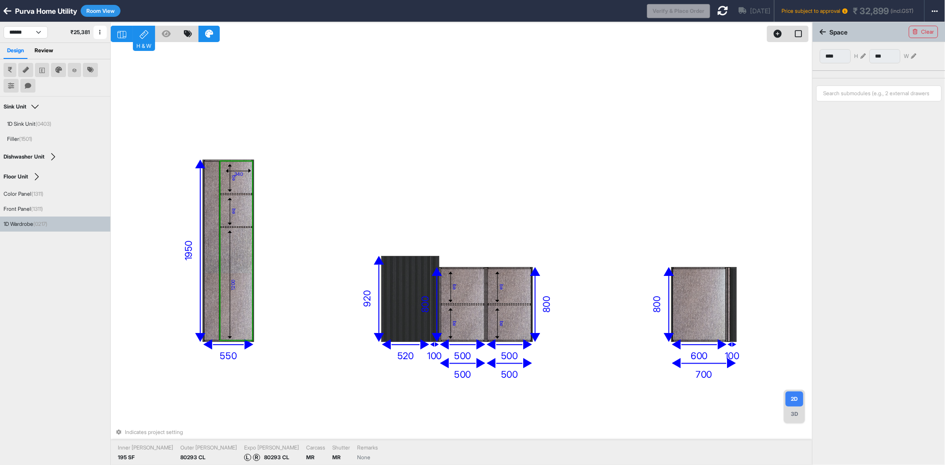
type input "***"
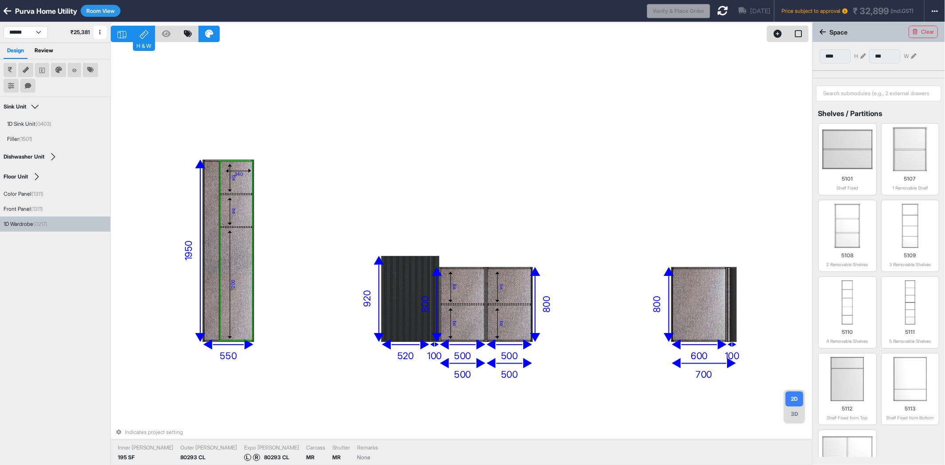
click at [249, 207] on div "eq" at bounding box center [237, 210] width 32 height 31
click at [242, 257] on div "1200" at bounding box center [237, 284] width 32 height 112
click at [241, 202] on div "eq" at bounding box center [237, 210] width 32 height 31
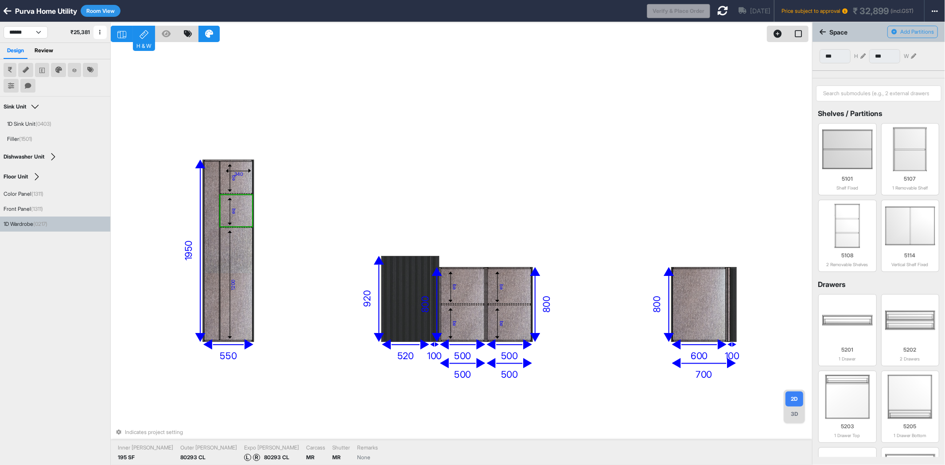
click at [245, 180] on div "eq" at bounding box center [237, 177] width 32 height 32
click at [211, 224] on div at bounding box center [211, 250] width 15 height 179
type input "****"
type input "***"
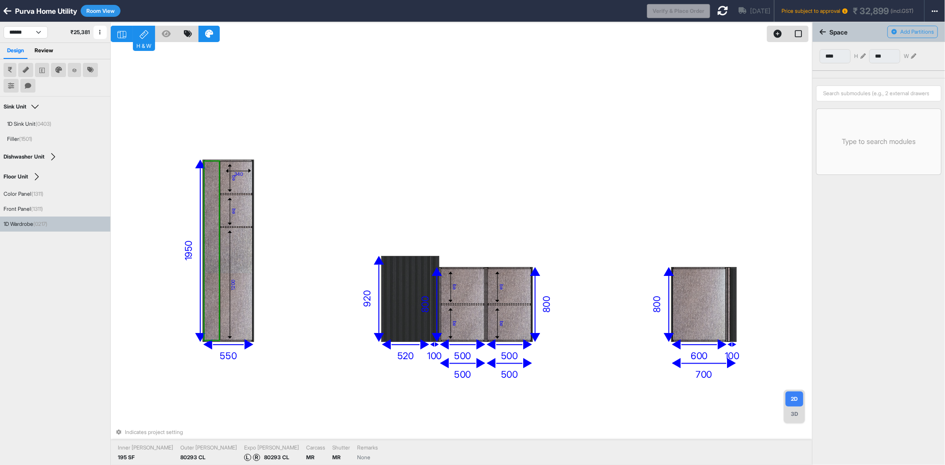
click at [249, 225] on div "eq eq 1200 340" at bounding box center [228, 251] width 51 height 183
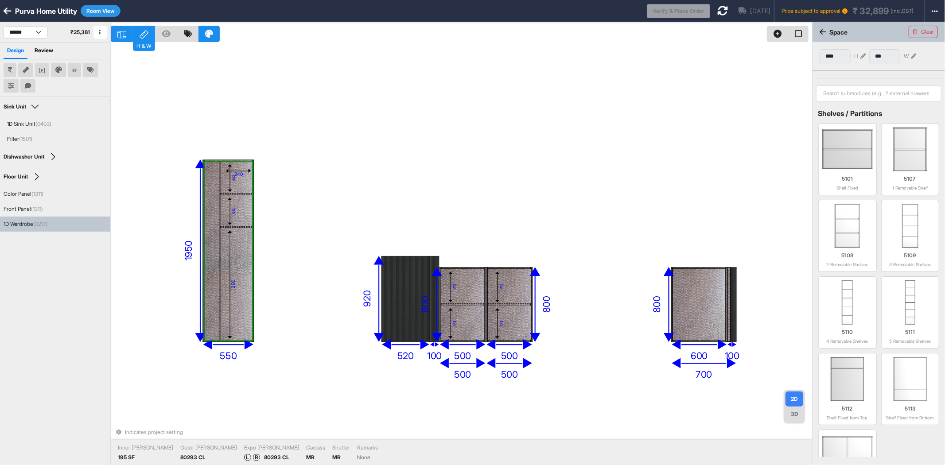
click at [242, 227] on div at bounding box center [236, 227] width 31 height 2
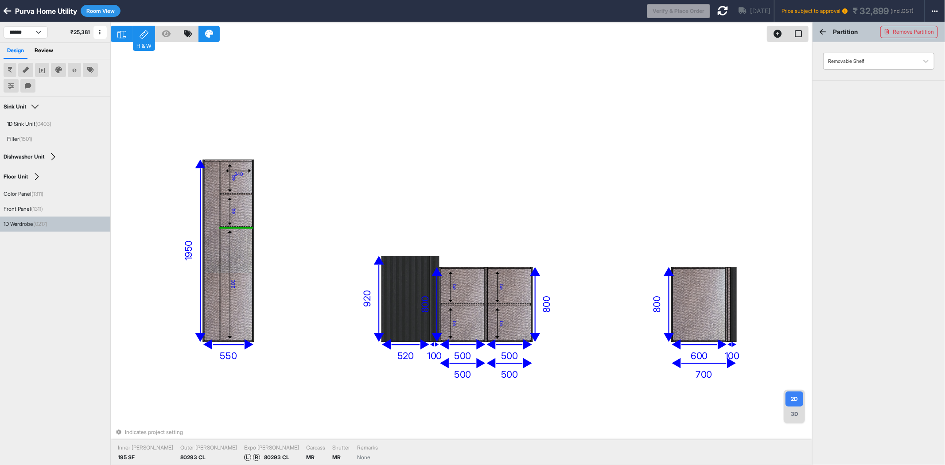
click at [907, 65] on div at bounding box center [871, 61] width 86 height 10
click at [882, 83] on div "Fixed Shelf" at bounding box center [878, 82] width 111 height 15
click at [244, 193] on div at bounding box center [236, 194] width 31 height 2
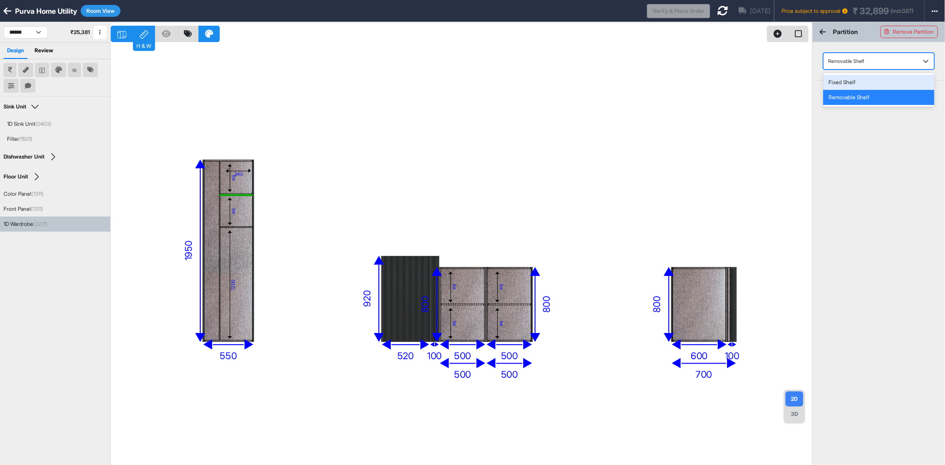
drag, startPoint x: 858, startPoint y: 62, endPoint x: 859, endPoint y: 69, distance: 7.1
click at [859, 60] on div at bounding box center [871, 61] width 86 height 10
click at [858, 83] on div "Fixed Shelf" at bounding box center [878, 82] width 111 height 15
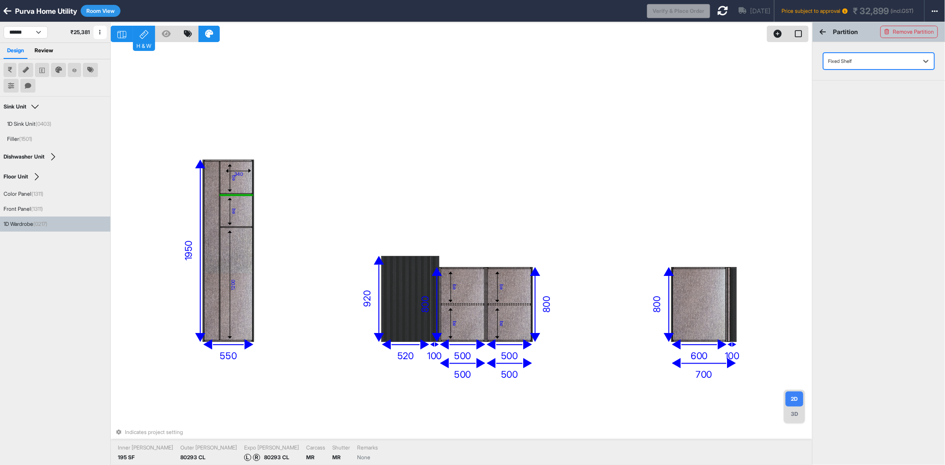
click at [241, 267] on div "1200" at bounding box center [237, 284] width 32 height 112
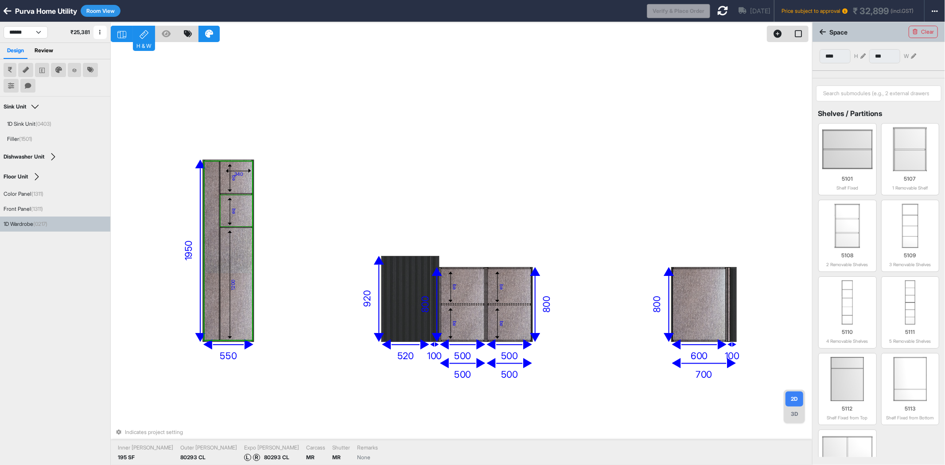
click at [235, 207] on div "eq" at bounding box center [233, 211] width 7 height 27
click at [249, 173] on div "340" at bounding box center [238, 174] width 25 height 7
click at [241, 214] on div "eq" at bounding box center [237, 210] width 32 height 31
type input "***"
click at [241, 214] on div "eq" at bounding box center [237, 210] width 32 height 31
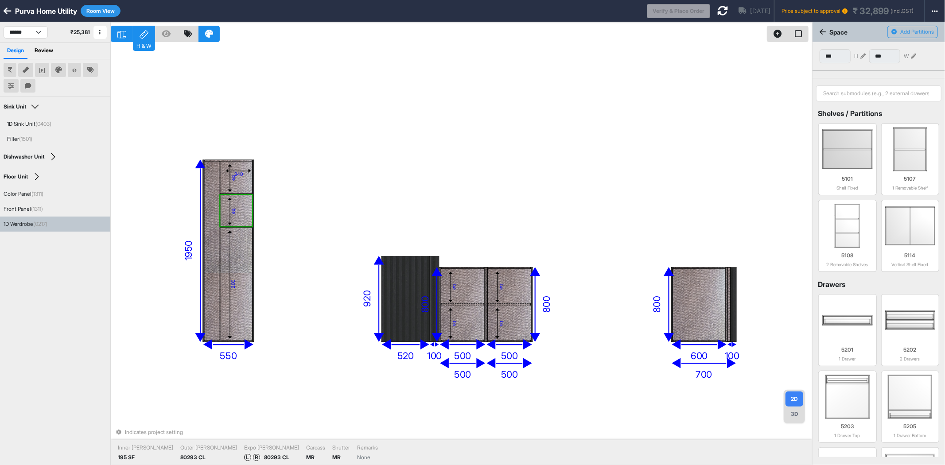
click at [214, 200] on div at bounding box center [211, 250] width 15 height 179
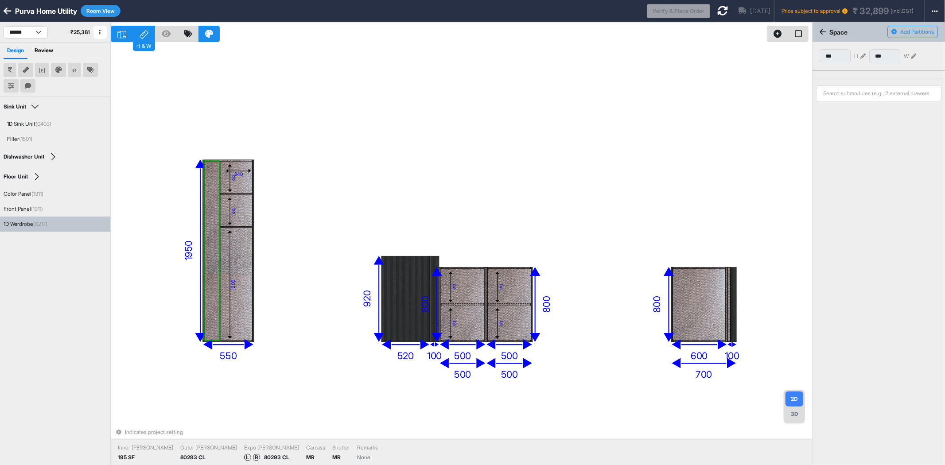
type input "****"
type input "***"
click at [213, 238] on div at bounding box center [211, 250] width 15 height 179
click at [212, 238] on div at bounding box center [211, 250] width 15 height 179
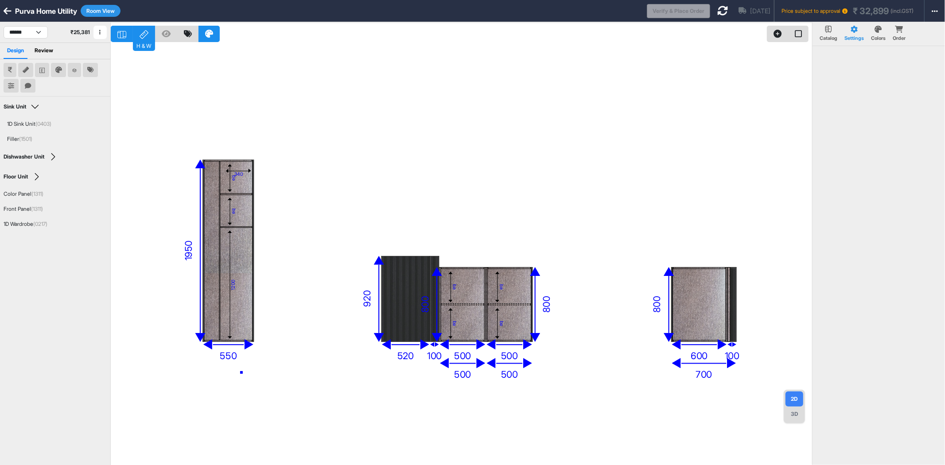
click at [242, 373] on div "eq eq eq eq eq eq 1200 340 920 520 100 1950 550 700 500 500 800 600 100 800 500…" at bounding box center [461, 254] width 701 height 465
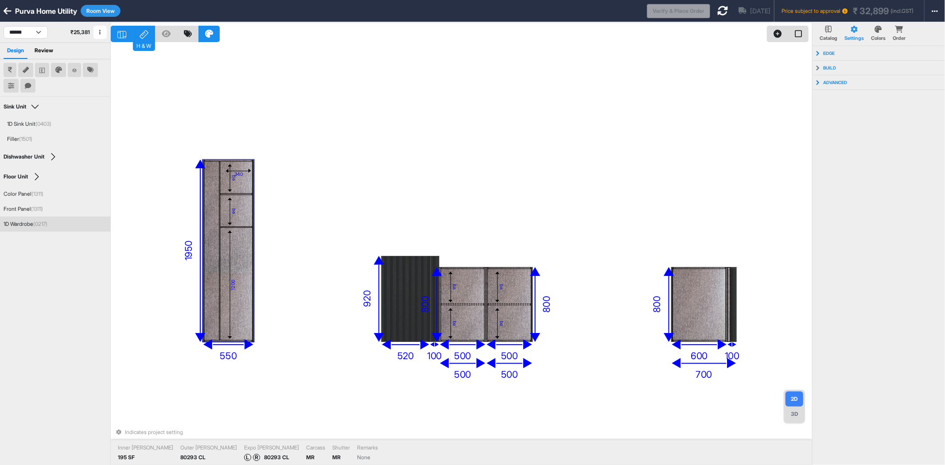
click at [113, 7] on button "Room View" at bounding box center [101, 11] width 40 height 12
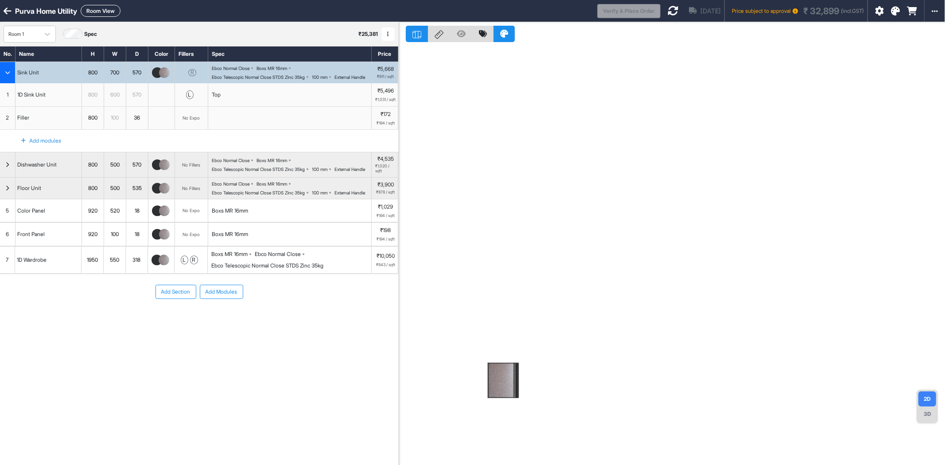
click at [40, 266] on div "1D Wardrobe" at bounding box center [31, 260] width 33 height 12
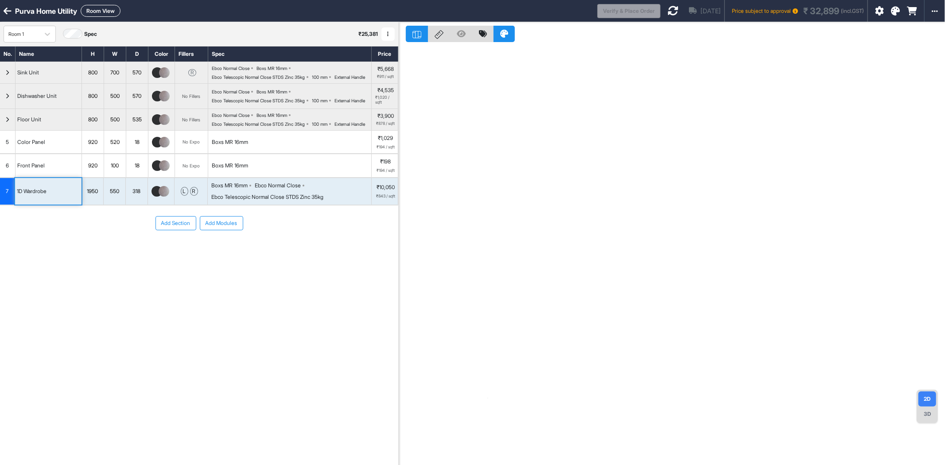
click at [117, 197] on div "550" at bounding box center [115, 192] width 22 height 12
click at [117, 205] on input "***" at bounding box center [115, 191] width 22 height 27
type input "***"
click at [120, 273] on div "Add Section Add Modules" at bounding box center [199, 250] width 398 height 89
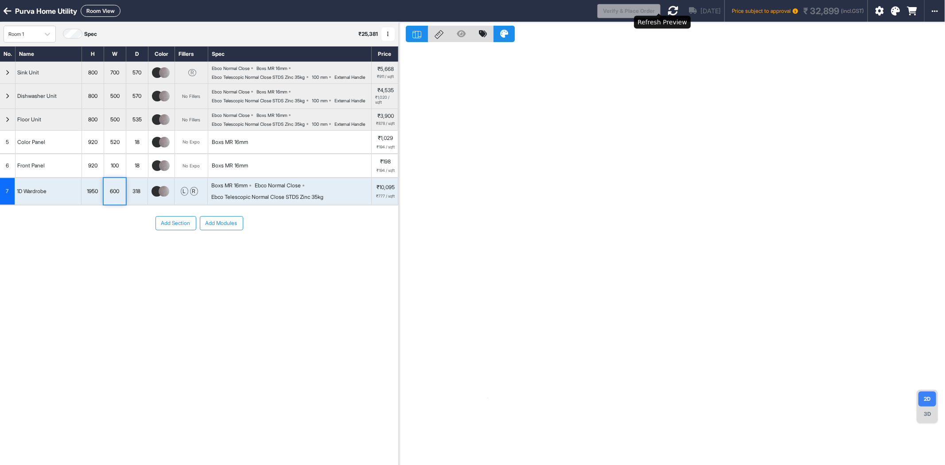
click at [668, 10] on icon at bounding box center [673, 10] width 11 height 11
click at [105, 7] on button "Room View" at bounding box center [101, 11] width 40 height 12
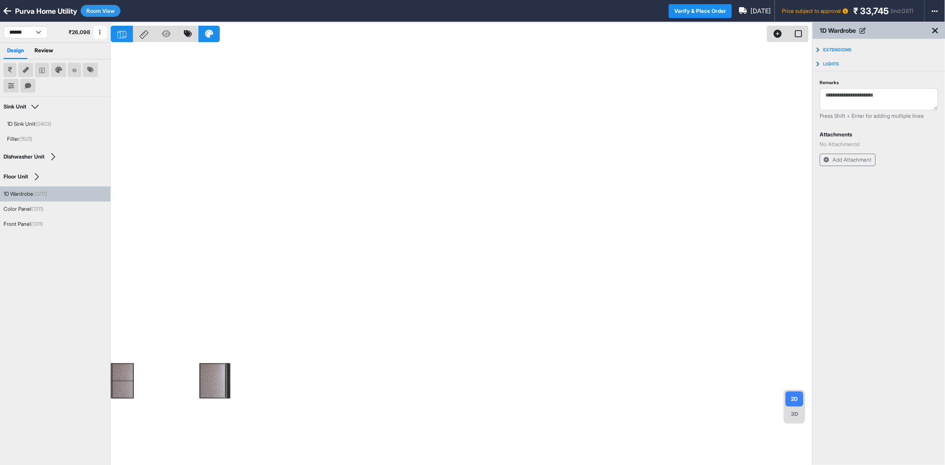
click at [21, 194] on div "1D Wardrobe (0217)" at bounding box center [26, 194] width 44 height 8
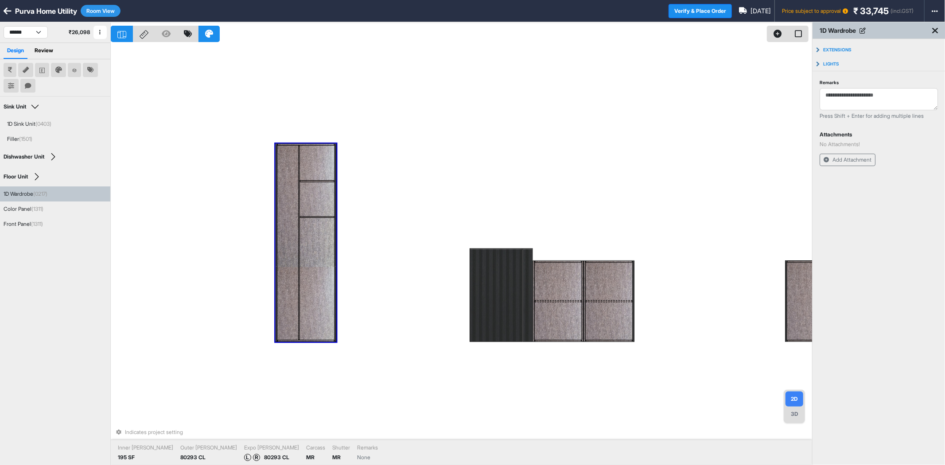
click at [145, 38] on icon at bounding box center [144, 34] width 9 height 9
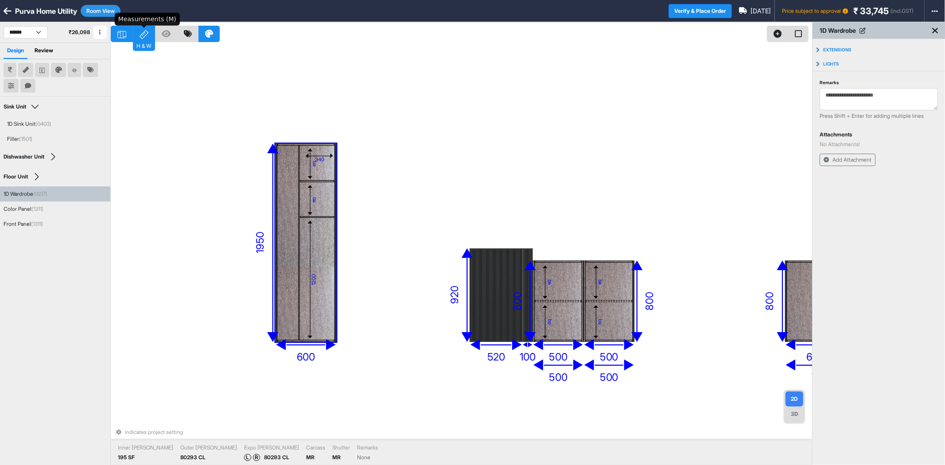
click at [145, 38] on icon at bounding box center [144, 34] width 9 height 9
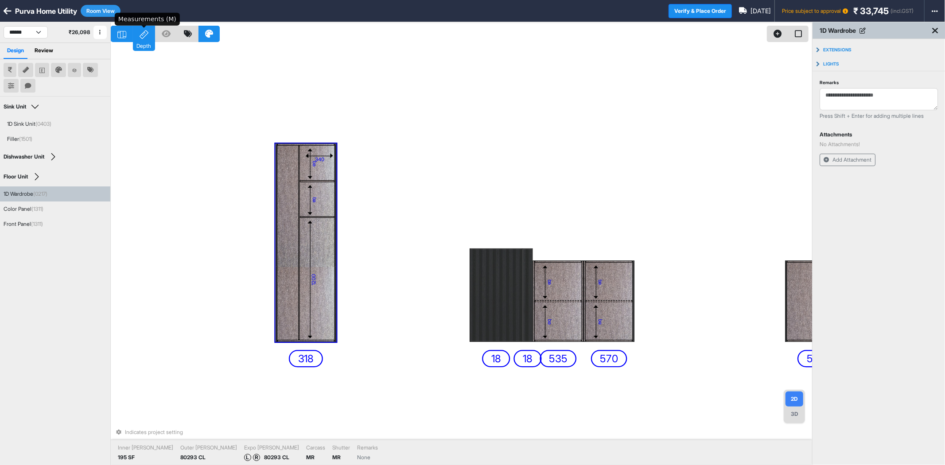
click at [145, 38] on icon at bounding box center [144, 34] width 9 height 9
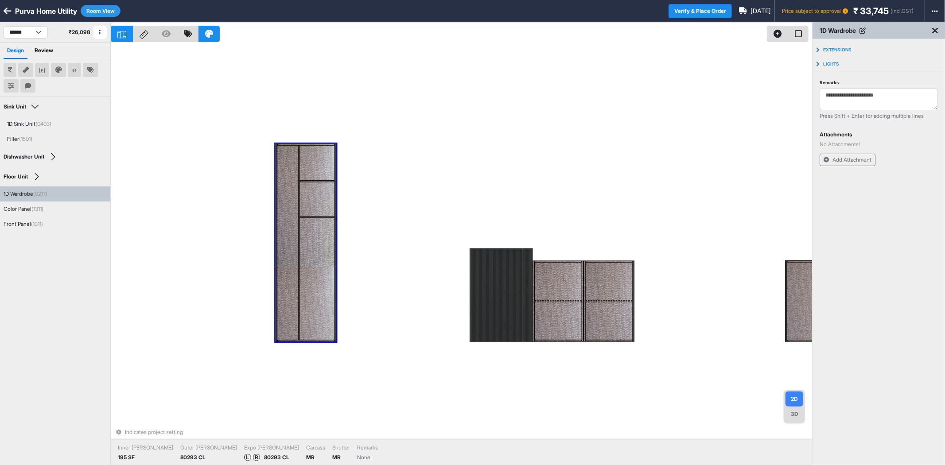
click at [289, 267] on div at bounding box center [287, 242] width 21 height 195
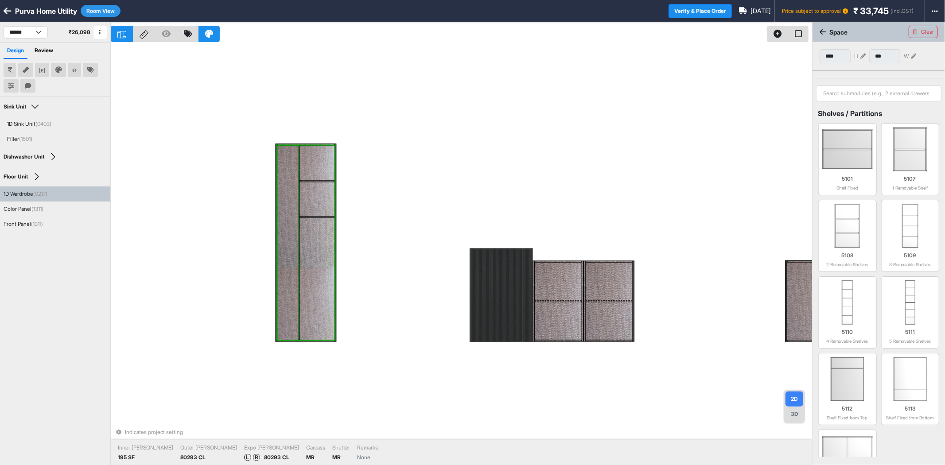
click at [288, 267] on div at bounding box center [287, 242] width 21 height 195
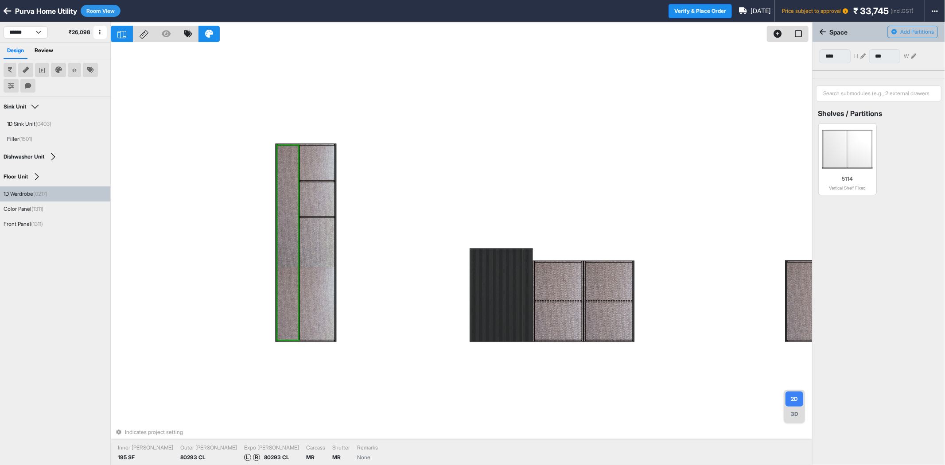
click at [327, 268] on div at bounding box center [317, 279] width 35 height 122
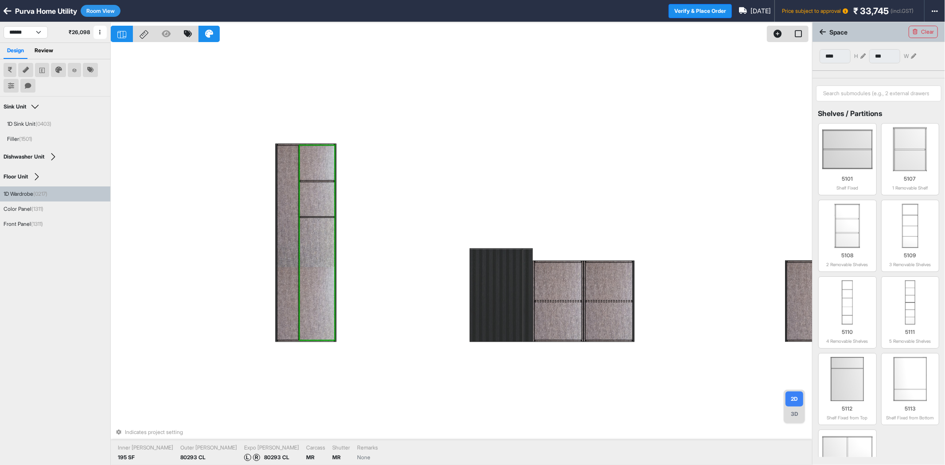
click at [290, 277] on div at bounding box center [287, 242] width 21 height 195
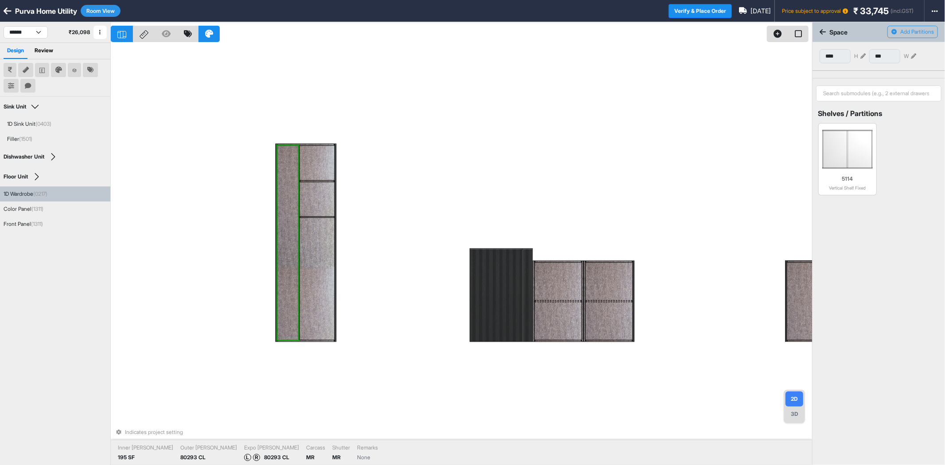
click at [290, 277] on div at bounding box center [287, 242] width 21 height 195
click at [914, 56] on icon at bounding box center [913, 56] width 5 height 5
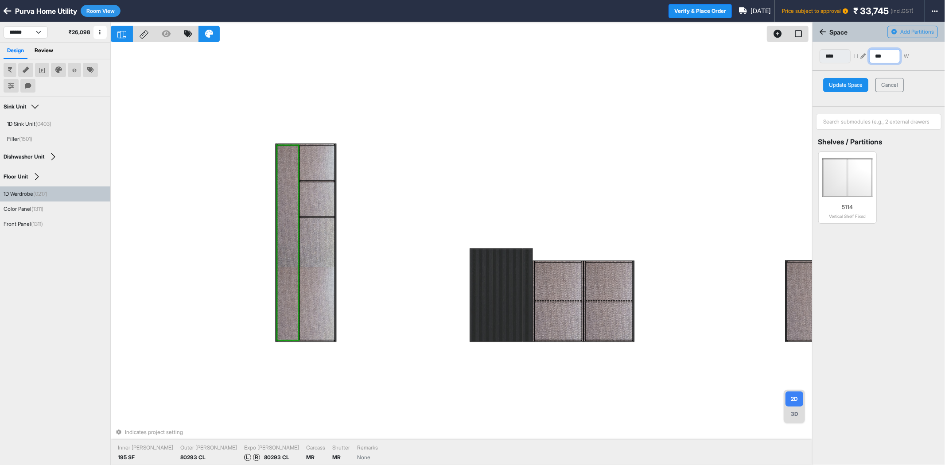
click at [889, 62] on input "***" at bounding box center [884, 56] width 31 height 14
click at [888, 61] on input "***" at bounding box center [884, 56] width 31 height 14
click at [850, 81] on button "Update Space" at bounding box center [845, 85] width 45 height 14
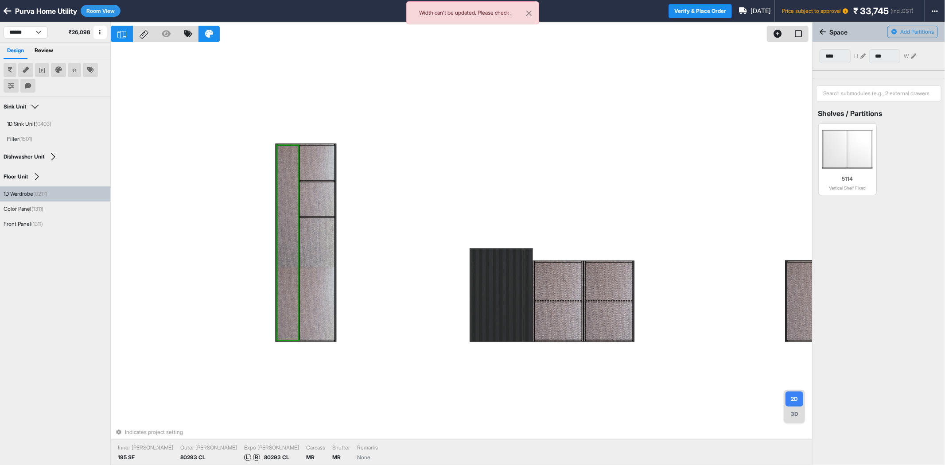
click at [312, 253] on div at bounding box center [317, 279] width 35 height 122
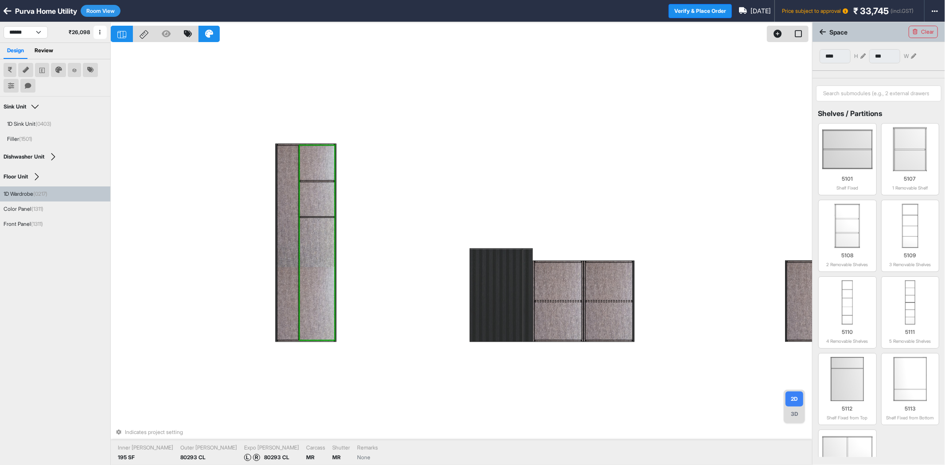
click at [282, 235] on div at bounding box center [287, 242] width 21 height 195
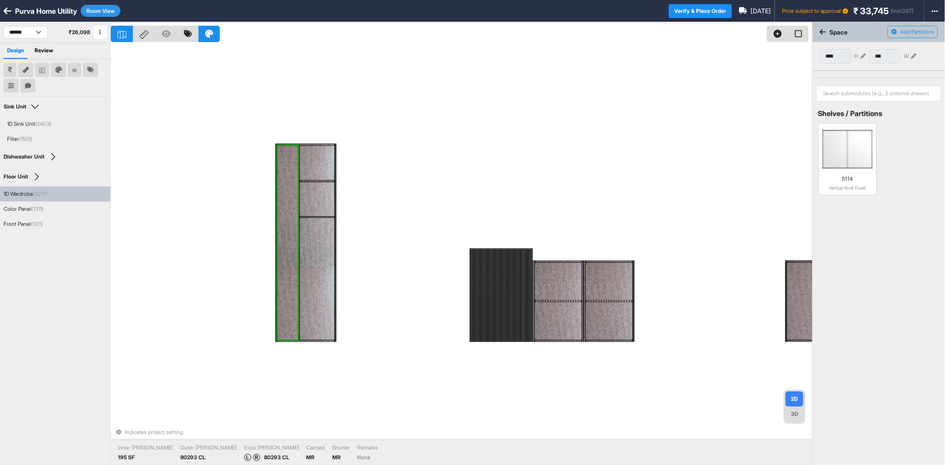
click at [313, 242] on div at bounding box center [317, 279] width 35 height 122
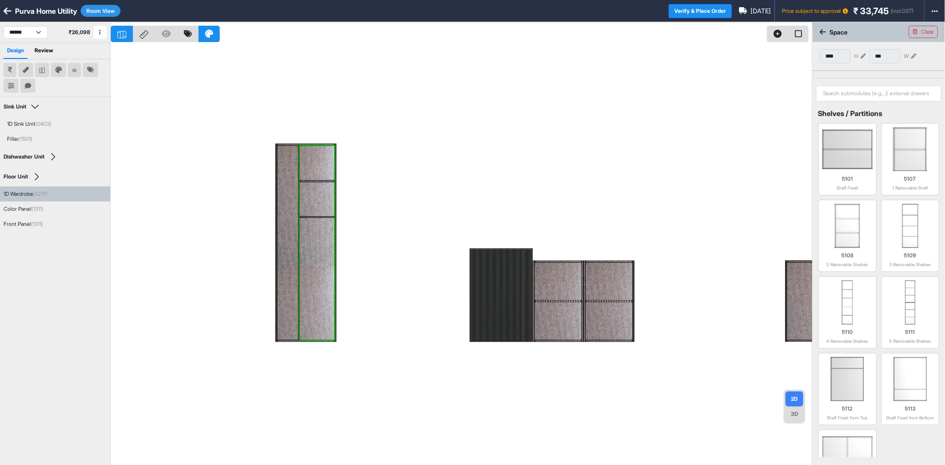
click at [915, 55] on icon at bounding box center [913, 56] width 5 height 5
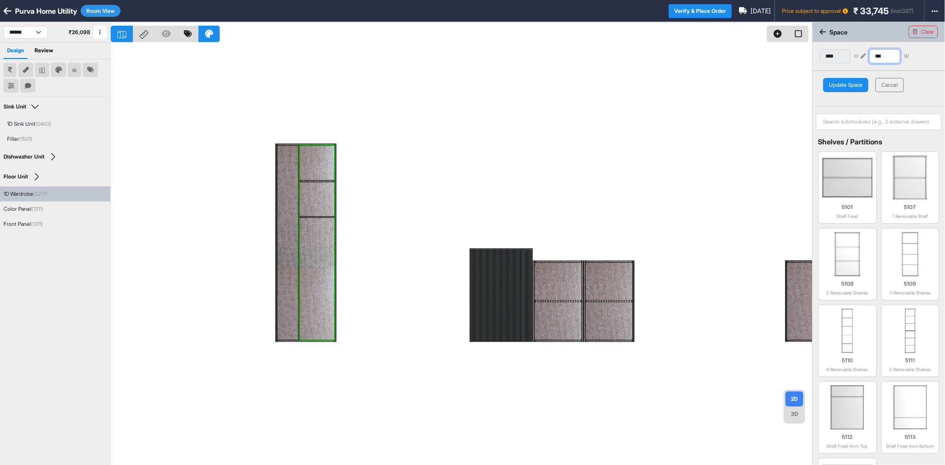
click at [891, 58] on input "***" at bounding box center [884, 56] width 31 height 14
click at [853, 86] on button "Update Space" at bounding box center [845, 85] width 45 height 14
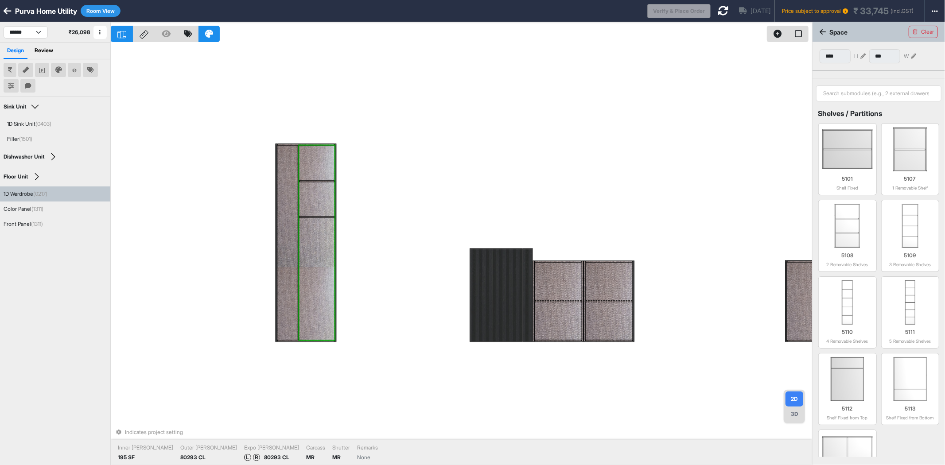
click at [284, 223] on div at bounding box center [287, 242] width 20 height 195
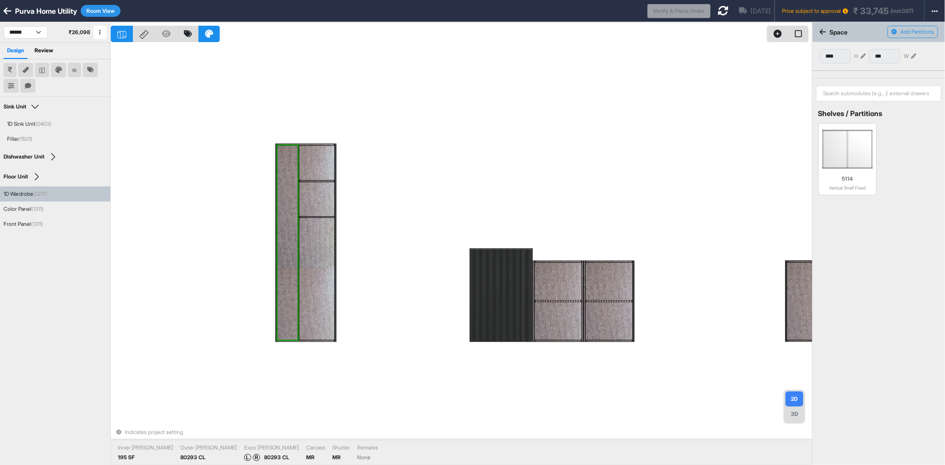
click at [284, 223] on div at bounding box center [287, 242] width 20 height 195
click at [284, 224] on div at bounding box center [287, 242] width 20 height 195
click at [320, 239] on div at bounding box center [317, 279] width 35 height 122
type input "***"
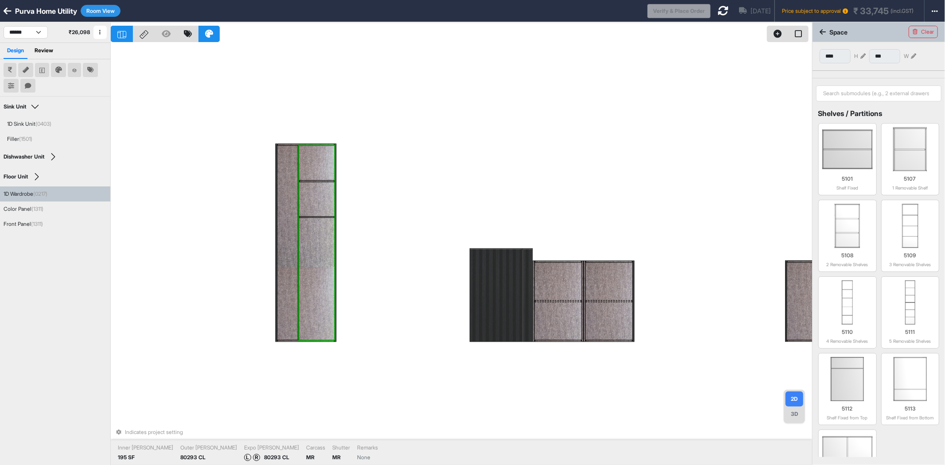
click at [105, 10] on button "Room View" at bounding box center [101, 11] width 40 height 12
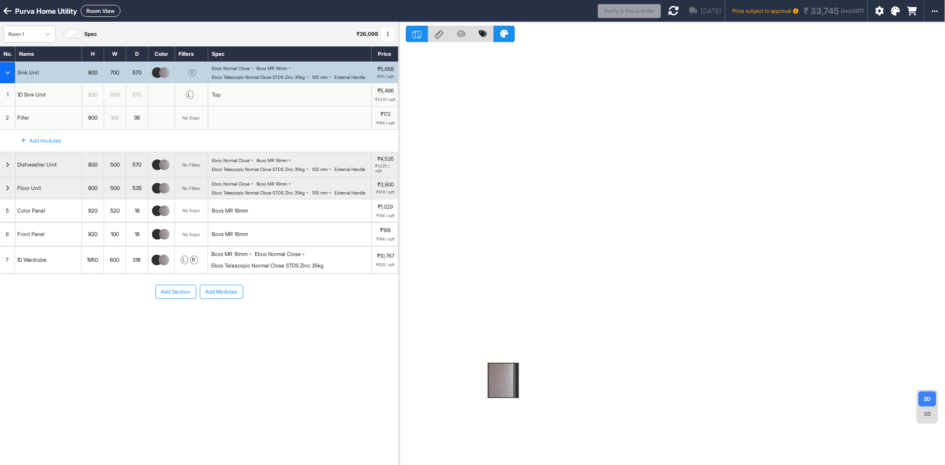
click at [98, 11] on button "Room View" at bounding box center [101, 11] width 40 height 12
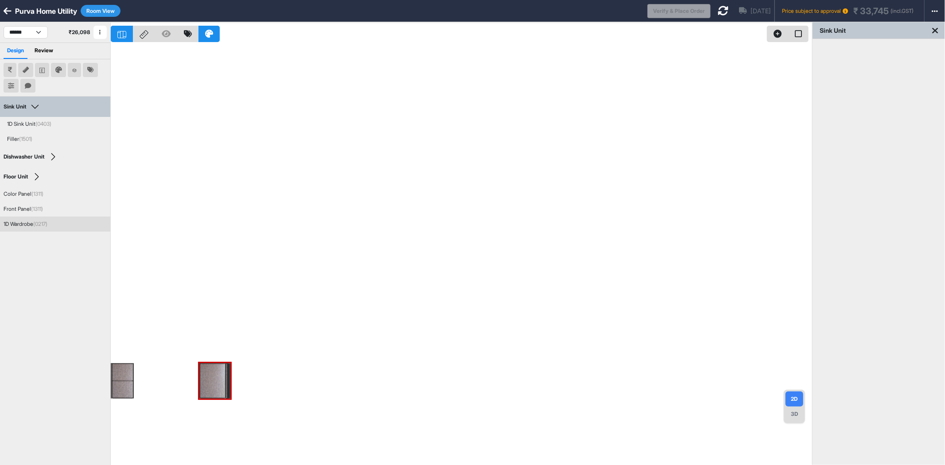
click at [20, 220] on div "1D Wardrobe (0217)" at bounding box center [26, 224] width 44 height 8
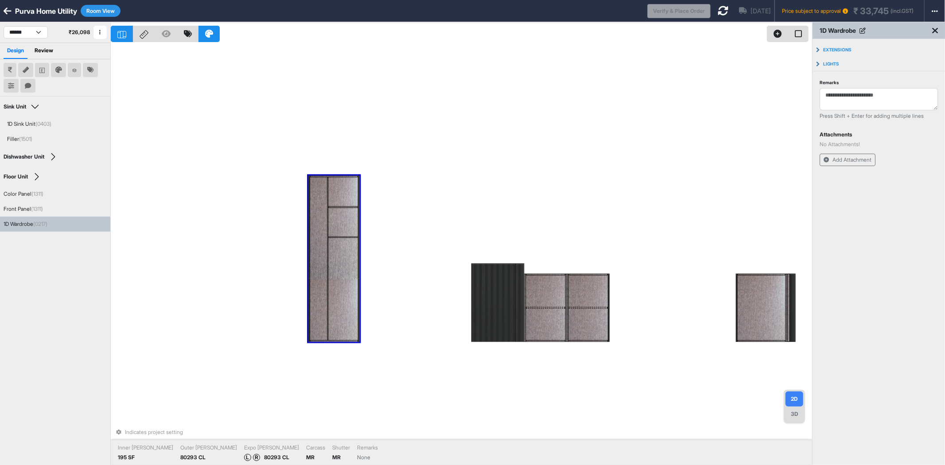
click at [342, 228] on div at bounding box center [343, 222] width 30 height 29
click at [345, 196] on div at bounding box center [343, 191] width 30 height 29
click at [345, 254] on div at bounding box center [343, 289] width 30 height 102
click at [587, 300] on div at bounding box center [588, 291] width 39 height 32
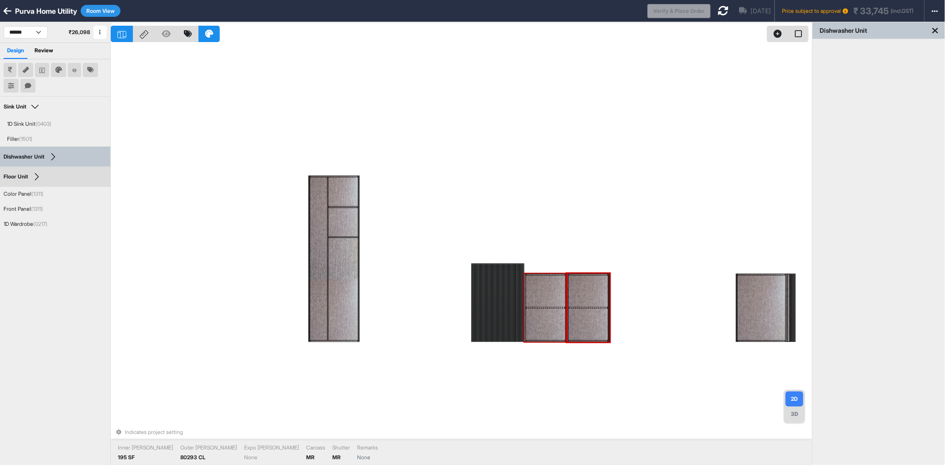
click at [549, 296] on div at bounding box center [545, 291] width 39 height 32
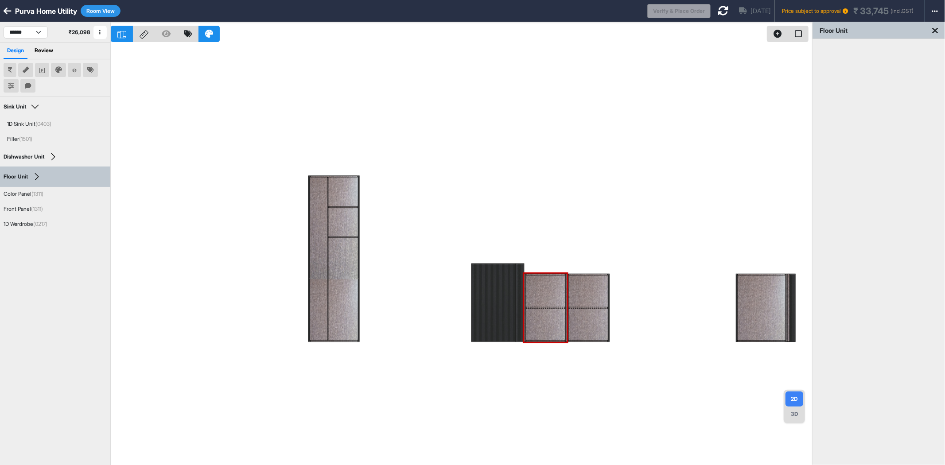
click at [718, 7] on icon at bounding box center [723, 10] width 11 height 11
click at [874, 8] on span "₹ 33,745" at bounding box center [870, 10] width 35 height 13
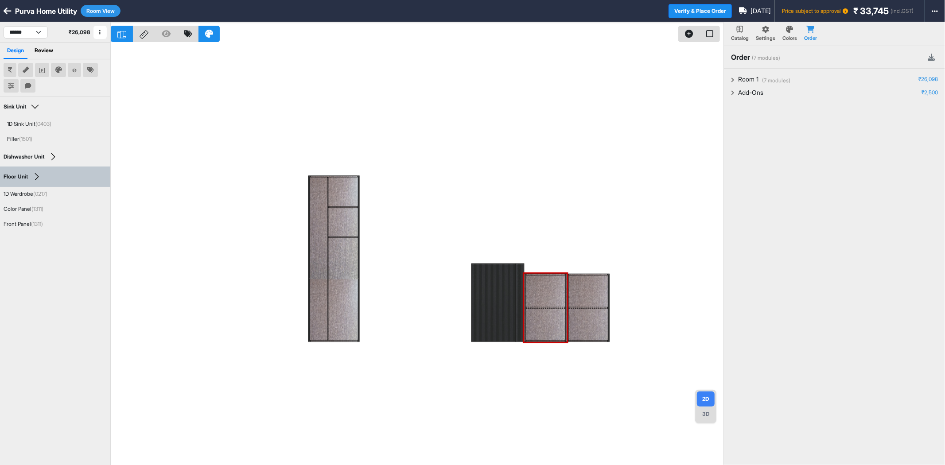
click at [879, 12] on span "₹ 33,745" at bounding box center [870, 10] width 35 height 13
click at [635, 103] on div at bounding box center [417, 254] width 613 height 465
click at [110, 7] on button "Room View" at bounding box center [101, 11] width 40 height 12
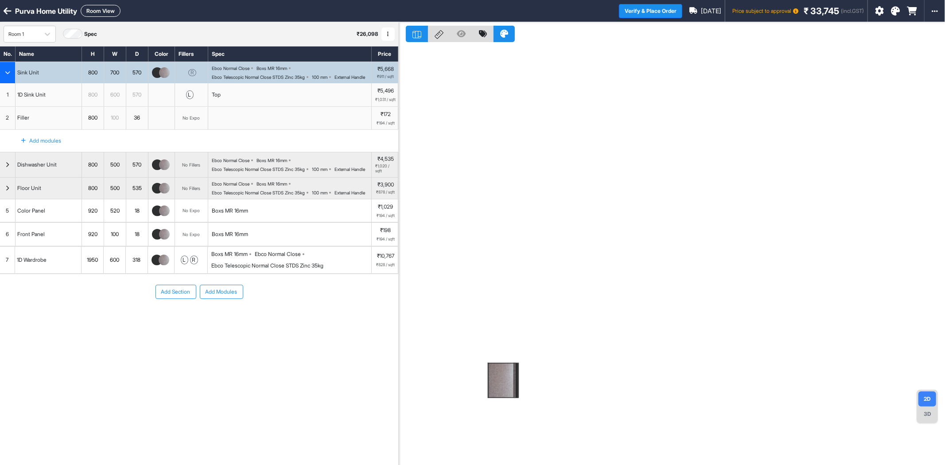
click at [880, 9] on icon at bounding box center [879, 11] width 9 height 9
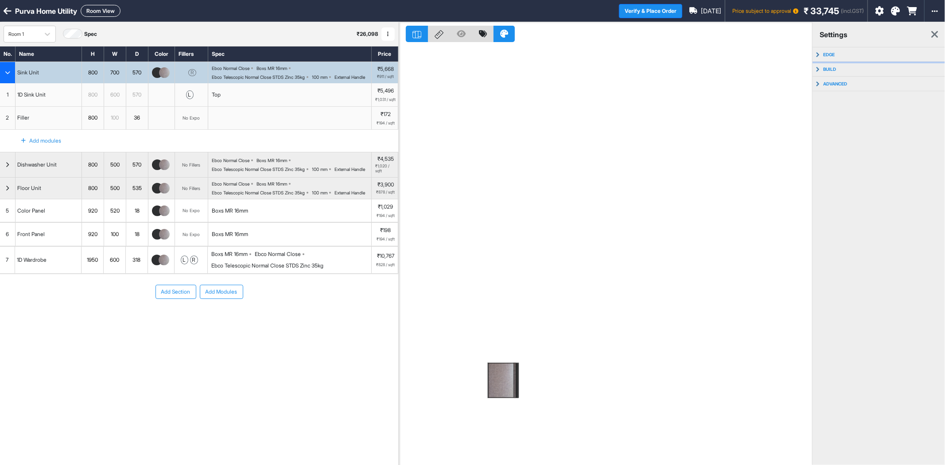
click at [843, 55] on button "edge" at bounding box center [879, 54] width 133 height 14
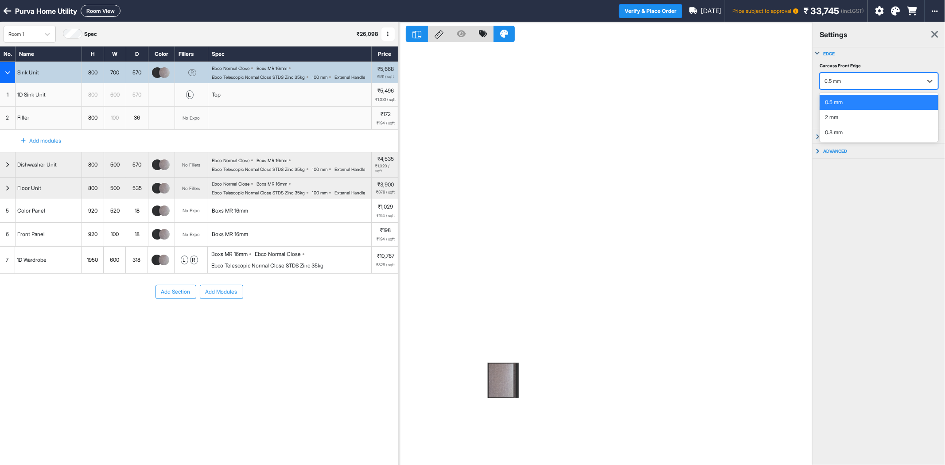
click at [840, 86] on div "0.5 mm" at bounding box center [871, 81] width 93 height 11
click at [838, 115] on div "2 mm" at bounding box center [879, 117] width 119 height 15
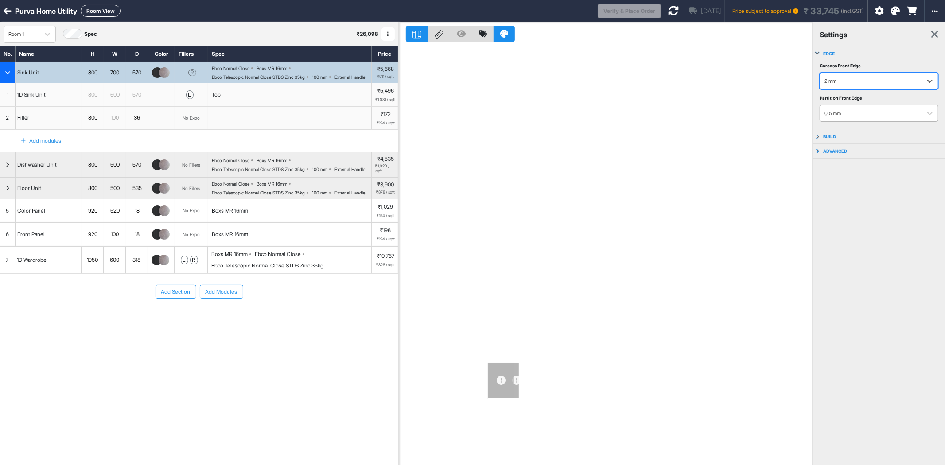
click at [840, 116] on div at bounding box center [871, 114] width 93 height 10
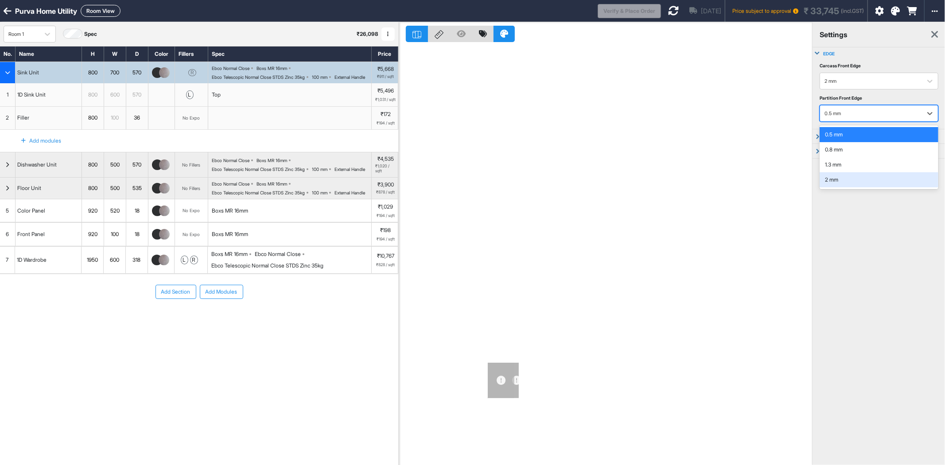
click at [847, 178] on div "2 mm" at bounding box center [879, 179] width 119 height 15
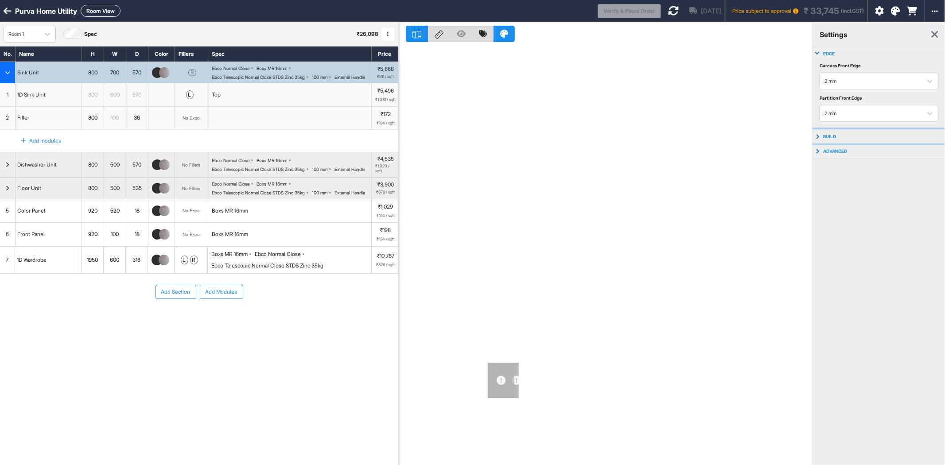
click at [836, 135] on p "build" at bounding box center [829, 136] width 13 height 5
click at [842, 167] on div at bounding box center [871, 163] width 93 height 10
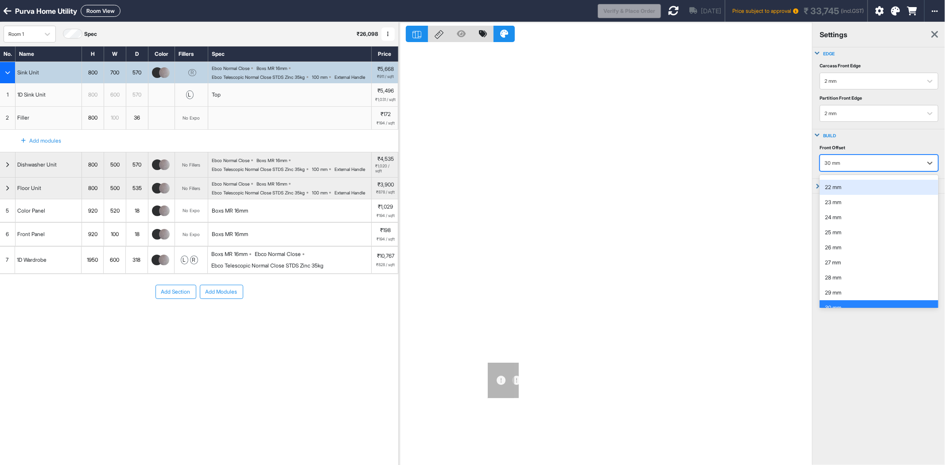
scroll to position [164, 0]
click at [780, 183] on div at bounding box center [605, 254] width 413 height 465
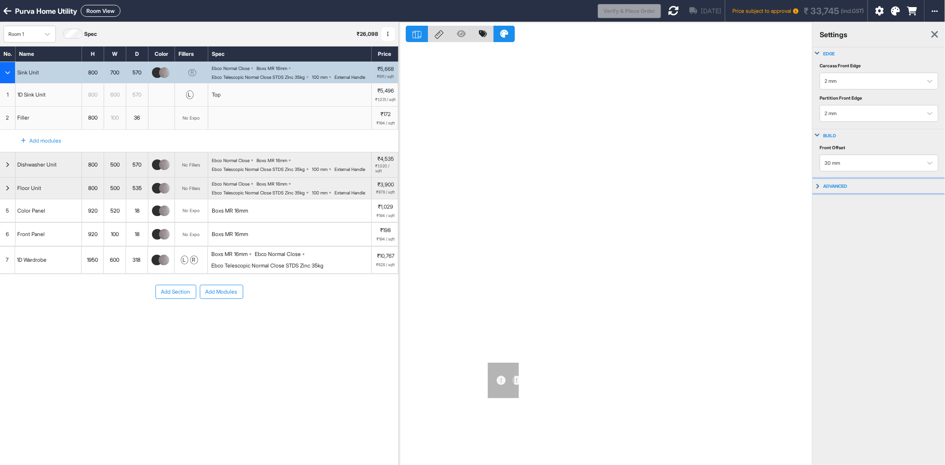
click at [845, 187] on p "advanced" at bounding box center [835, 185] width 24 height 5
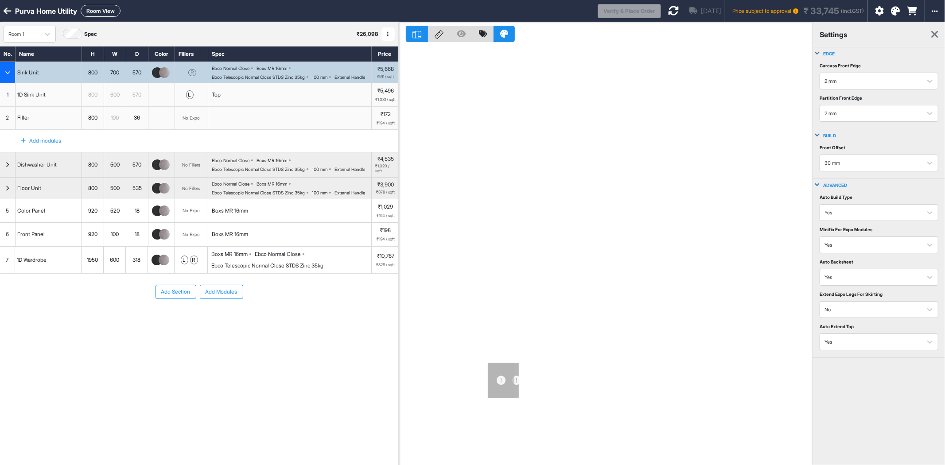
click at [845, 186] on p "advanced" at bounding box center [835, 185] width 24 height 5
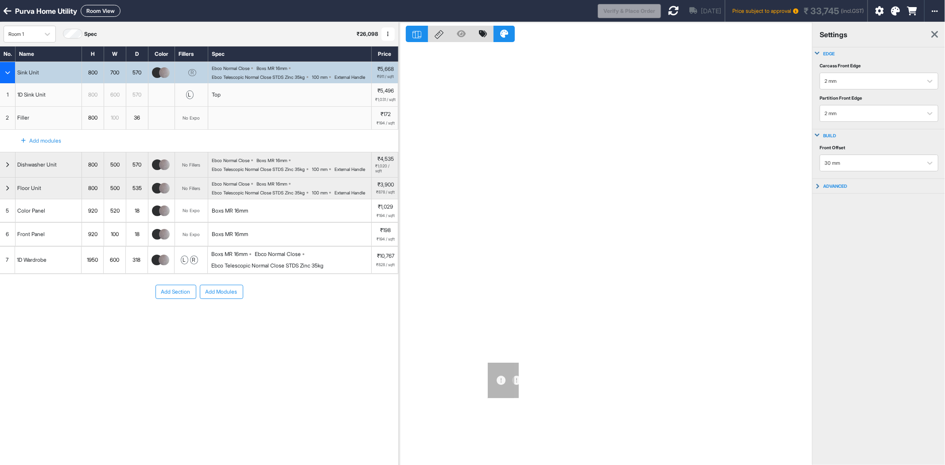
click at [728, 67] on div at bounding box center [605, 254] width 413 height 465
click at [668, 8] on icon at bounding box center [673, 10] width 11 height 11
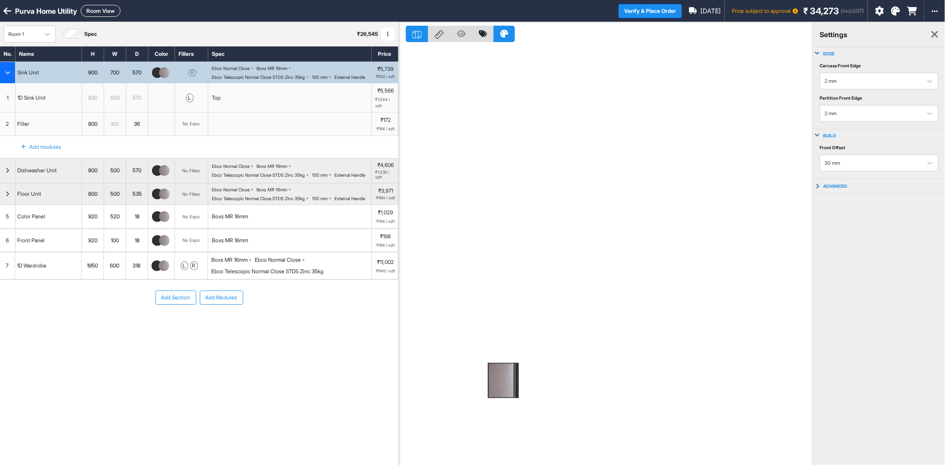
click at [224, 276] on div "Ebco Telescopic Normal Close STDS Zinc 35kg" at bounding box center [267, 272] width 112 height 8
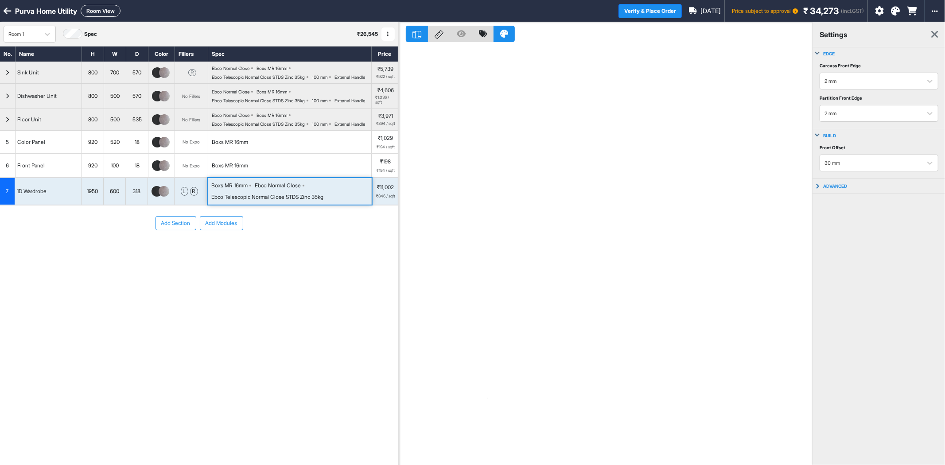
click at [224, 290] on div "Add Section Add Modules" at bounding box center [199, 250] width 398 height 89
click at [292, 190] on div "Ebco Normal Close" at bounding box center [278, 186] width 46 height 8
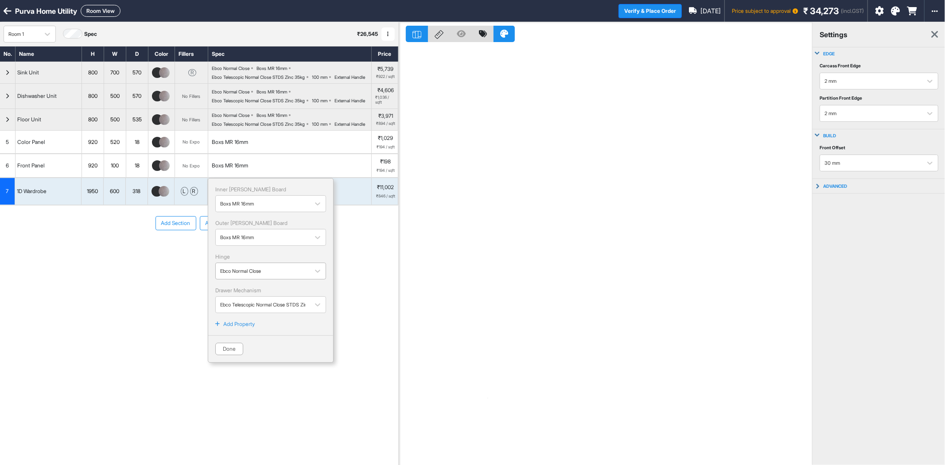
click at [262, 276] on div at bounding box center [262, 271] width 85 height 10
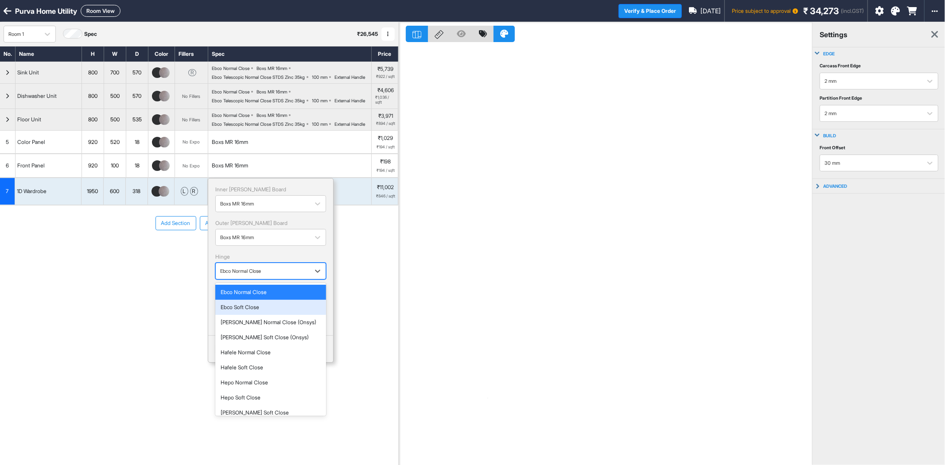
click at [260, 312] on div "Ebco Soft Close" at bounding box center [271, 308] width 100 height 8
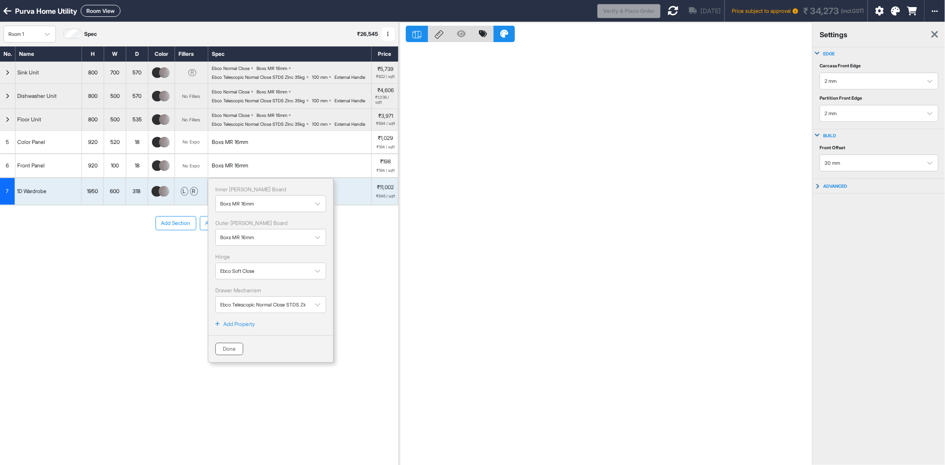
click at [227, 355] on button "Done" at bounding box center [229, 349] width 28 height 12
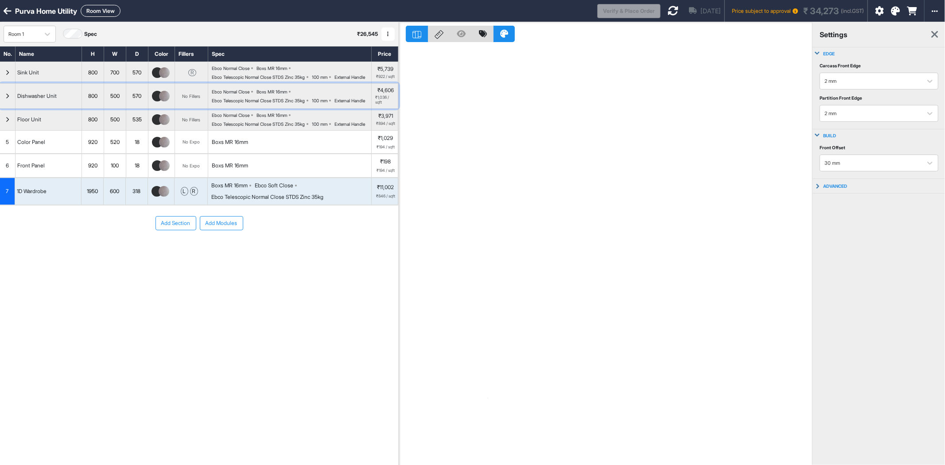
click at [268, 103] on div "Ebco Telescopic Normal Close STDS Zinc 35kg" at bounding box center [258, 100] width 93 height 5
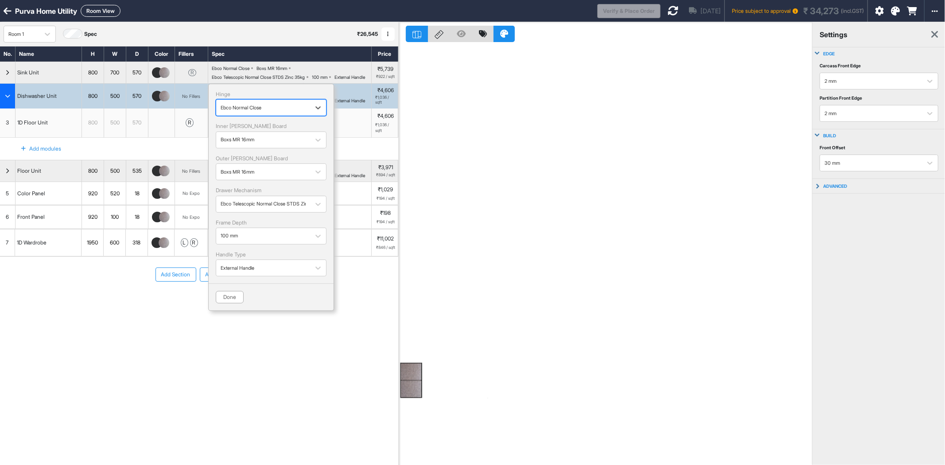
click at [284, 112] on div "button" at bounding box center [263, 108] width 85 height 8
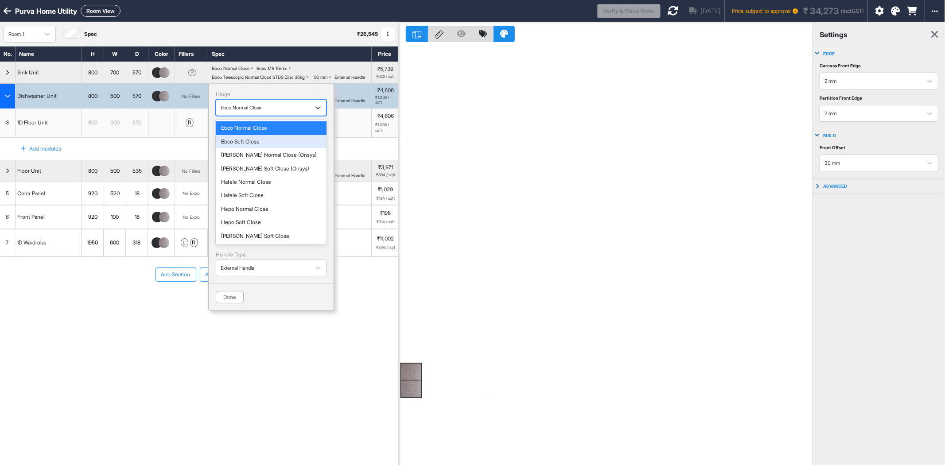
click at [278, 145] on div "Ebco Soft Close" at bounding box center [271, 142] width 100 height 6
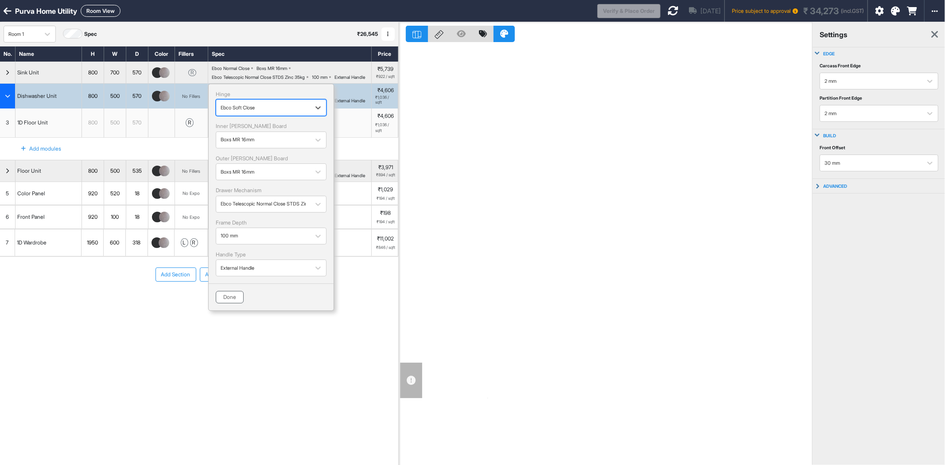
click at [234, 304] on button "Done" at bounding box center [230, 297] width 28 height 12
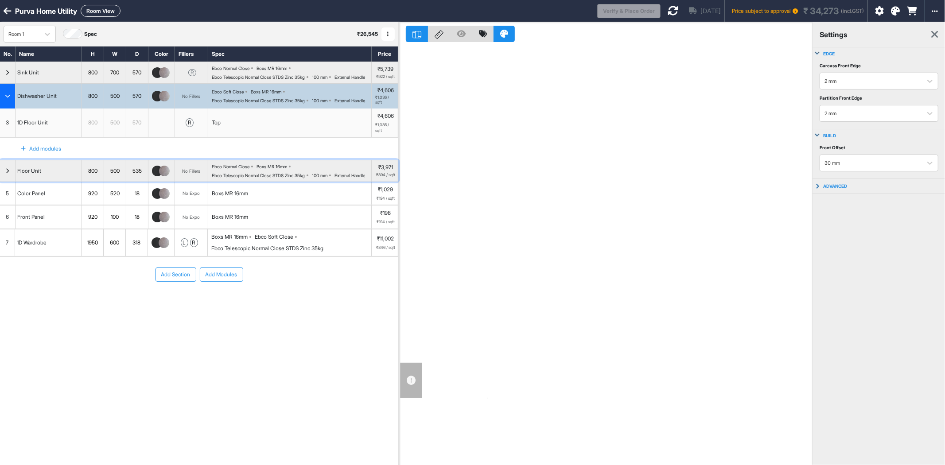
click at [254, 178] on div "Ebco Telescopic Normal Close STDS Zinc 35kg" at bounding box center [258, 175] width 93 height 5
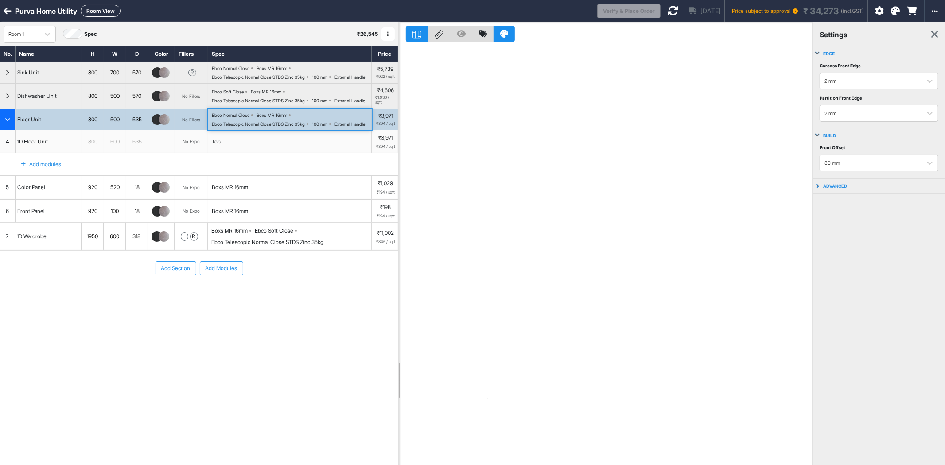
click at [274, 127] on div "Ebco Telescopic Normal Close STDS Zinc 35kg" at bounding box center [258, 123] width 93 height 5
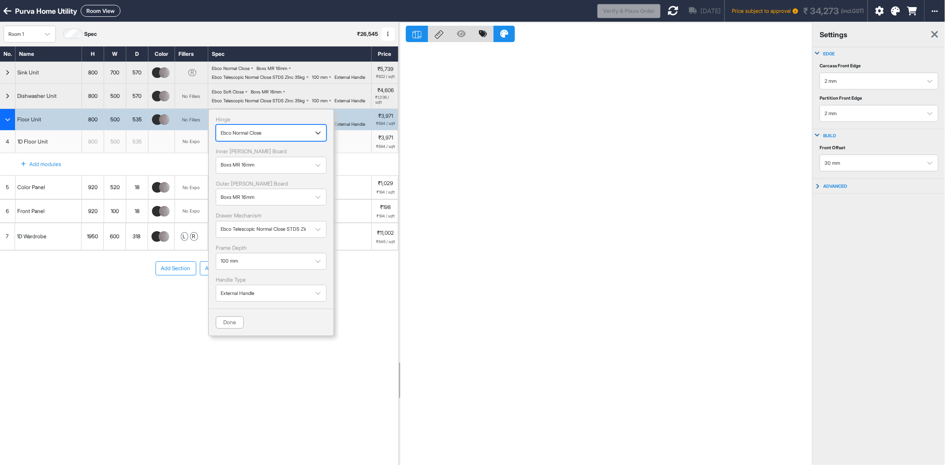
click at [255, 137] on div "button" at bounding box center [263, 133] width 85 height 8
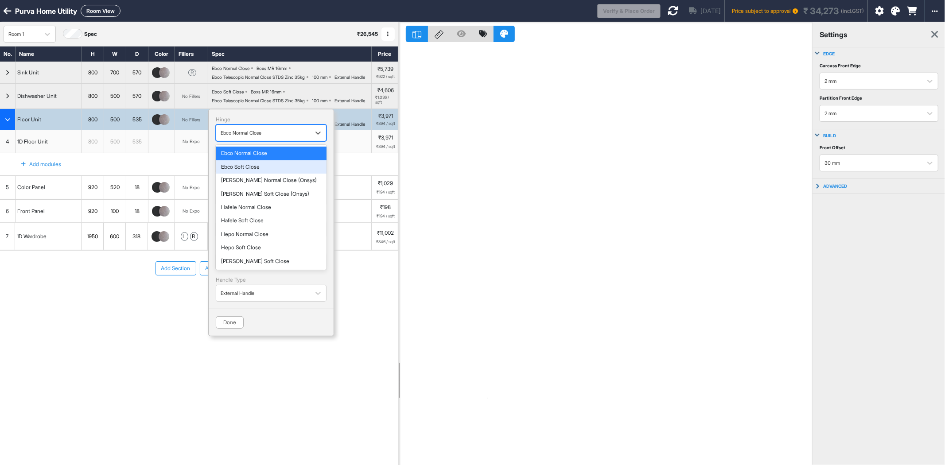
click at [263, 170] on div "Ebco Soft Close" at bounding box center [271, 167] width 100 height 6
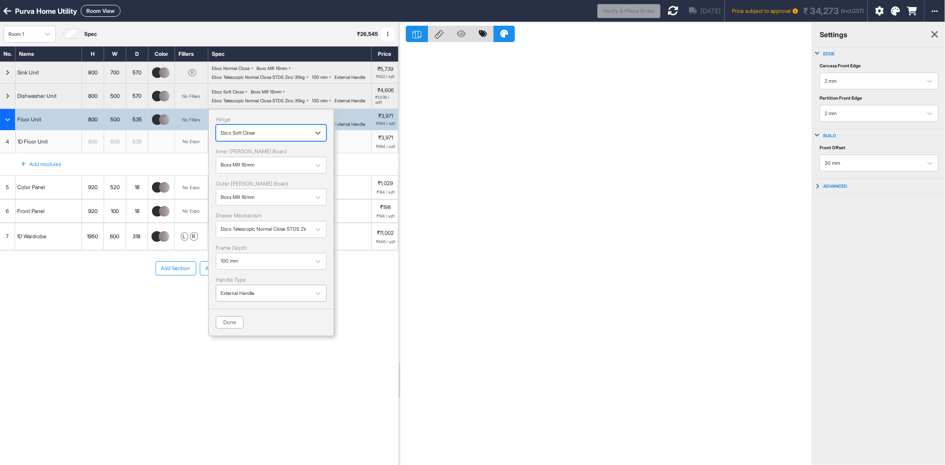
click at [253, 297] on div "button" at bounding box center [263, 293] width 85 height 8
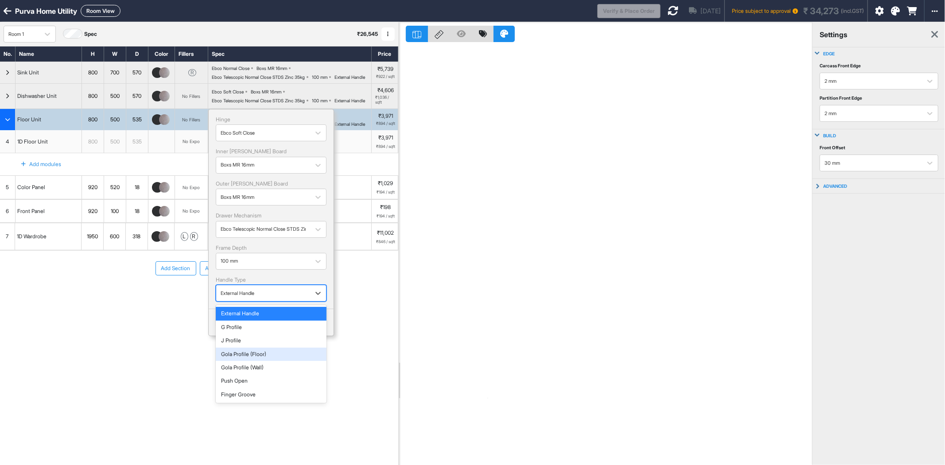
click at [282, 358] on div "Gola Profile (Floor)" at bounding box center [271, 354] width 100 height 6
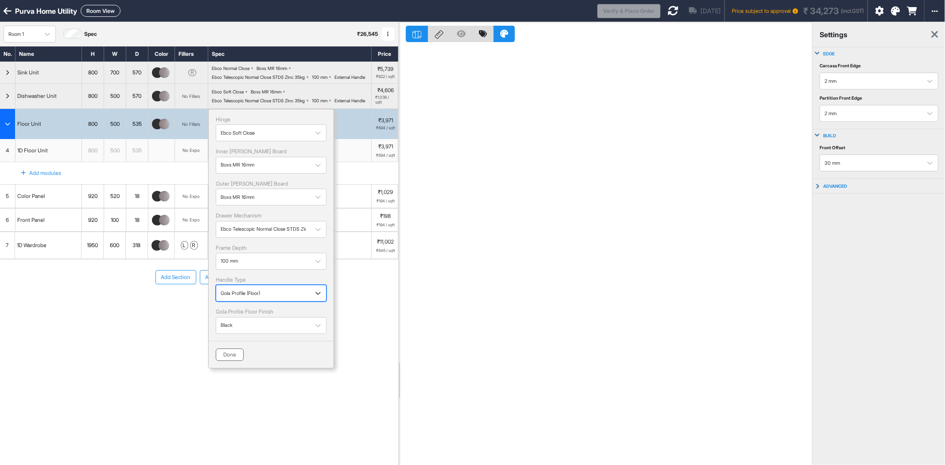
click at [228, 361] on button "Done" at bounding box center [230, 355] width 28 height 12
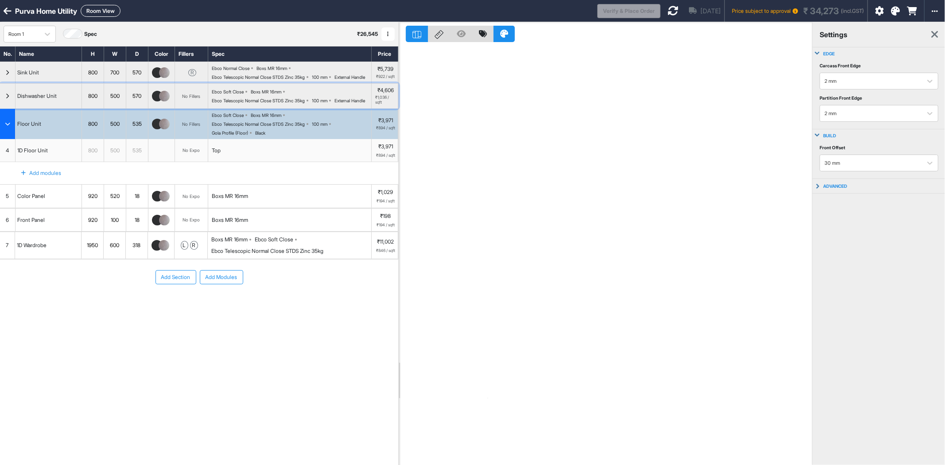
click at [251, 103] on div "Ebco Telescopic Normal Close STDS Zinc 35kg" at bounding box center [258, 100] width 93 height 5
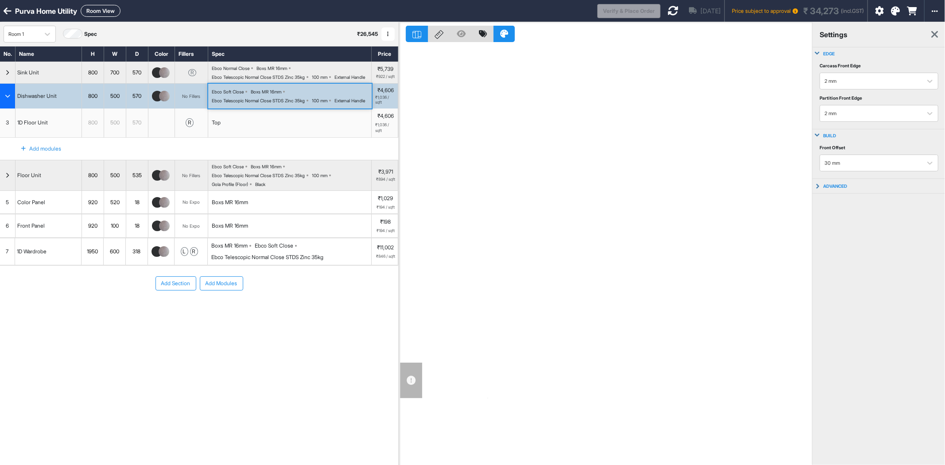
click at [265, 103] on div "Ebco Telescopic Normal Close STDS Zinc 35kg" at bounding box center [258, 100] width 93 height 5
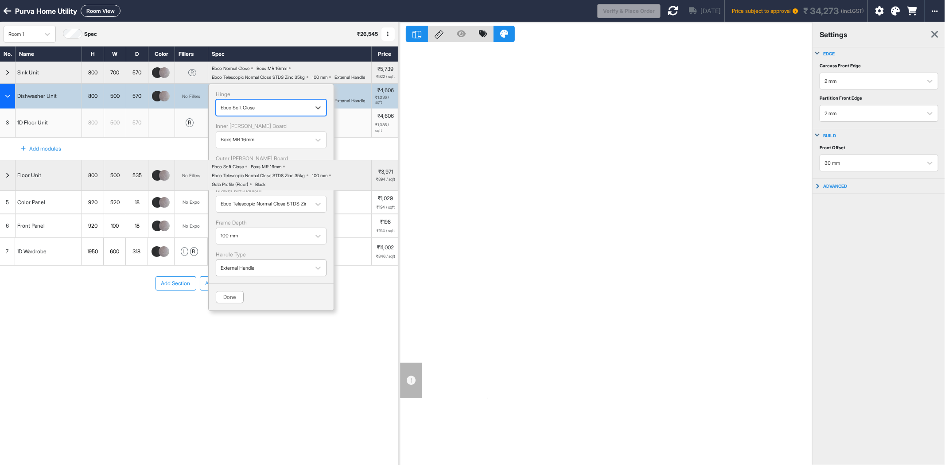
click at [250, 274] on div "External Handle" at bounding box center [263, 268] width 85 height 11
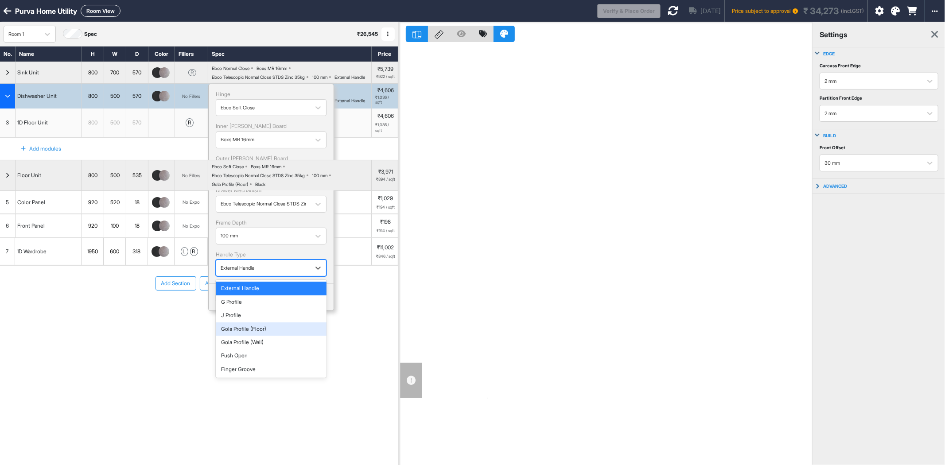
click at [257, 332] on div "Gola Profile (Floor)" at bounding box center [271, 329] width 100 height 6
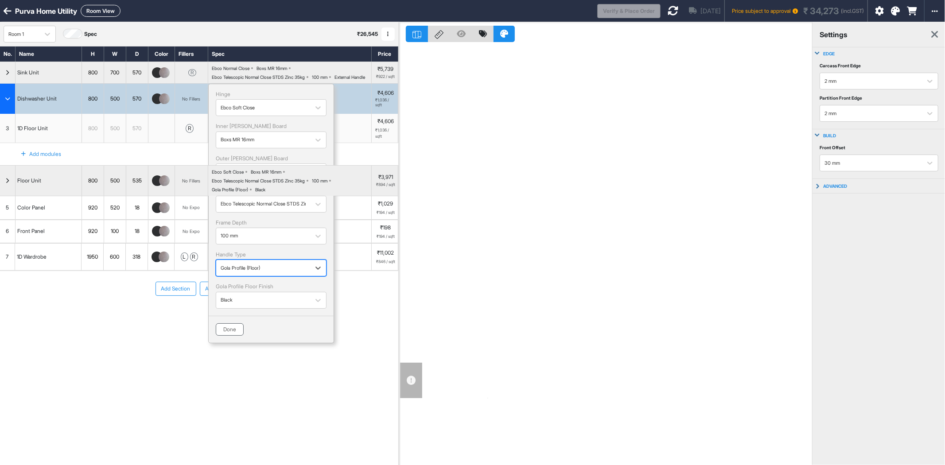
click at [233, 336] on button "Done" at bounding box center [230, 329] width 28 height 12
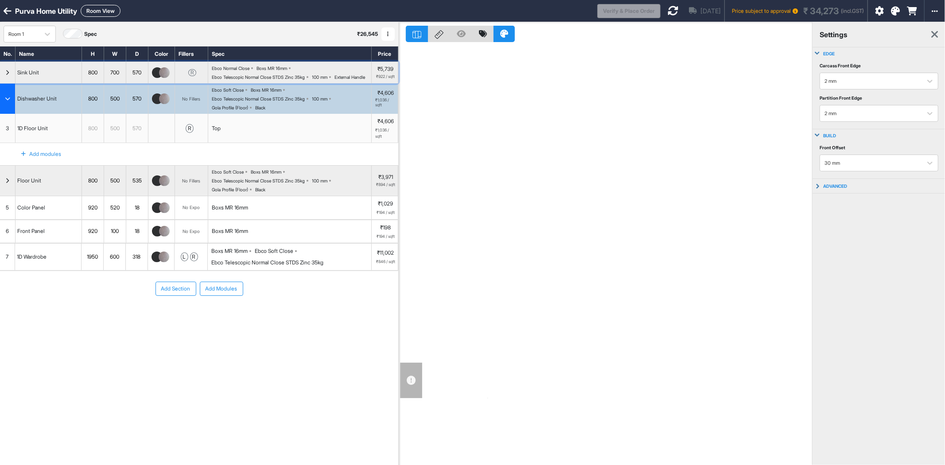
click at [277, 80] on div "Ebco Normal Close Boxs MR 16mm Ebco Telescopic Normal Close STDS Zinc 35kg 100 …" at bounding box center [292, 73] width 160 height 14
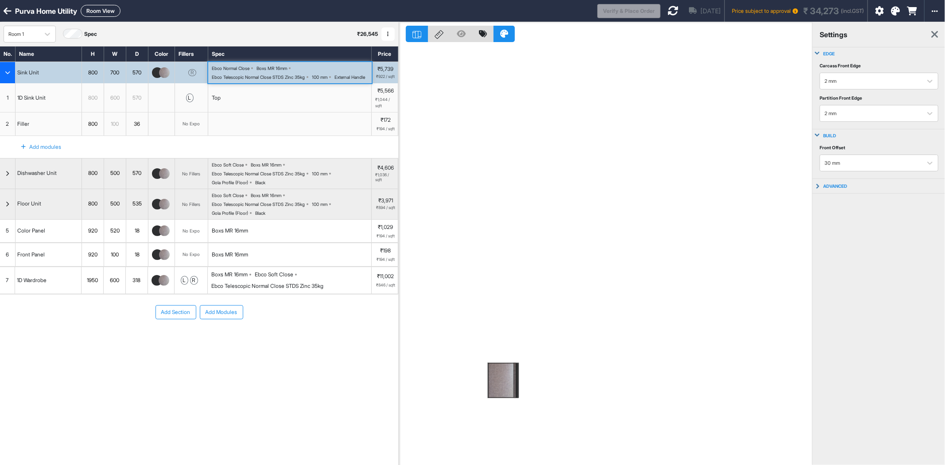
click at [282, 80] on div "Ebco Normal Close Boxs MR 16mm Ebco Telescopic Normal Close STDS Zinc 35kg 100 …" at bounding box center [292, 73] width 160 height 14
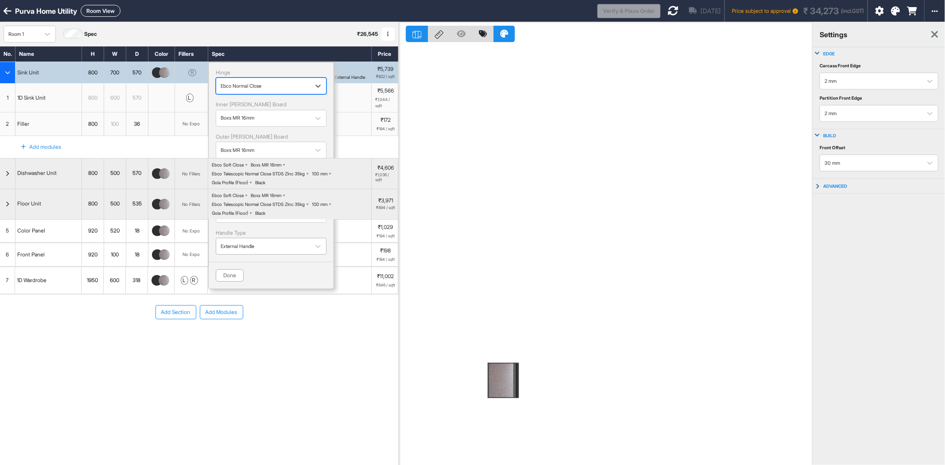
click at [280, 250] on div "button" at bounding box center [263, 246] width 85 height 8
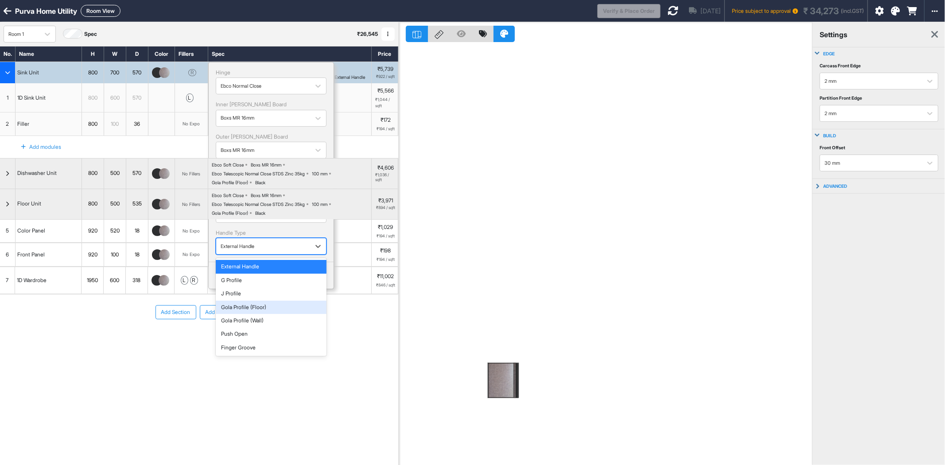
click at [261, 308] on div "Gola Profile (Floor)" at bounding box center [271, 307] width 100 height 6
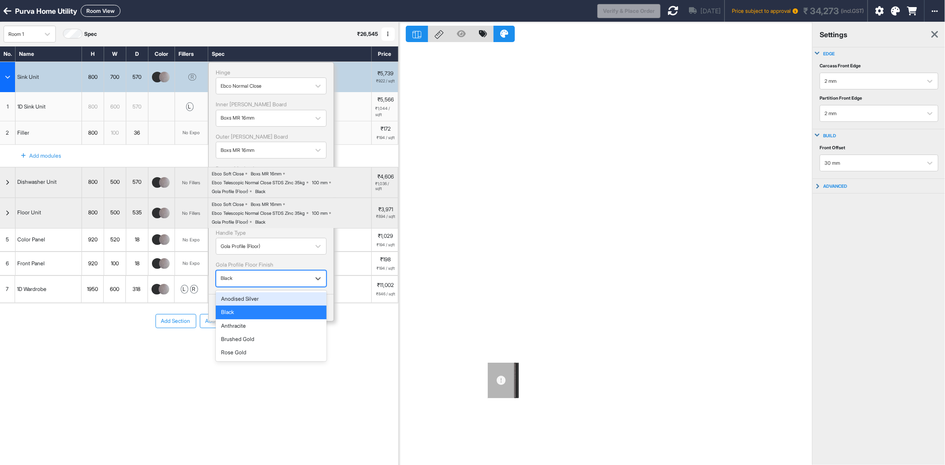
click at [238, 272] on div "Black" at bounding box center [271, 278] width 111 height 17
click at [246, 284] on div "Black" at bounding box center [263, 278] width 85 height 11
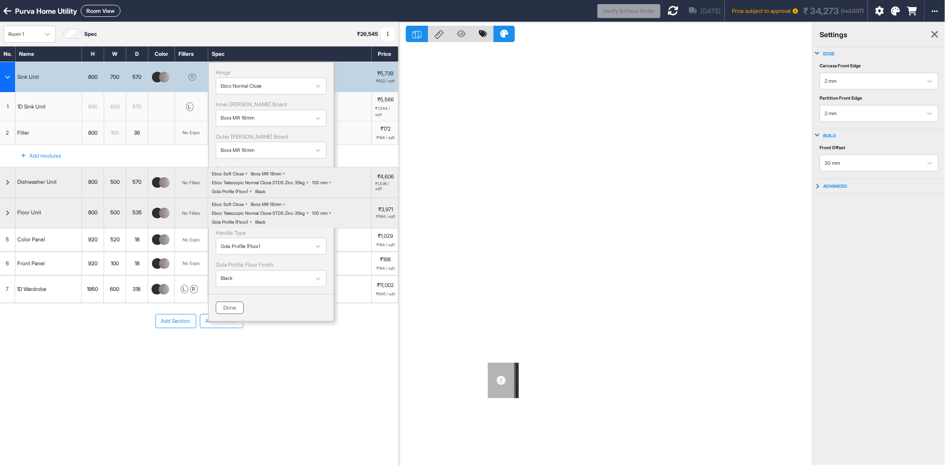
click at [222, 311] on button "Done" at bounding box center [230, 308] width 28 height 12
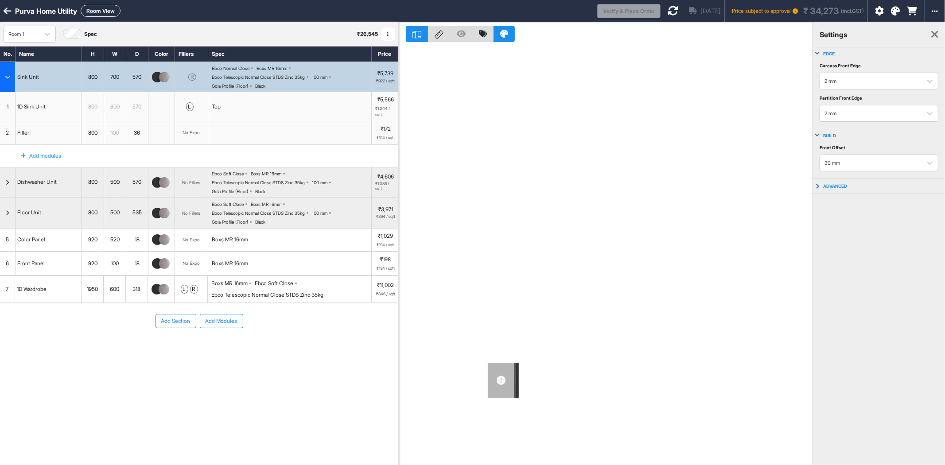
click at [286, 386] on div "Add Section Add Modules" at bounding box center [199, 348] width 398 height 89
click at [668, 12] on icon at bounding box center [673, 10] width 11 height 11
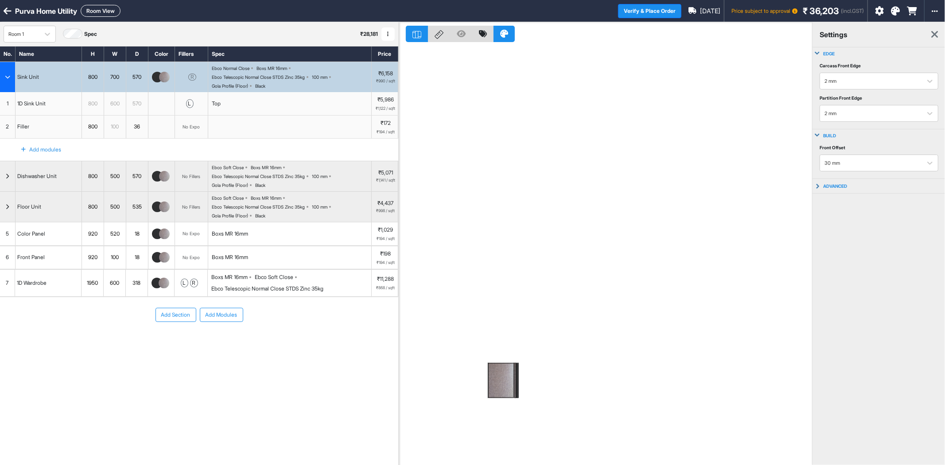
click at [275, 83] on div "Ebco Normal Close Boxs MR 16mm Ebco Telescopic Normal Close STDS Zinc 35kg 100 …" at bounding box center [292, 77] width 160 height 23
click at [275, 82] on div "Ebco Normal Close Boxs MR 16mm Ebco Telescopic Normal Close STDS Zinc 35kg 100 …" at bounding box center [292, 77] width 160 height 23
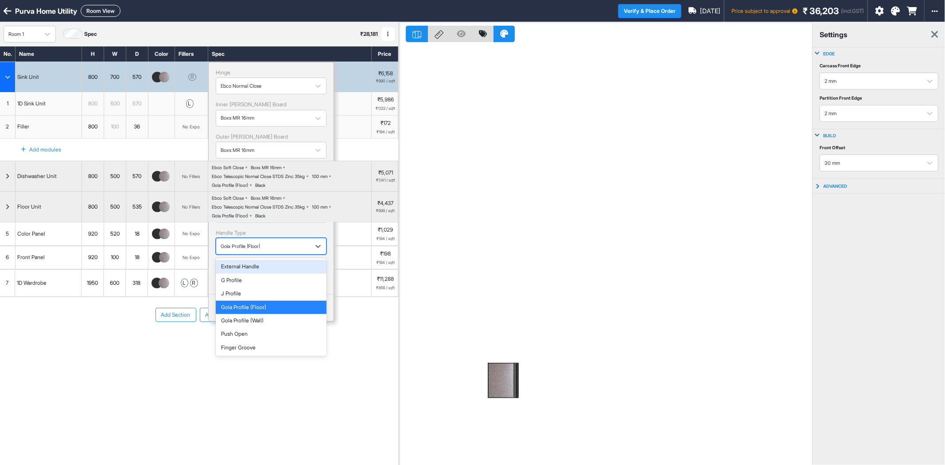
click at [265, 249] on div "button" at bounding box center [263, 246] width 85 height 8
click at [263, 249] on div "button" at bounding box center [263, 246] width 85 height 8
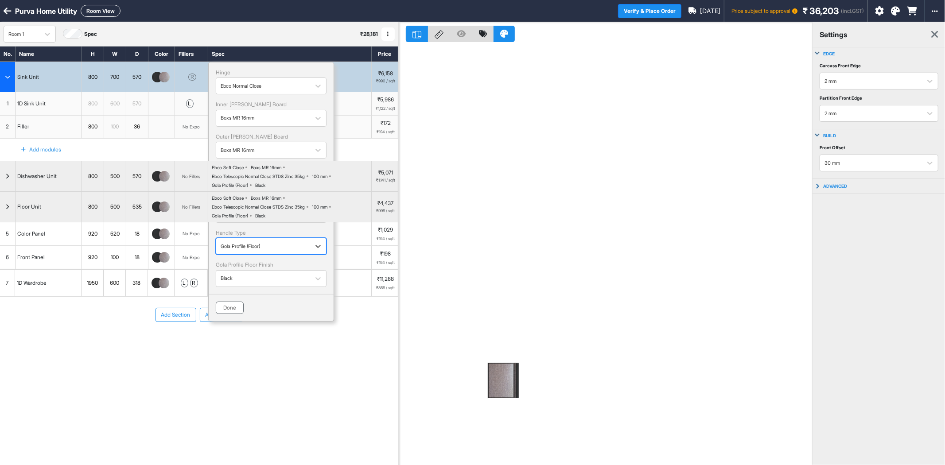
click at [232, 311] on button "Done" at bounding box center [230, 308] width 28 height 12
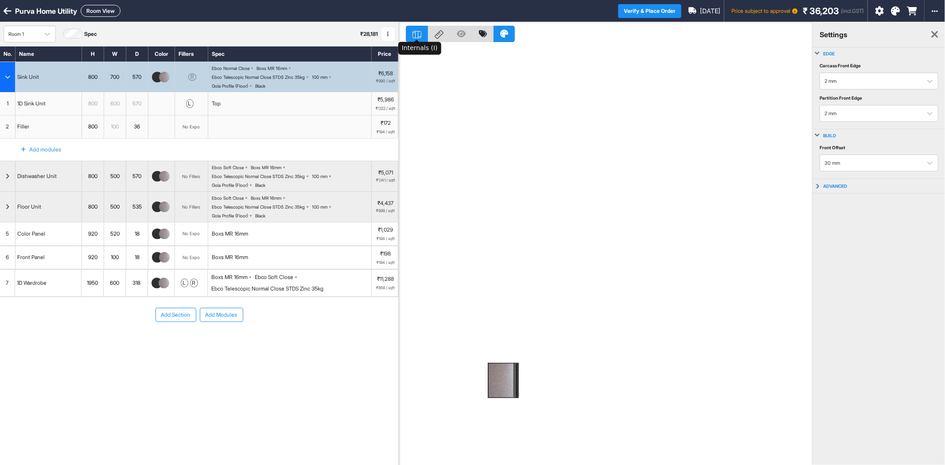
click at [417, 41] on div at bounding box center [417, 34] width 22 height 16
click at [266, 82] on div "Ebco Normal Close Boxs MR 16mm Ebco Telescopic Normal Close STDS Zinc 35kg 100 …" at bounding box center [292, 77] width 160 height 23
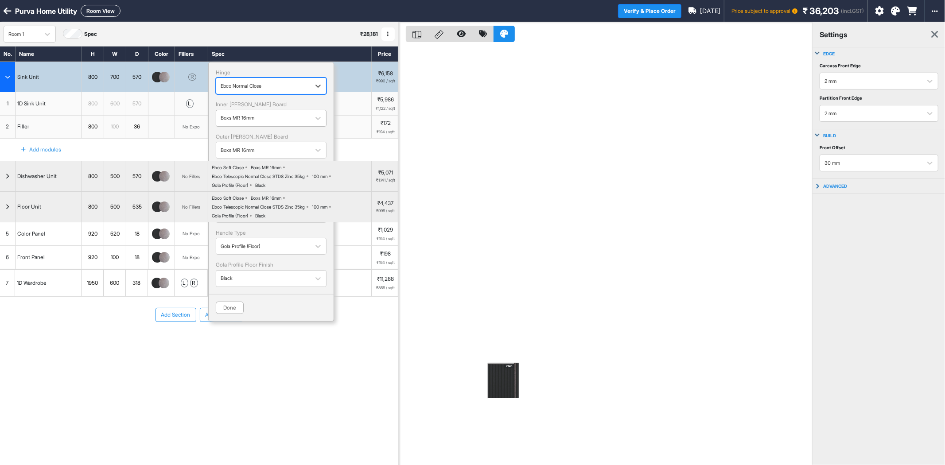
click at [253, 120] on div "button" at bounding box center [263, 118] width 85 height 8
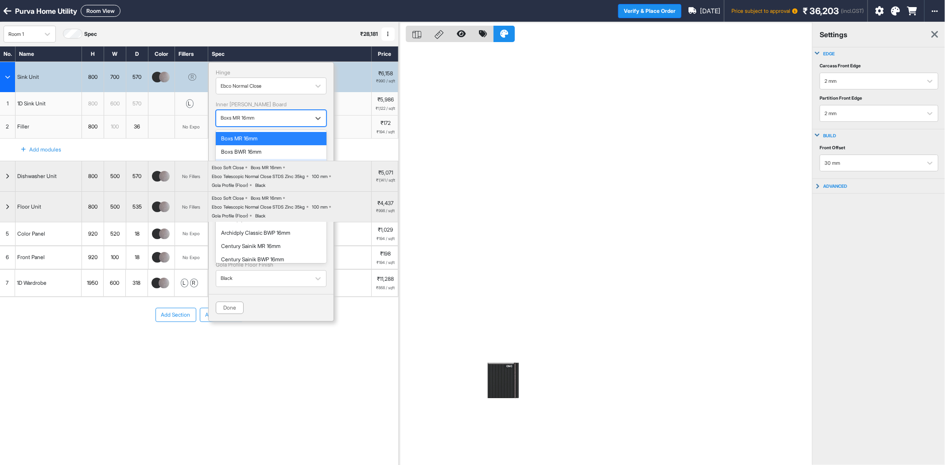
click at [256, 155] on div "Boxs BWR 16mm" at bounding box center [271, 152] width 100 height 6
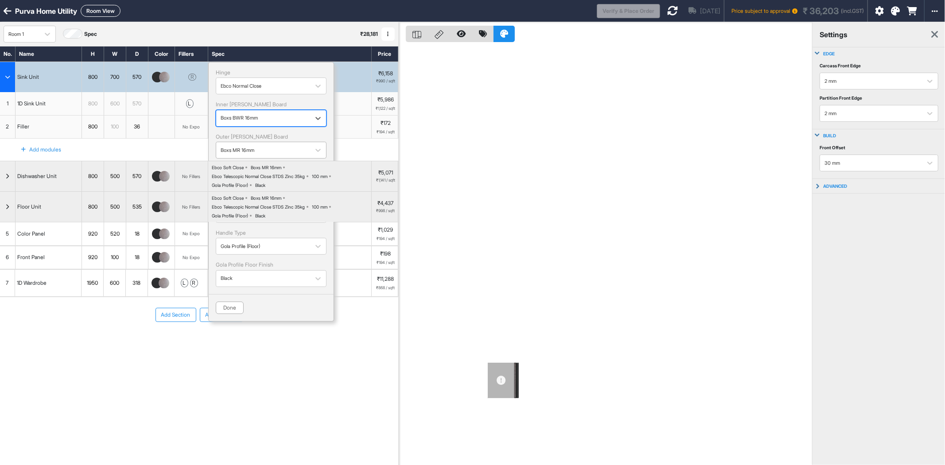
click at [258, 154] on div "button" at bounding box center [263, 150] width 85 height 8
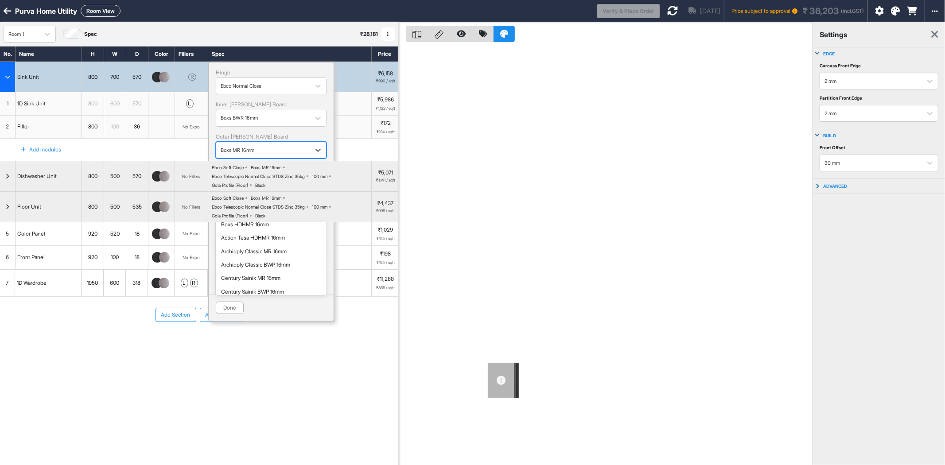
click at [262, 185] on div "Boxs BWR 16mm" at bounding box center [271, 184] width 100 height 6
click at [223, 312] on button "Done" at bounding box center [230, 308] width 28 height 12
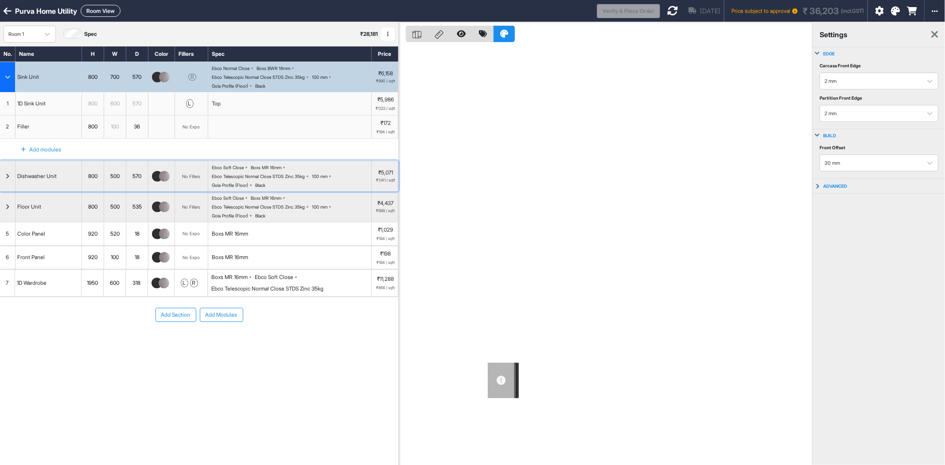
click at [258, 191] on div "Ebco Soft Close Boxs MR 16mm Ebco Telescopic Normal Close STDS Zinc 35kg 100 mm…" at bounding box center [290, 176] width 164 height 30
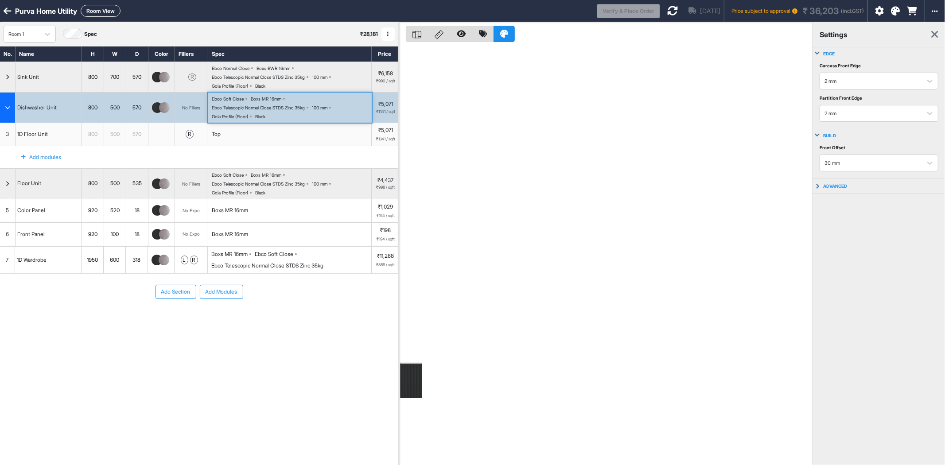
click at [269, 113] on div "Ebco Soft Close Boxs MR 16mm Ebco Telescopic Normal Close STDS Zinc 35kg 100 mm…" at bounding box center [292, 107] width 160 height 23
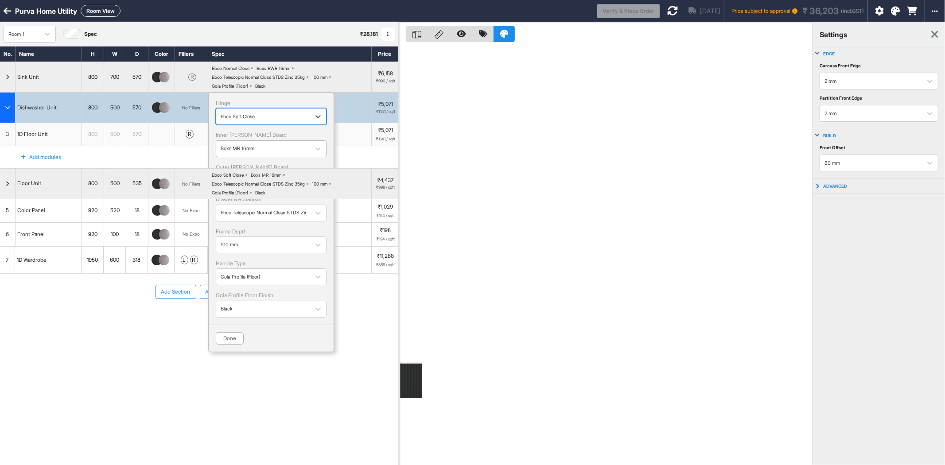
click at [273, 146] on div "button" at bounding box center [263, 149] width 85 height 8
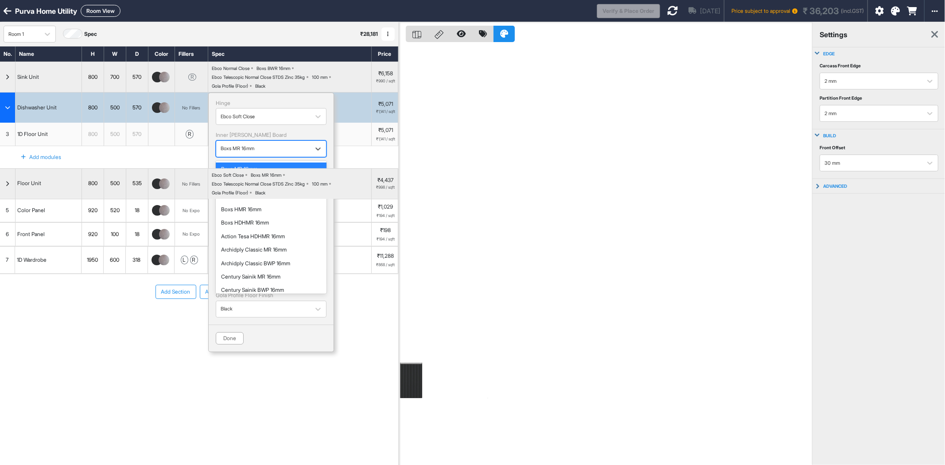
click at [269, 182] on div "Boxs BWR 16mm" at bounding box center [271, 182] width 100 height 6
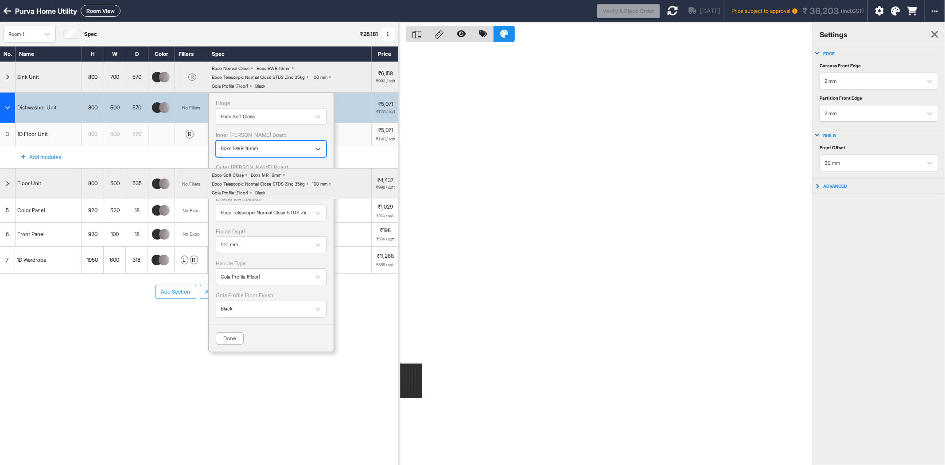
click at [273, 178] on div "button" at bounding box center [263, 181] width 85 height 8
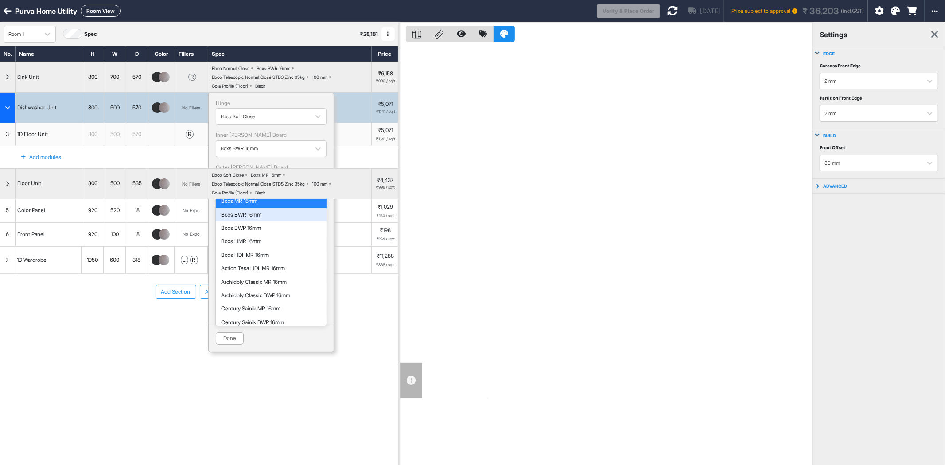
click at [279, 215] on div "Boxs BWR 16mm" at bounding box center [271, 215] width 100 height 6
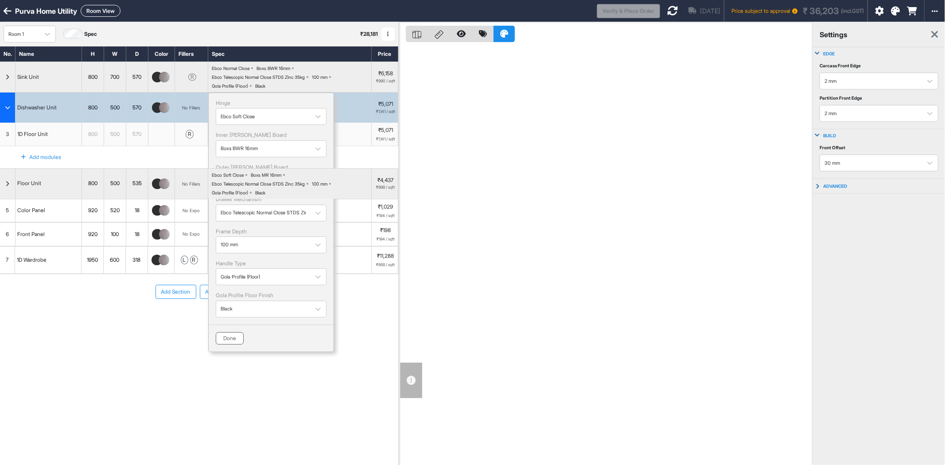
click at [230, 342] on button "Done" at bounding box center [230, 338] width 28 height 12
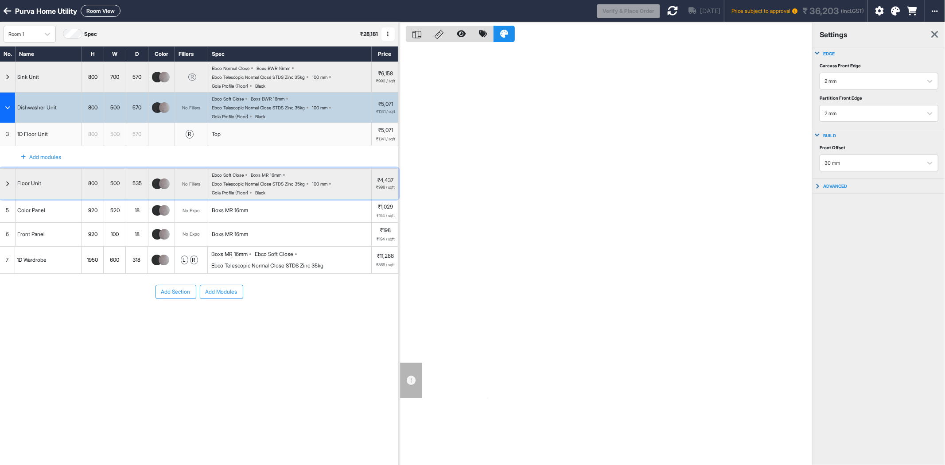
click at [262, 186] on div "Ebco Soft Close Boxs MR 16mm Ebco Telescopic Normal Close STDS Zinc 35kg 100 mm…" at bounding box center [292, 183] width 160 height 23
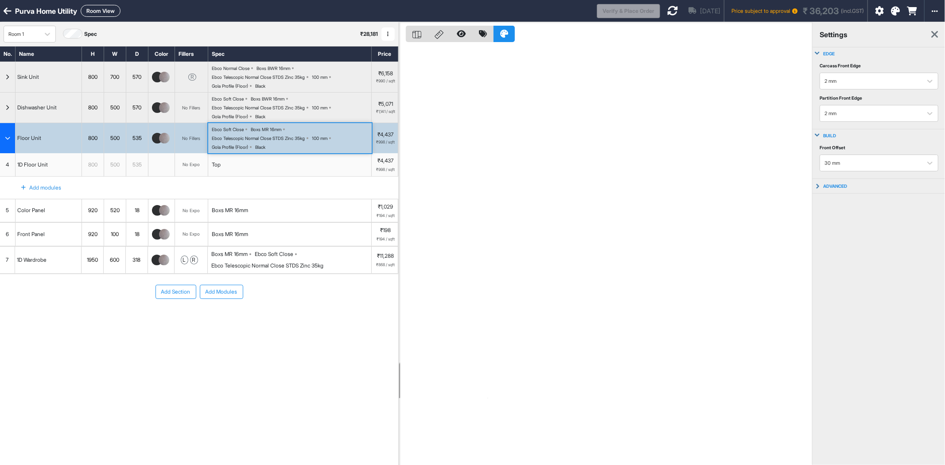
click at [269, 136] on div "Ebco Telescopic Normal Close STDS Zinc 35kg" at bounding box center [258, 138] width 93 height 5
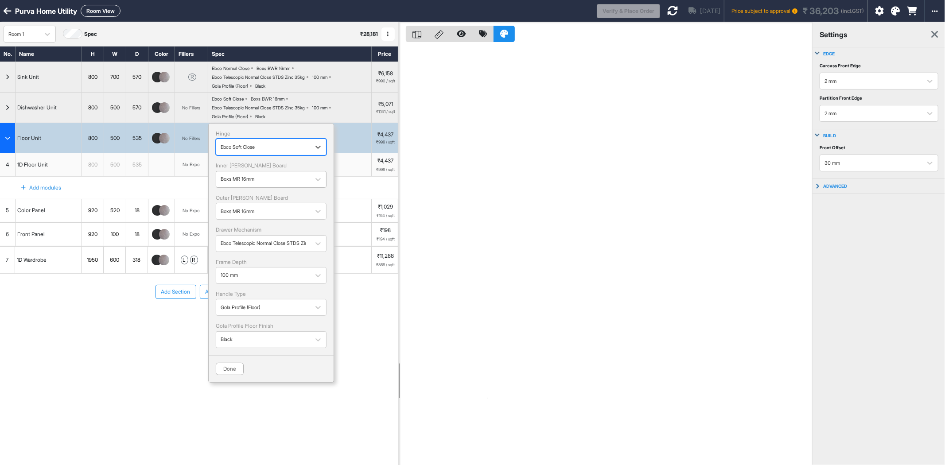
click at [277, 182] on div "button" at bounding box center [263, 179] width 85 height 8
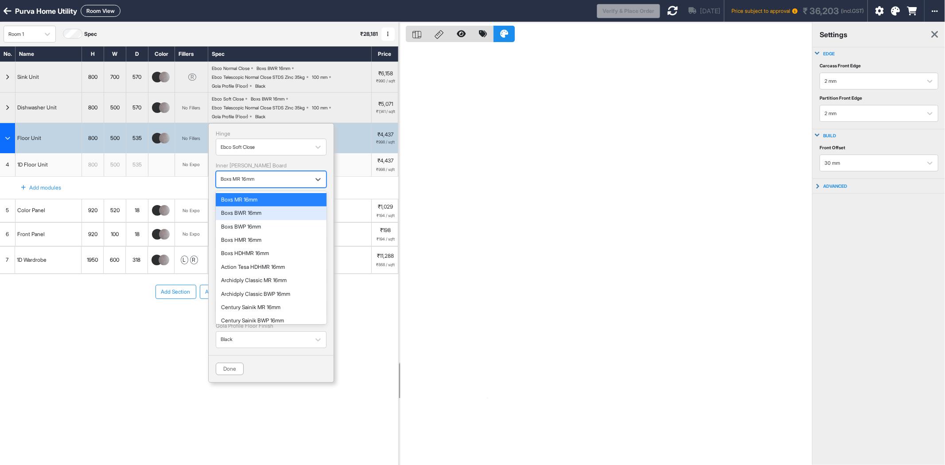
click at [267, 213] on div "Boxs BWR 16mm" at bounding box center [271, 213] width 100 height 6
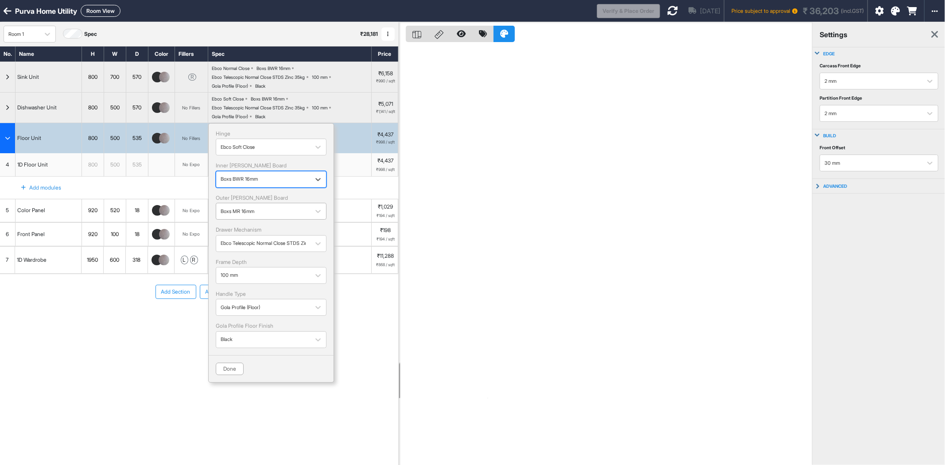
click at [267, 210] on div "button" at bounding box center [263, 211] width 85 height 8
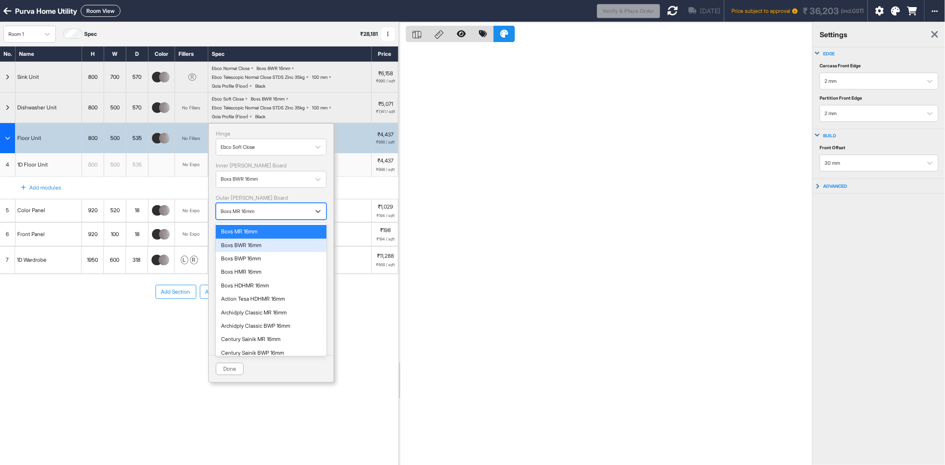
click at [267, 246] on div "Boxs BWR 16mm" at bounding box center [271, 245] width 100 height 6
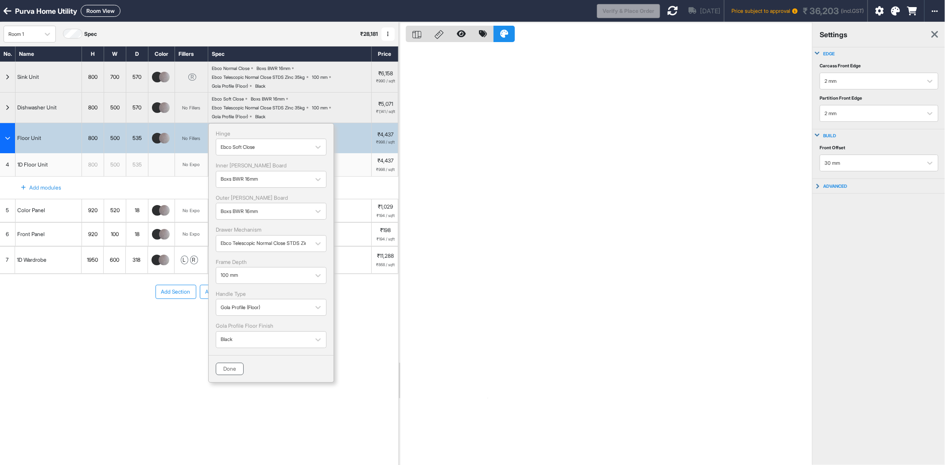
click at [232, 372] on button "Done" at bounding box center [230, 369] width 28 height 12
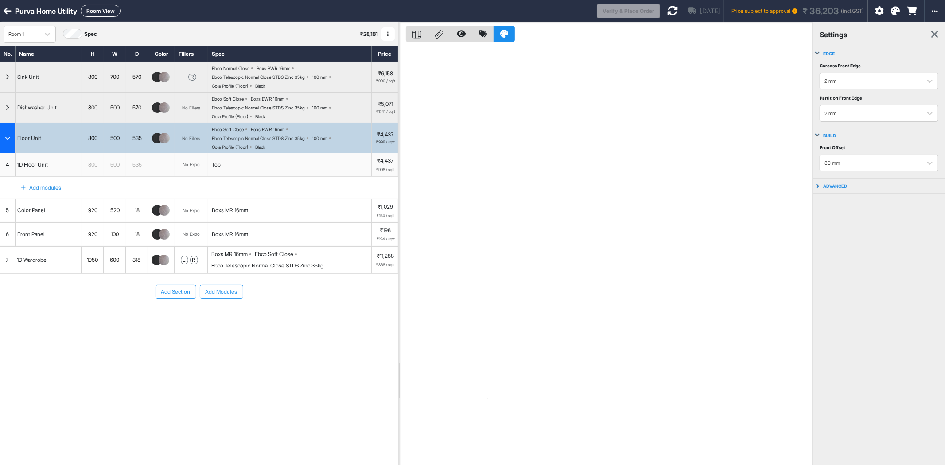
click at [255, 213] on div "Boxs MR 16mm" at bounding box center [290, 210] width 164 height 23
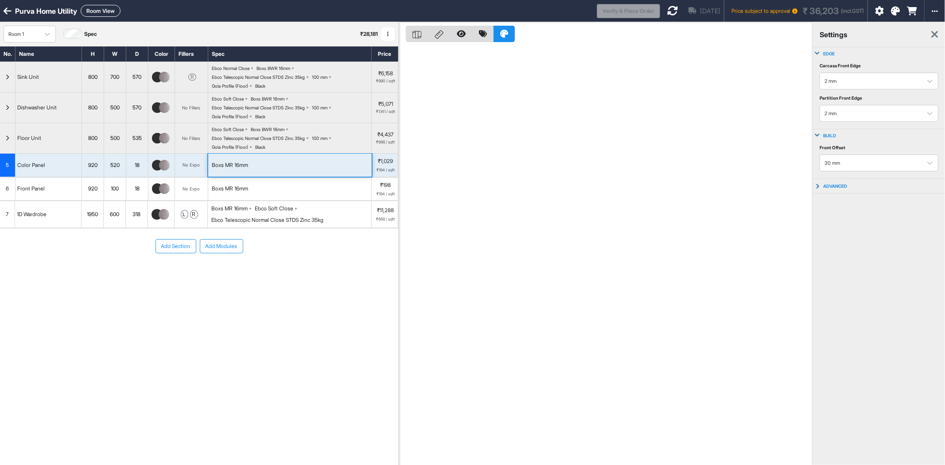
click at [255, 213] on div "Boxs MR 16mm Ebco Soft Close Ebco Telescopic Normal Close STDS Zinc 35kg" at bounding box center [291, 214] width 160 height 19
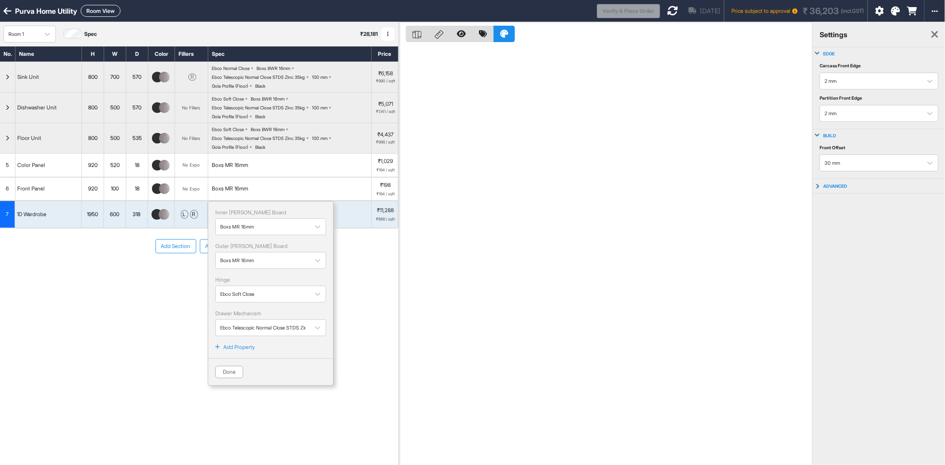
click at [278, 167] on div "Boxs MR 16mm" at bounding box center [290, 165] width 164 height 23
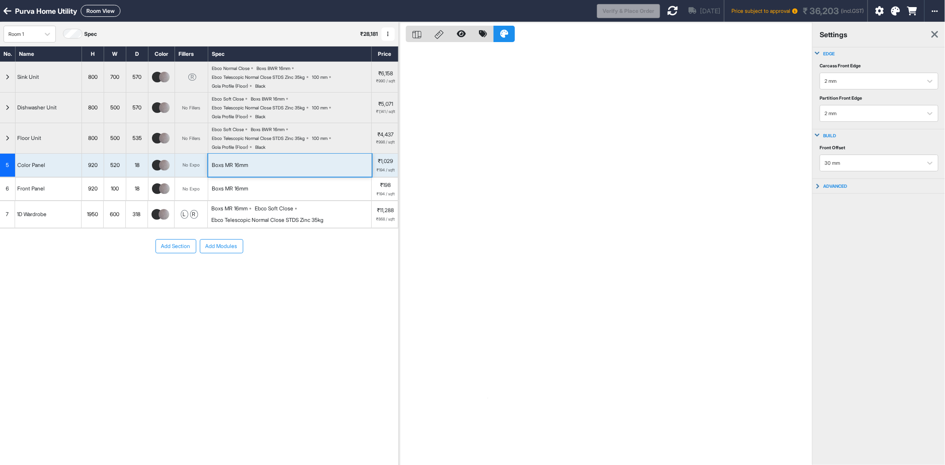
click at [278, 167] on div "Boxs MR 16mm" at bounding box center [290, 165] width 164 height 23
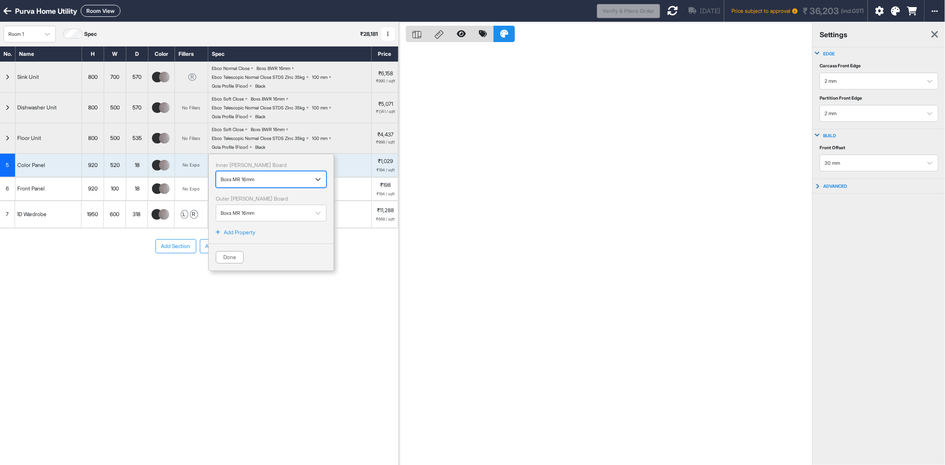
click at [275, 182] on div at bounding box center [263, 180] width 85 height 10
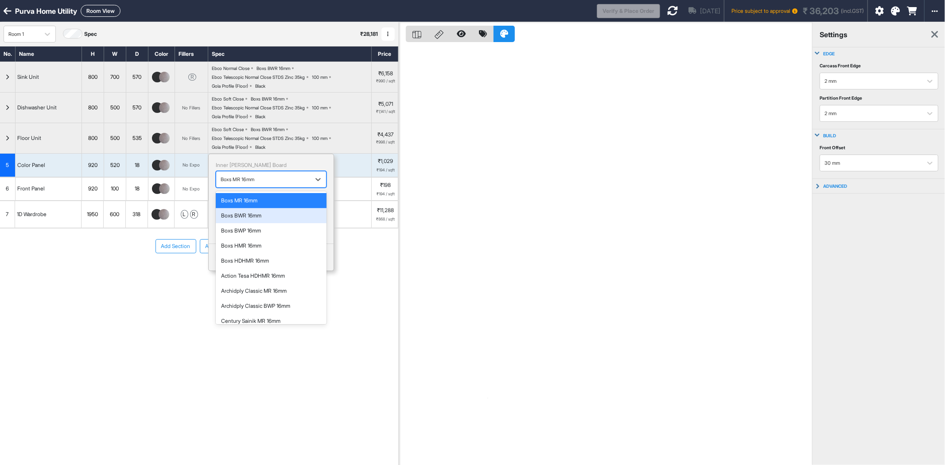
click at [266, 216] on div "Boxs BWR 16mm" at bounding box center [271, 216] width 100 height 8
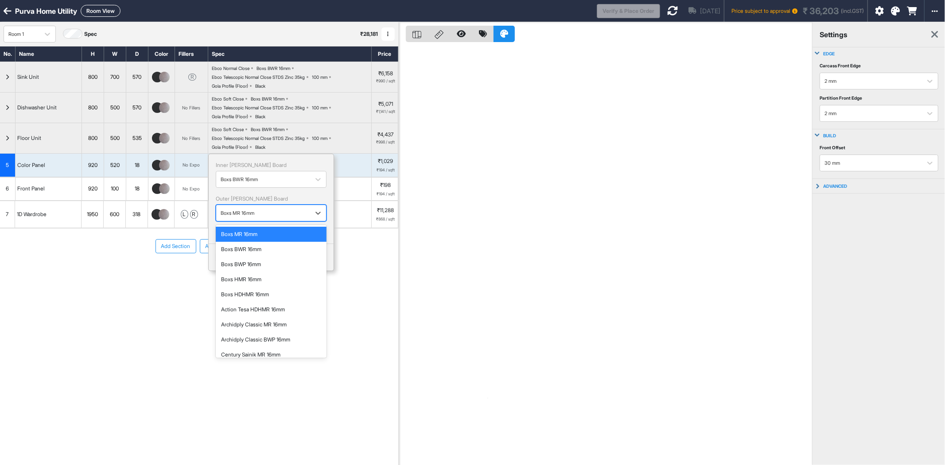
click at [255, 217] on div at bounding box center [263, 213] width 85 height 10
click at [255, 246] on div "Boxs BWR 16mm" at bounding box center [271, 250] width 100 height 8
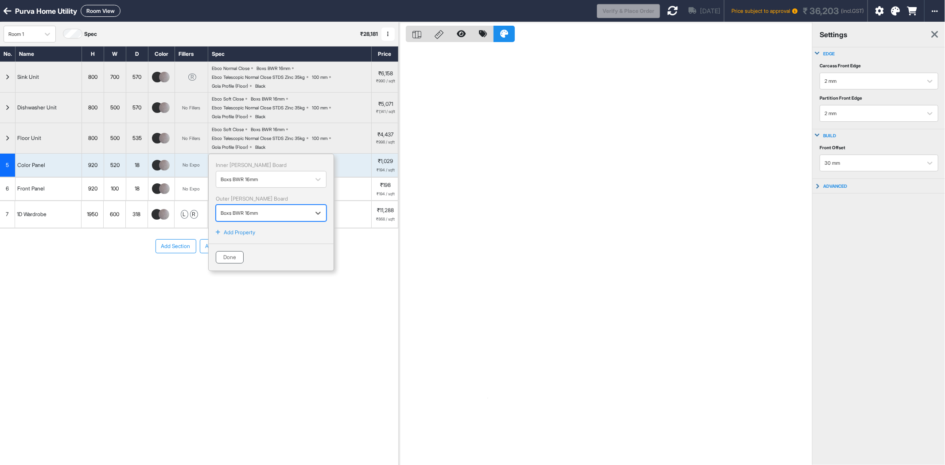
click at [229, 258] on button "Done" at bounding box center [230, 257] width 28 height 12
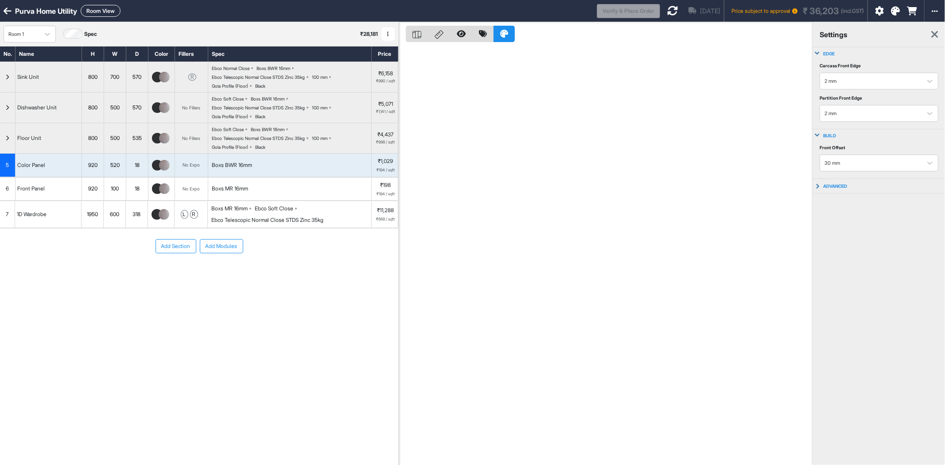
click at [261, 190] on div "Boxs MR 16mm" at bounding box center [290, 189] width 164 height 23
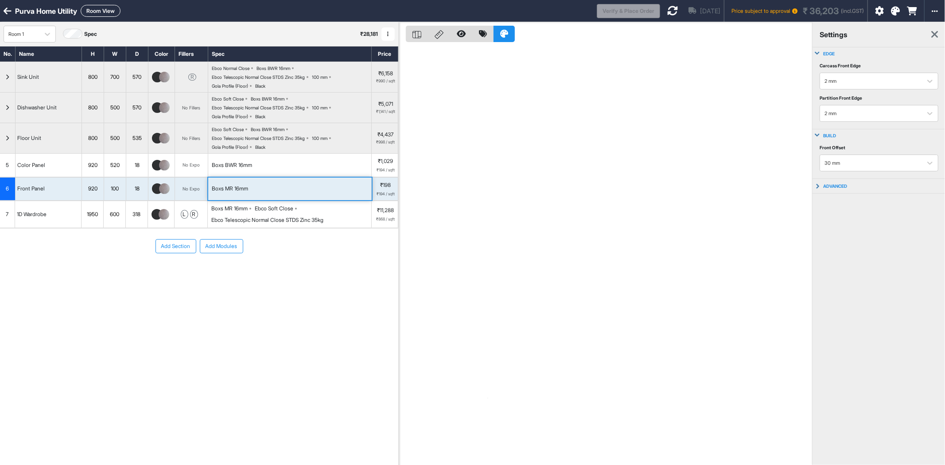
click at [261, 190] on div "Boxs MR 16mm" at bounding box center [290, 189] width 164 height 23
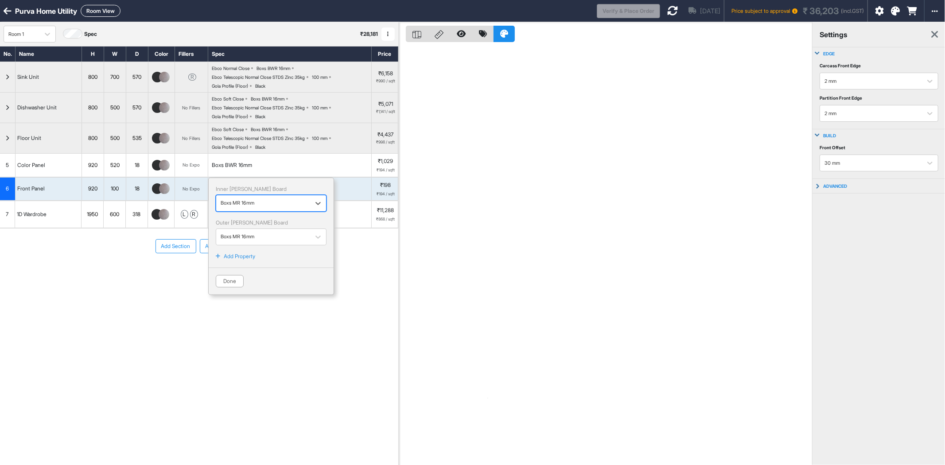
click at [259, 202] on div at bounding box center [263, 204] width 85 height 10
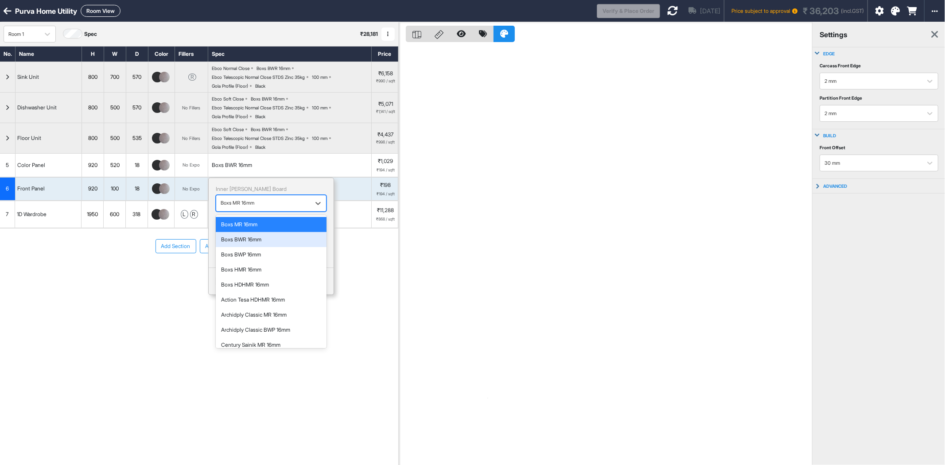
click at [256, 238] on div "Boxs BWR 16mm" at bounding box center [271, 240] width 100 height 8
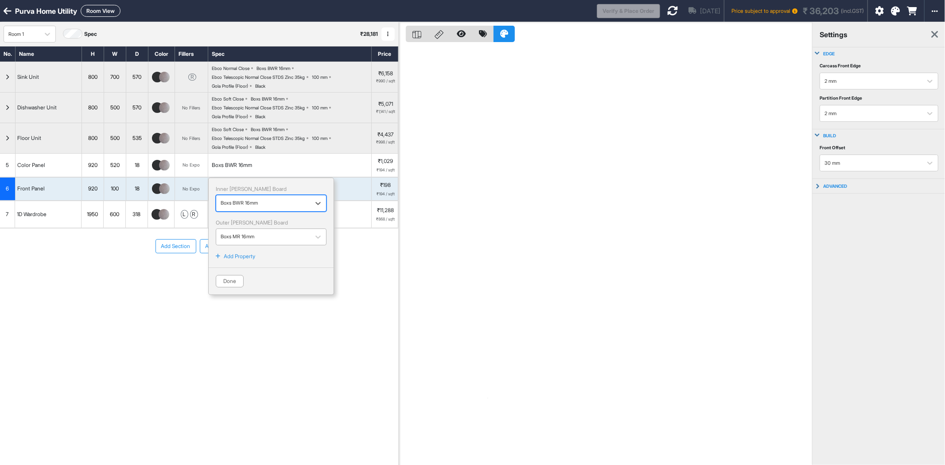
click at [259, 237] on div at bounding box center [263, 237] width 85 height 10
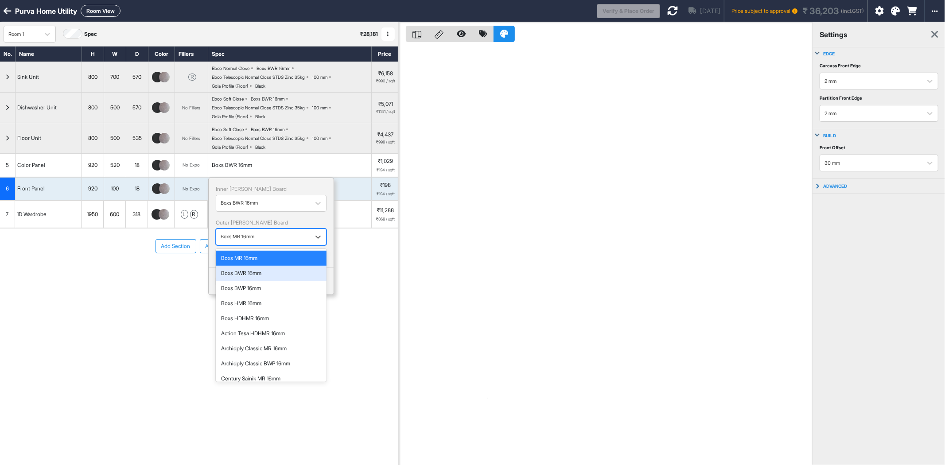
click at [265, 277] on div "Boxs BWR 16mm" at bounding box center [271, 273] width 100 height 8
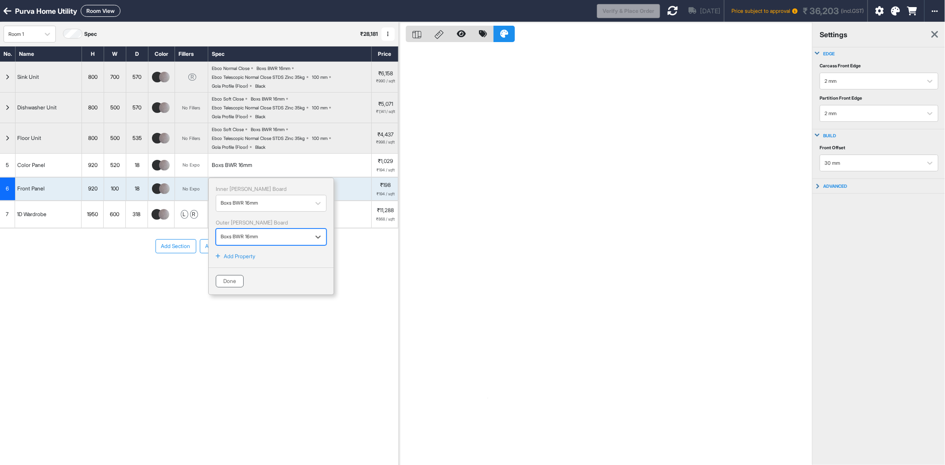
click at [231, 279] on button "Done" at bounding box center [230, 281] width 28 height 12
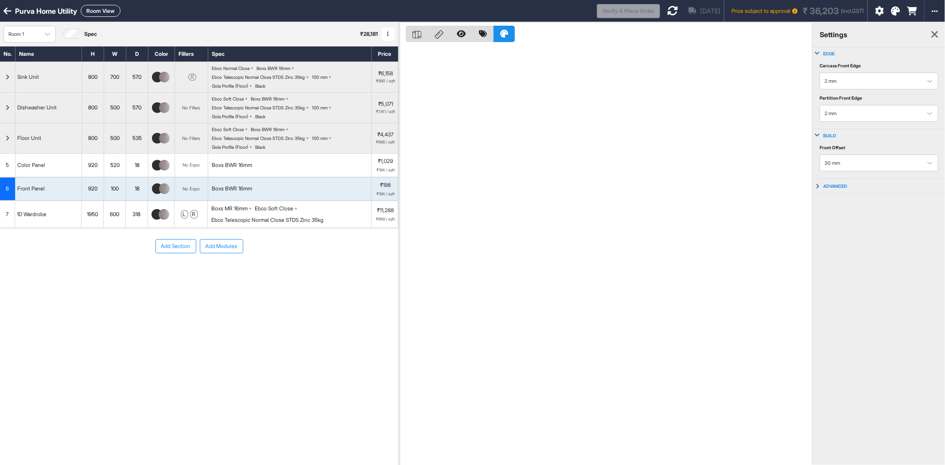
click at [294, 220] on div "Ebco Telescopic Normal Close STDS Zinc 35kg" at bounding box center [267, 220] width 112 height 8
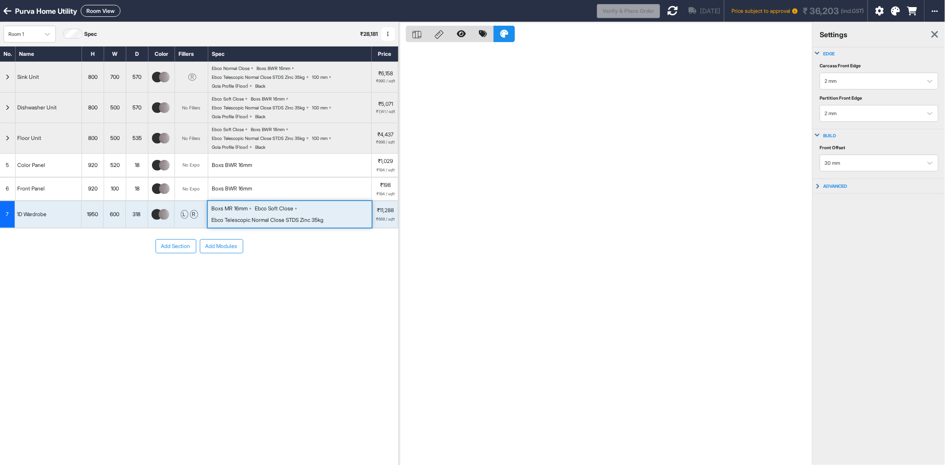
click at [280, 220] on div "Ebco Telescopic Normal Close STDS Zinc 35kg" at bounding box center [267, 220] width 112 height 8
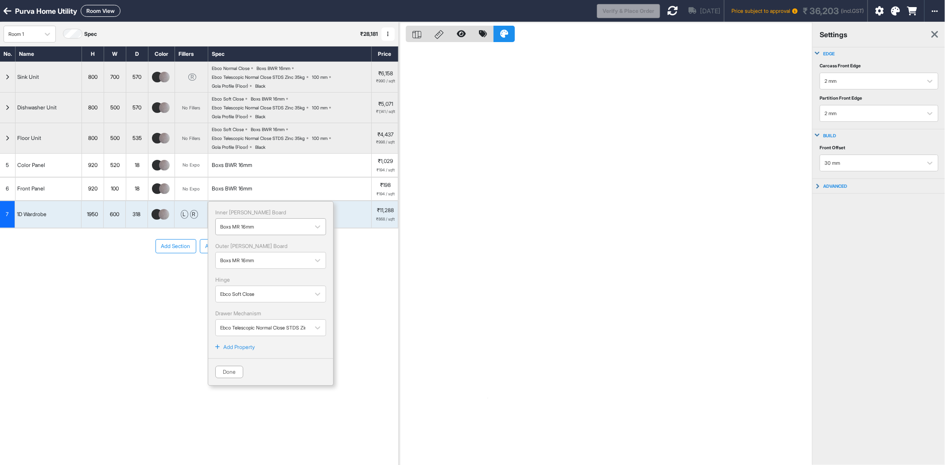
click at [277, 230] on div at bounding box center [262, 227] width 85 height 10
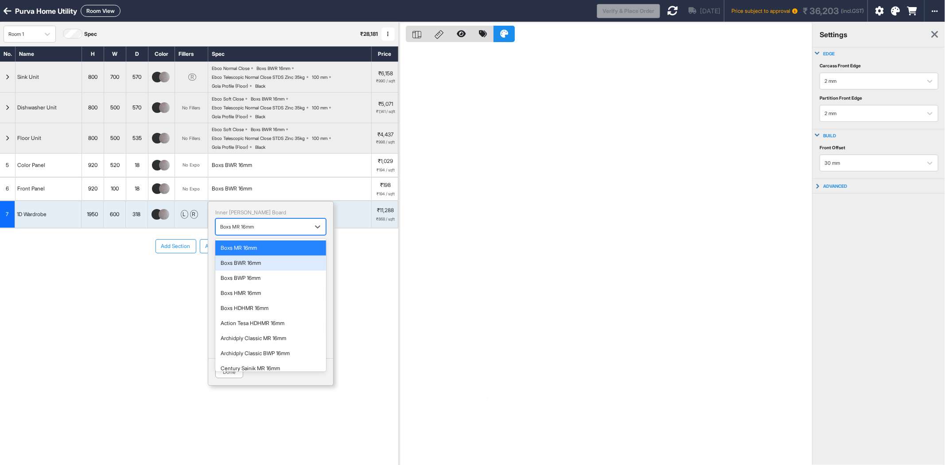
click at [263, 262] on div "Boxs BWR 16mm" at bounding box center [271, 263] width 100 height 8
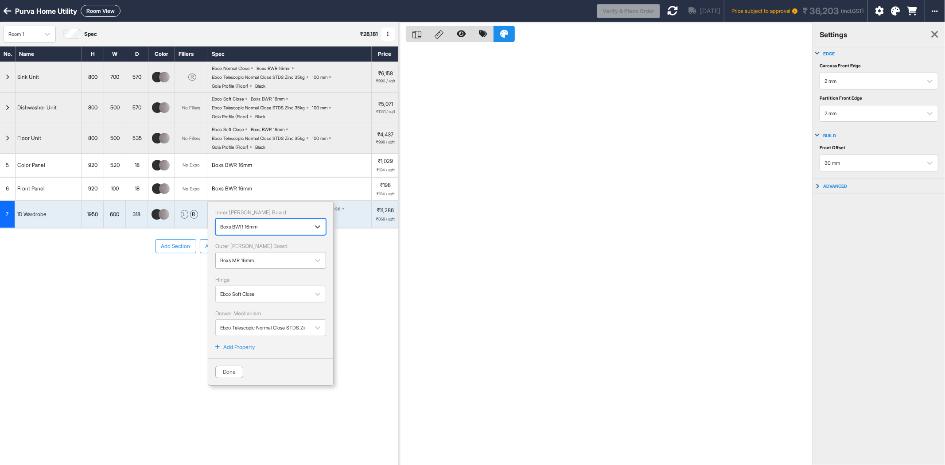
click at [266, 260] on div at bounding box center [262, 261] width 85 height 10
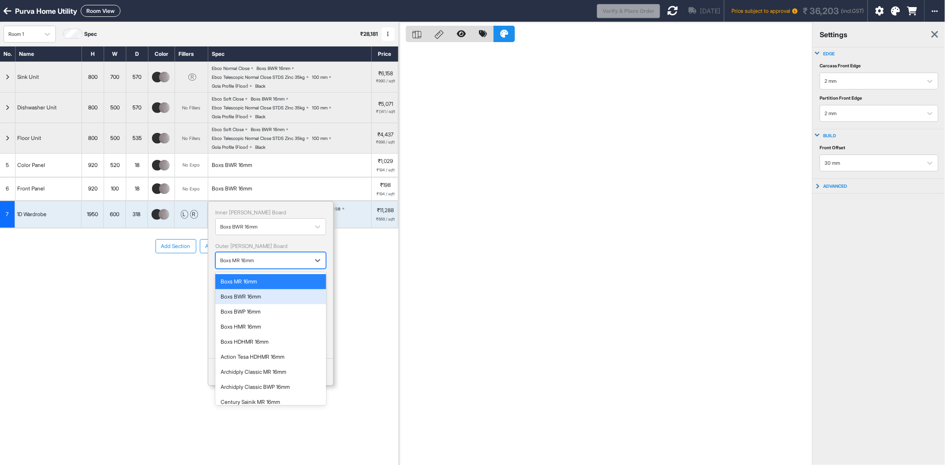
click at [266, 298] on div "Boxs BWR 16mm" at bounding box center [271, 297] width 100 height 8
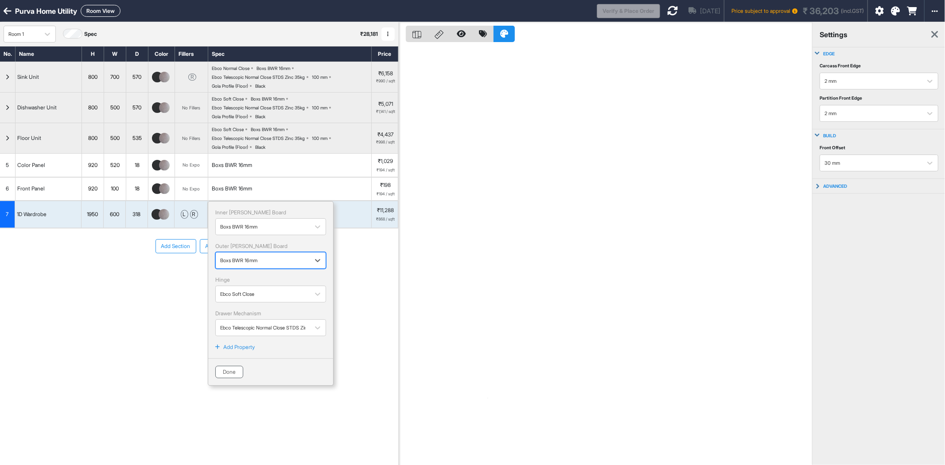
click at [228, 370] on button "Done" at bounding box center [229, 372] width 28 height 12
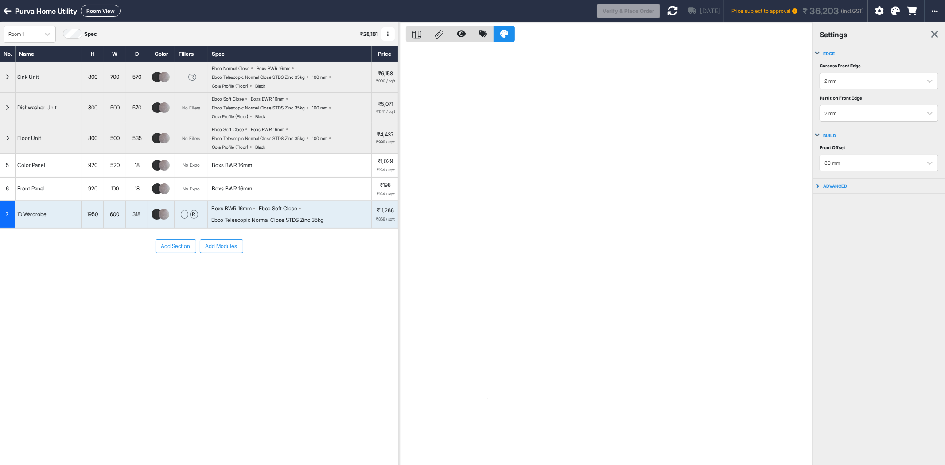
click at [667, 12] on icon at bounding box center [672, 10] width 11 height 11
click at [95, 7] on button "Room View" at bounding box center [101, 11] width 40 height 12
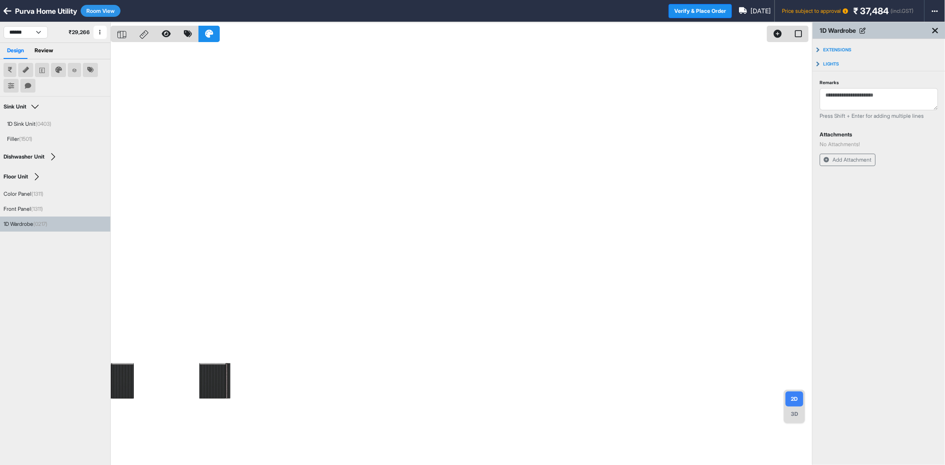
click at [22, 221] on div "1D Wardrobe (0217)" at bounding box center [26, 224] width 44 height 8
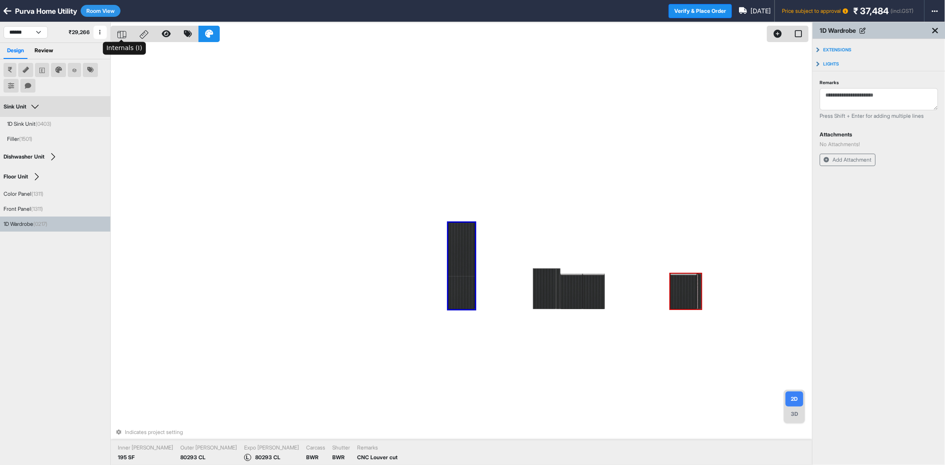
click at [122, 33] on icon at bounding box center [121, 35] width 9 height 8
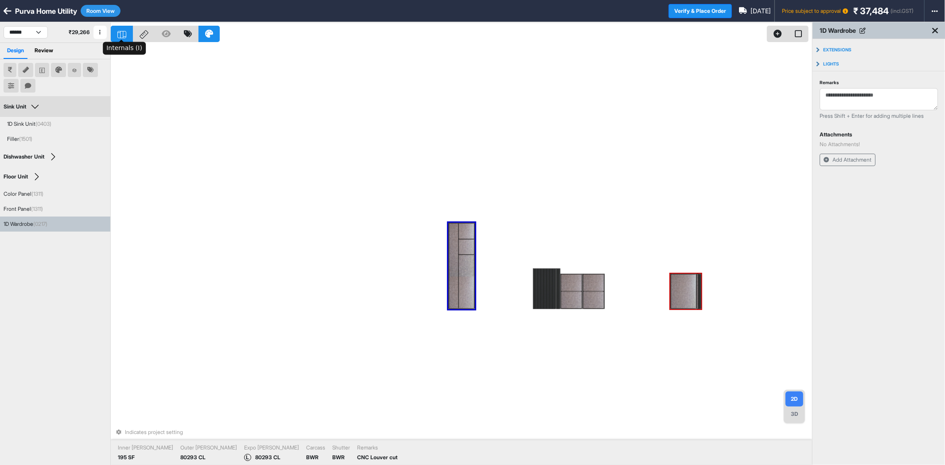
click at [122, 33] on icon at bounding box center [121, 35] width 9 height 8
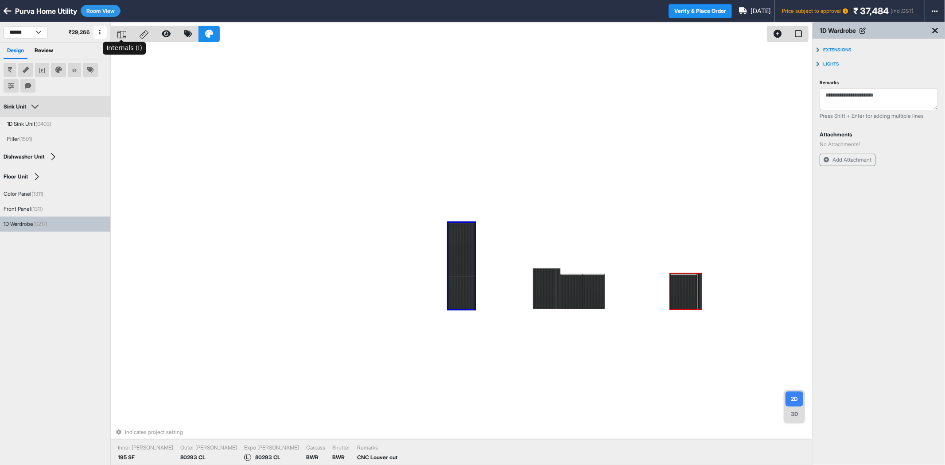
click at [122, 33] on icon at bounding box center [121, 35] width 9 height 8
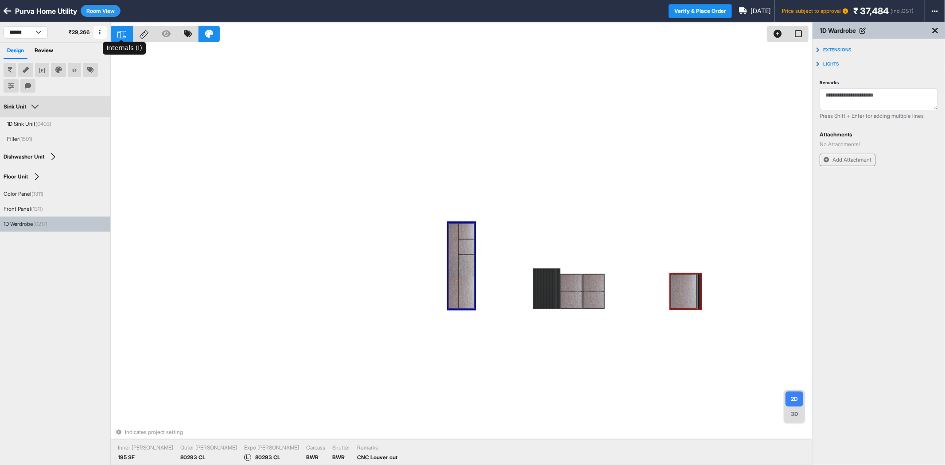
click at [121, 32] on icon at bounding box center [121, 34] width 0 height 7
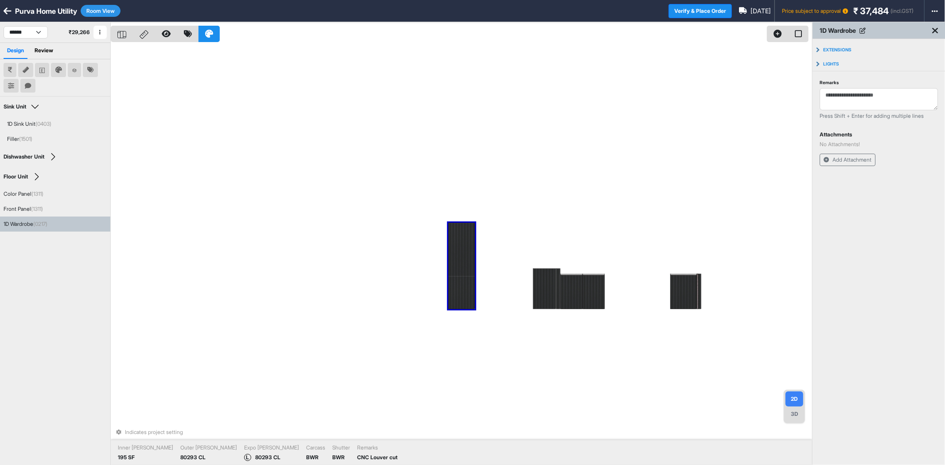
click at [103, 12] on button "Room View" at bounding box center [101, 11] width 40 height 12
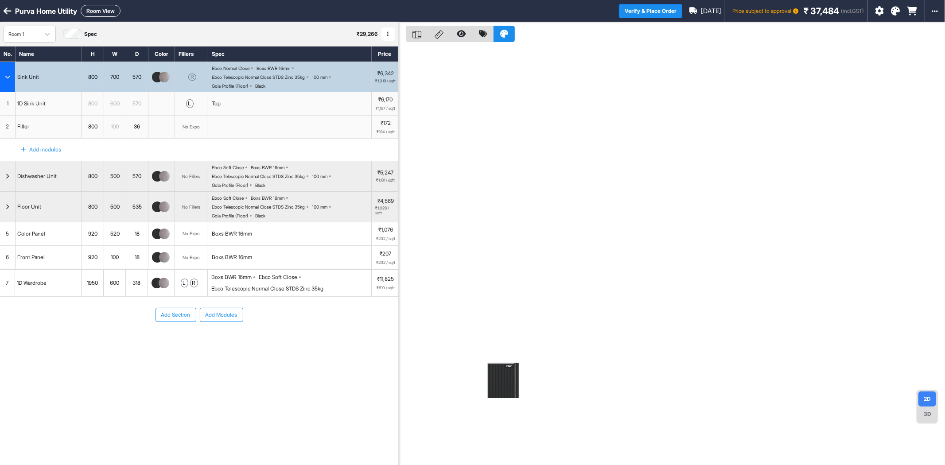
click at [103, 12] on button "Room View" at bounding box center [101, 11] width 40 height 12
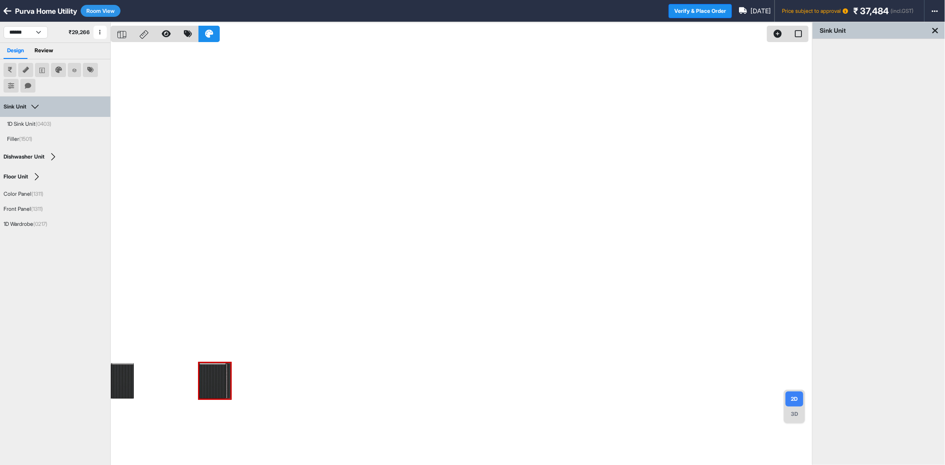
click at [103, 12] on button "Room View" at bounding box center [101, 11] width 40 height 12
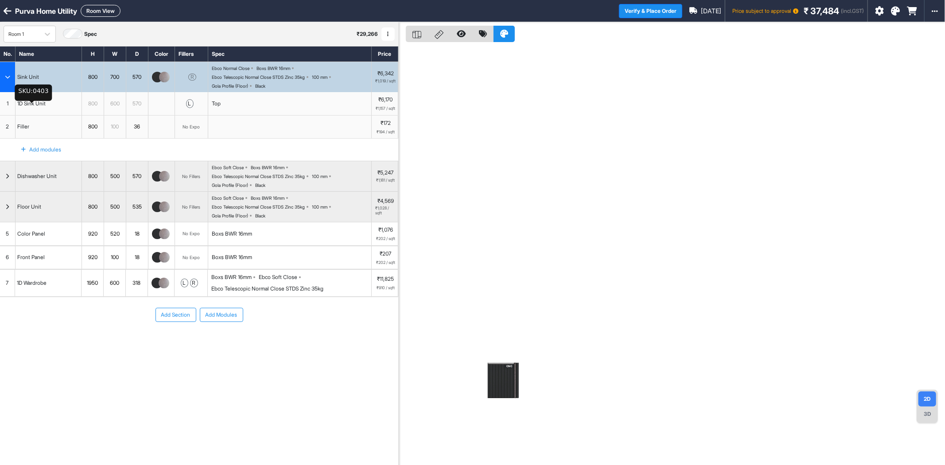
click at [18, 109] on div "1D Sink Unit" at bounding box center [32, 104] width 32 height 12
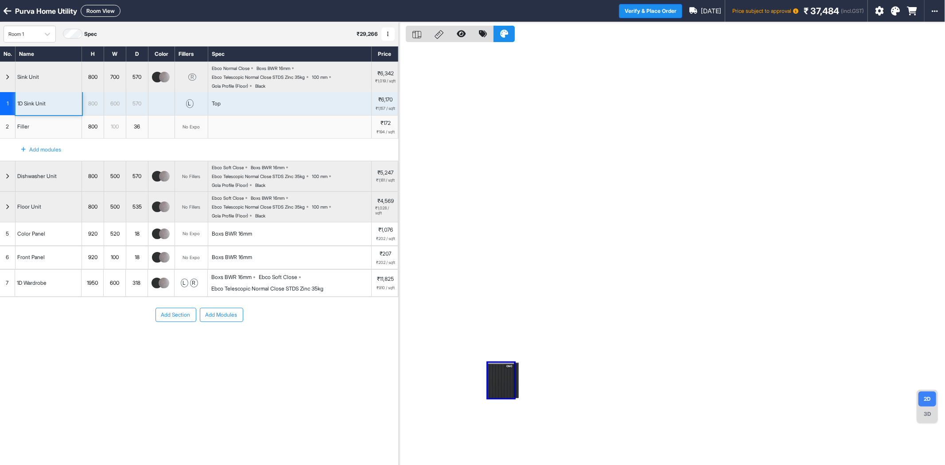
click at [9, 81] on div "button" at bounding box center [8, 77] width 16 height 30
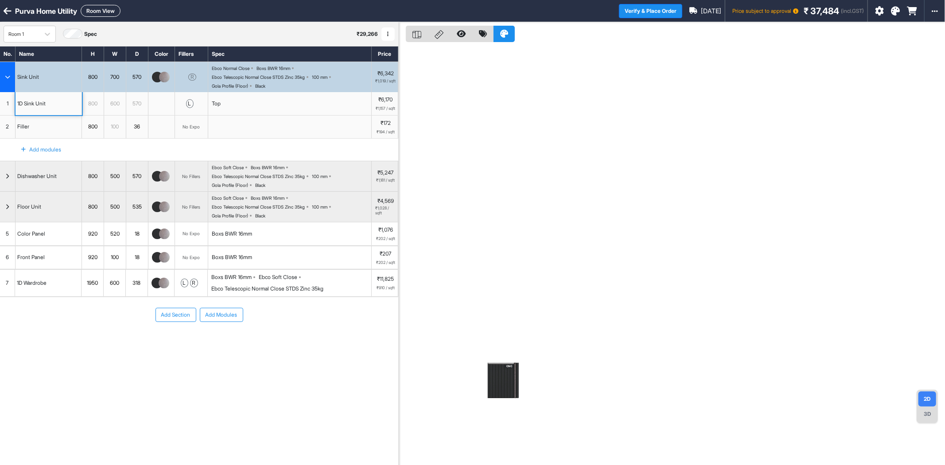
click at [28, 82] on div "Sink Unit" at bounding box center [49, 77] width 66 height 30
click at [31, 179] on div "Dishwasher Unit" at bounding box center [37, 176] width 43 height 10
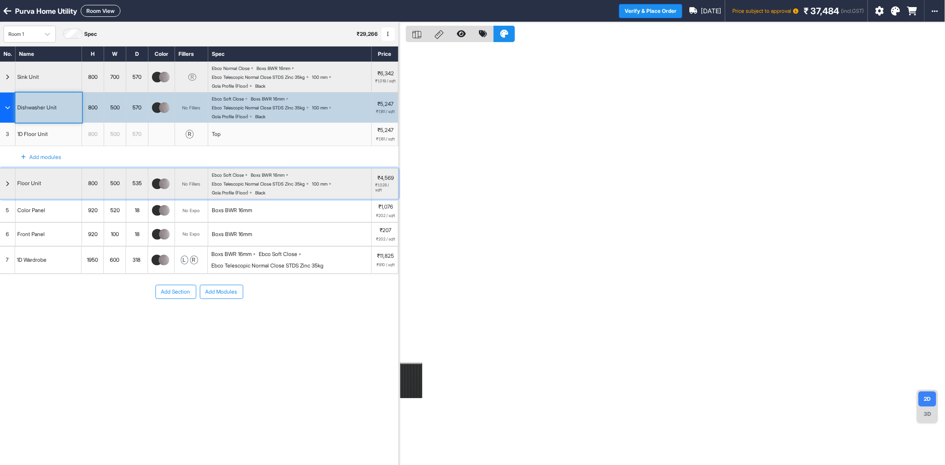
click at [43, 182] on div "Floor Unit" at bounding box center [49, 184] width 66 height 30
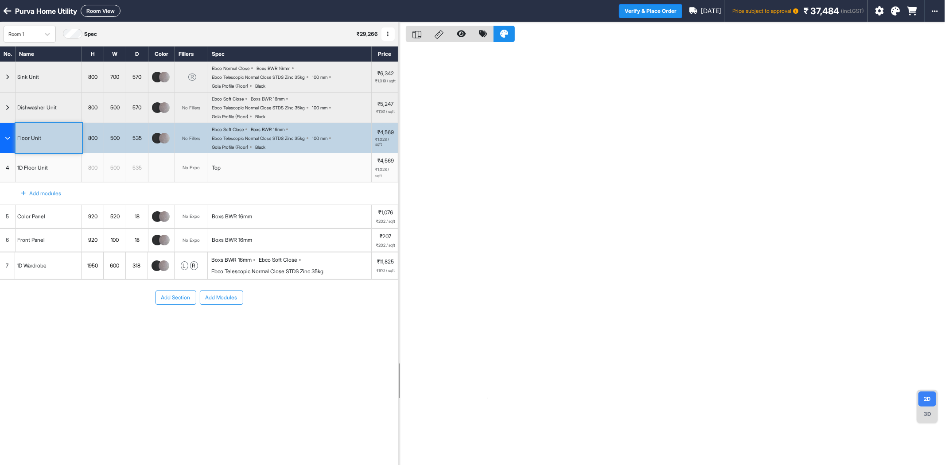
click at [103, 6] on button "Room View" at bounding box center [101, 11] width 40 height 12
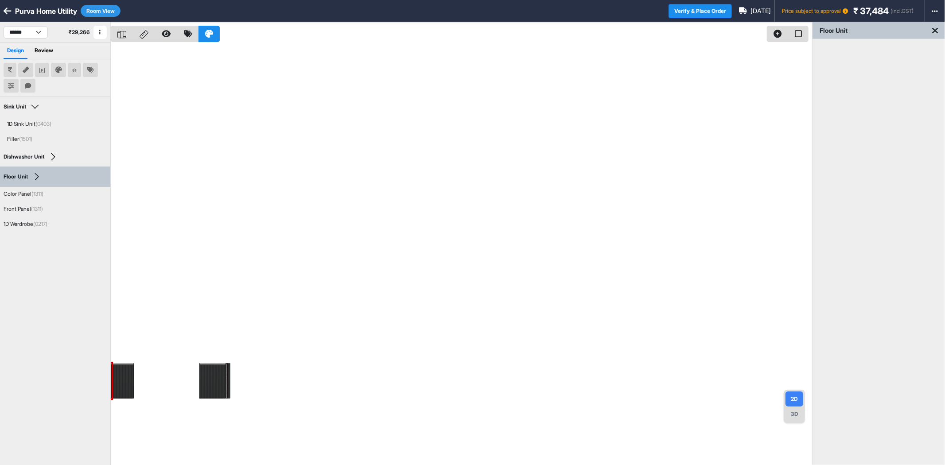
click at [795, 410] on div "3D" at bounding box center [795, 414] width 18 height 15
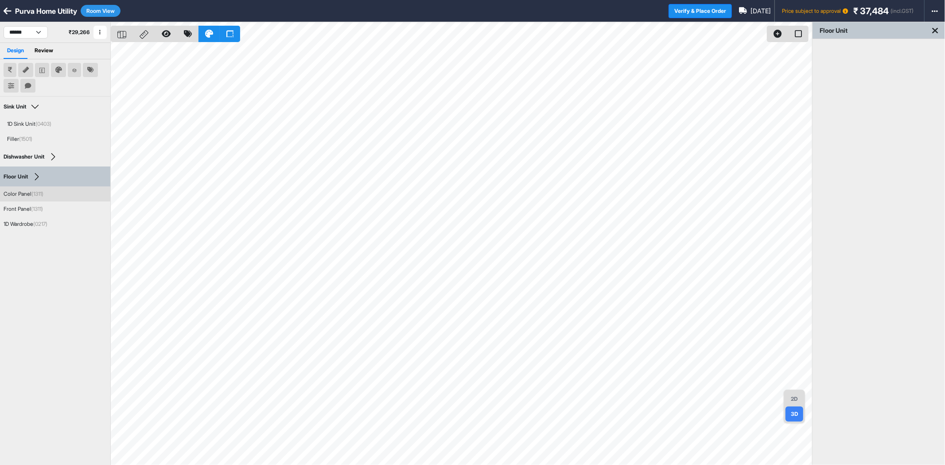
click at [25, 195] on div "Color Panel (1311)" at bounding box center [24, 194] width 40 height 8
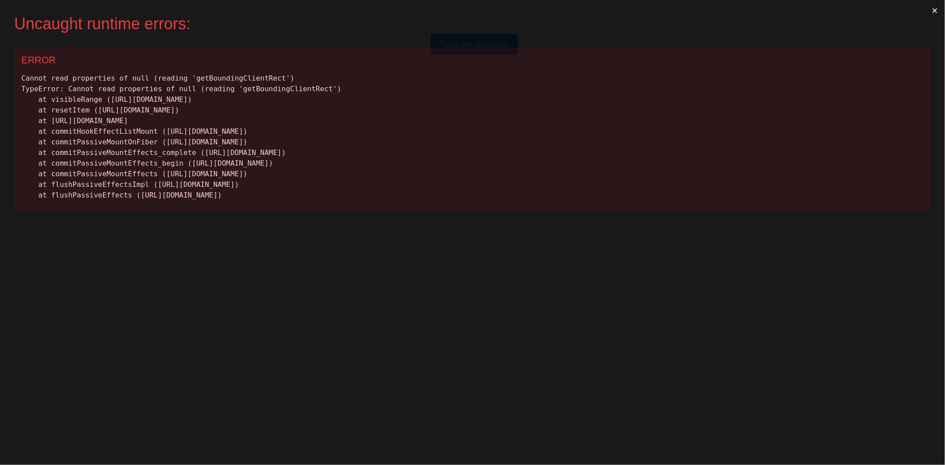
scroll to position [0, 0]
click at [935, 12] on button "×" at bounding box center [935, 10] width 20 height 21
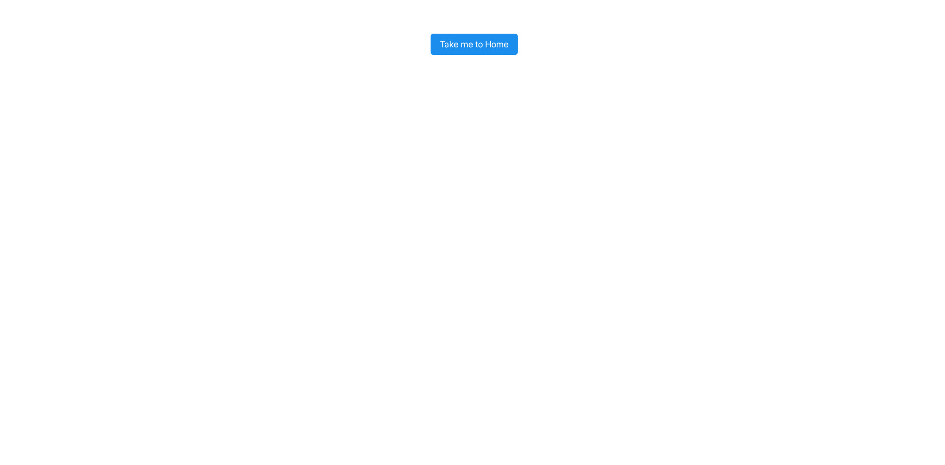
click at [490, 46] on button "Take me to Home" at bounding box center [474, 44] width 87 height 21
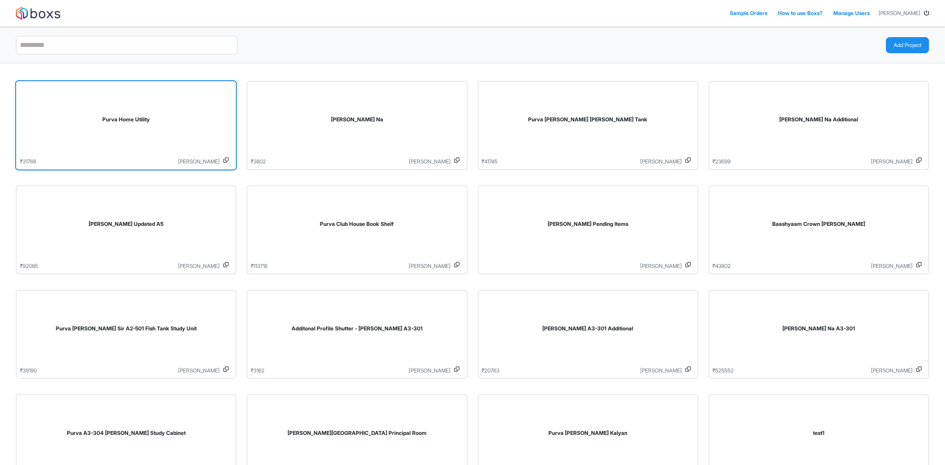
click at [109, 131] on div "Purva Home Utility" at bounding box center [126, 121] width 212 height 73
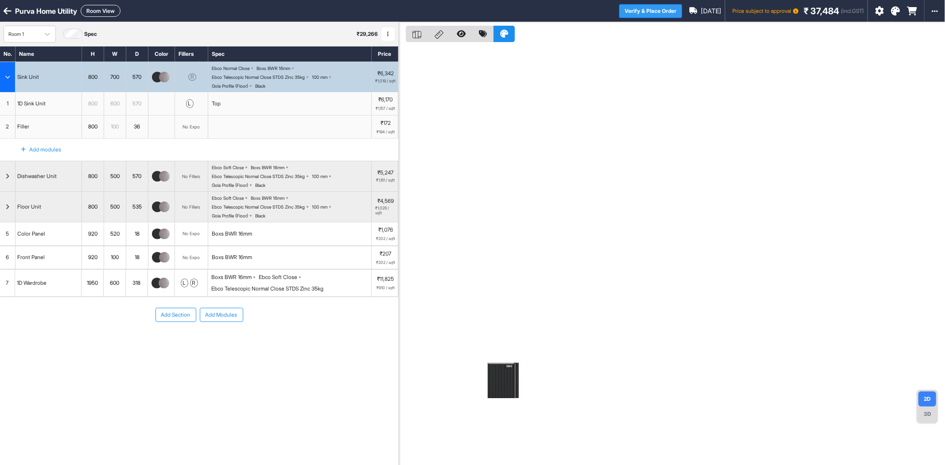
click at [628, 9] on button "Verify & Place Order" at bounding box center [650, 11] width 63 height 14
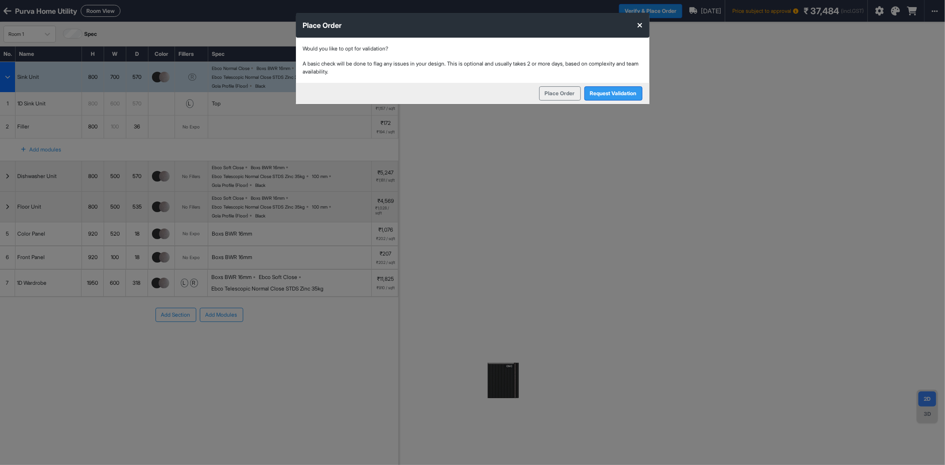
click at [614, 94] on button "Request Validation" at bounding box center [614, 93] width 58 height 14
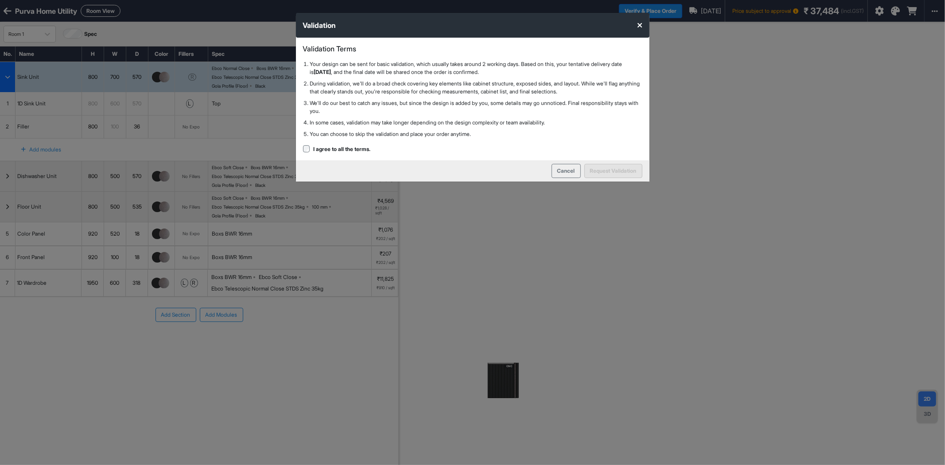
click at [335, 149] on label "I agree to all the terms." at bounding box center [341, 149] width 57 height 8
click at [608, 168] on button "Request Validation" at bounding box center [614, 171] width 58 height 14
